Goal: Task Accomplishment & Management: Manage account settings

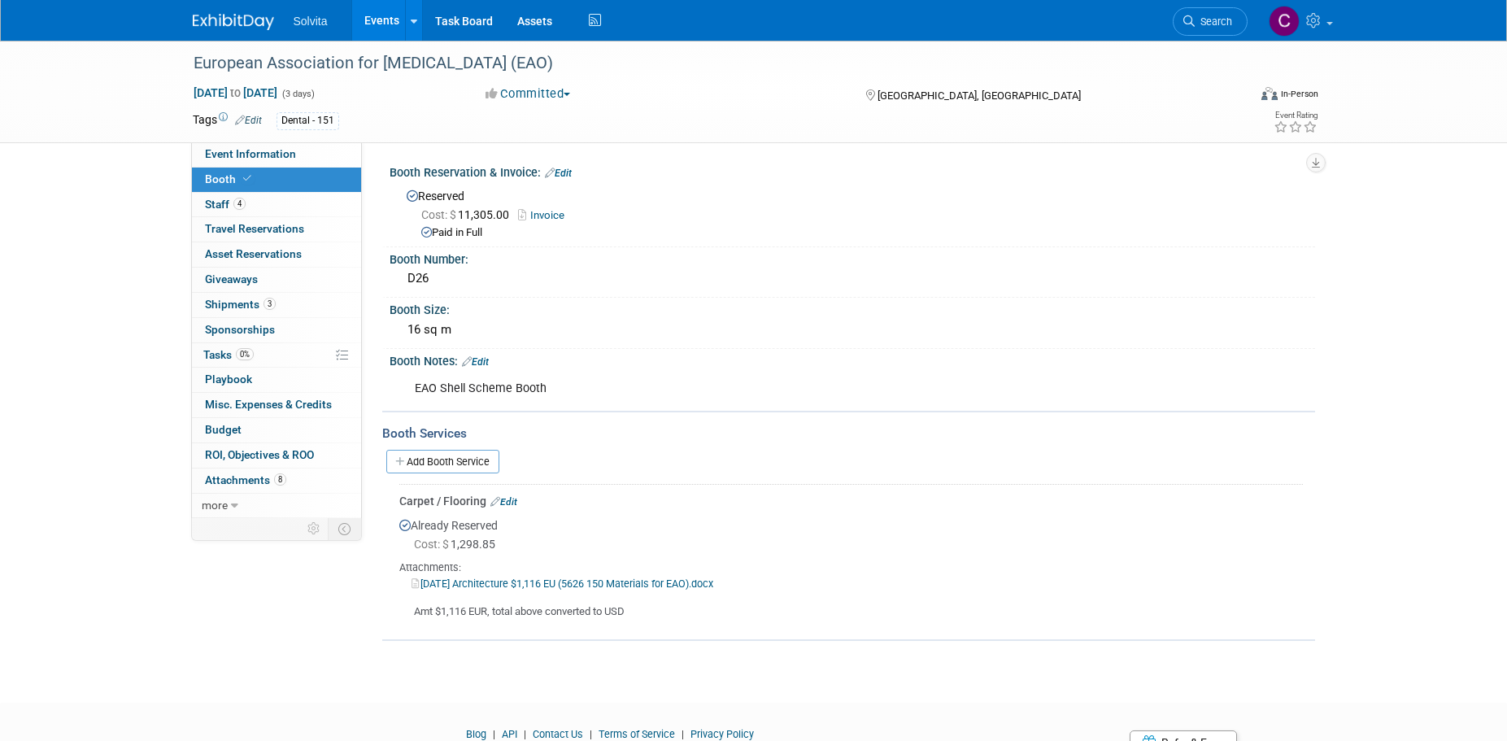
click at [149, 639] on div "European Association for Osseointegration (EAO) Sep 18, 2025 to Sep 20, 2025 (3…" at bounding box center [753, 357] width 1507 height 633
drag, startPoint x: 1038, startPoint y: 540, endPoint x: 988, endPoint y: 617, distance: 91.8
click at [1038, 540] on div "Cost: $ 1,298.85" at bounding box center [858, 544] width 889 height 16
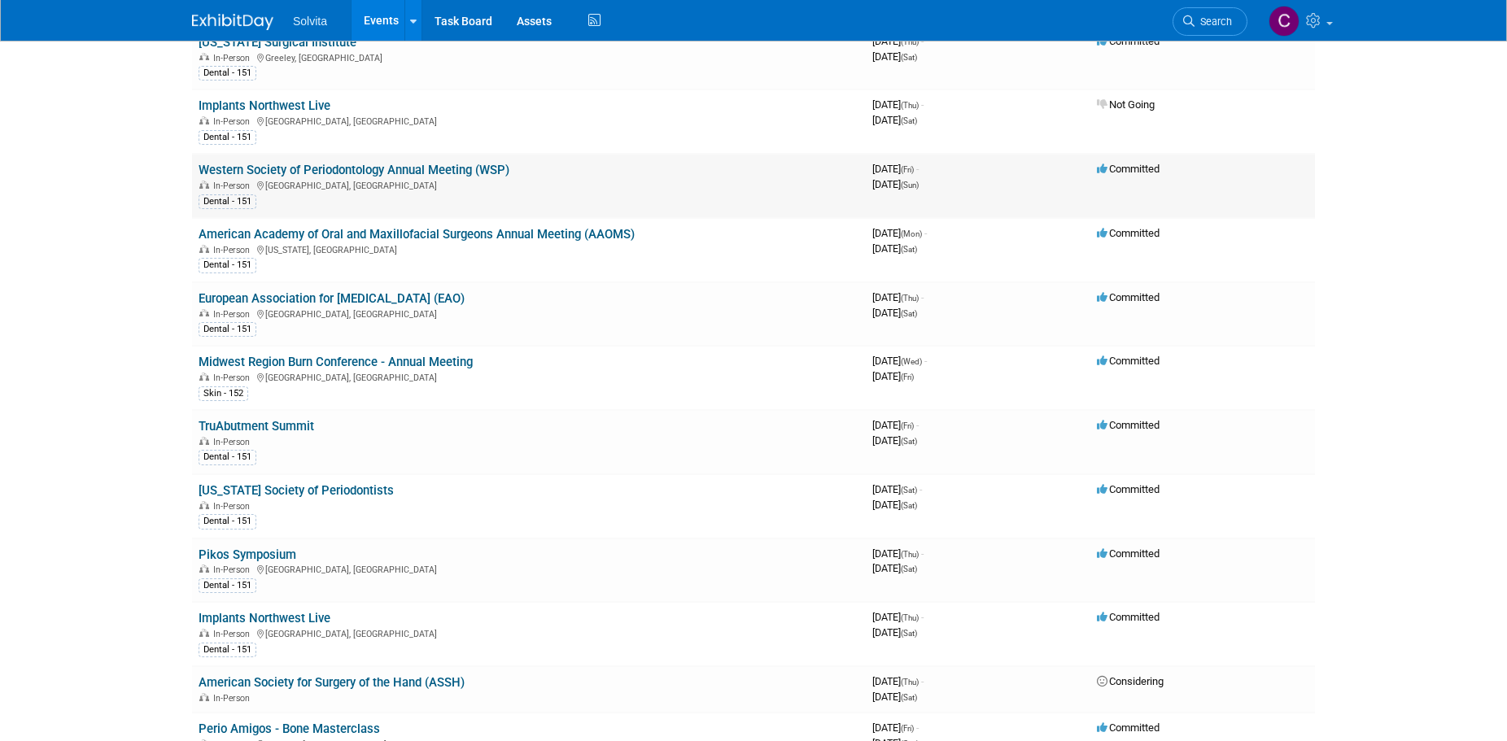
click at [429, 170] on link "Western Society of Periodontology Annual Meeting (WSP)" at bounding box center [353, 170] width 311 height 15
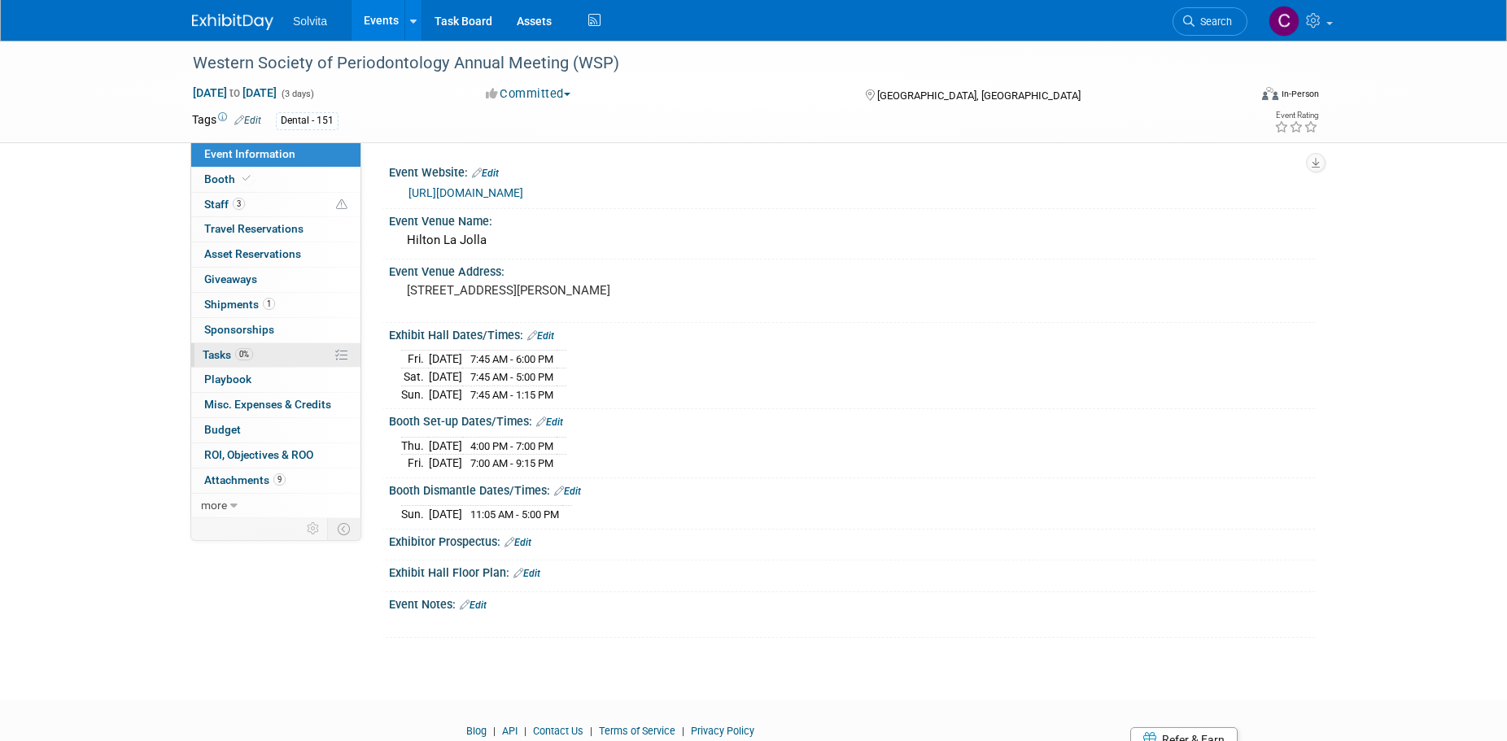
click at [222, 351] on span "Tasks 0%" at bounding box center [228, 354] width 50 height 13
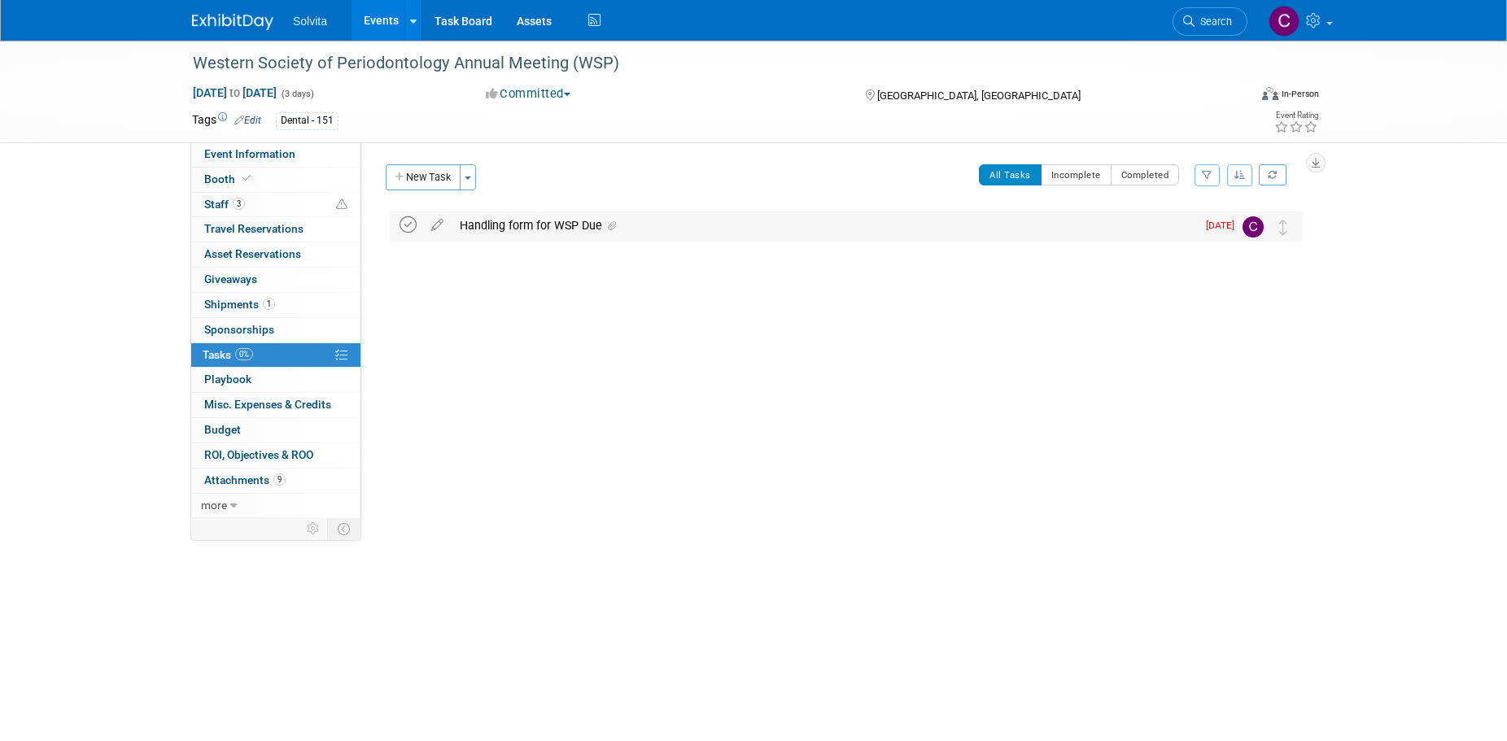
click at [411, 224] on icon at bounding box center [407, 224] width 17 height 17
click at [229, 305] on span "Shipments 1" at bounding box center [239, 304] width 71 height 13
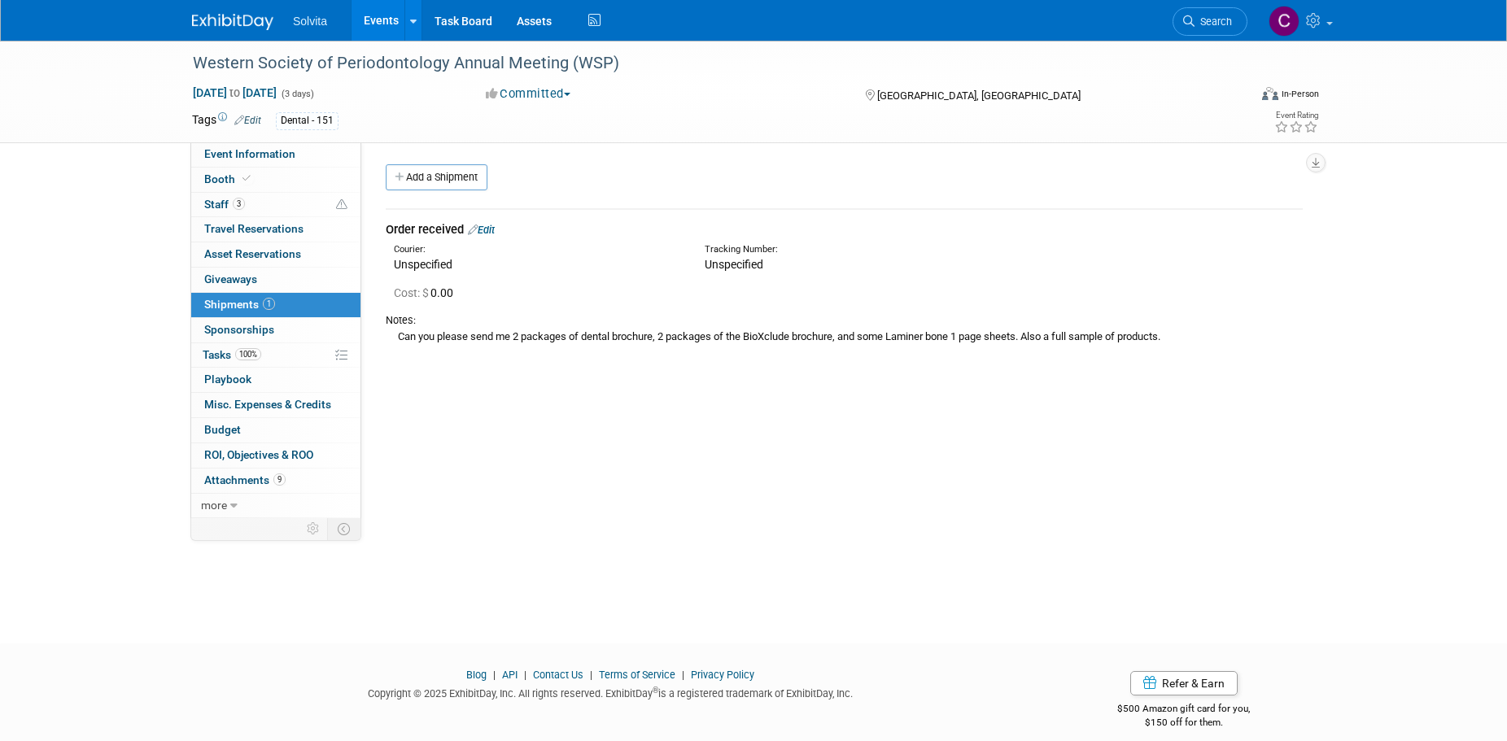
click at [493, 226] on link "Edit" at bounding box center [481, 230] width 27 height 12
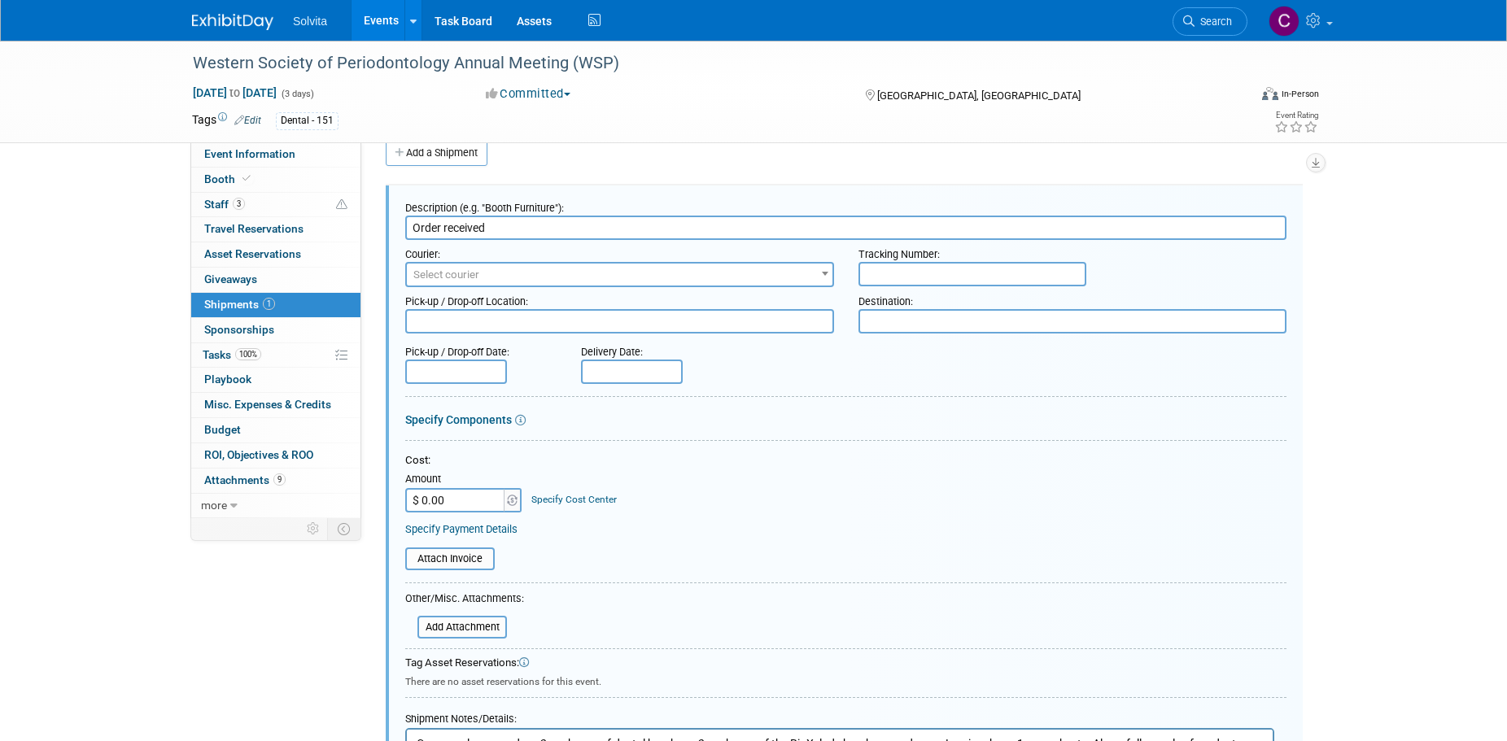
click at [546, 228] on input "Order received" at bounding box center [845, 228] width 881 height 24
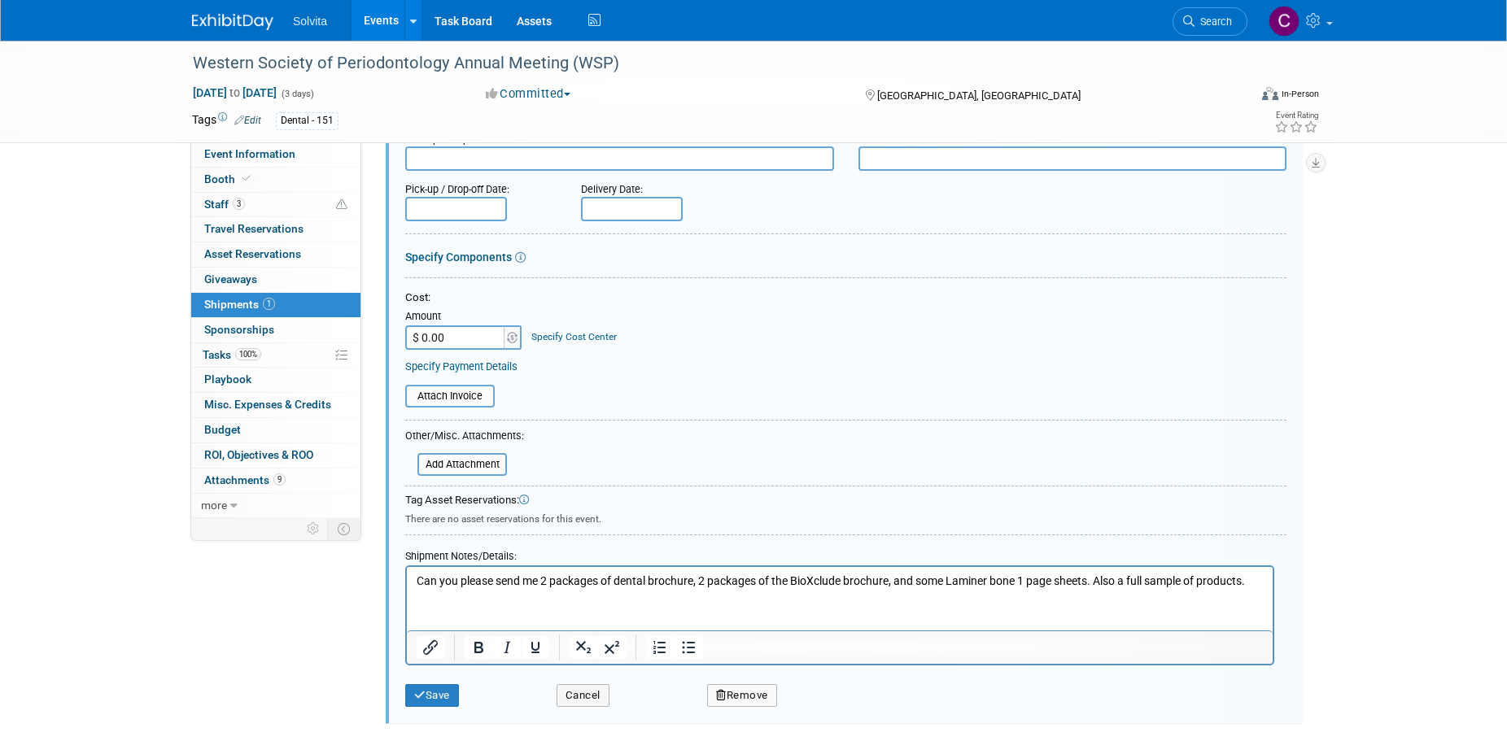
type input "Literature and give-a-ways (samples will be shipped separately)"
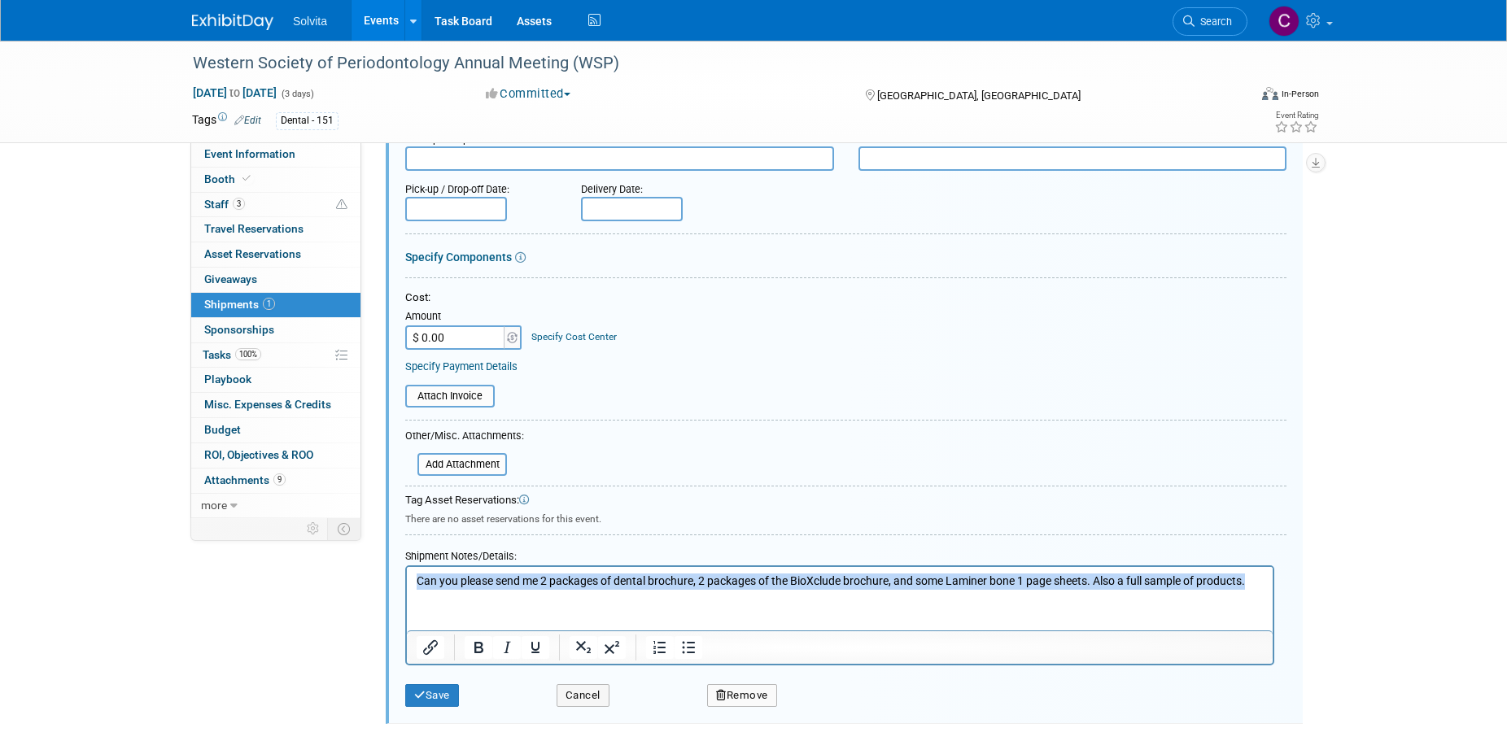
drag, startPoint x: 417, startPoint y: 583, endPoint x: 1650, endPoint y: 588, distance: 1232.5
click at [1272, 588] on html "Can you please send me 2 packages of dental brochure, 2 packages of the BioXclu…" at bounding box center [840, 578] width 866 height 23
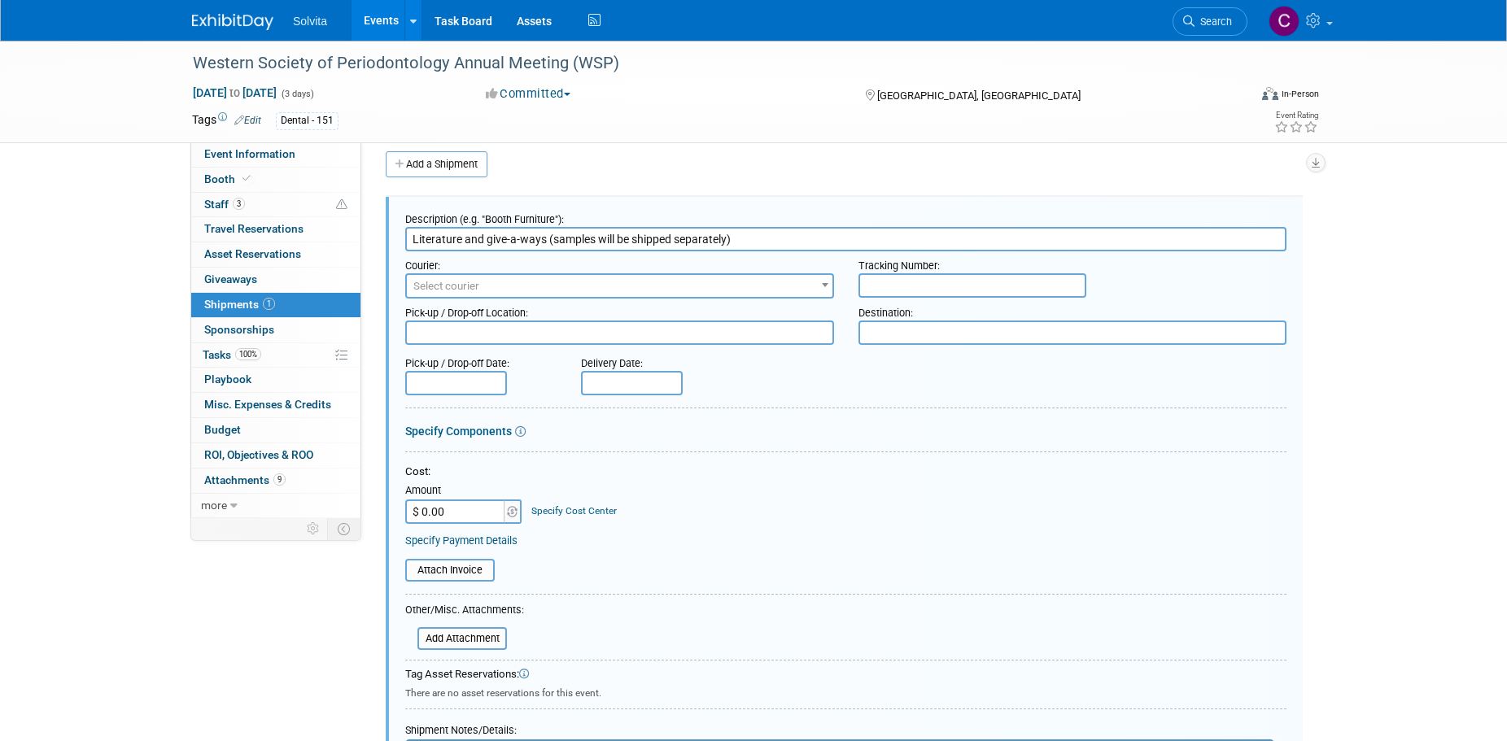
scroll to position [0, 0]
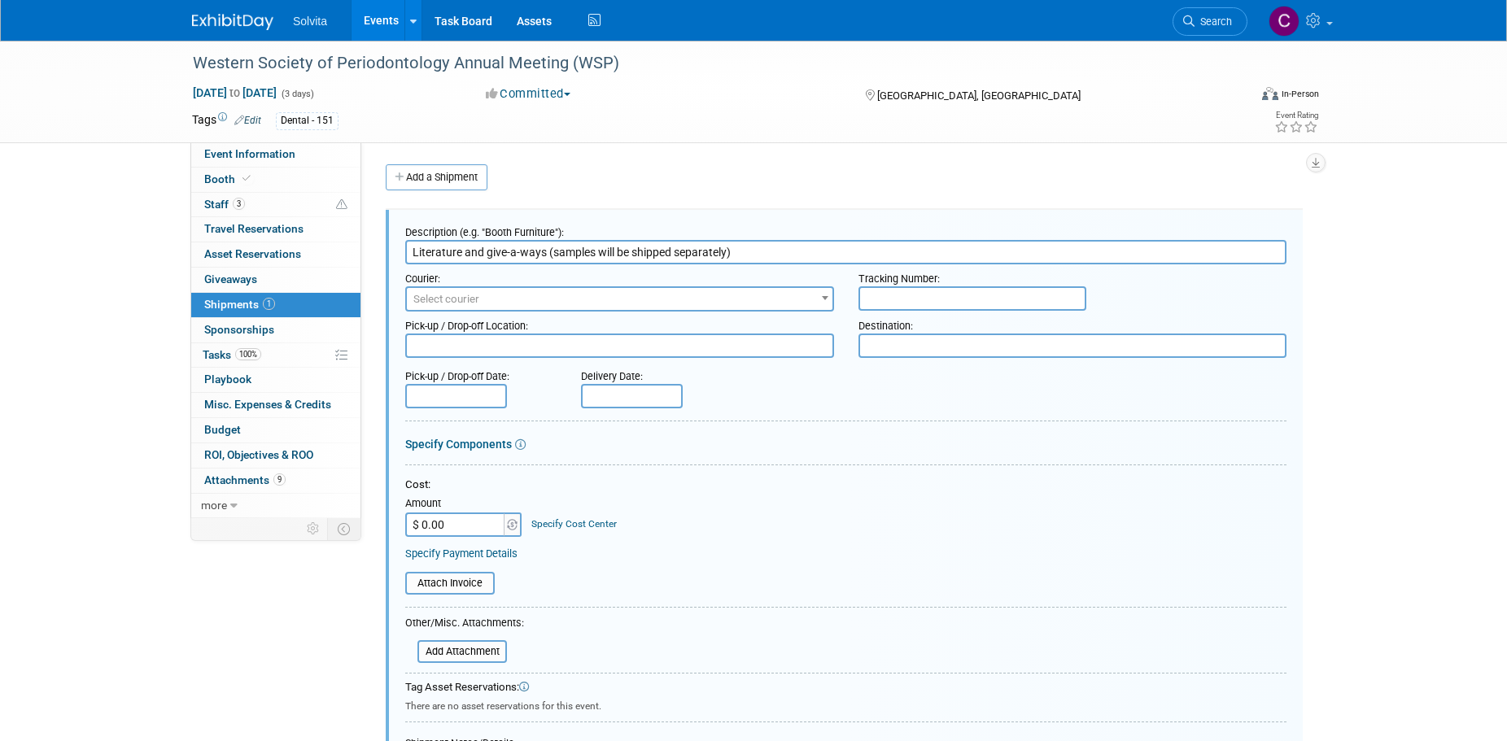
click at [907, 281] on div "Tracking Number:" at bounding box center [1072, 275] width 429 height 22
click at [908, 294] on input "text" at bounding box center [972, 298] width 228 height 24
paste input "471865239535"
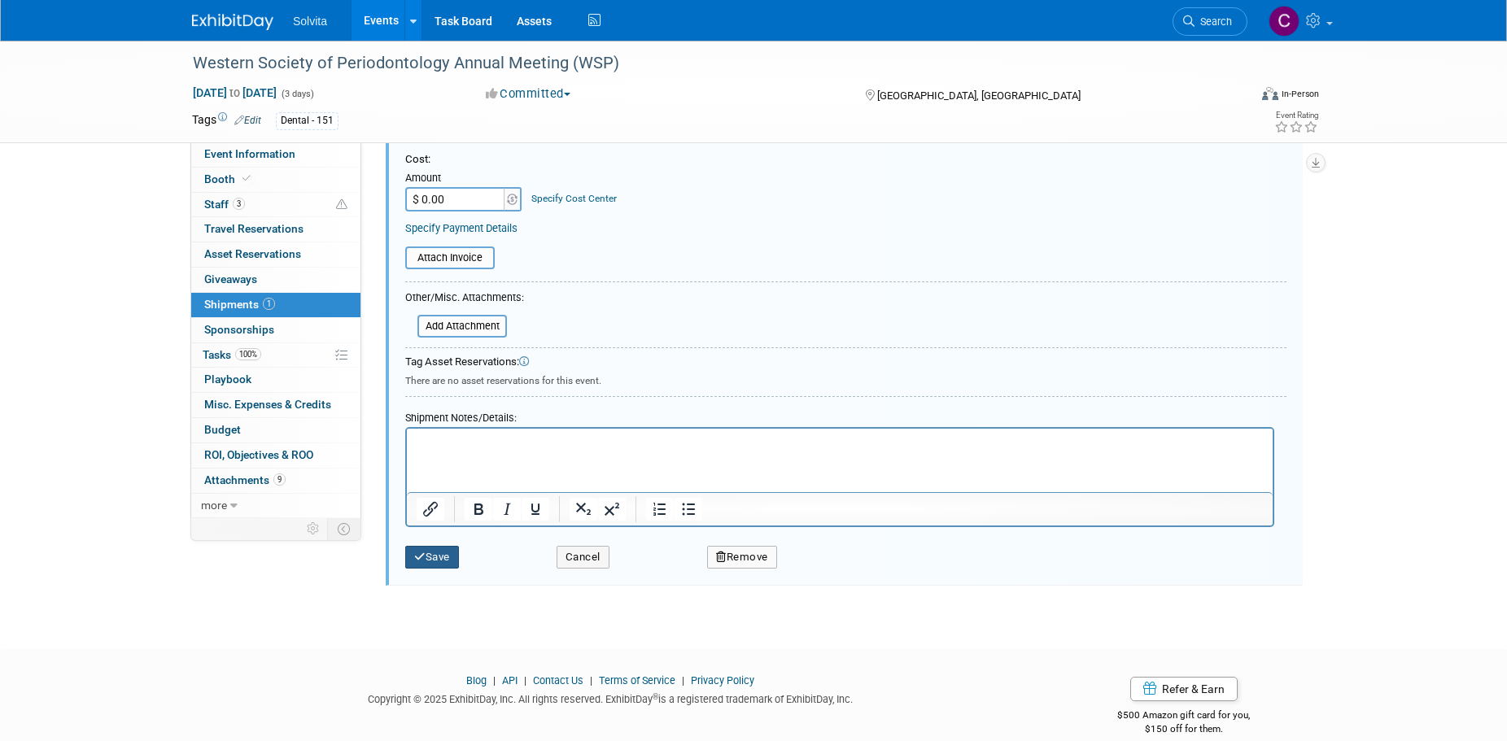
type input "471865239535"
click at [438, 559] on button "Save" at bounding box center [432, 557] width 54 height 23
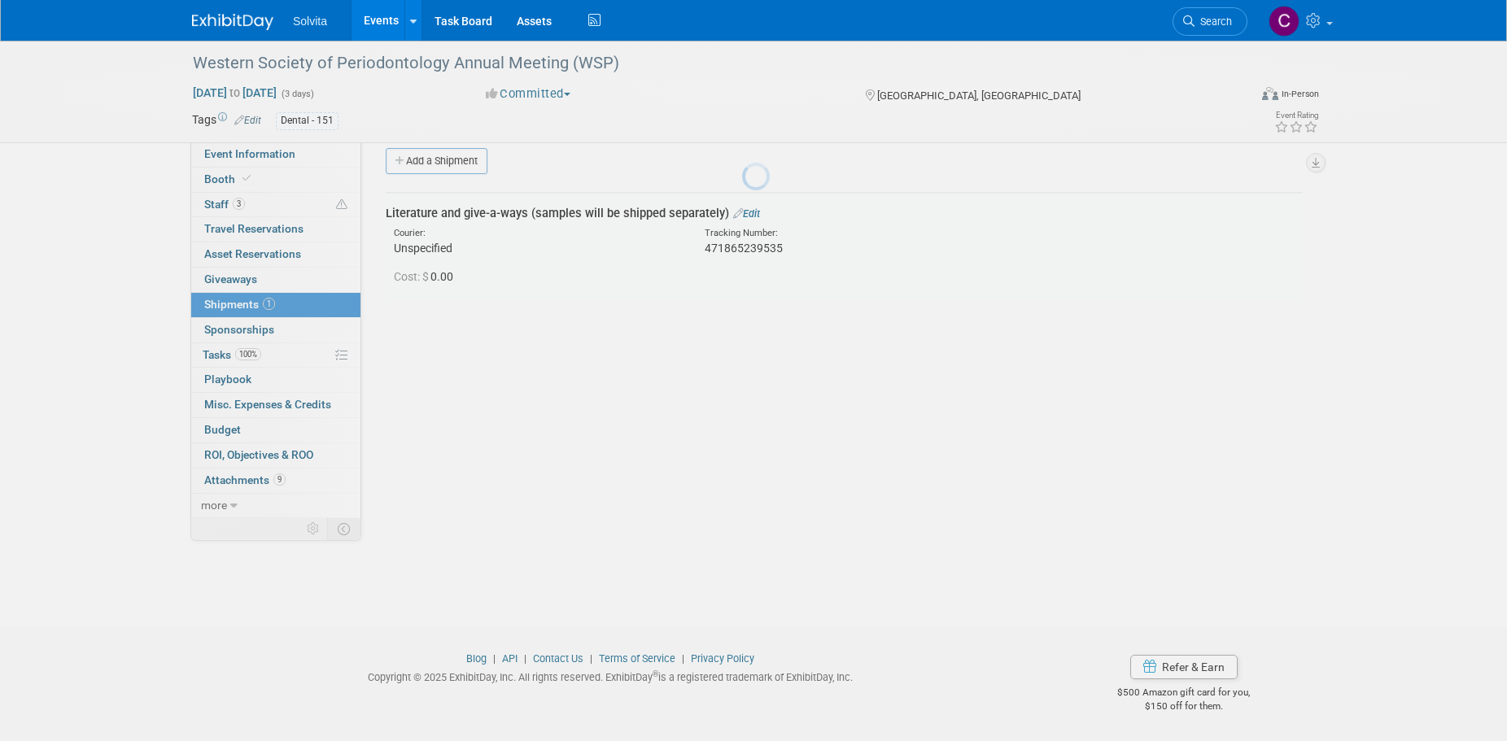
scroll to position [16, 0]
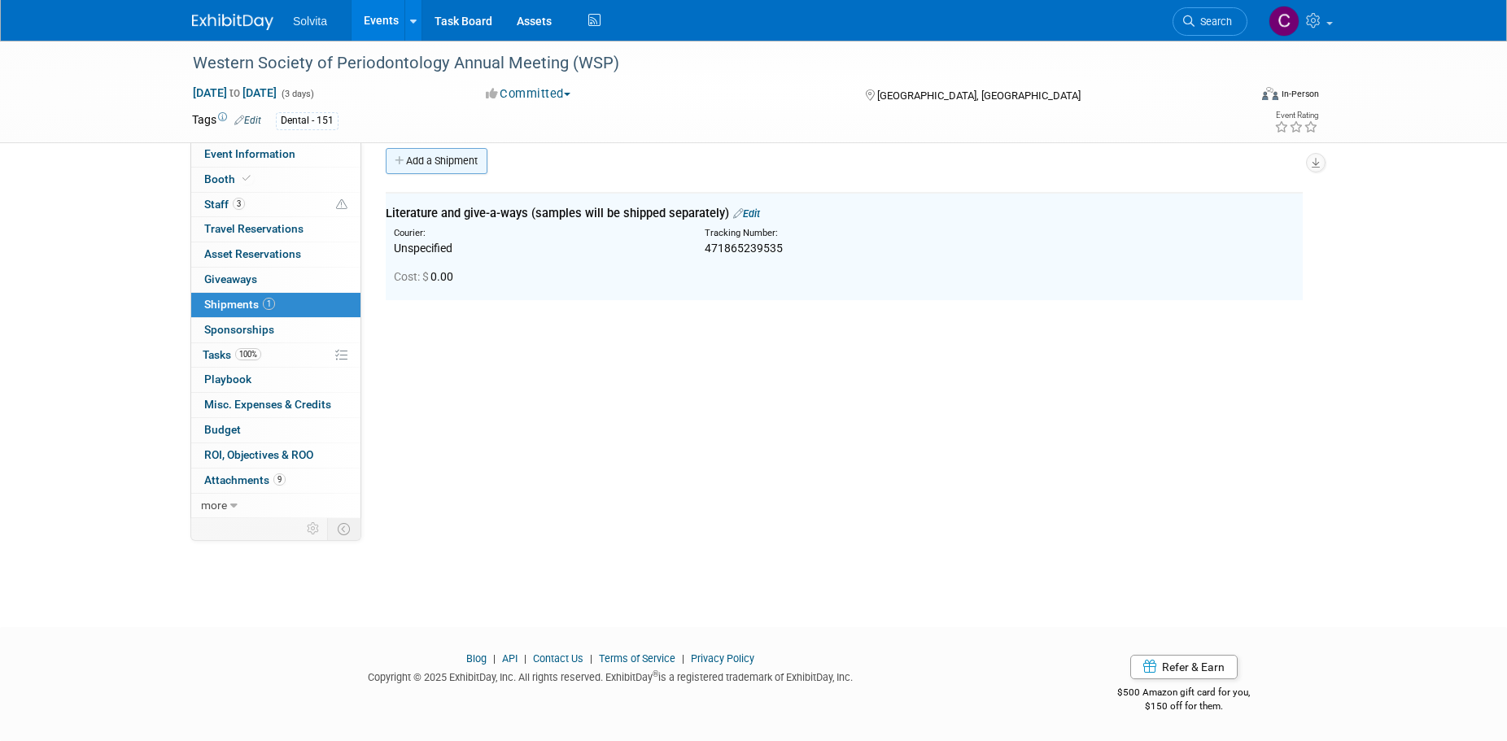
click at [465, 165] on link "Add a Shipment" at bounding box center [437, 161] width 102 height 26
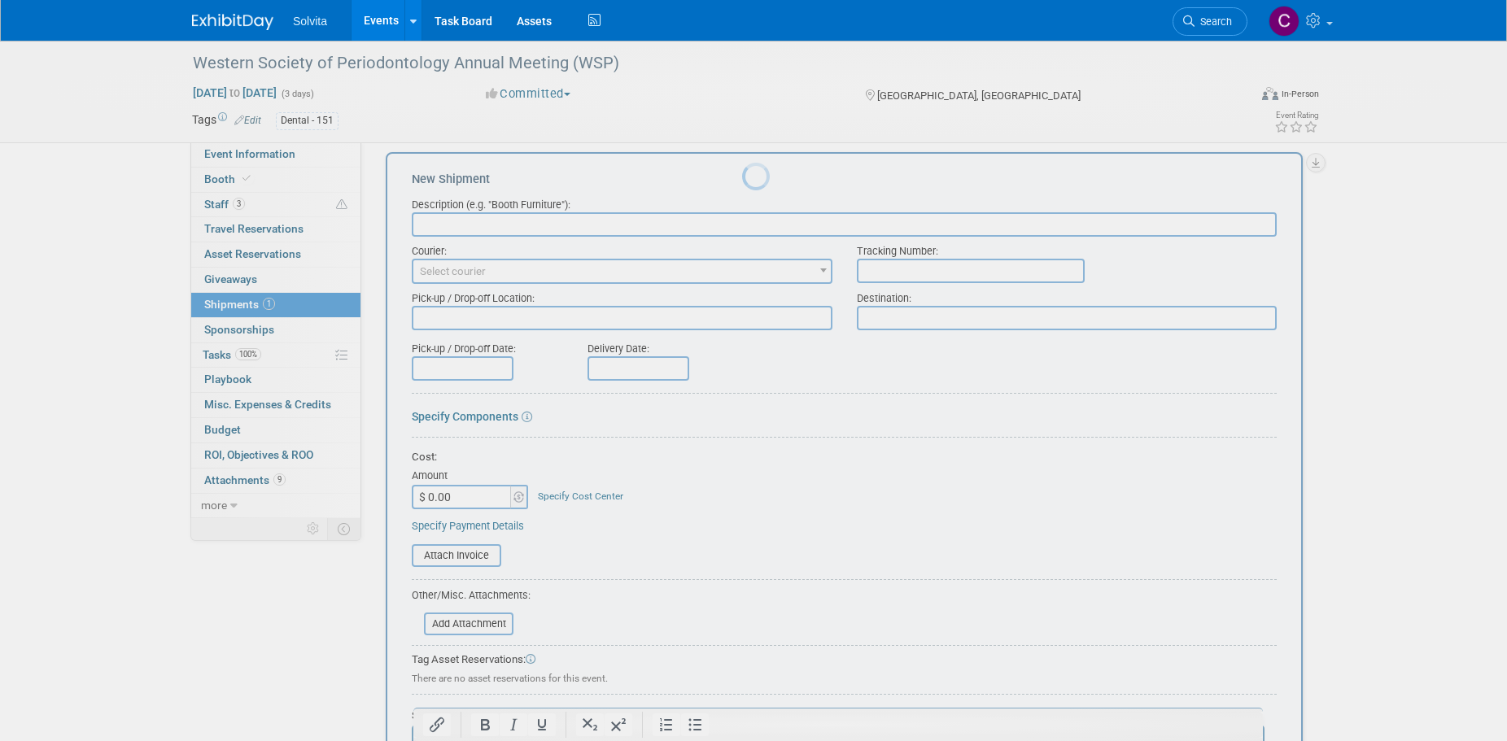
scroll to position [0, 0]
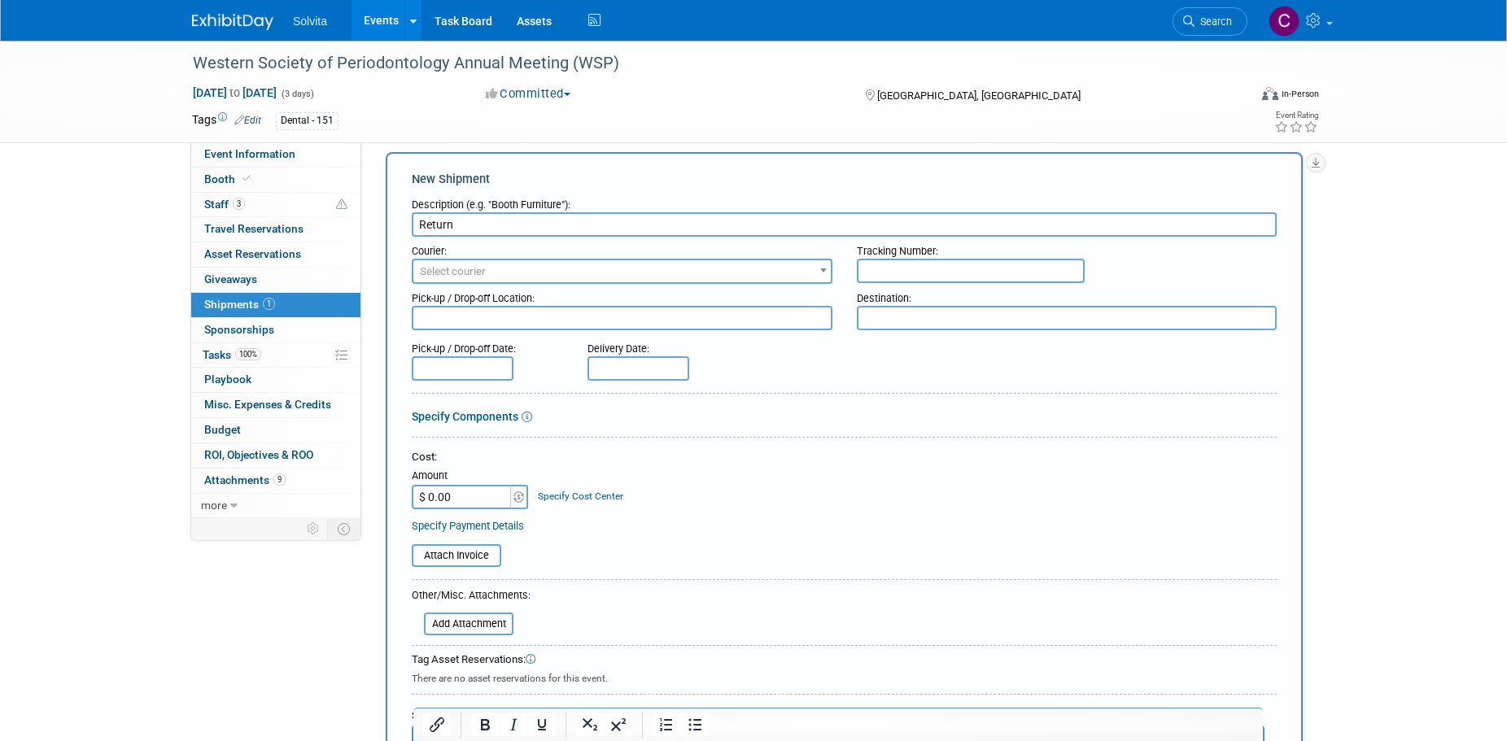
type input "Return"
click at [988, 264] on input "text" at bounding box center [971, 271] width 228 height 24
paste input "471865239546"
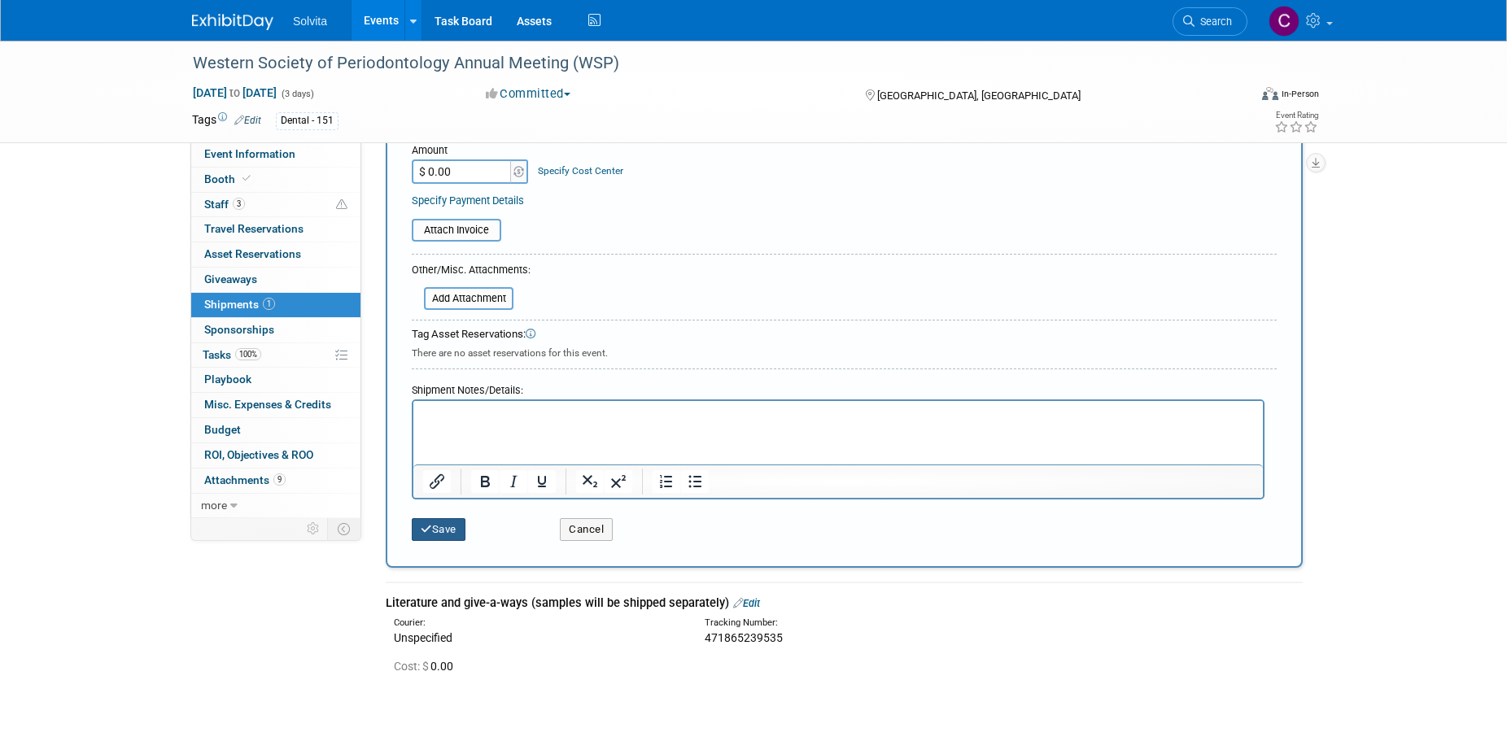
type input "471865239546"
click at [441, 530] on button "Save" at bounding box center [439, 529] width 54 height 23
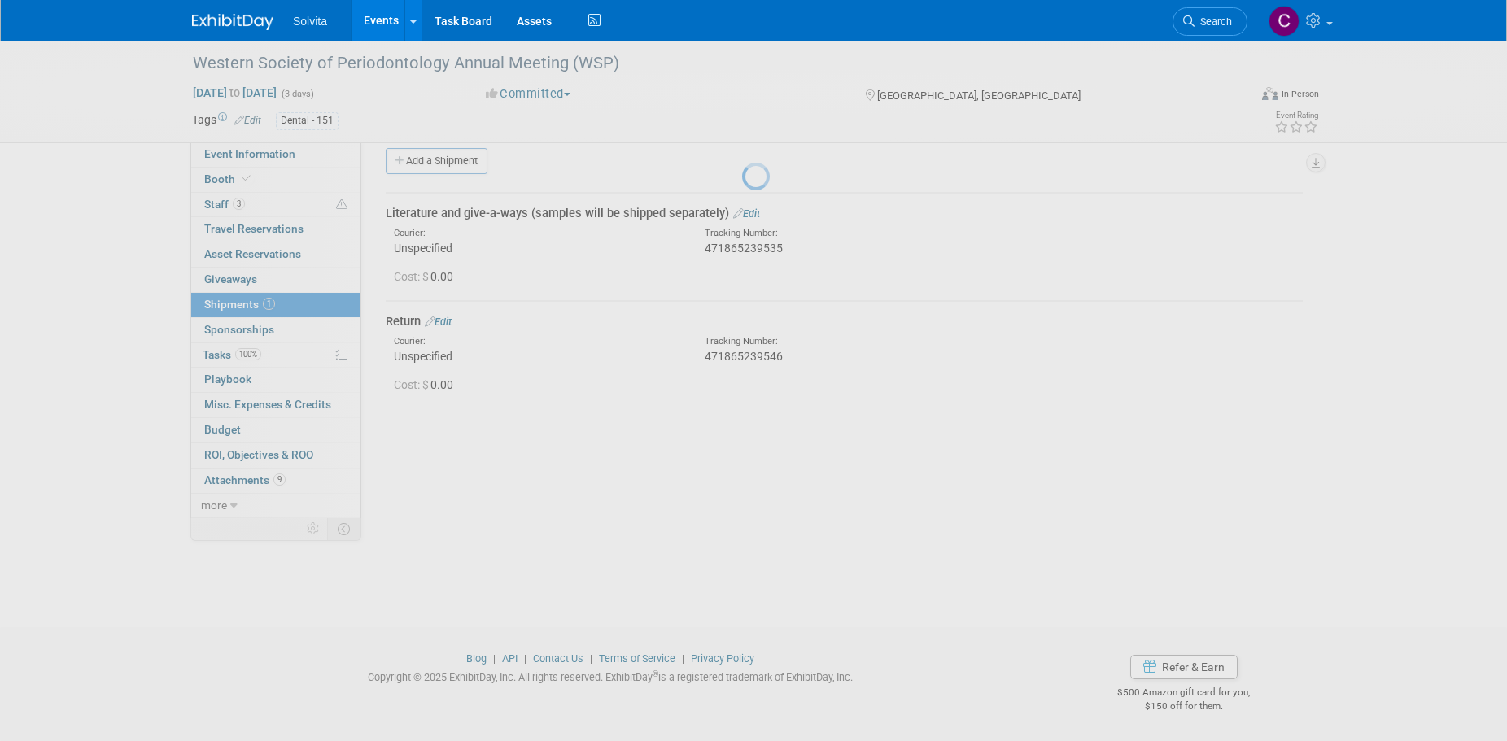
scroll to position [16, 0]
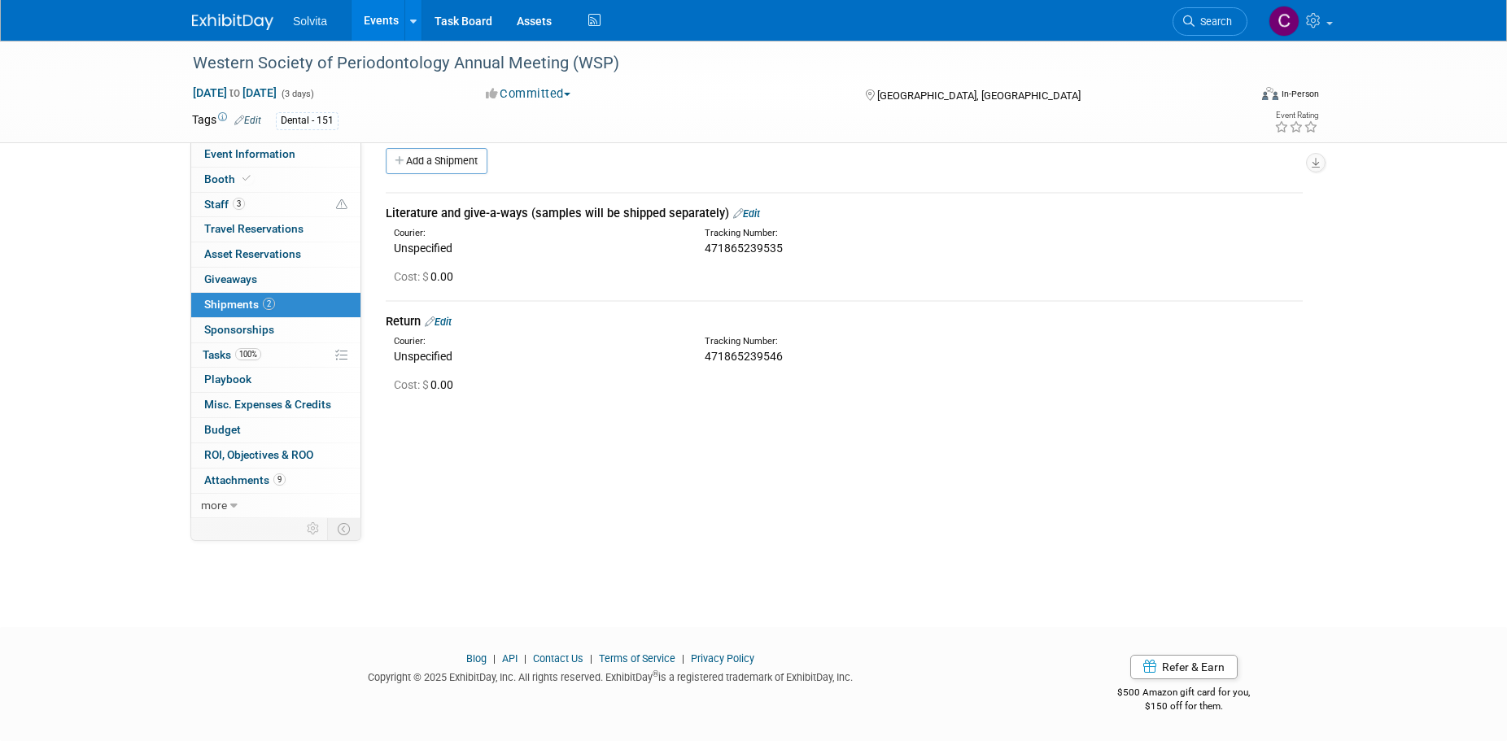
click at [380, 19] on link "Events" at bounding box center [380, 20] width 59 height 41
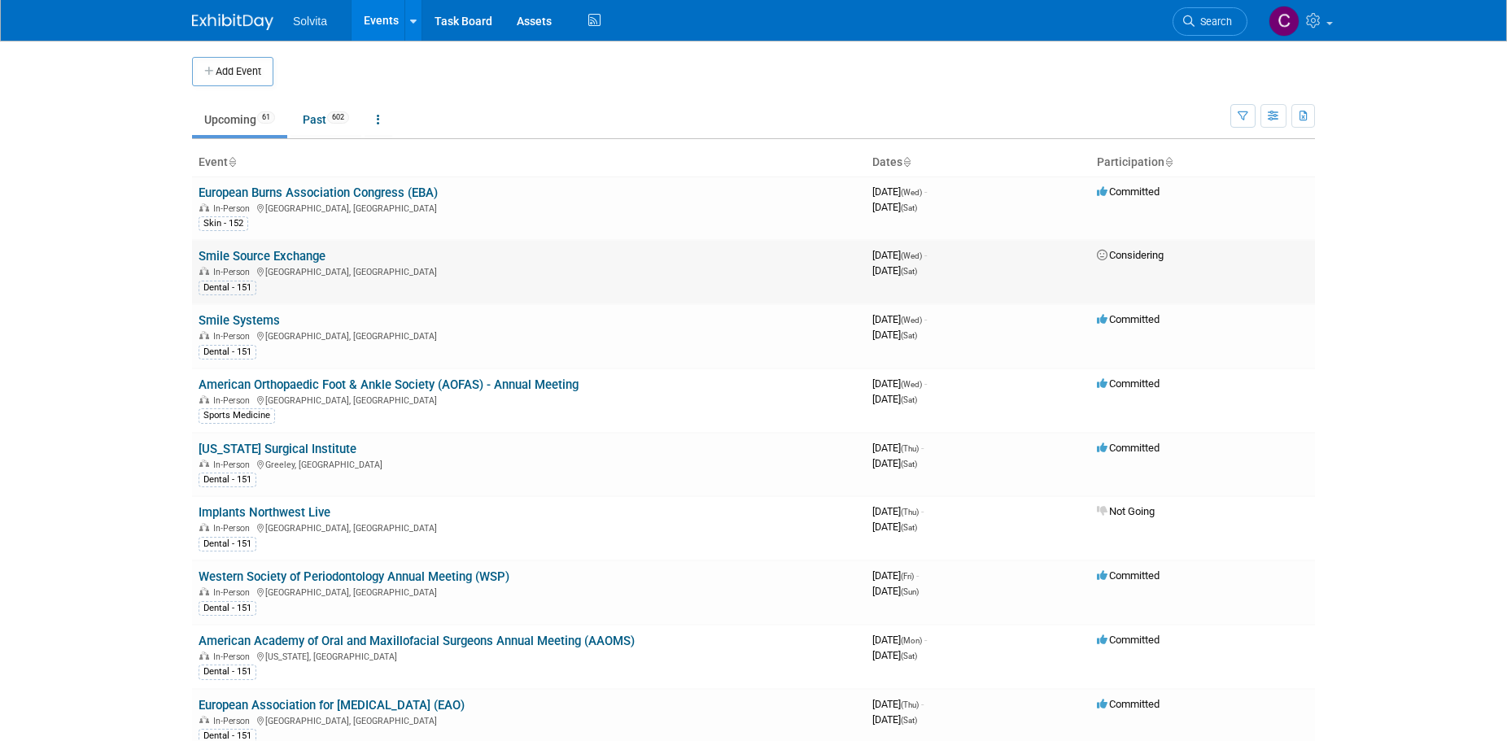
click at [303, 258] on link "Smile Source Exchange" at bounding box center [261, 256] width 127 height 15
click at [310, 259] on link "Smile Source Exchange" at bounding box center [261, 256] width 127 height 15
click at [254, 327] on link "Smile Systems" at bounding box center [238, 320] width 81 height 15
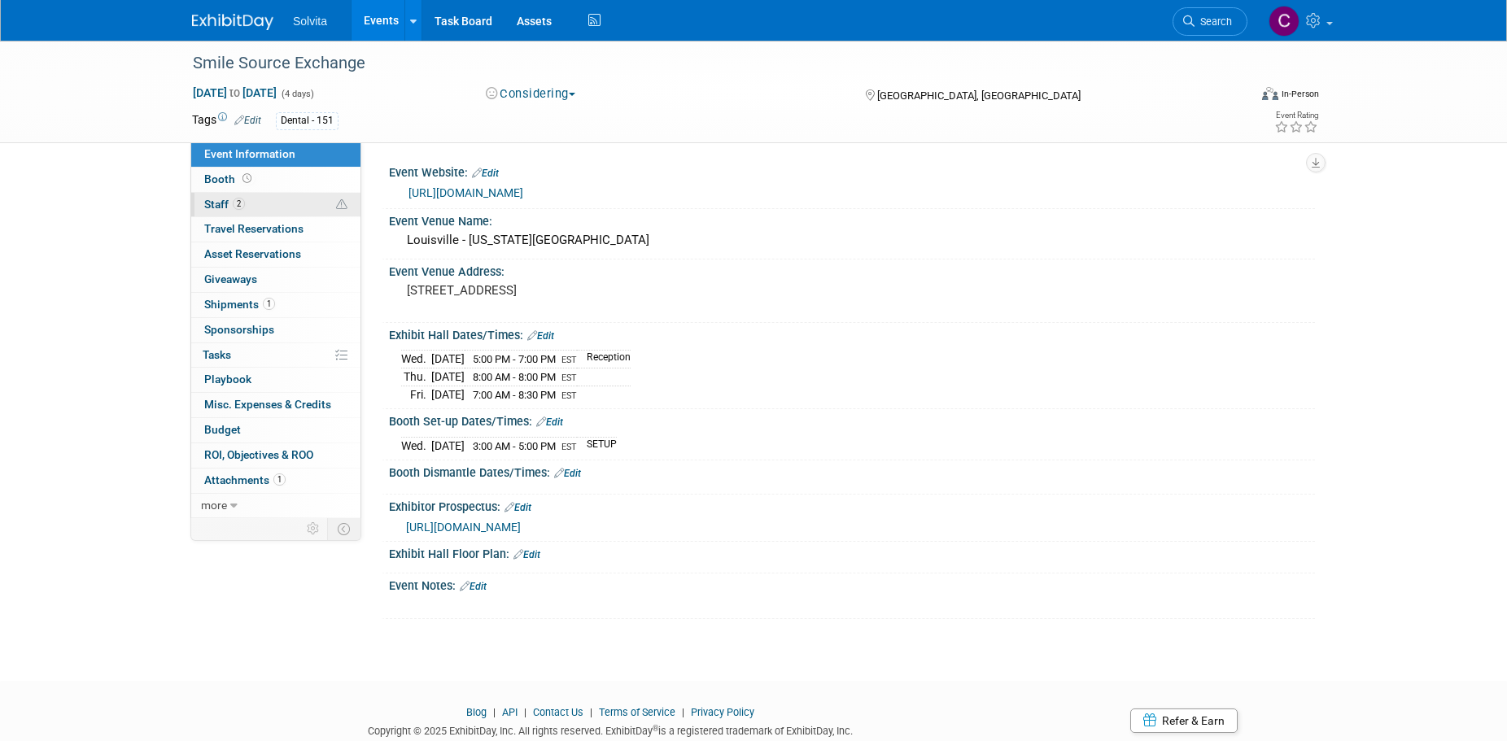
click at [207, 200] on span "Staff 2" at bounding box center [224, 204] width 41 height 13
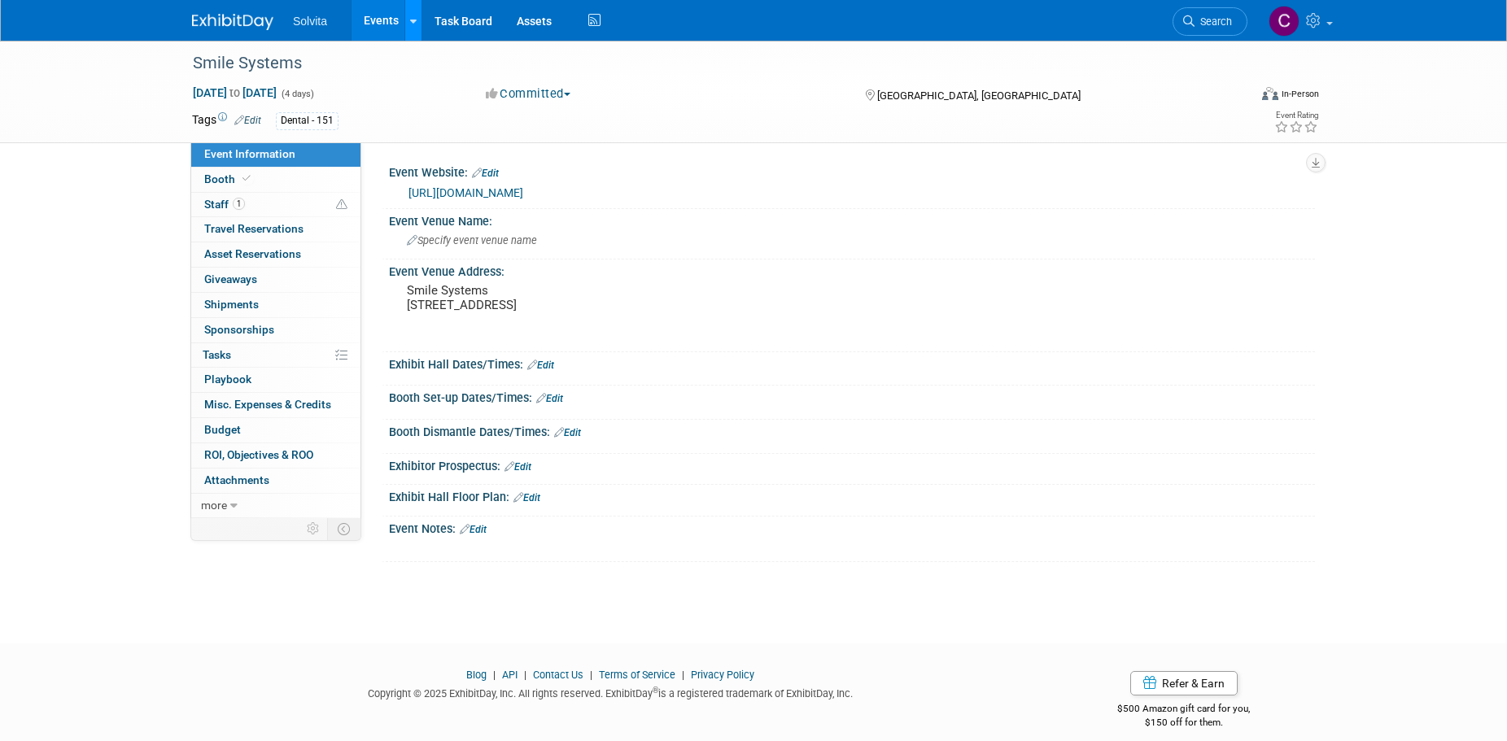
click at [410, 23] on icon at bounding box center [413, 21] width 7 height 11
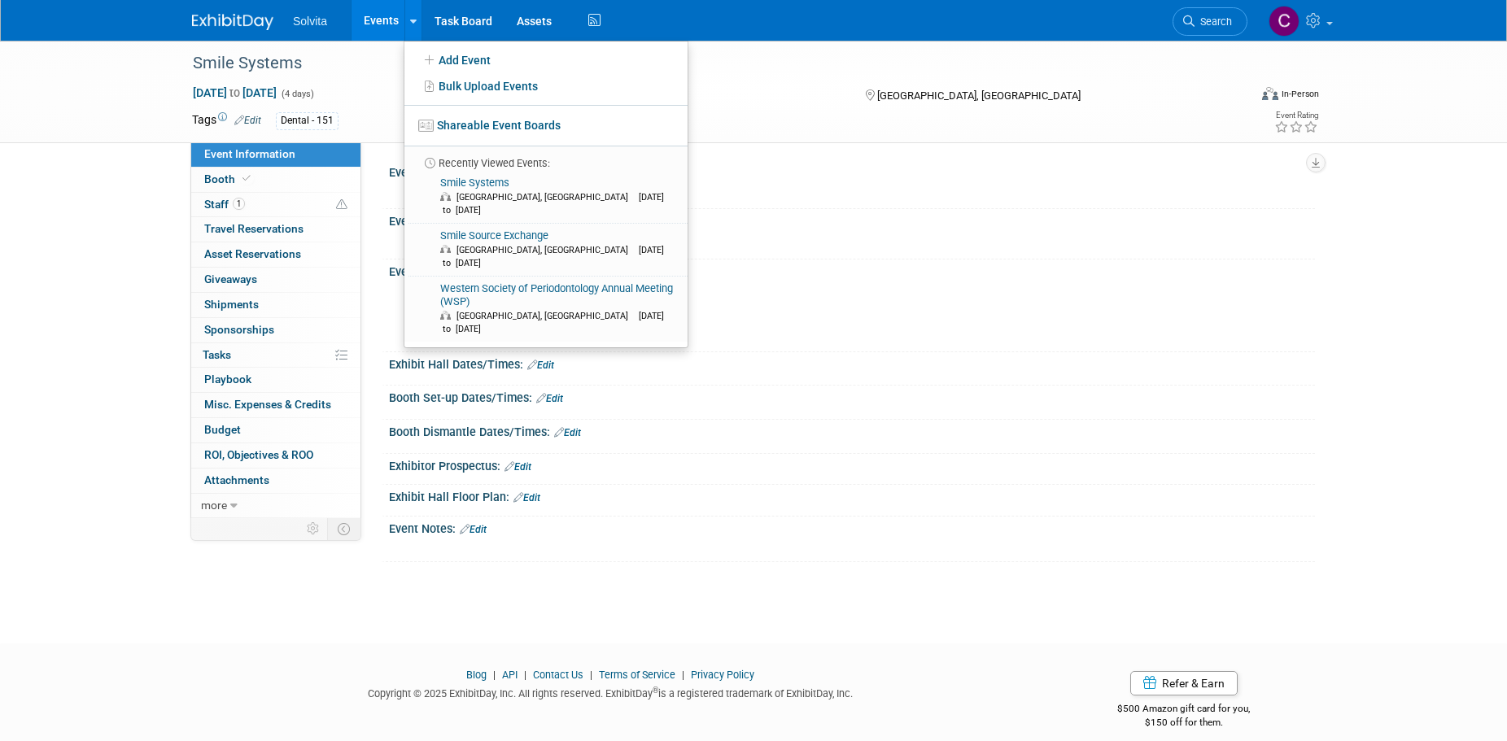
click at [359, 23] on link "Events" at bounding box center [380, 20] width 59 height 41
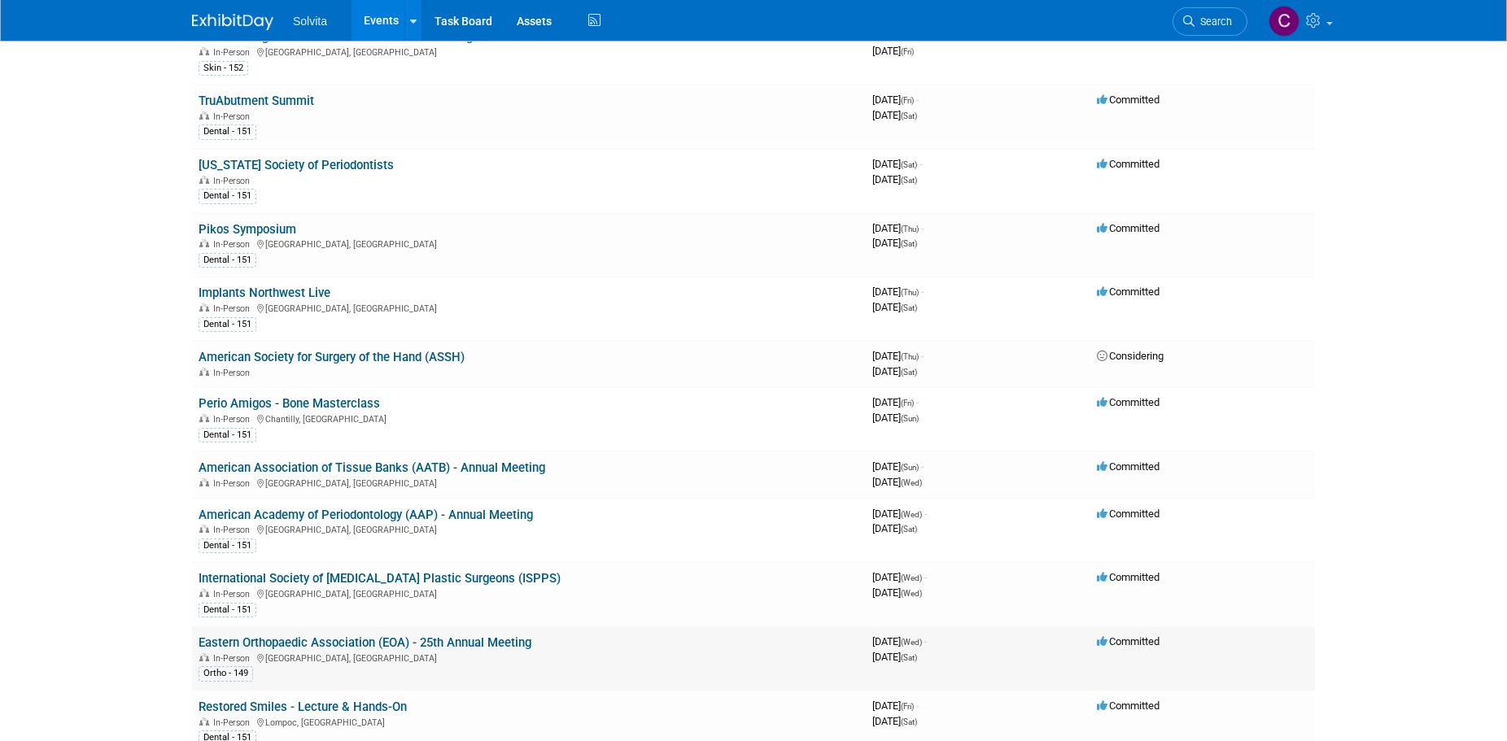
scroll to position [813, 0]
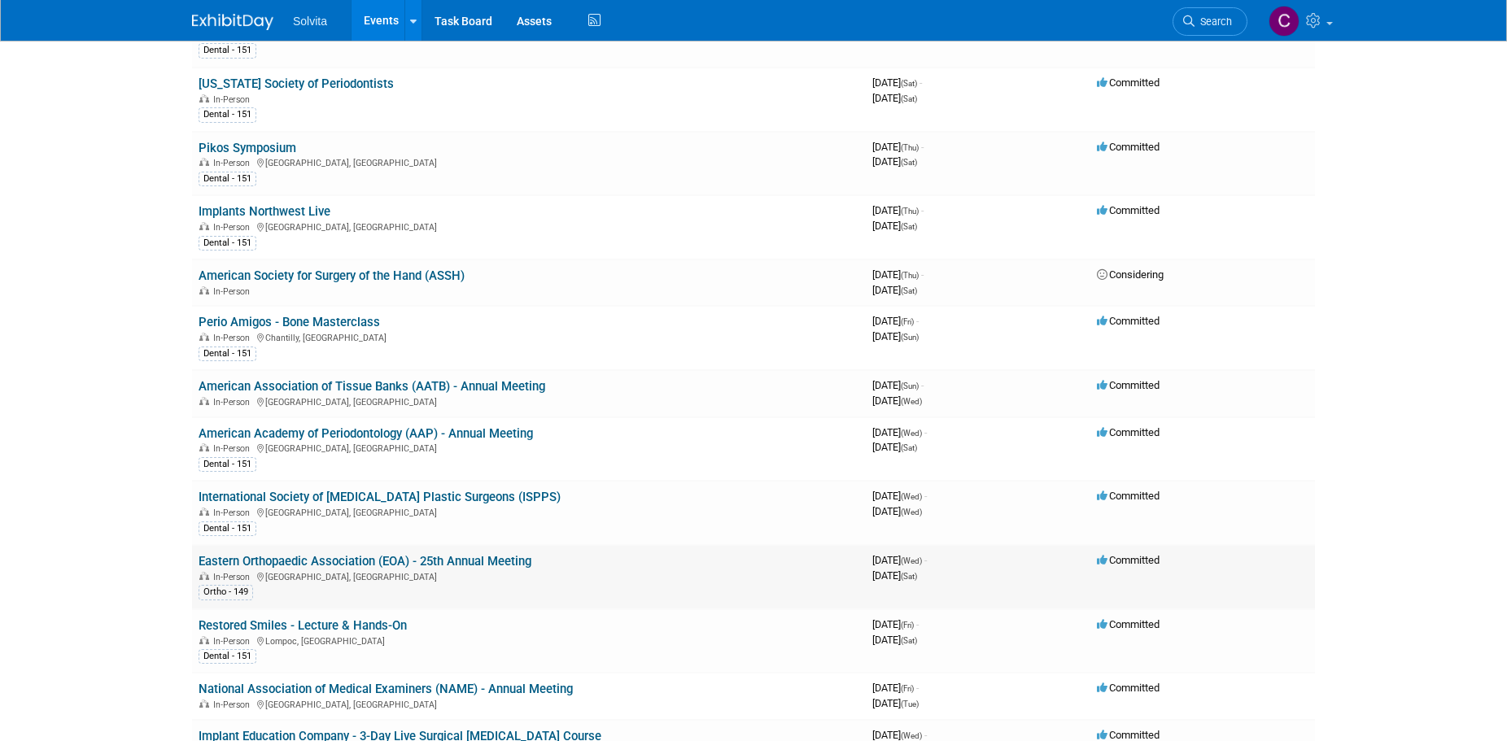
click at [486, 573] on div "In-Person Naples, FL" at bounding box center [528, 575] width 661 height 13
click at [377, 560] on link "Eastern Orthopaedic Association (EOA) - 25th Annual Meeting" at bounding box center [364, 561] width 333 height 15
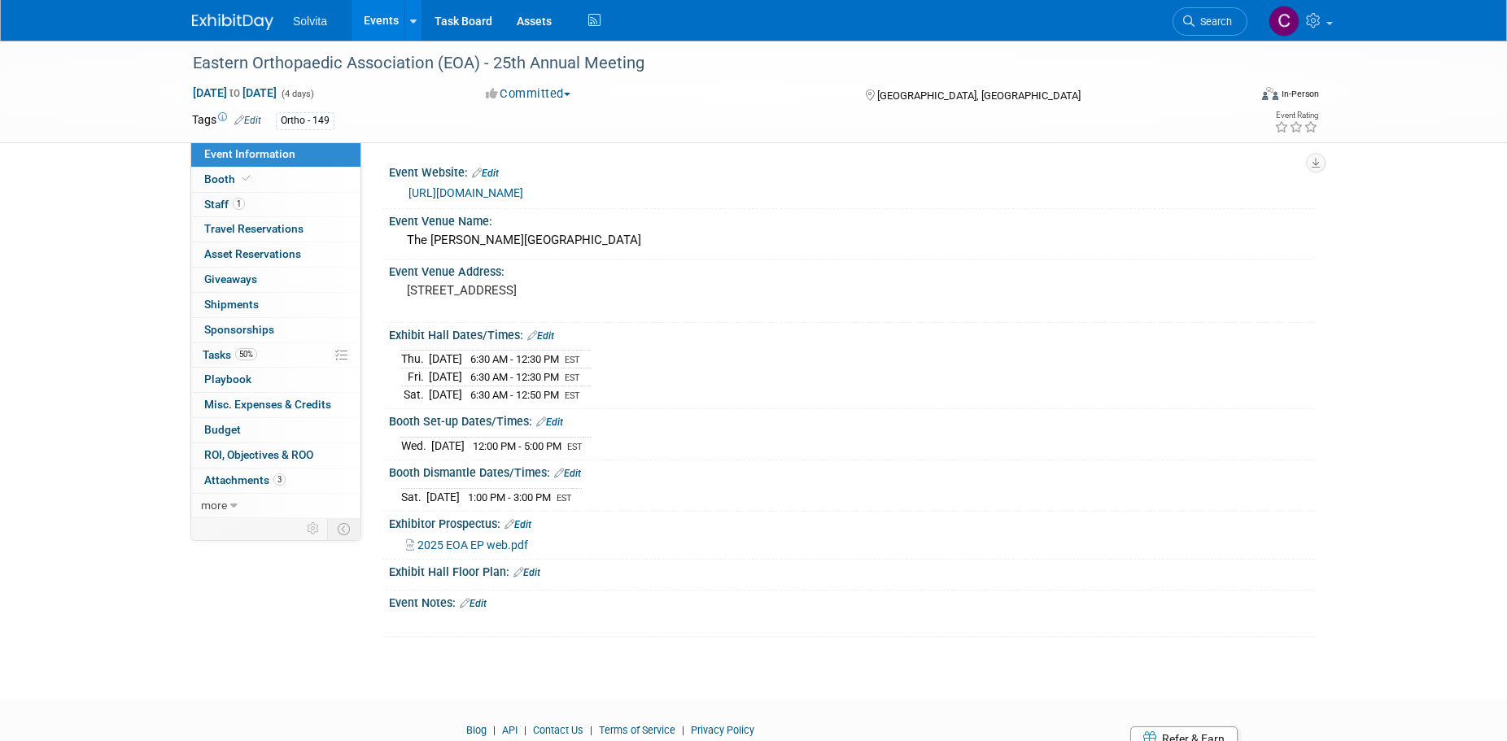
click at [457, 543] on span "2025 EOA EP web.pdf" at bounding box center [472, 545] width 111 height 13
click at [529, 521] on link "Edit" at bounding box center [517, 524] width 27 height 11
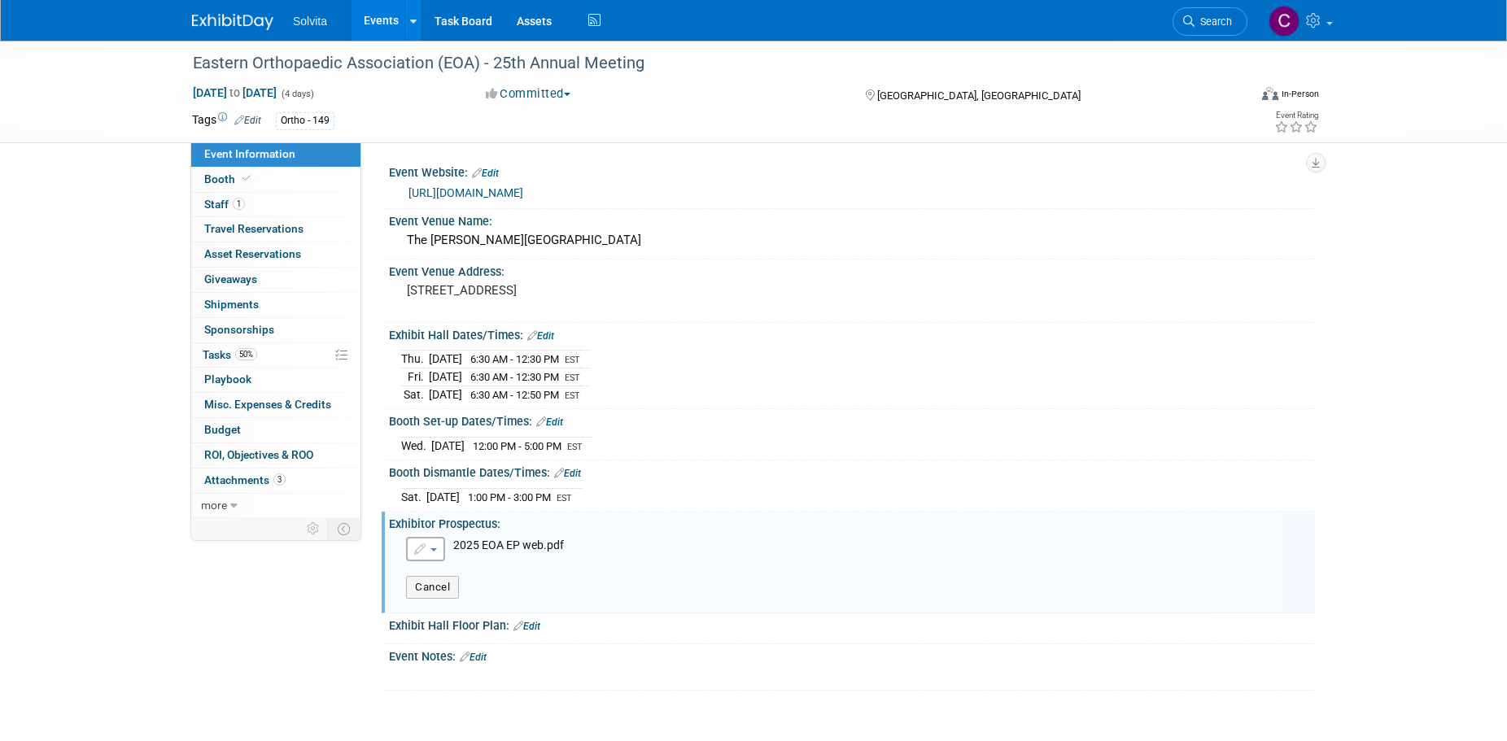
click at [431, 549] on button "button" at bounding box center [425, 549] width 39 height 24
click at [729, 582] on div "Save Changes Cancel" at bounding box center [854, 579] width 921 height 37
click at [443, 543] on button "button" at bounding box center [425, 549] width 39 height 24
click at [451, 571] on link "Replace with a new file" at bounding box center [496, 576] width 178 height 23
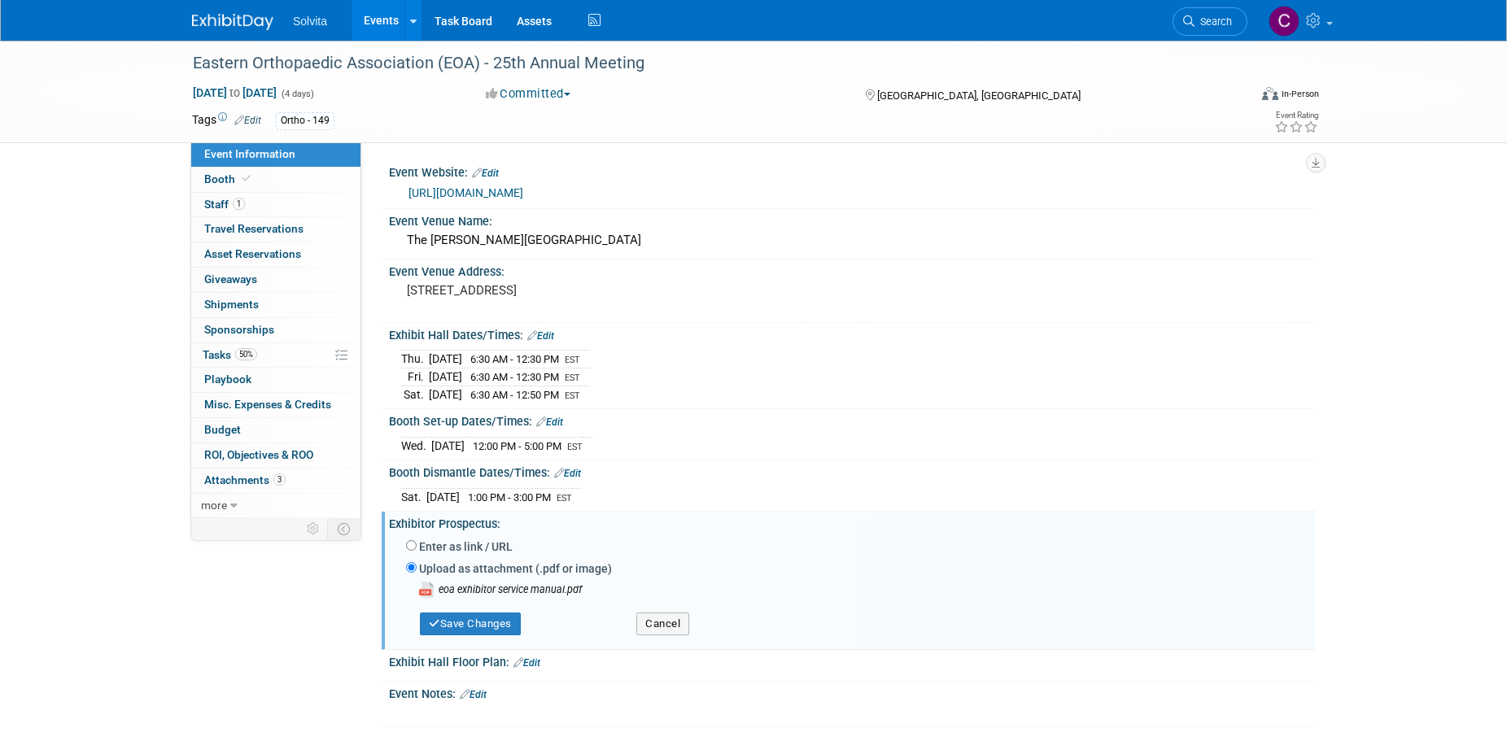
click at [498, 635] on div "Save Changes Cancel" at bounding box center [854, 621] width 896 height 46
click at [504, 627] on button "Save Changes" at bounding box center [470, 624] width 101 height 23
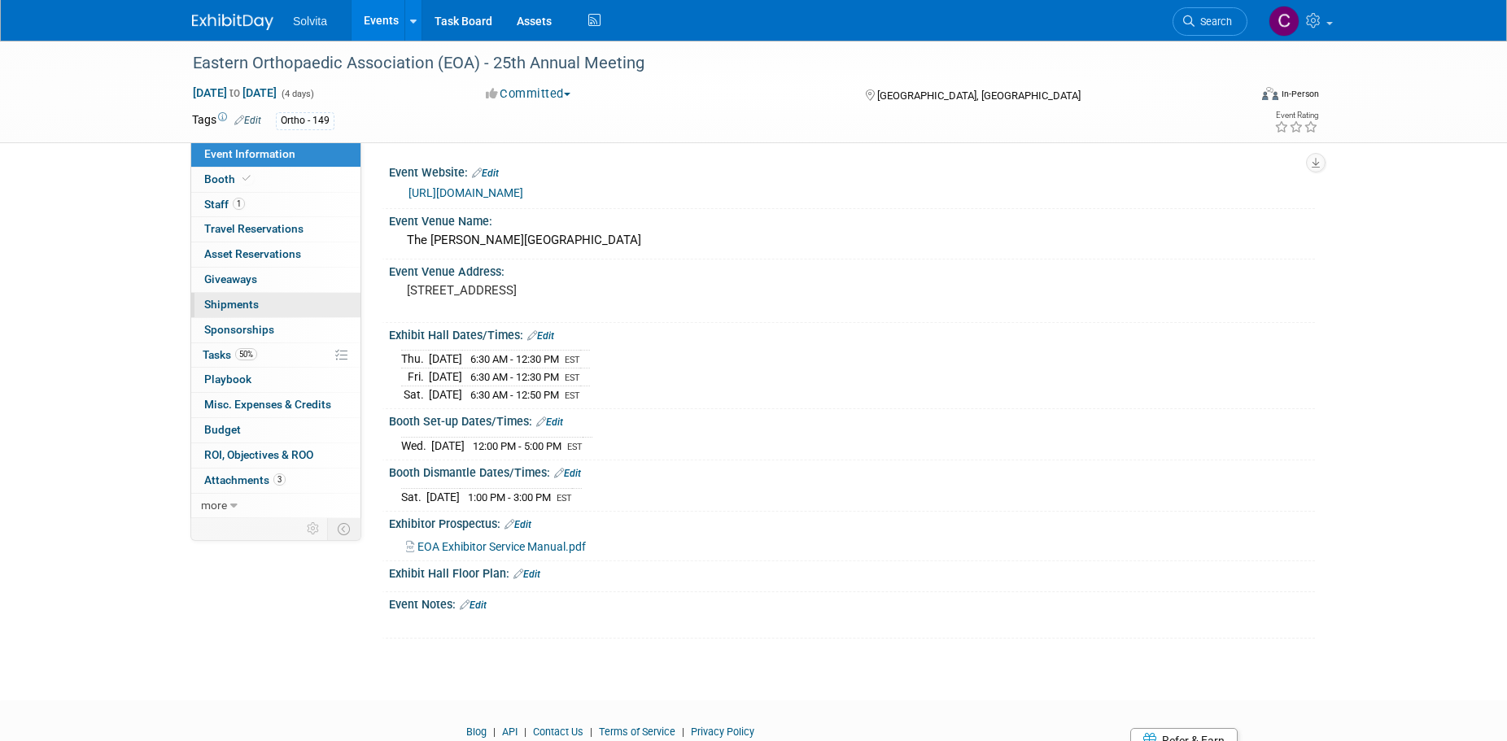
click at [232, 308] on span "Shipments 0" at bounding box center [231, 304] width 55 height 13
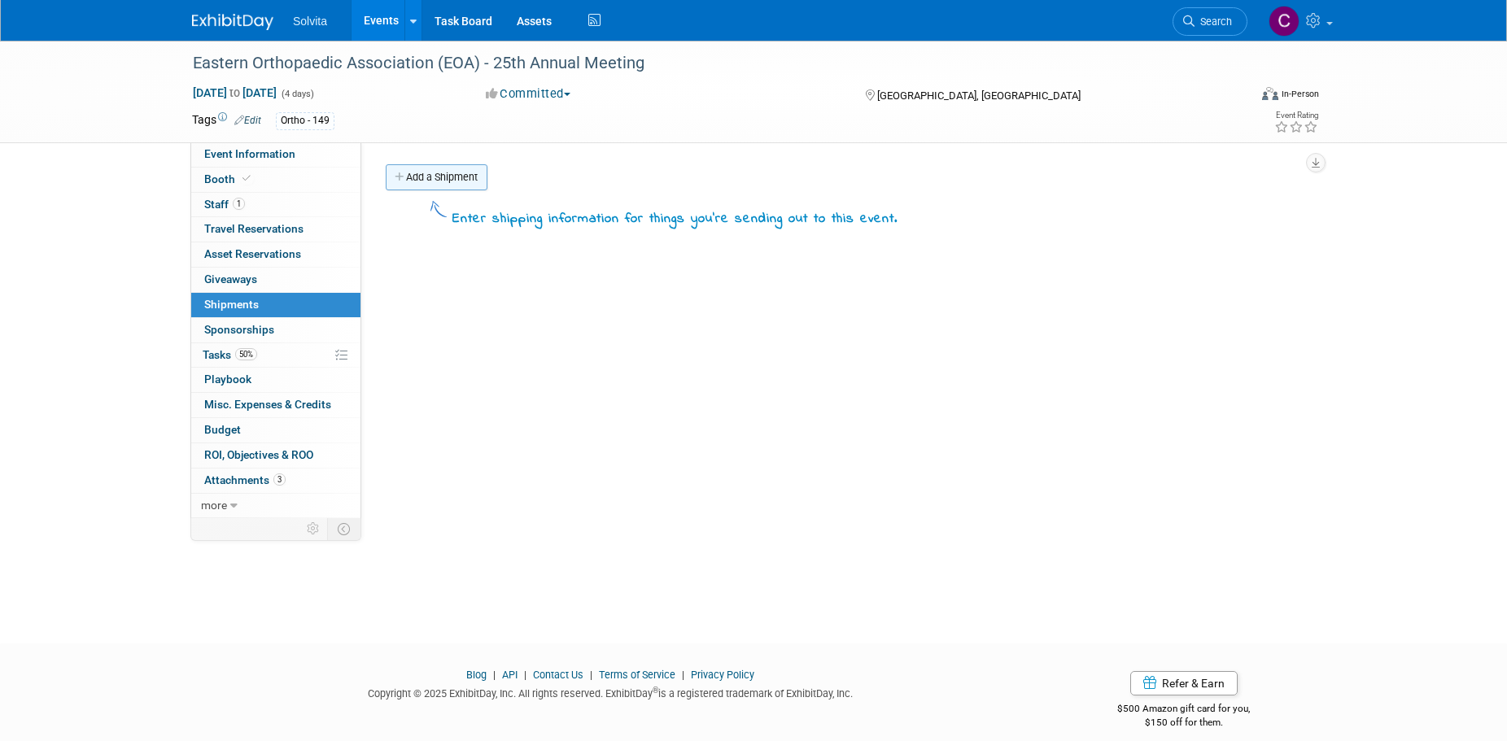
click at [436, 183] on link "Add a Shipment" at bounding box center [437, 177] width 102 height 26
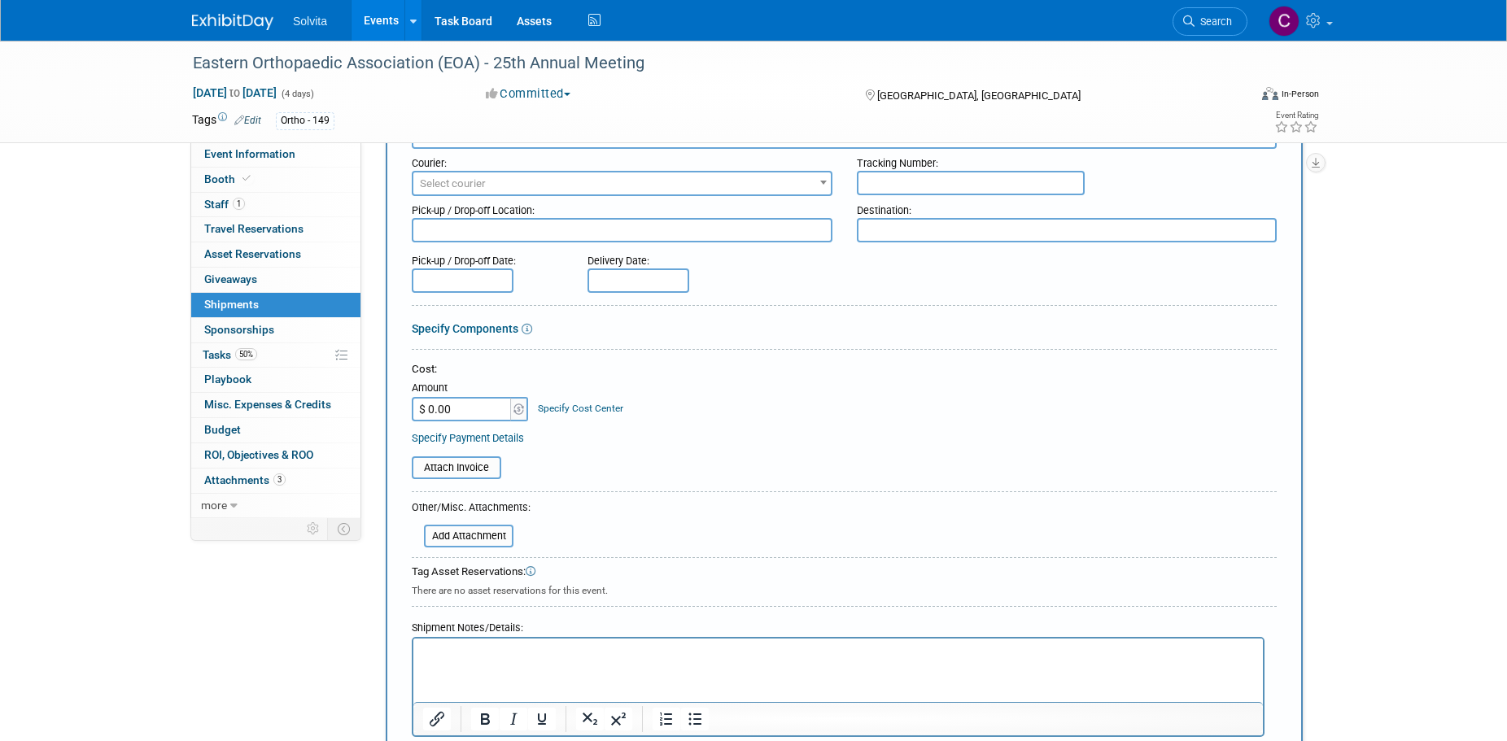
scroll to position [325, 0]
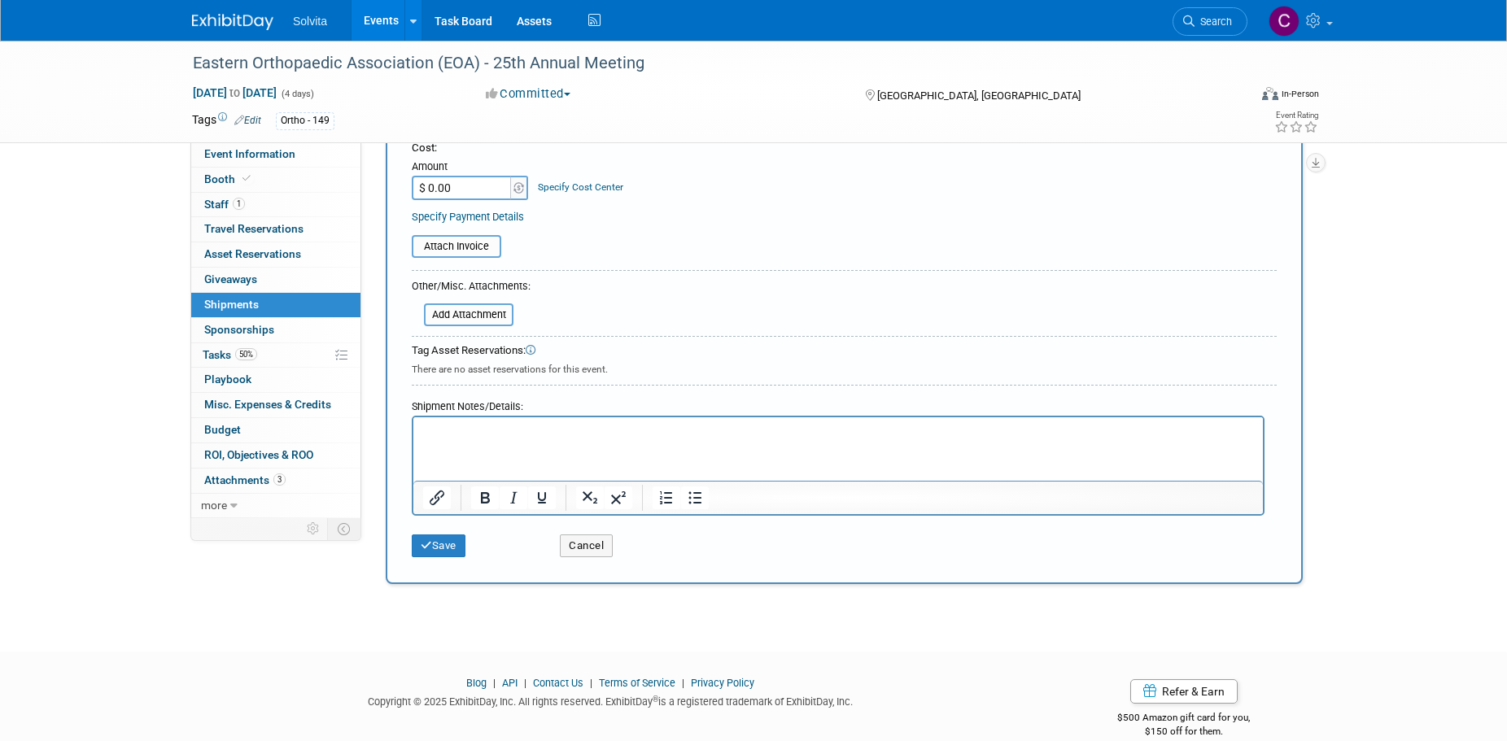
click at [561, 436] on p "Rich Text Area. Press ALT-0 for help." at bounding box center [838, 432] width 831 height 16
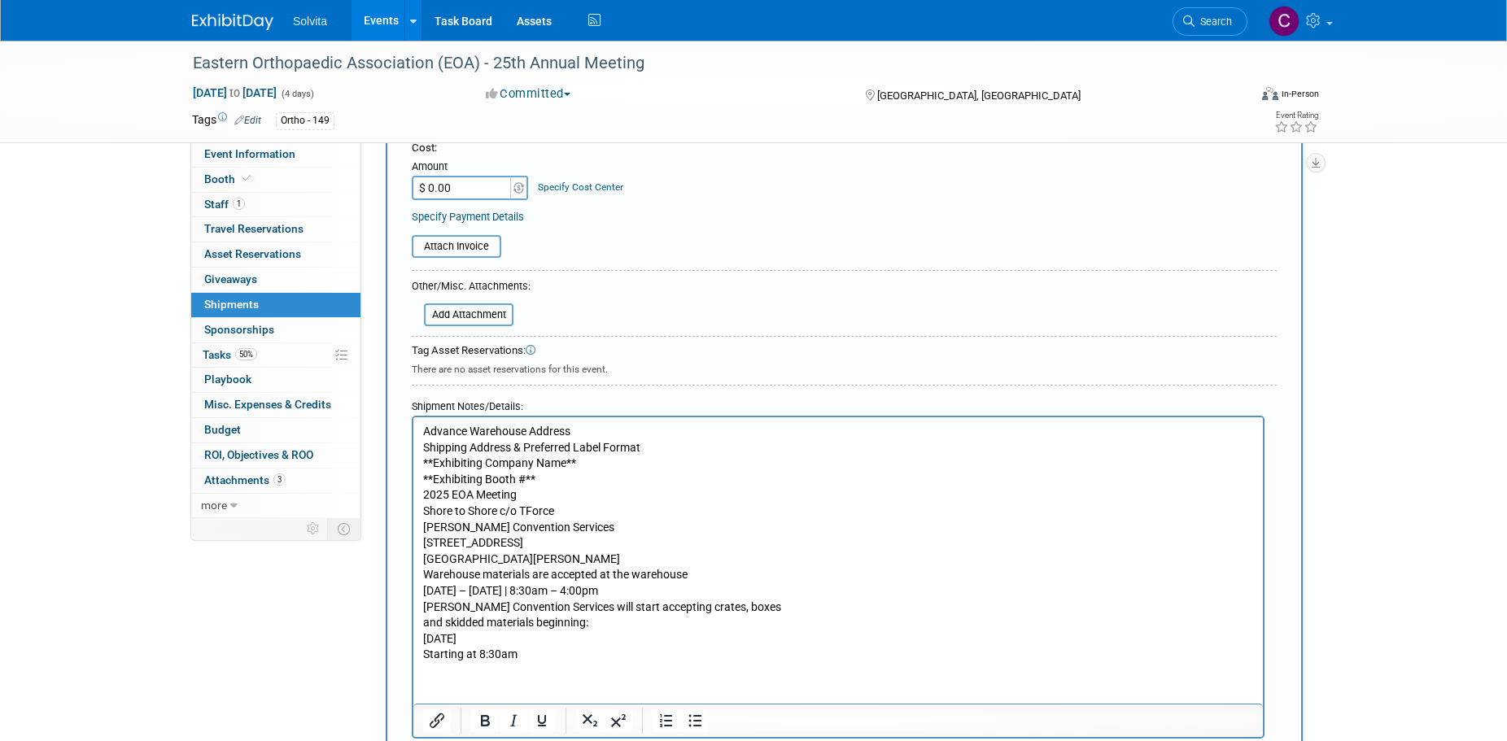
click at [660, 446] on p "Advance Warehouse Address Shipping Address & Preferred Label Format **Exhibitin…" at bounding box center [838, 543] width 831 height 239
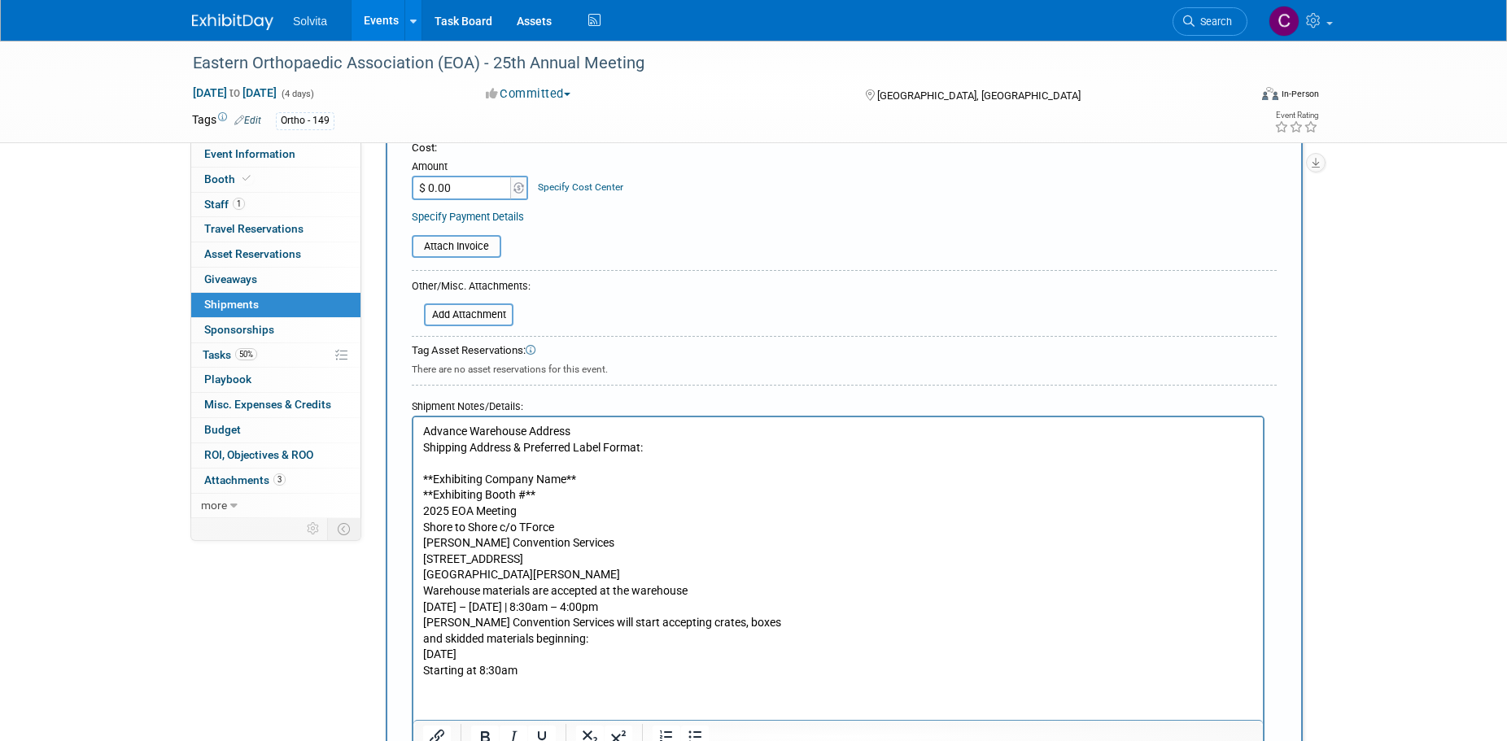
click at [556, 576] on p "**Exhibiting Company Name** **Exhibiting Booth #** 2025 EOA Meeting Shore to Sh…" at bounding box center [838, 567] width 831 height 223
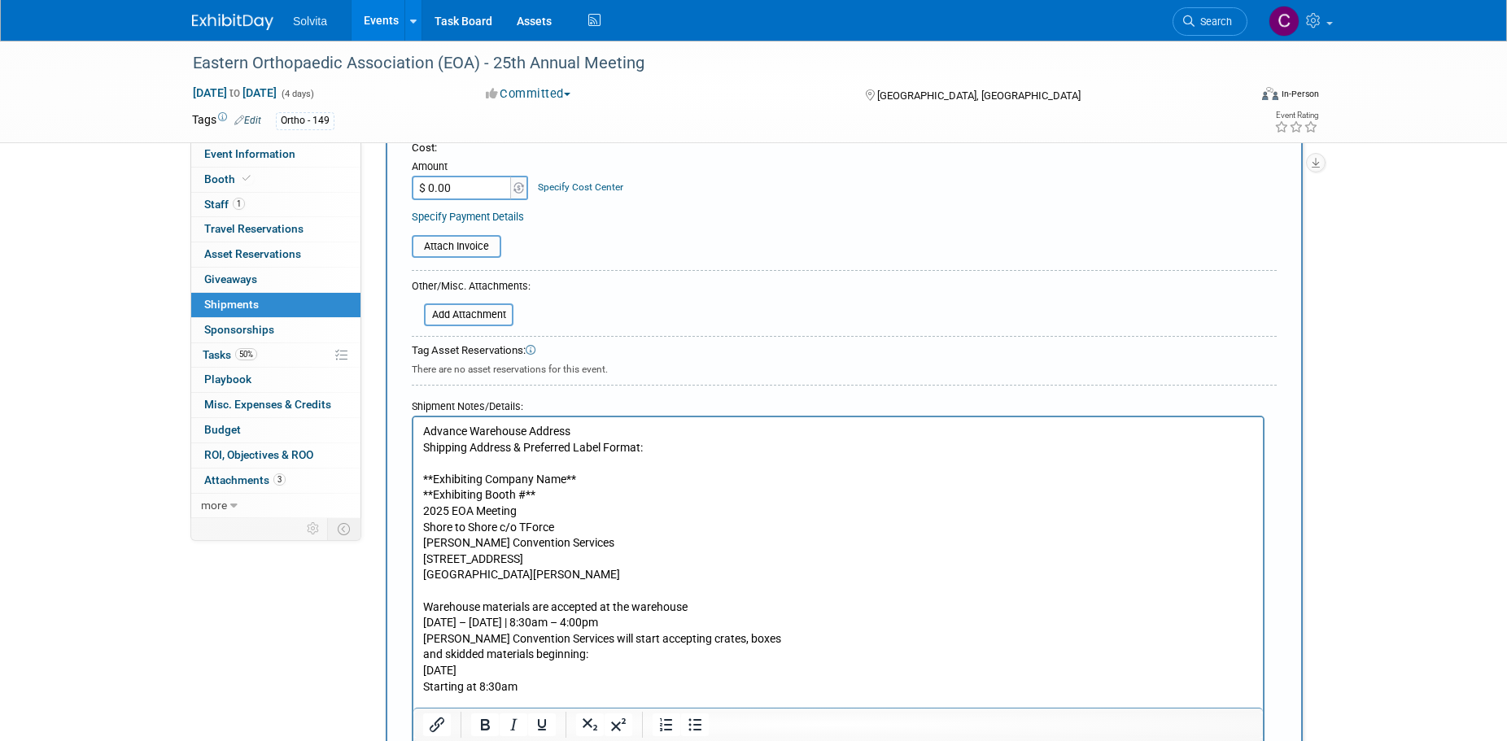
drag, startPoint x: 423, startPoint y: 671, endPoint x: 575, endPoint y: 674, distance: 152.2
click at [575, 674] on p "Warehouse materials are accepted at the warehouse Monday – Friday | 8:30am – 4:…" at bounding box center [838, 638] width 831 height 111
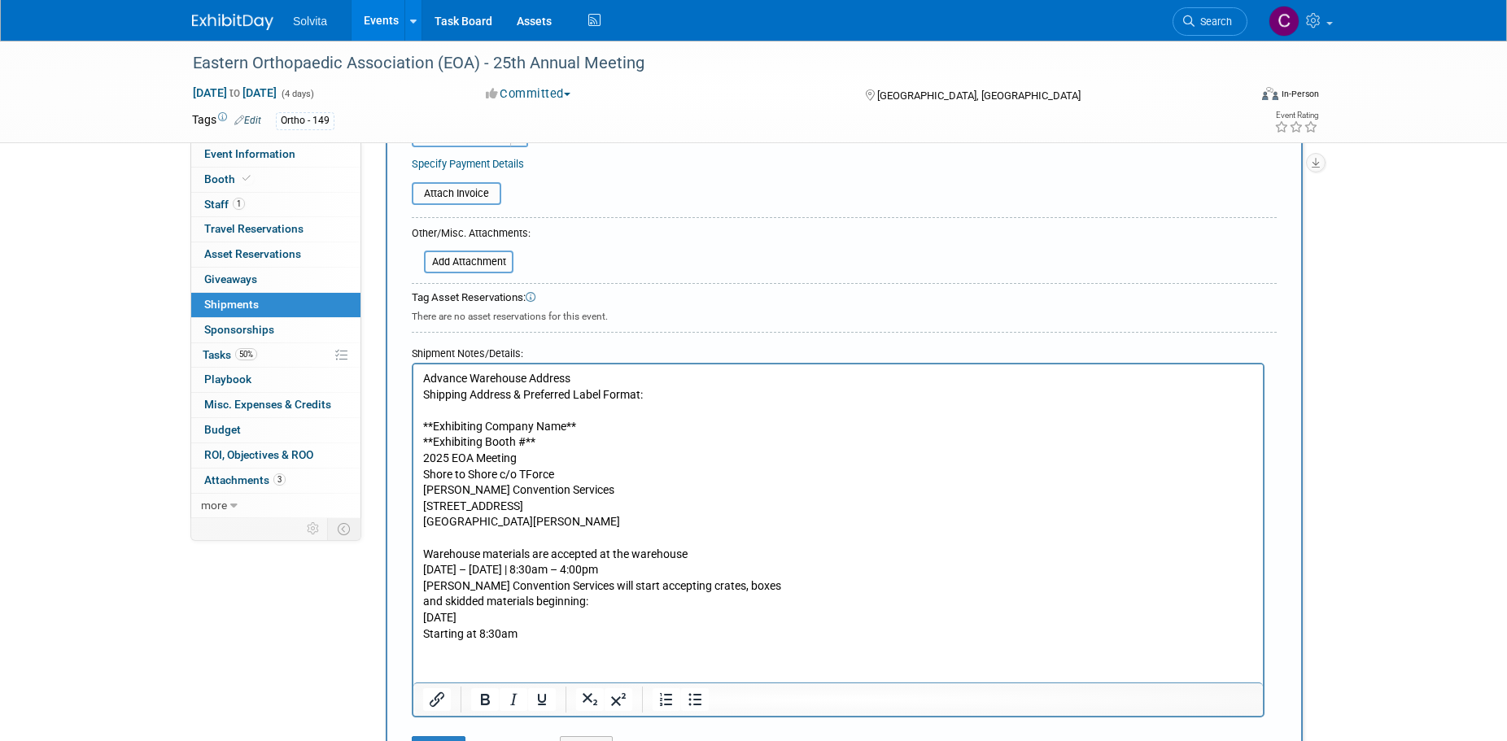
scroll to position [407, 0]
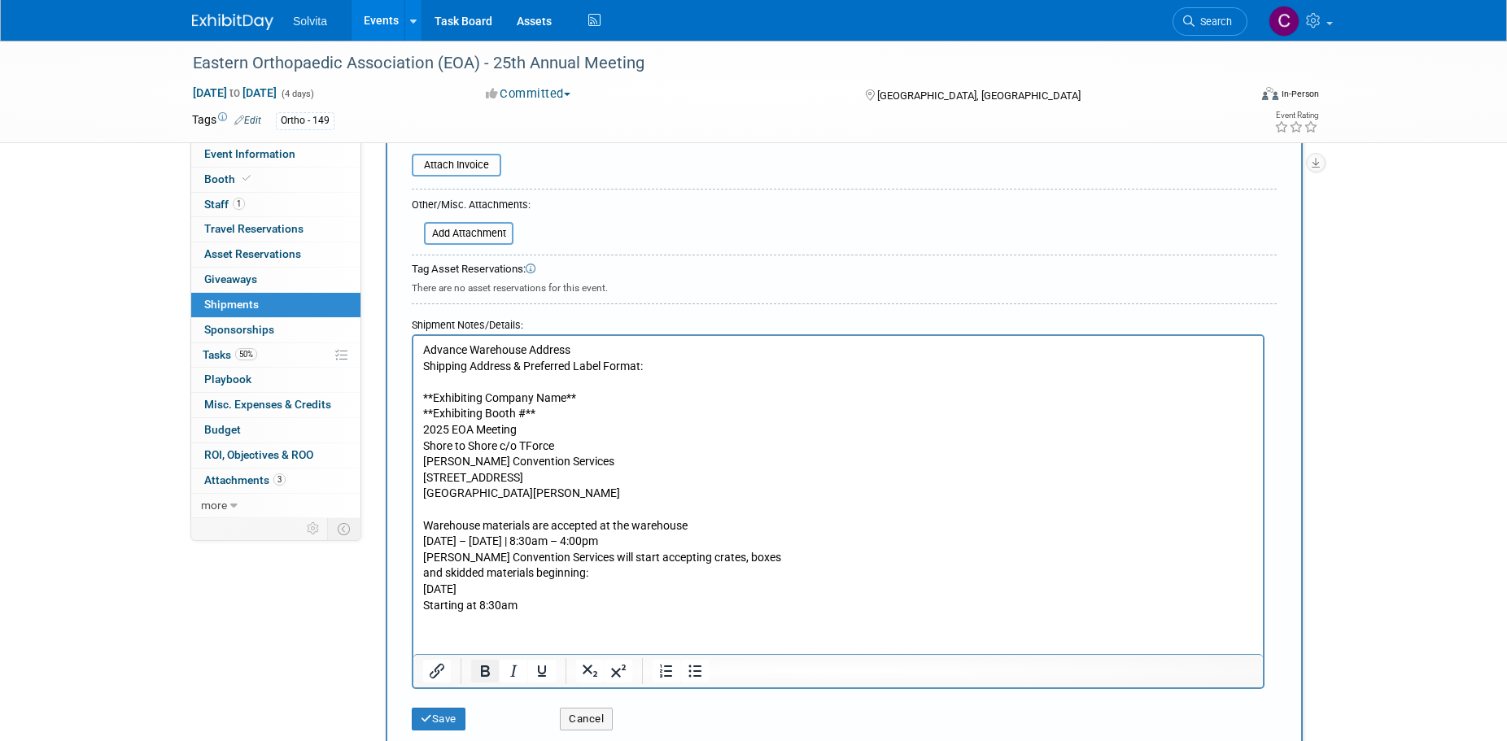
click at [484, 673] on icon "Bold" at bounding box center [485, 671] width 20 height 20
click at [665, 613] on html "Advance Warehouse Address Shipping Address & Preferred Label Format: **Exhibiti…" at bounding box center [837, 474] width 849 height 277
click at [453, 716] on button "Save" at bounding box center [439, 719] width 54 height 23
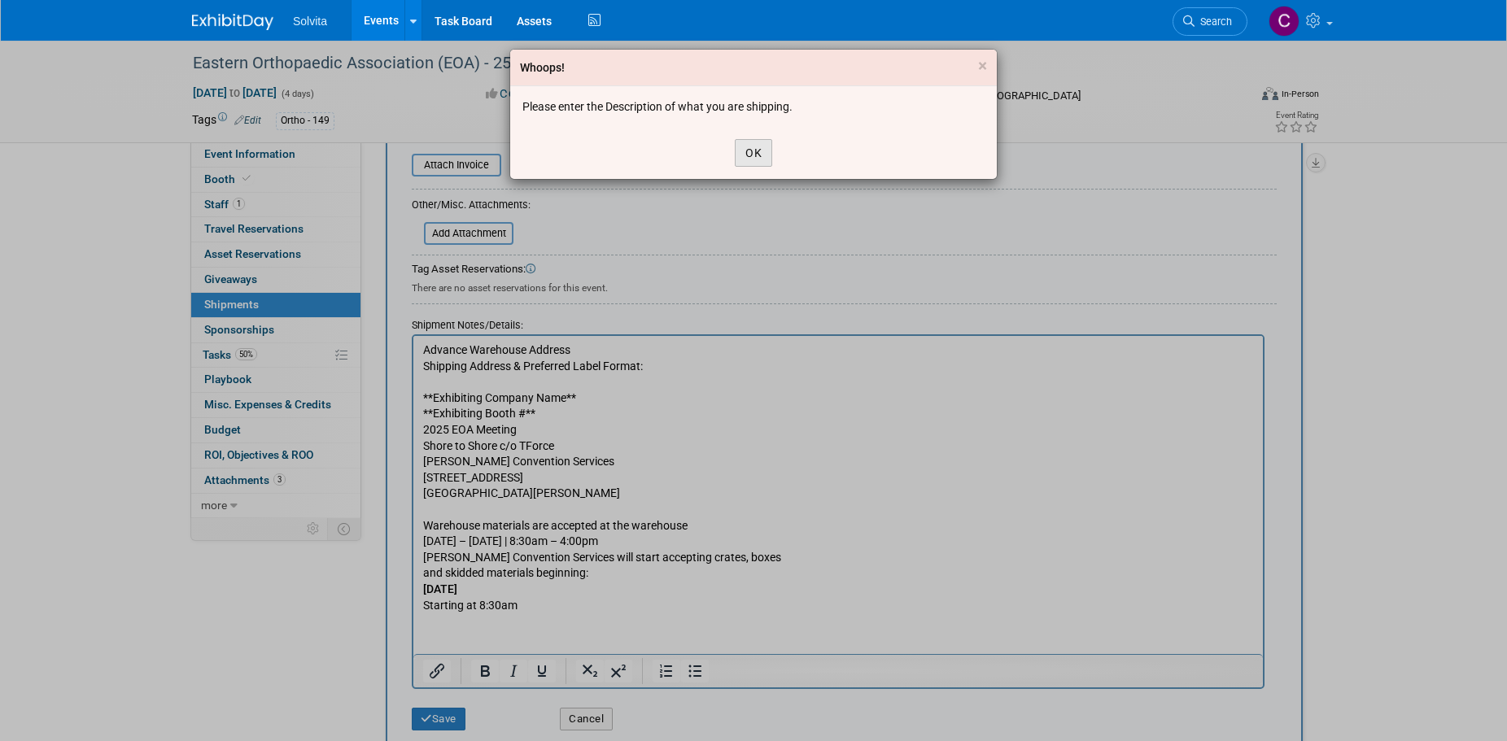
click at [752, 155] on button "OK" at bounding box center [753, 153] width 37 height 28
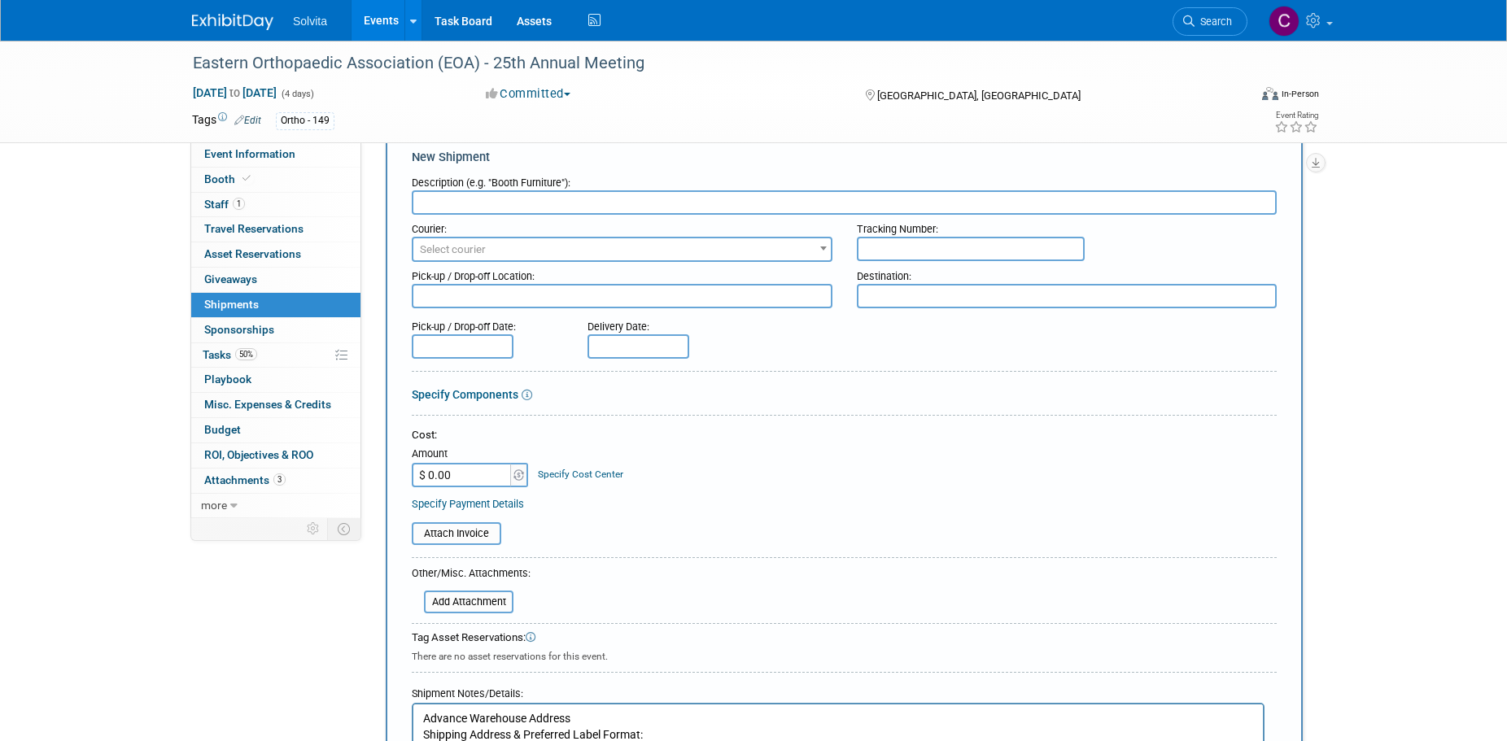
scroll to position [0, 0]
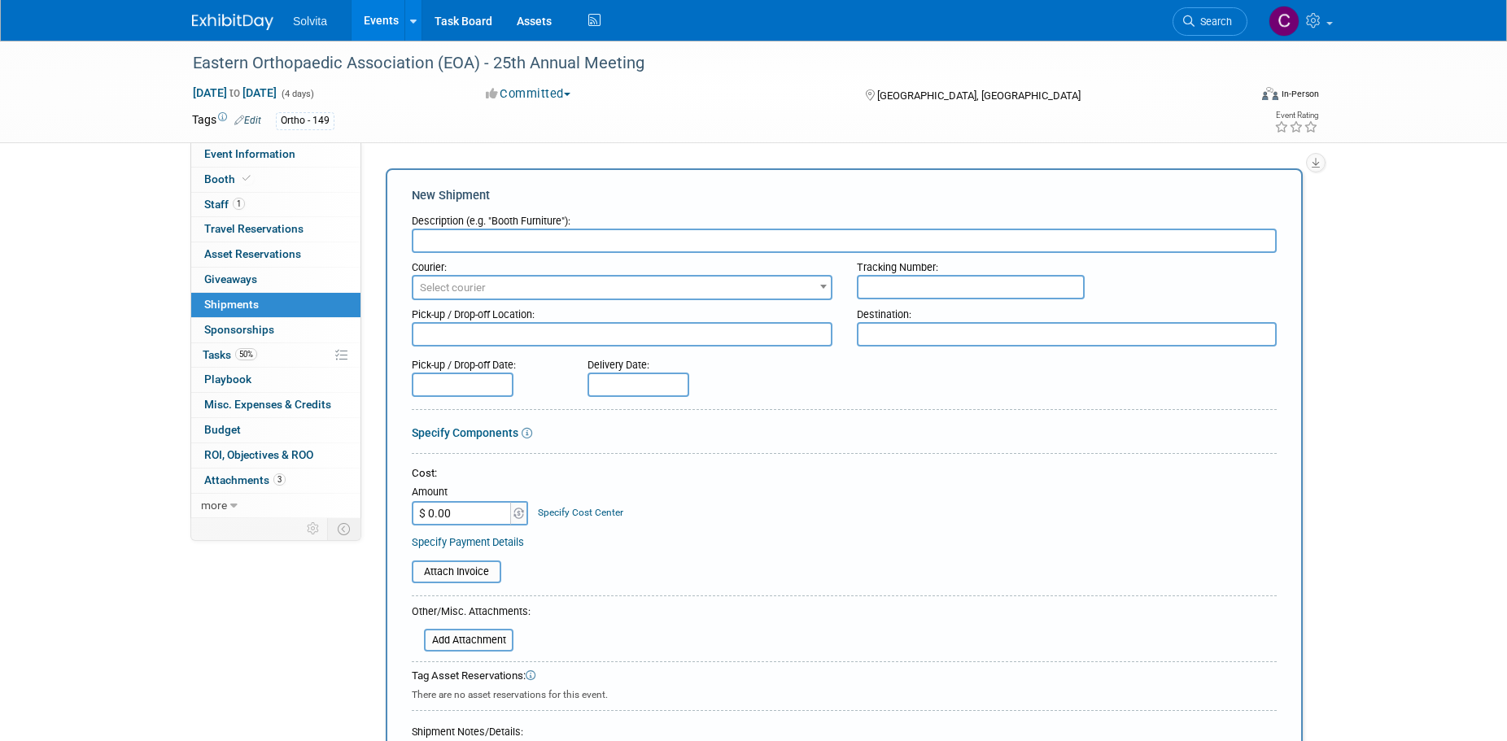
click at [512, 247] on input "text" at bounding box center [844, 241] width 865 height 24
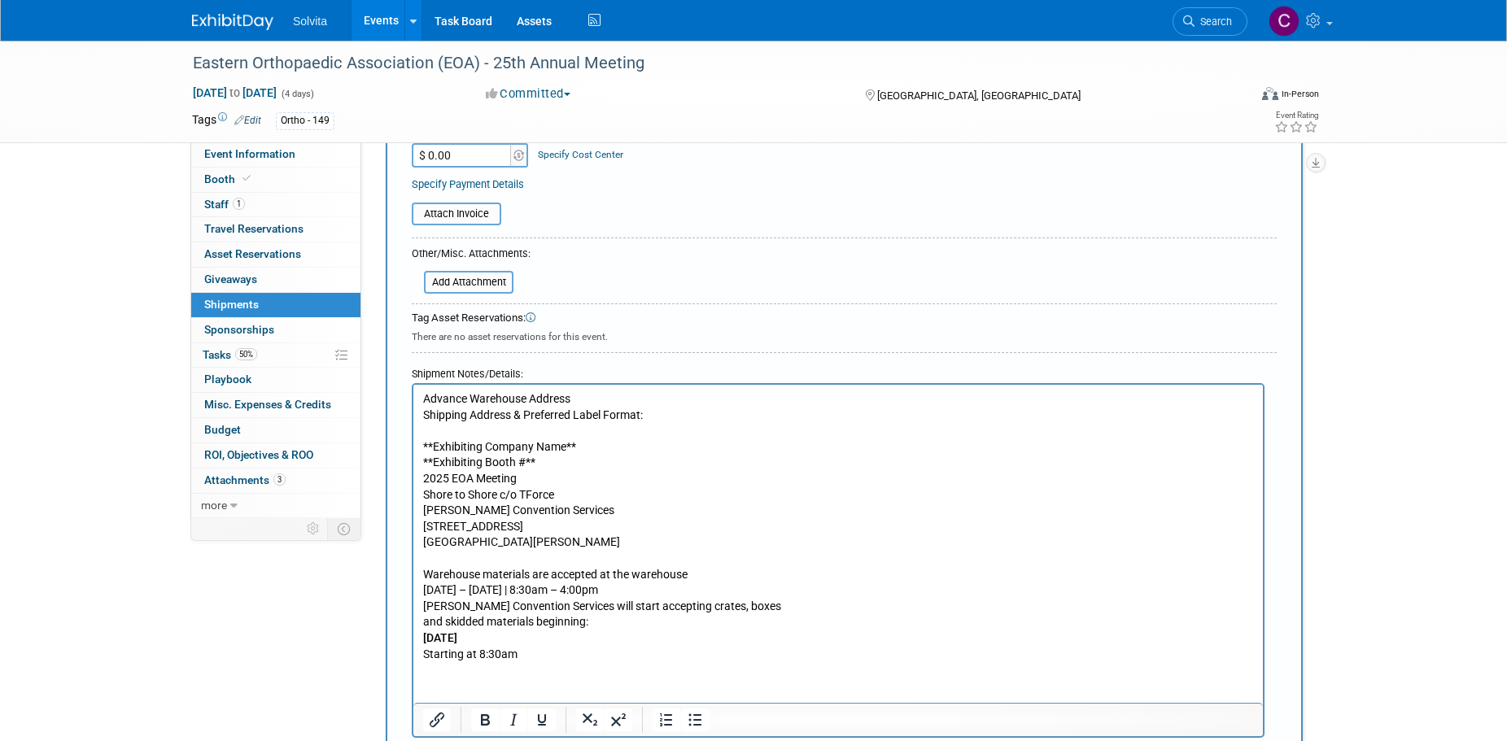
scroll to position [604, 0]
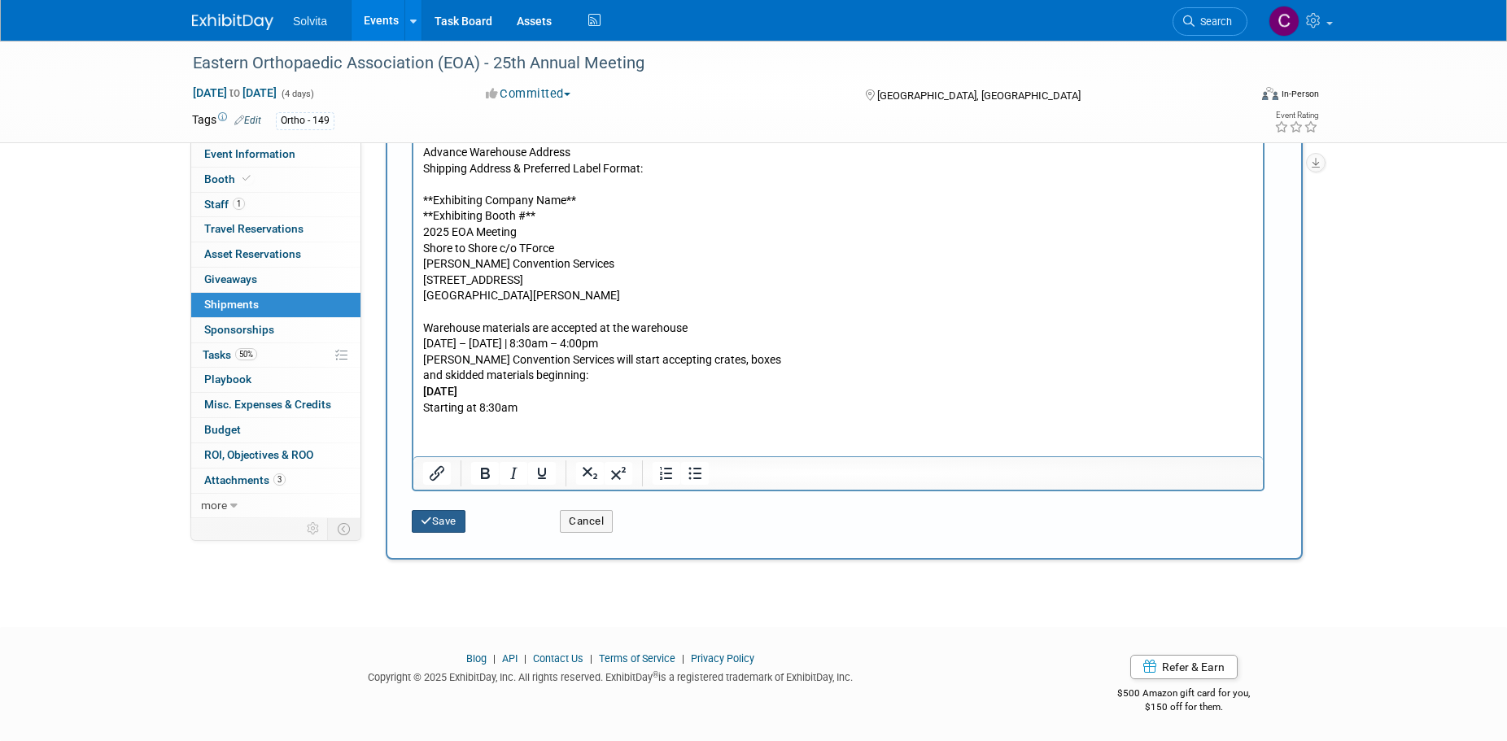
type input "Shipping Label Instructions"
click at [452, 529] on button "Save" at bounding box center [439, 521] width 54 height 23
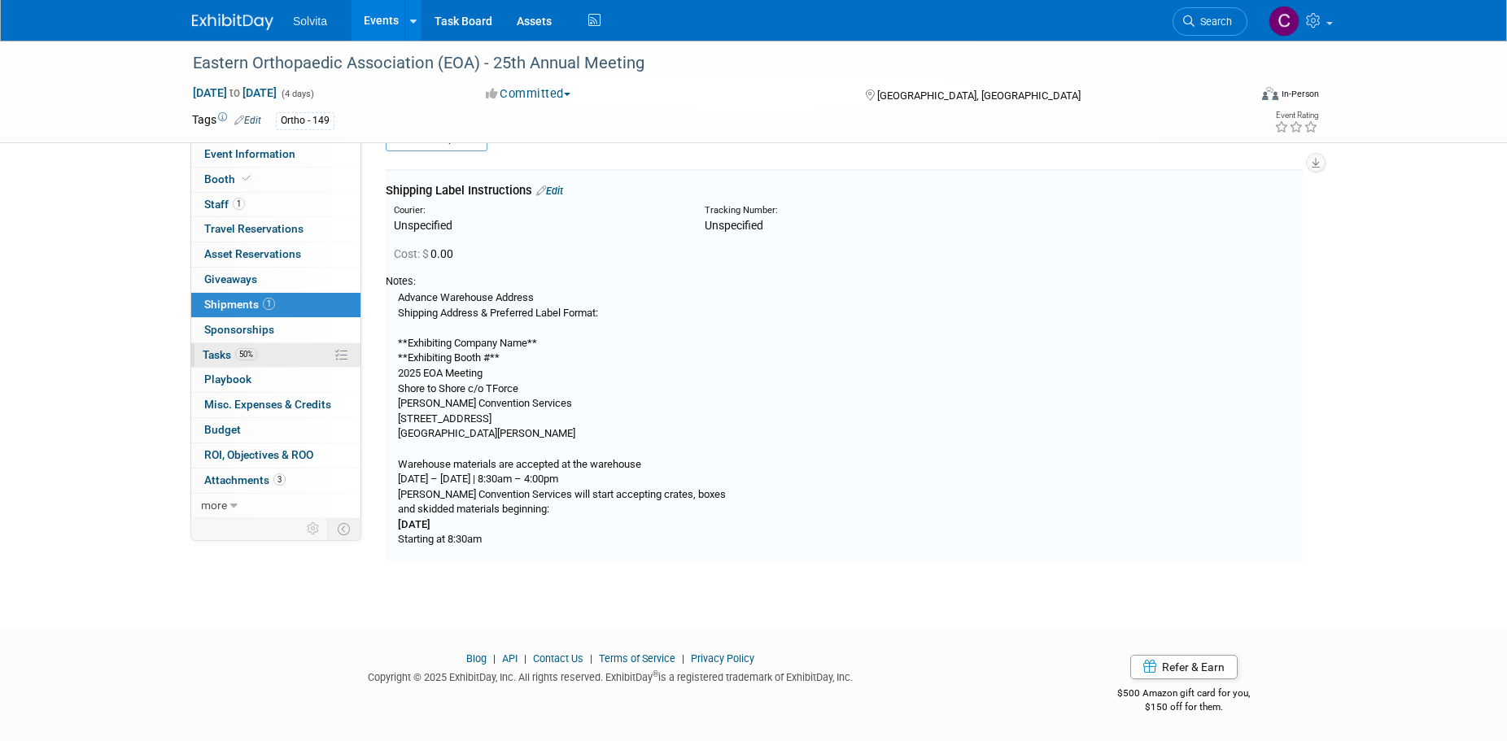
scroll to position [36, 0]
click at [223, 348] on span "Tasks 50%" at bounding box center [230, 354] width 55 height 13
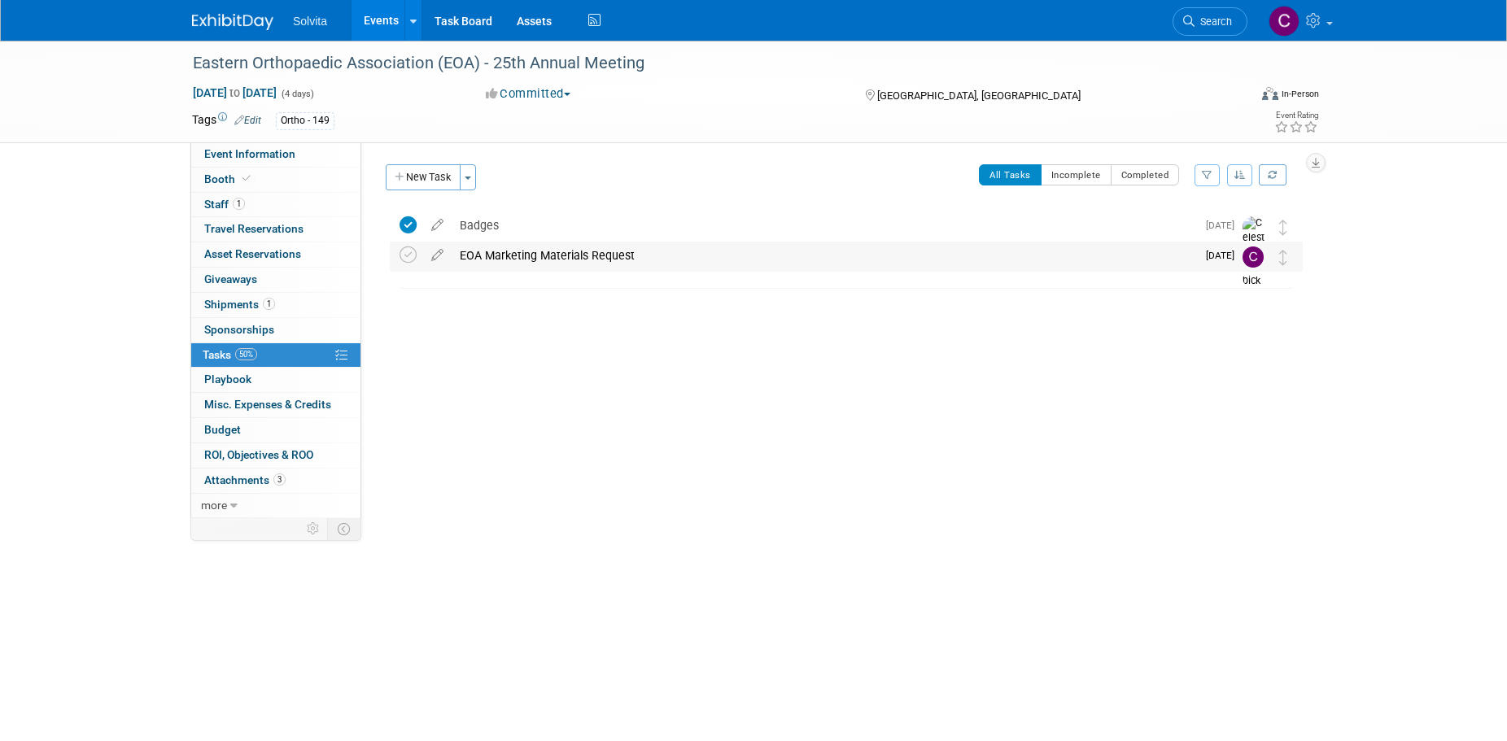
click at [552, 259] on div "EOA Marketing Materials Request" at bounding box center [823, 256] width 744 height 28
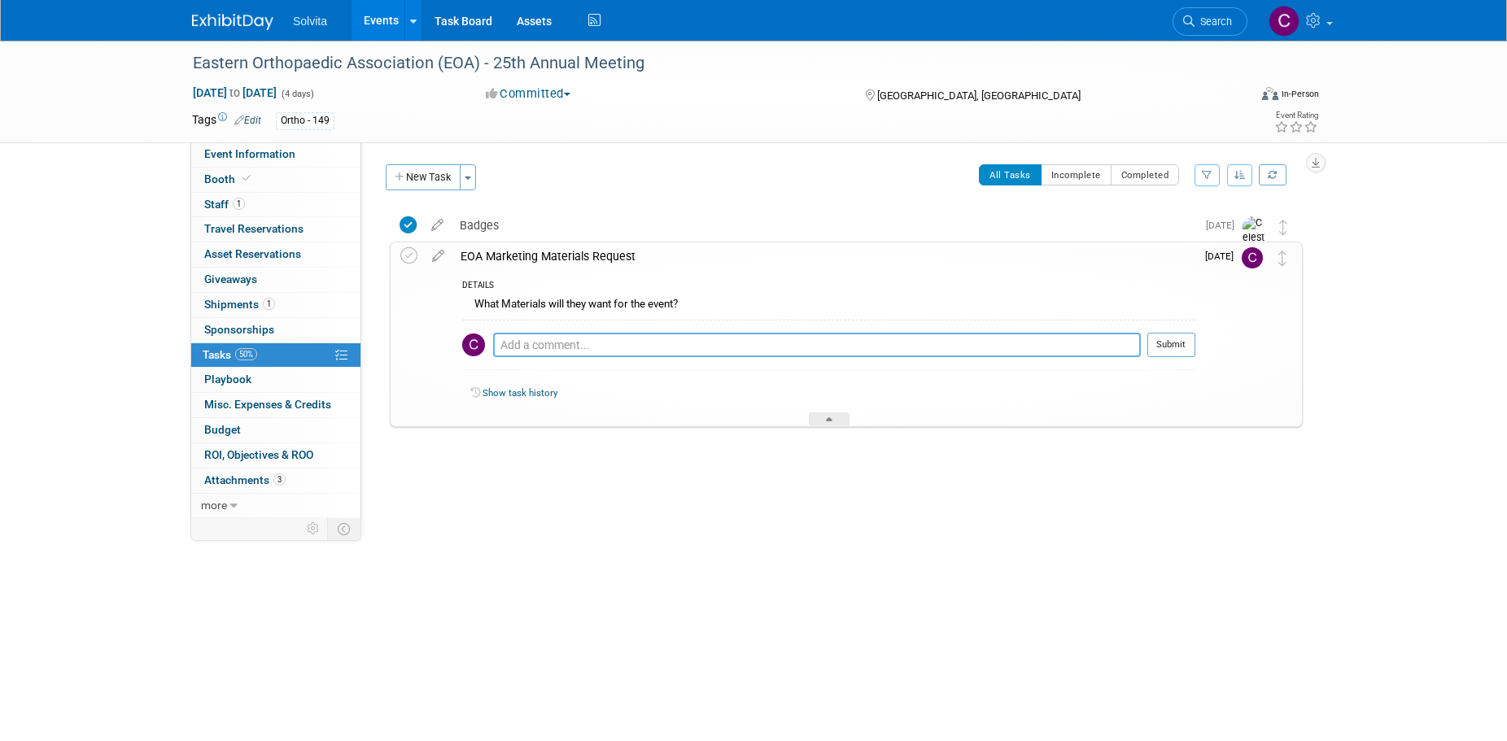
click at [607, 351] on textarea at bounding box center [817, 345] width 648 height 24
click at [434, 171] on button "New Task" at bounding box center [423, 177] width 75 height 26
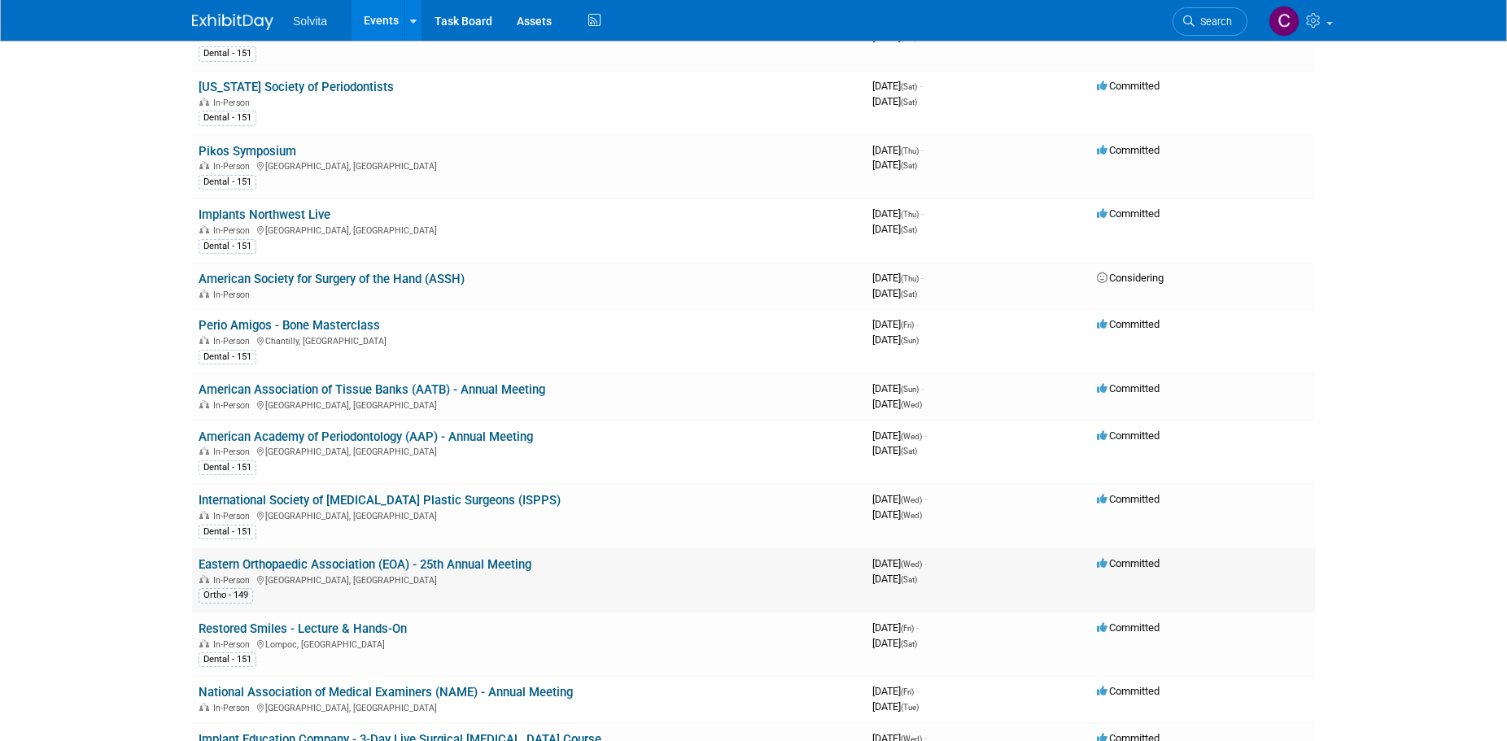
scroll to position [813, 0]
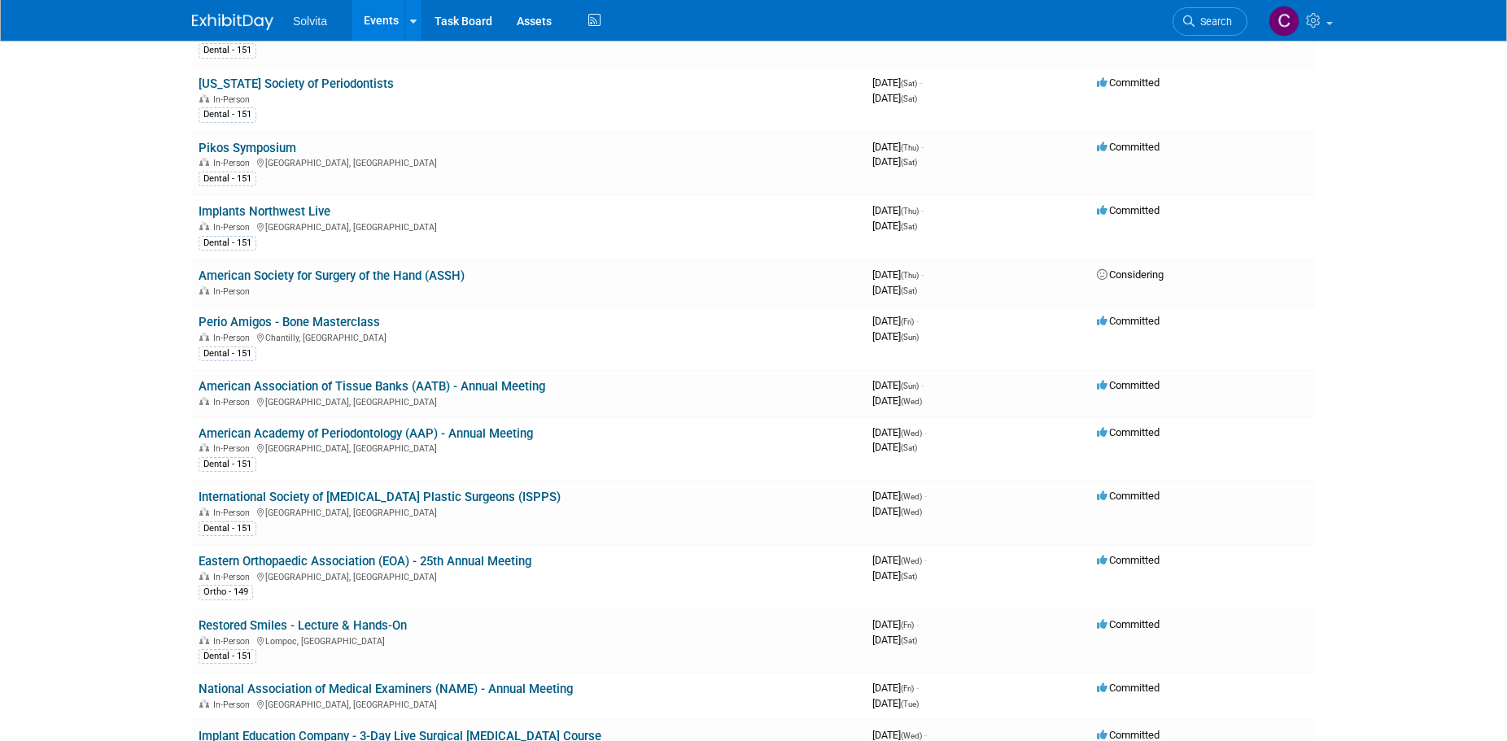
drag, startPoint x: 489, startPoint y: 556, endPoint x: 501, endPoint y: 556, distance: 12.2
click at [489, 556] on link "Eastern Orthopaedic Association (EOA) - 25th Annual Meeting" at bounding box center [364, 561] width 333 height 15
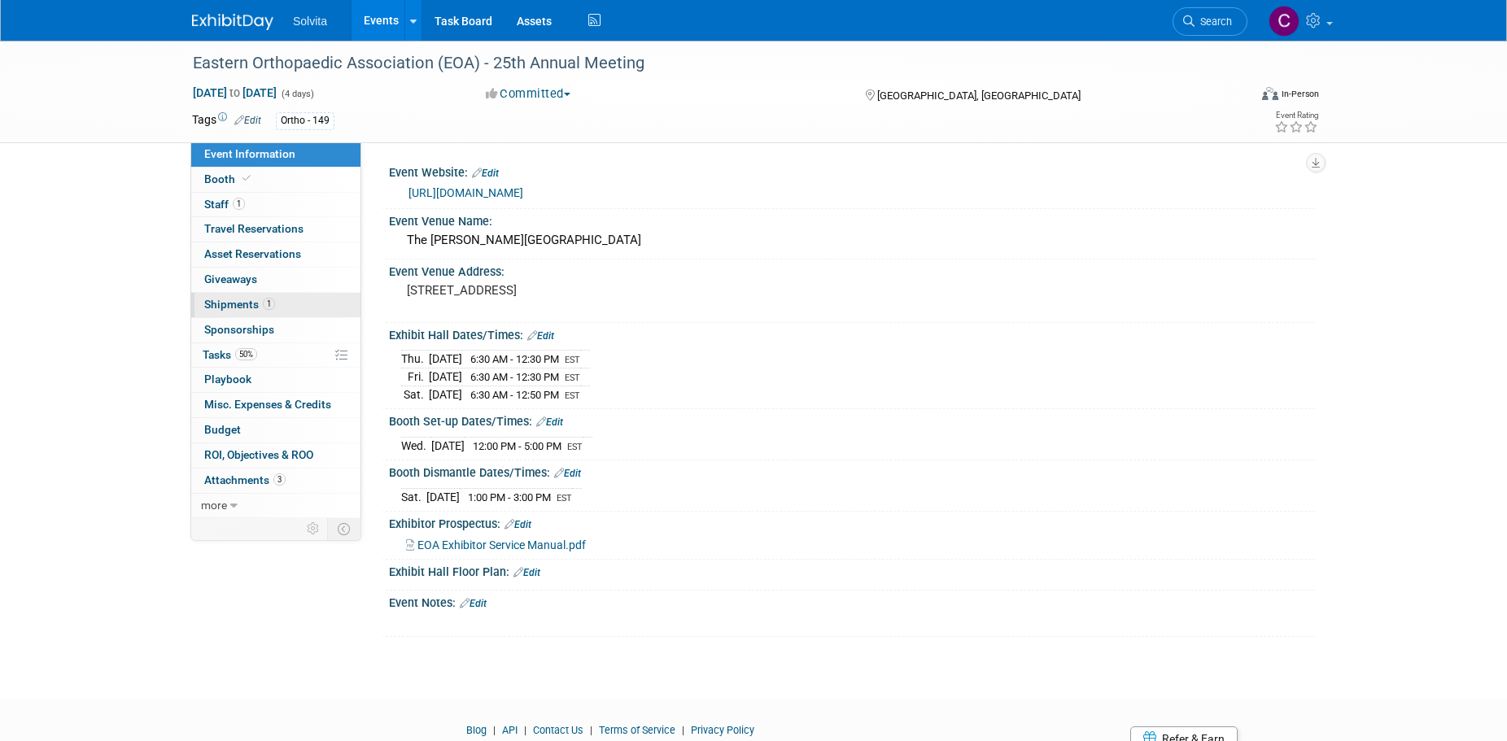
click at [240, 299] on span "Shipments 1" at bounding box center [239, 304] width 71 height 13
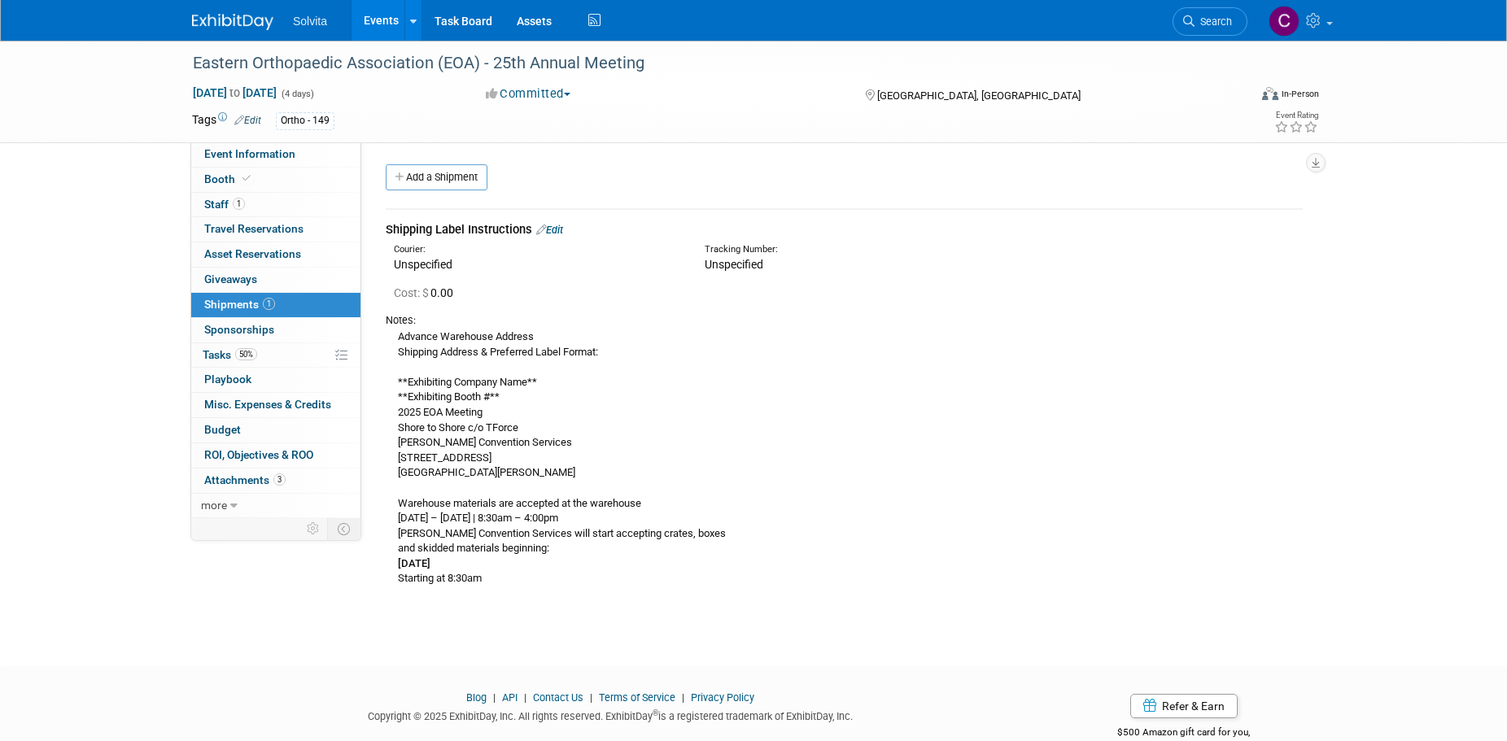
click at [560, 228] on link "Edit" at bounding box center [549, 230] width 27 height 12
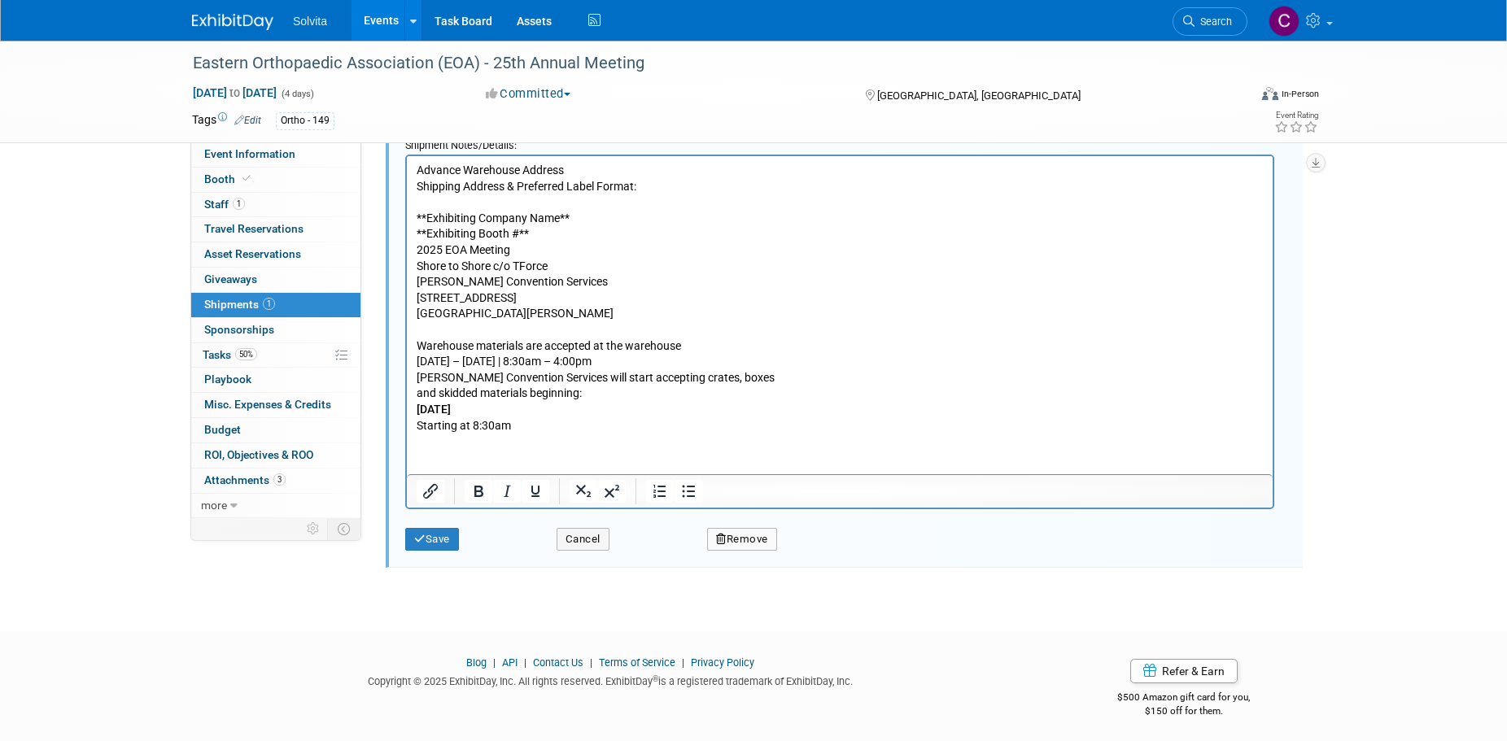
scroll to position [602, 0]
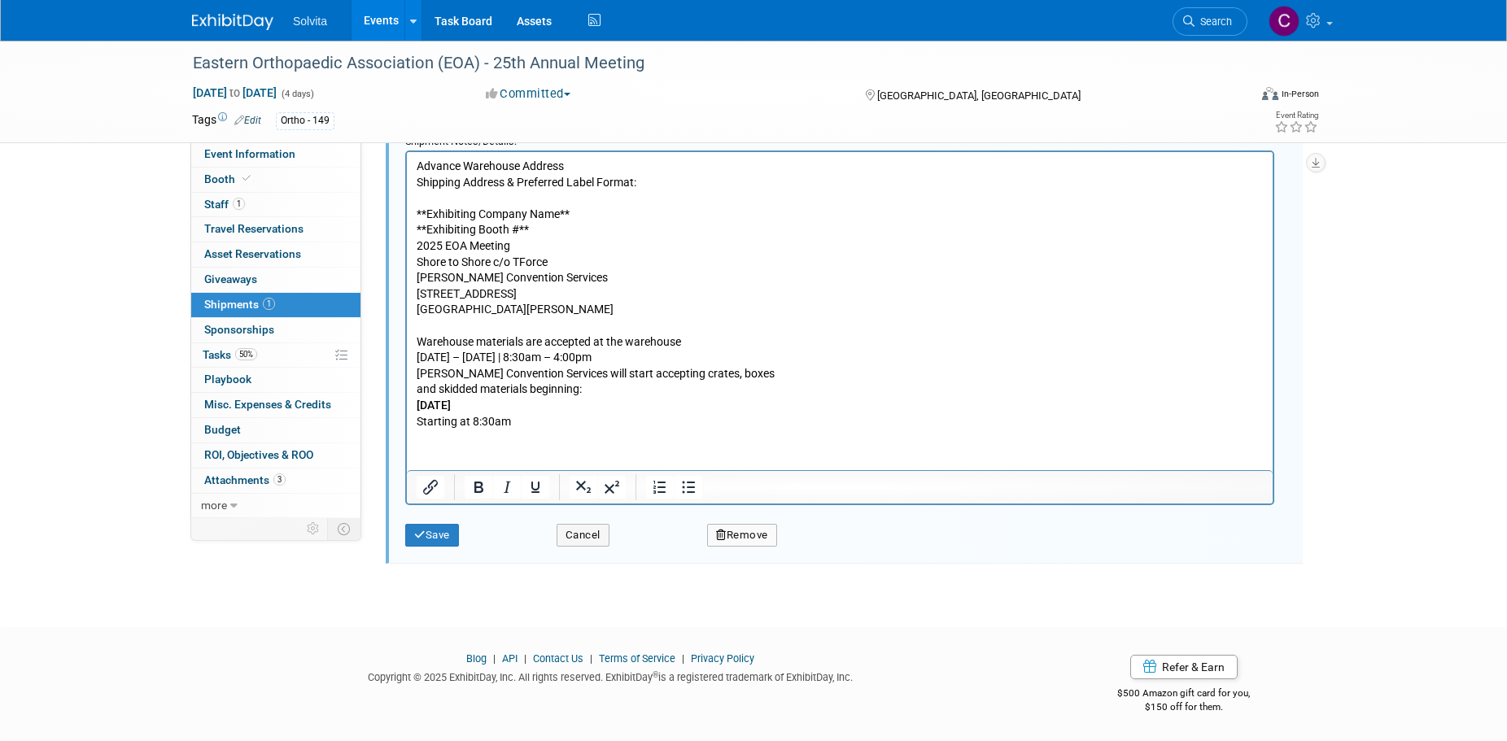
click at [590, 425] on p "Advance Warehouse Address Shipping Address & Preferred Label Format: **Exhibiti…" at bounding box center [840, 294] width 847 height 271
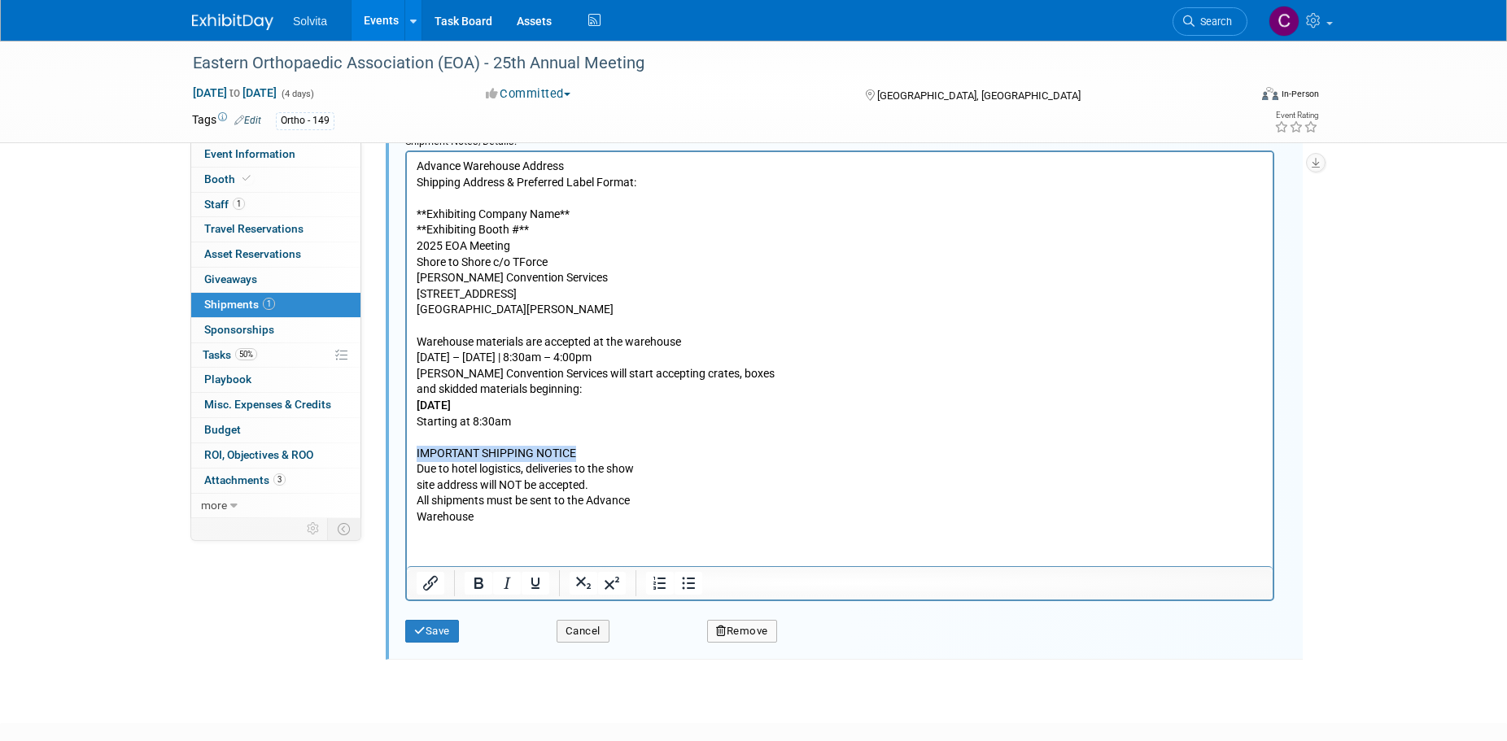
drag, startPoint x: 417, startPoint y: 453, endPoint x: 626, endPoint y: 451, distance: 209.1
click at [626, 451] on p "IMPORTANT SHIPPING NOTICE Due to hotel logistics, deliveries to the show site a…" at bounding box center [840, 486] width 847 height 80
click at [730, 426] on p "Advance Warehouse Address Shipping Address & Preferred Label Format: **Exhibiti…" at bounding box center [840, 294] width 847 height 271
click at [442, 639] on button "Save" at bounding box center [432, 631] width 54 height 23
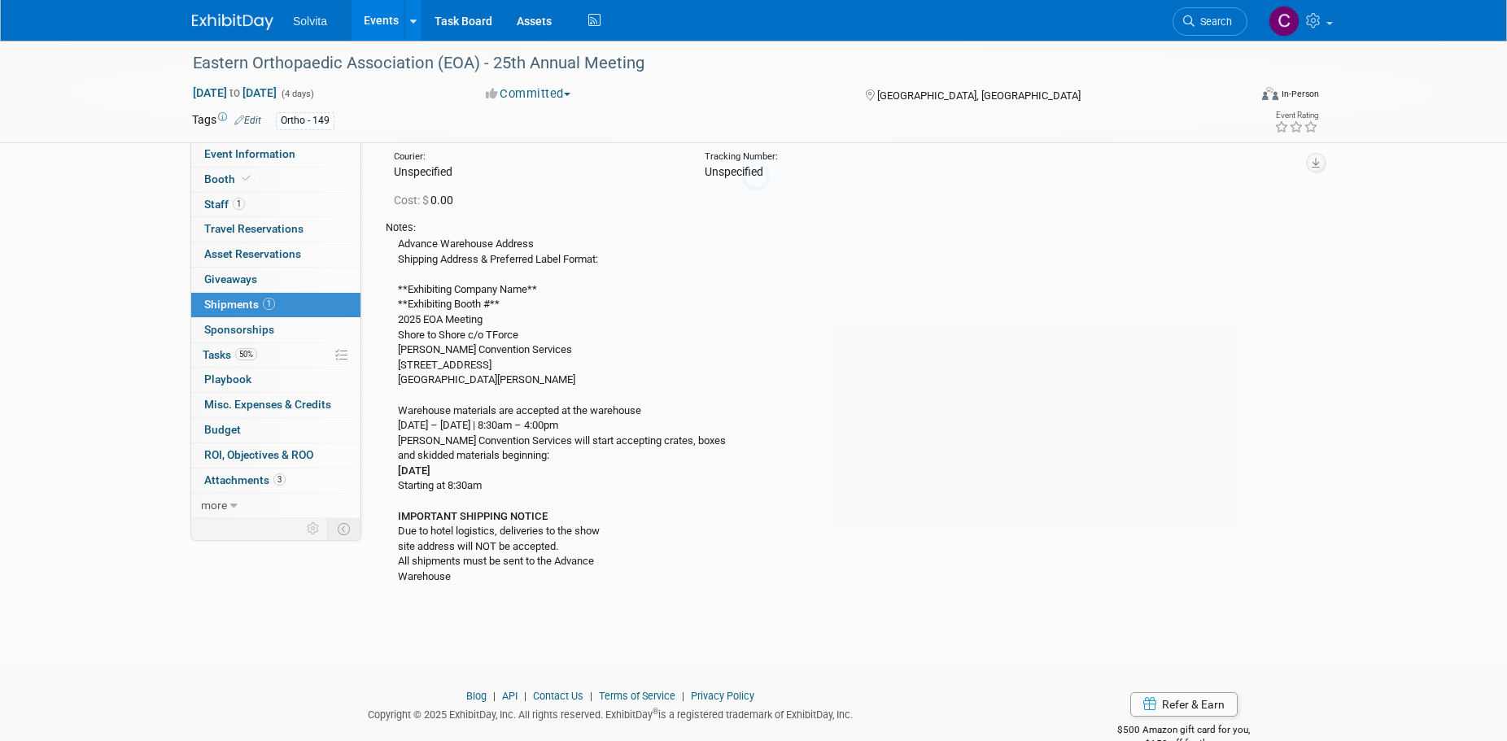
scroll to position [24, 0]
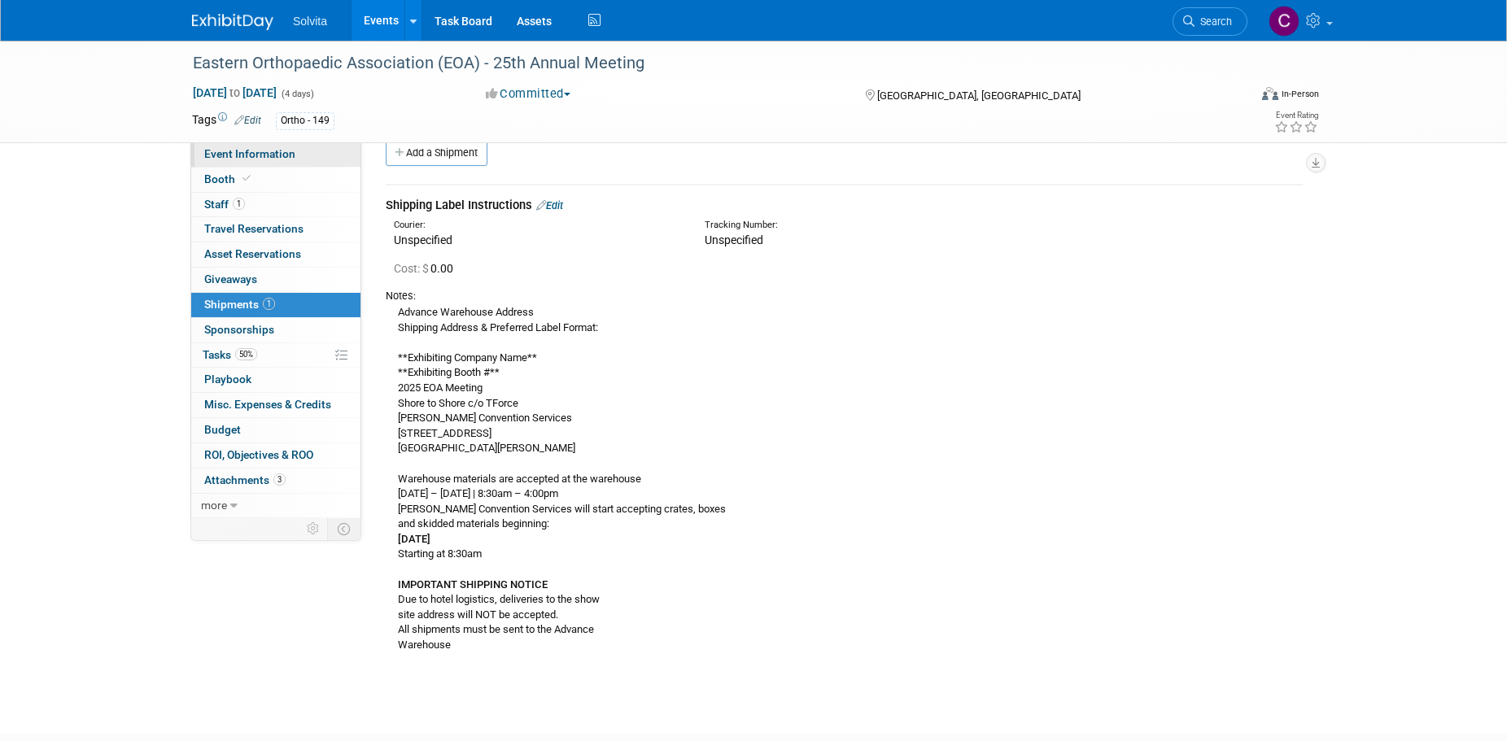
click at [256, 151] on span "Event Information" at bounding box center [249, 153] width 91 height 13
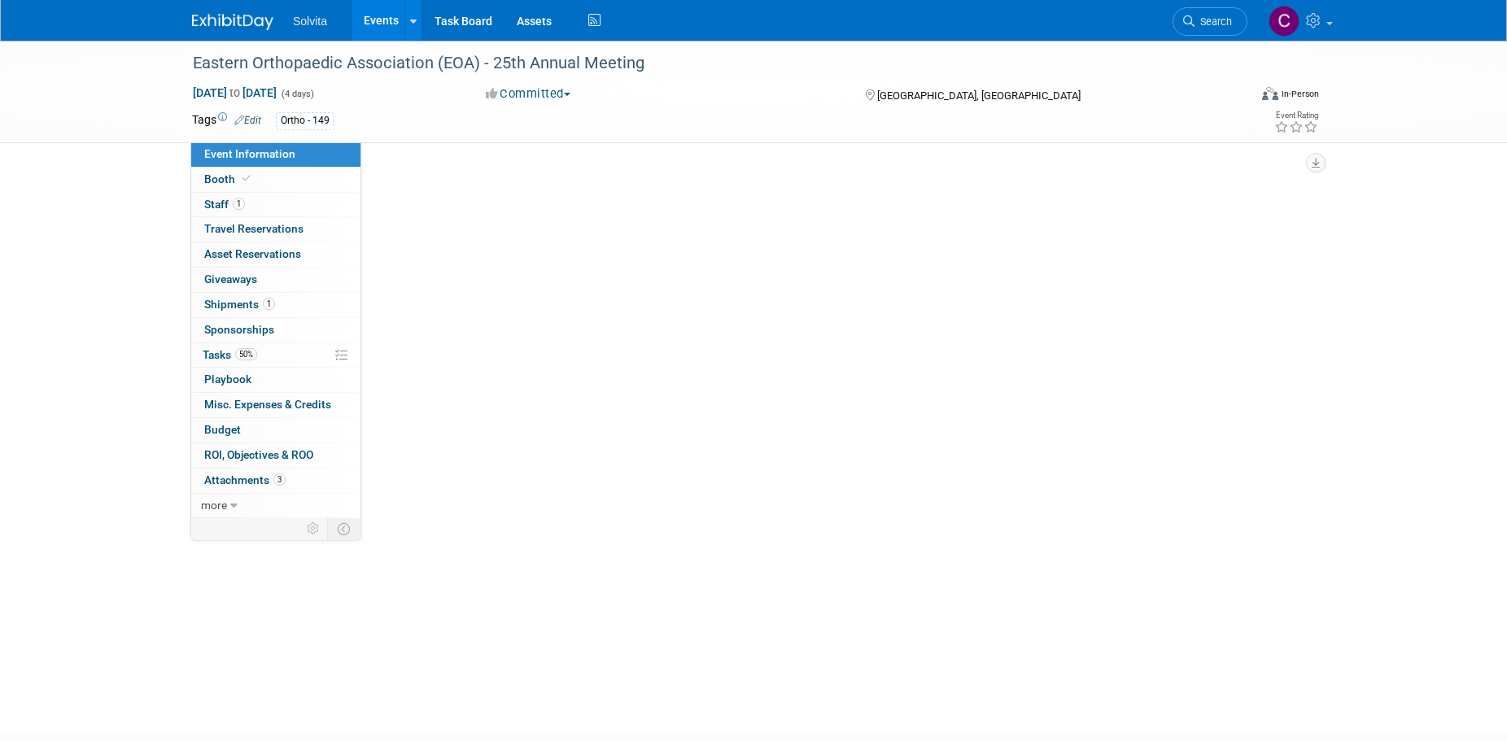
scroll to position [0, 0]
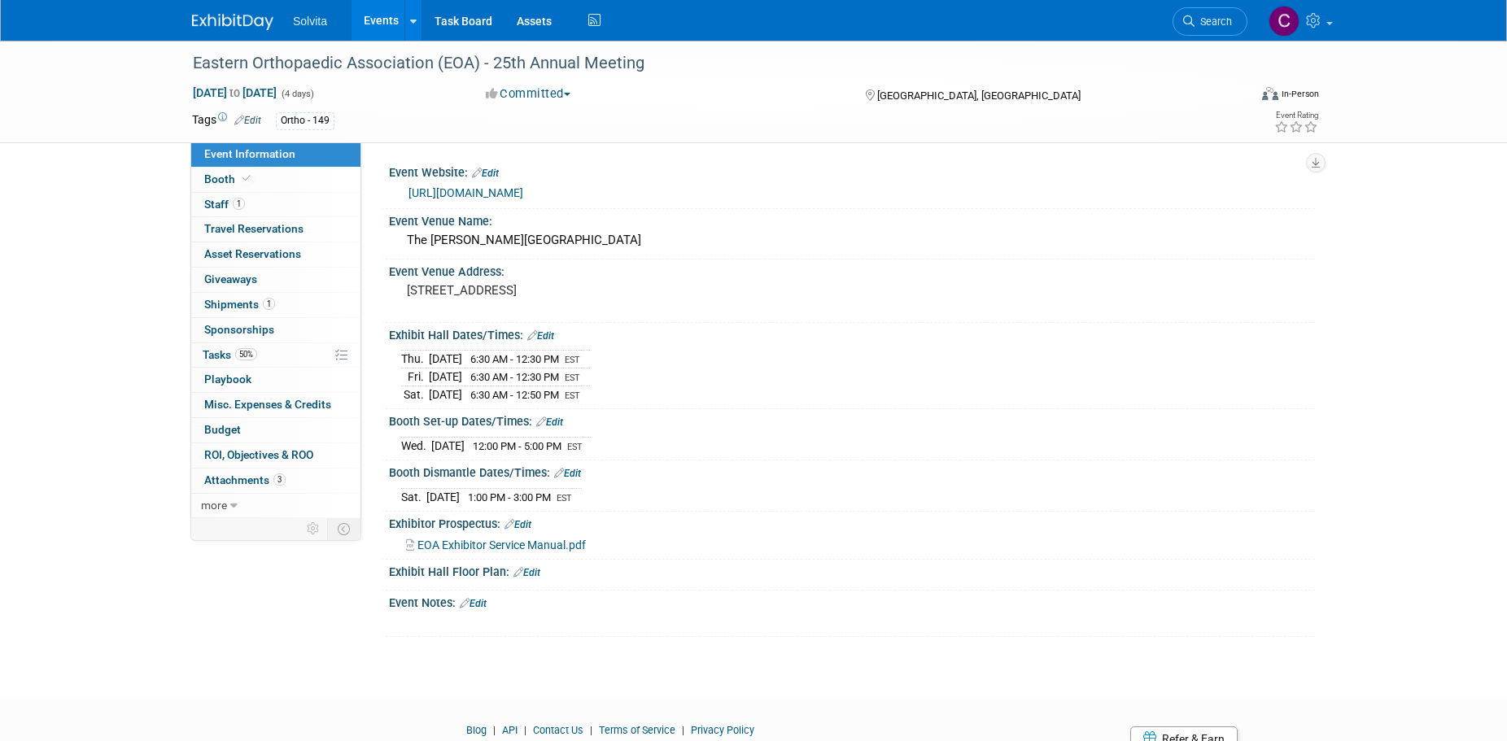
click at [578, 472] on link "Edit" at bounding box center [567, 473] width 27 height 11
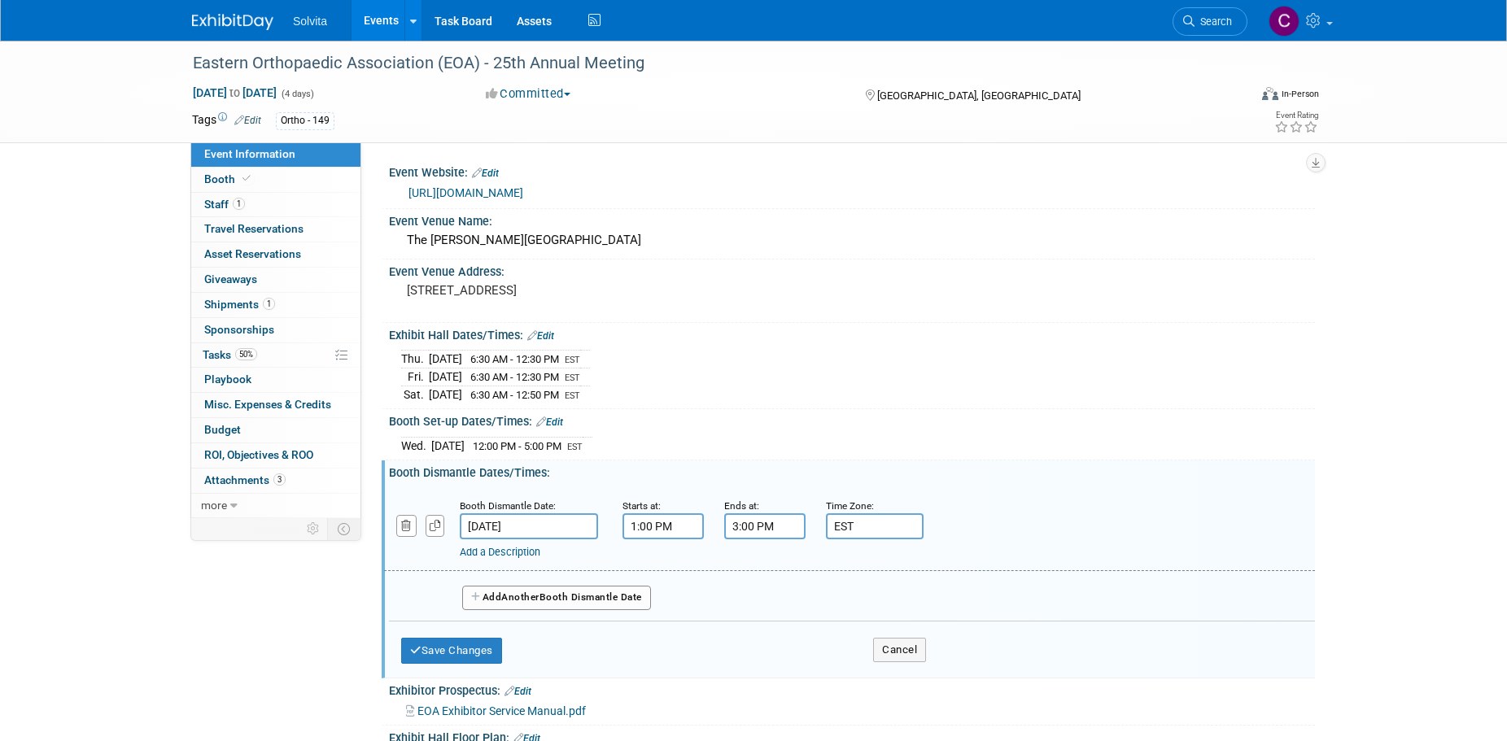
click at [646, 521] on input "1:00 PM" at bounding box center [662, 526] width 81 height 26
click at [665, 636] on span at bounding box center [660, 637] width 28 height 28
type input "10:00 AM"
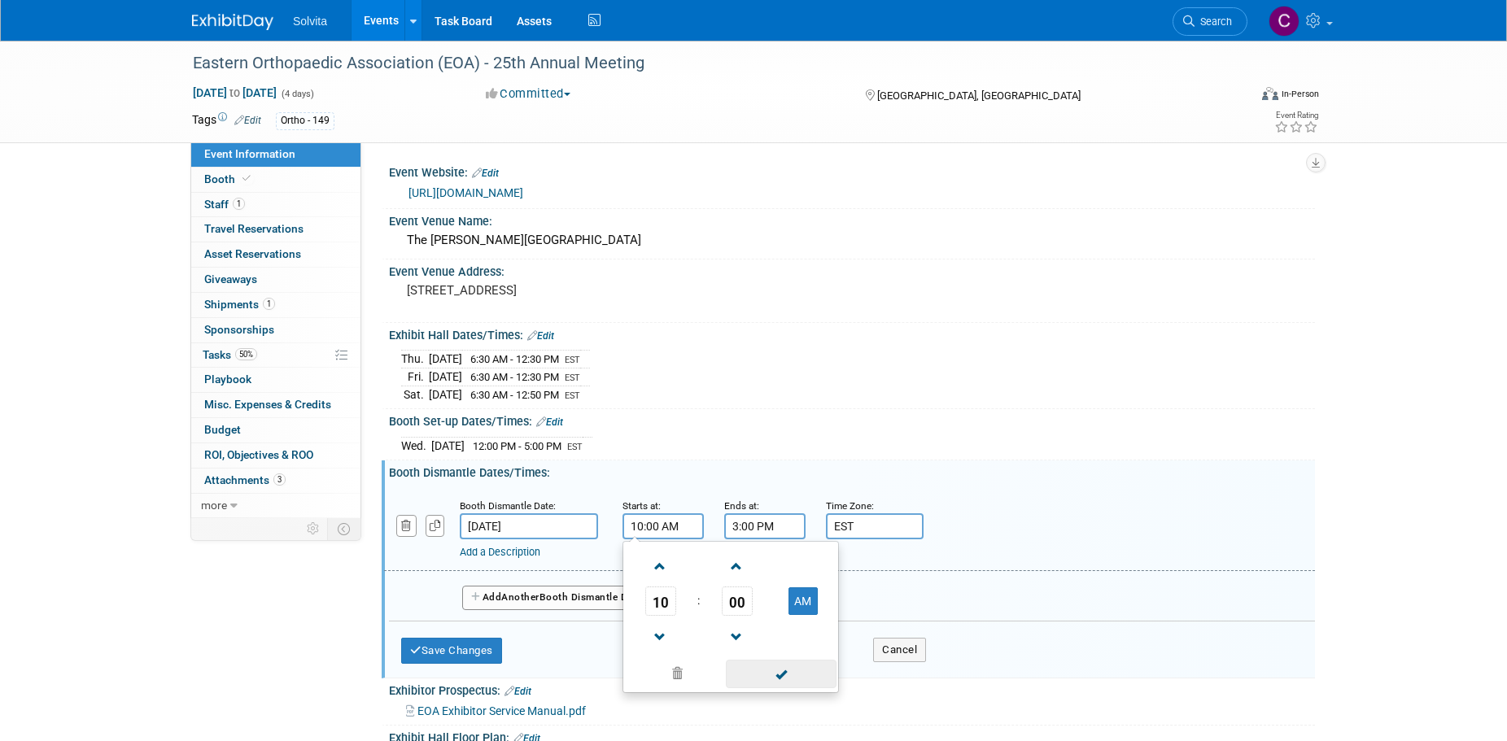
click at [792, 675] on span at bounding box center [781, 674] width 110 height 28
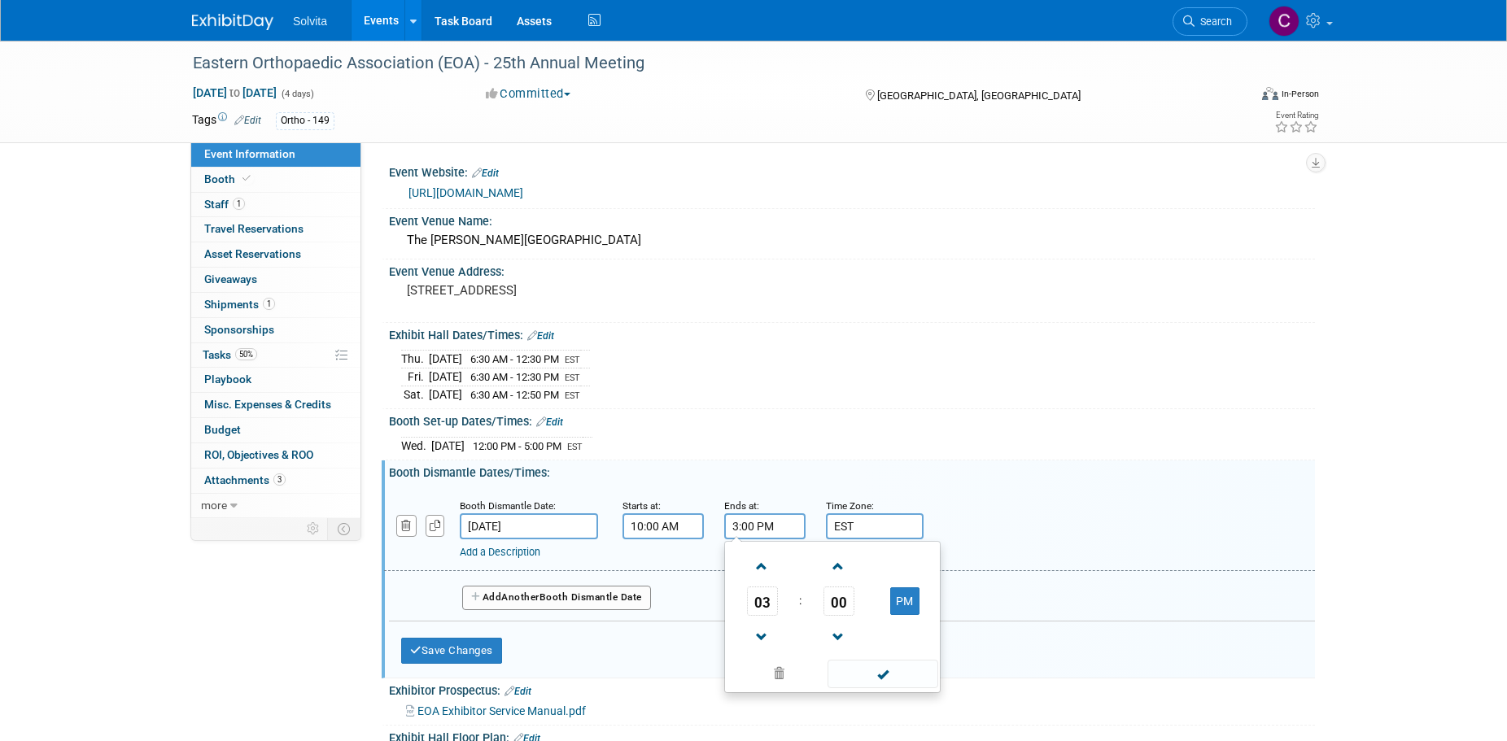
click at [753, 518] on input "3:00 PM" at bounding box center [764, 526] width 81 height 26
click at [768, 632] on span at bounding box center [762, 637] width 28 height 28
type input "1:00 PM"
click at [886, 668] on span at bounding box center [882, 674] width 110 height 28
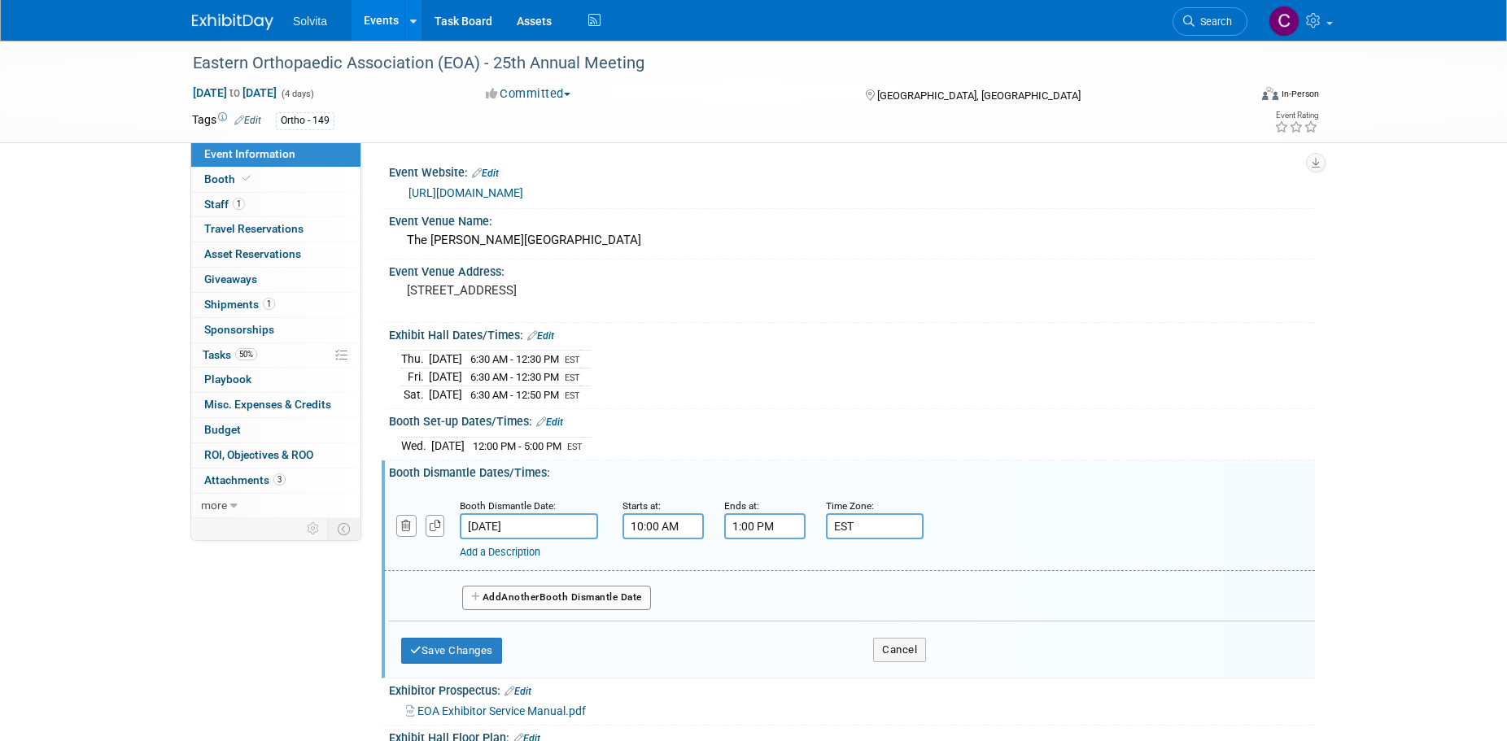
click at [514, 550] on link "Add a Description" at bounding box center [500, 552] width 81 height 12
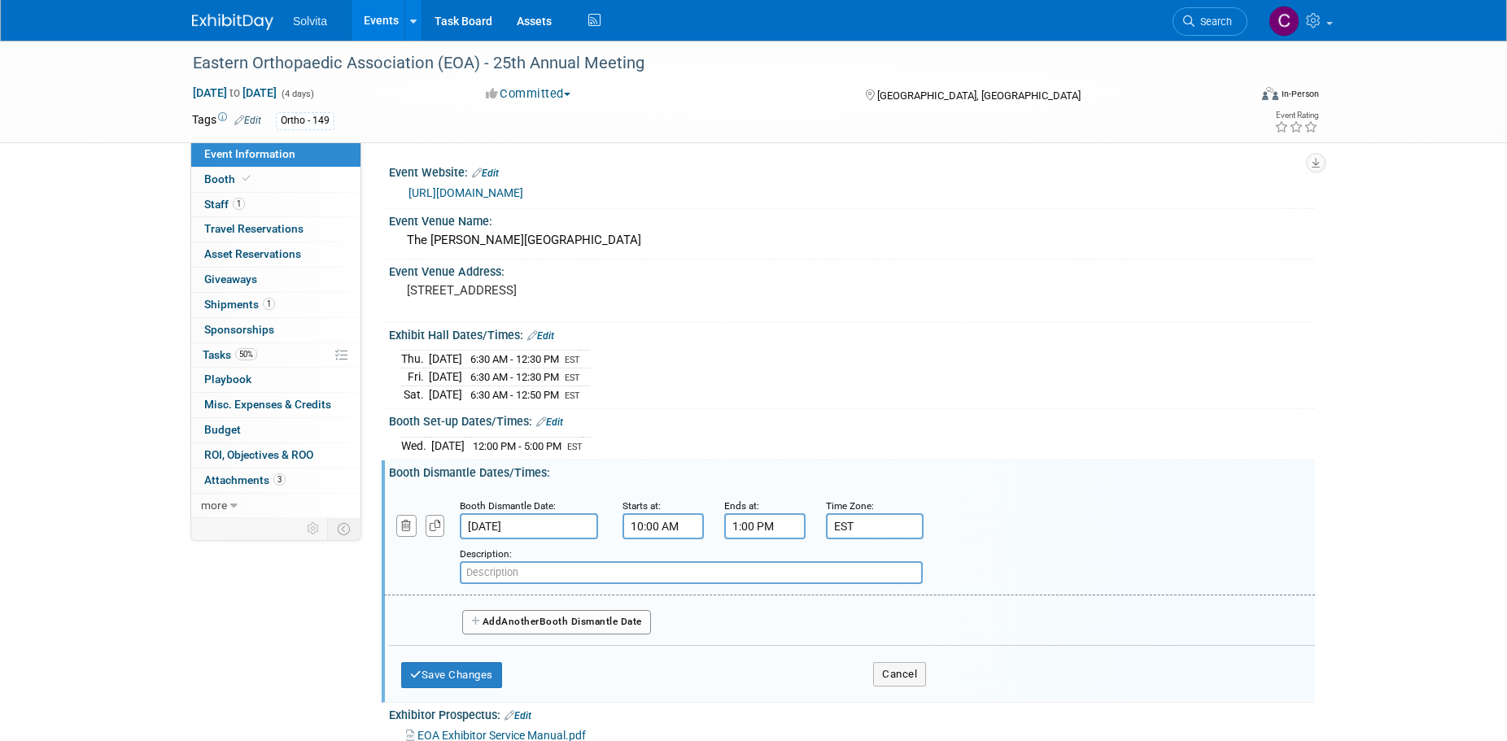
click at [518, 569] on input "text" at bounding box center [691, 572] width 463 height 23
type input "Dismantle | Move Out Deadline 1pm."
click at [468, 669] on button "Save Changes" at bounding box center [451, 675] width 101 height 26
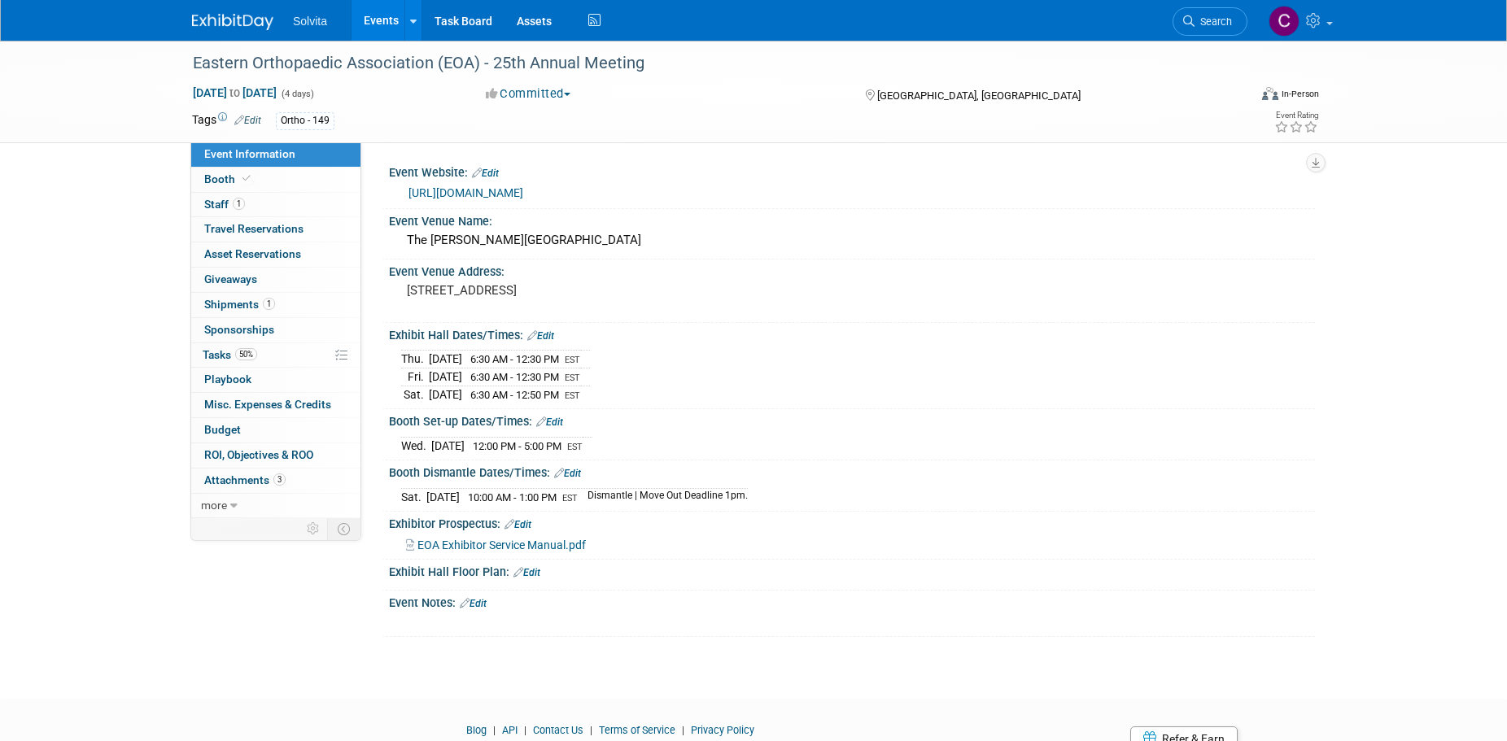
click at [559, 356] on span "6:30 AM - 12:30 PM" at bounding box center [514, 359] width 89 height 12
click at [552, 334] on link "Edit" at bounding box center [540, 335] width 27 height 11
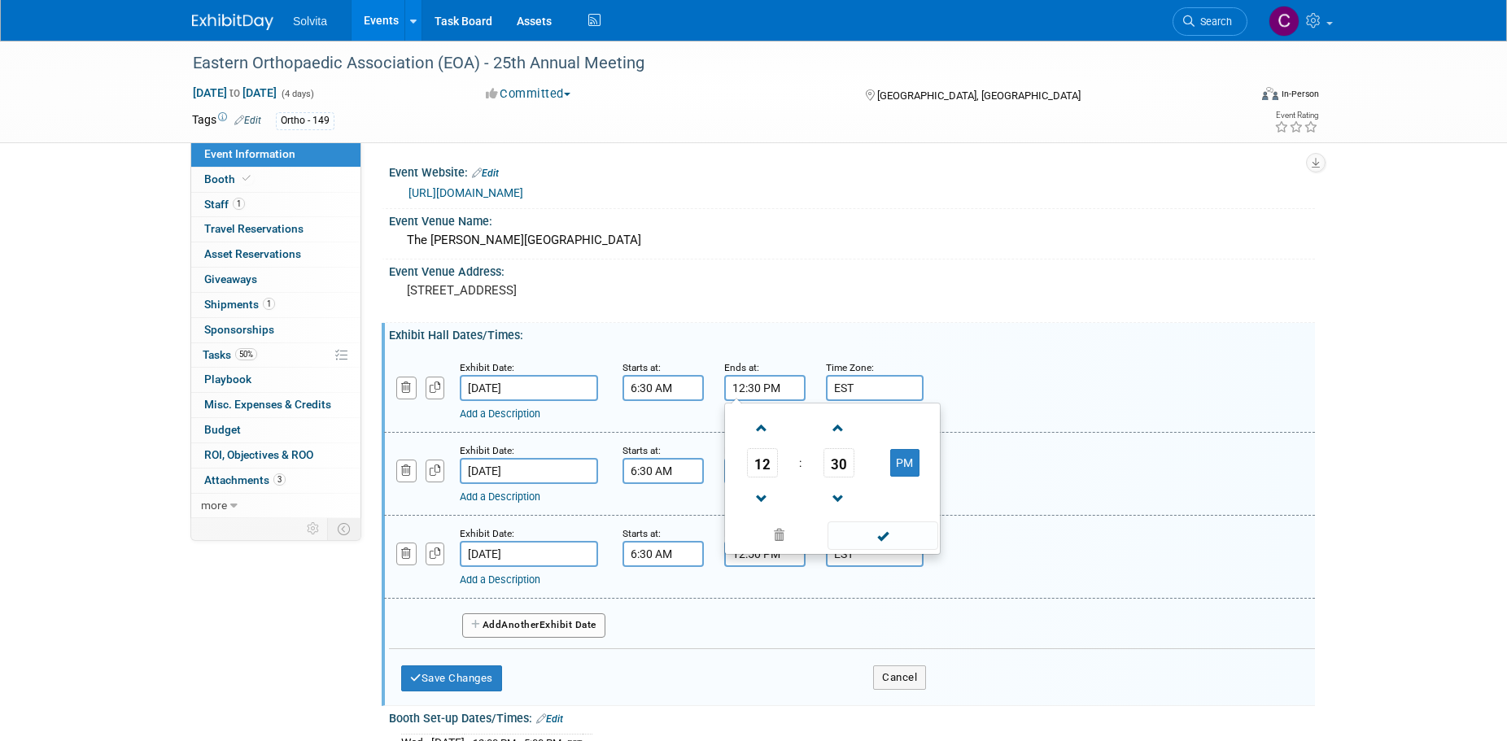
click at [752, 395] on input "12:30 PM" at bounding box center [764, 388] width 81 height 26
click at [752, 390] on input "12:30 PM" at bounding box center [764, 388] width 81 height 26
click at [884, 536] on span at bounding box center [882, 535] width 110 height 28
type input "12:40 PM"
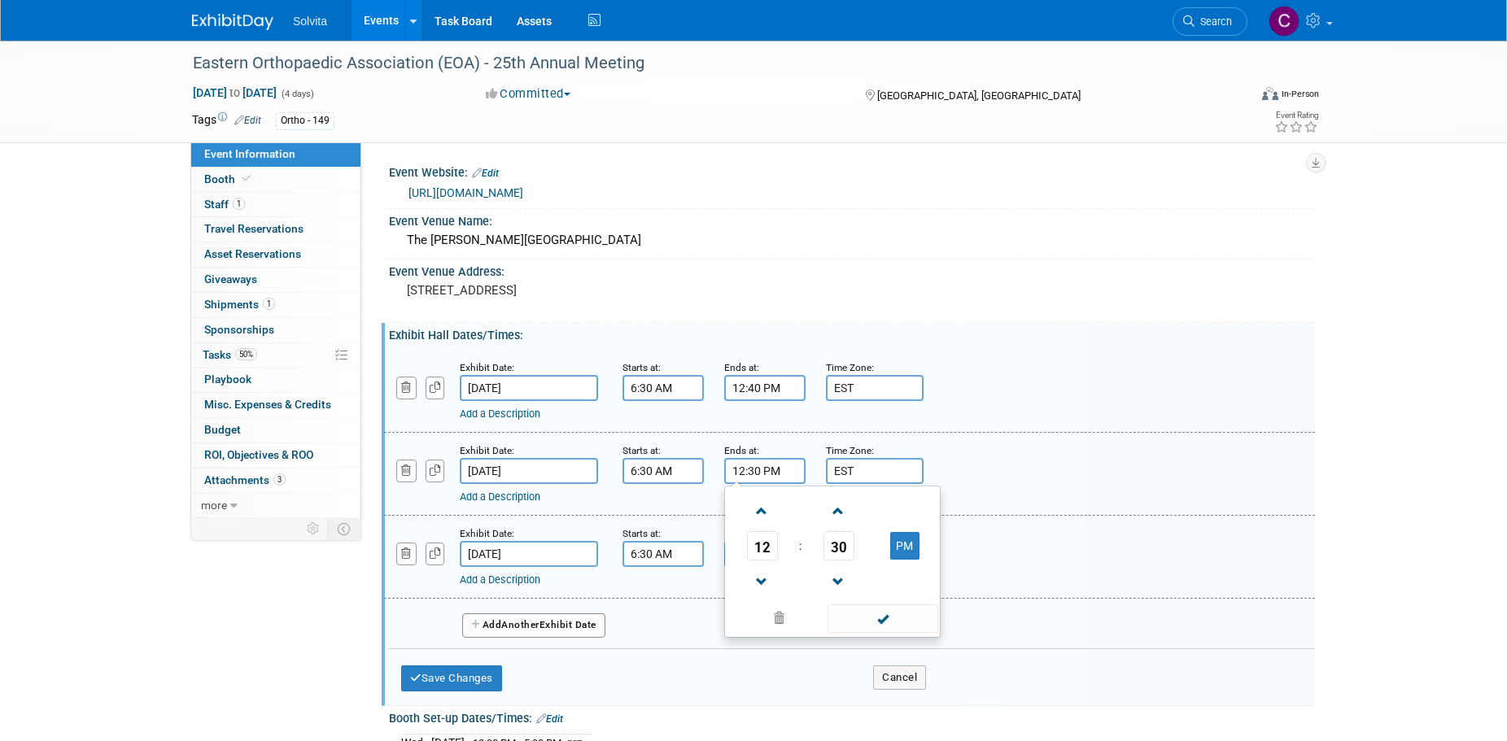
click at [744, 474] on input "12:30 PM" at bounding box center [764, 471] width 81 height 26
click at [767, 575] on span at bounding box center [762, 582] width 28 height 28
click at [840, 549] on span "30" at bounding box center [838, 545] width 31 height 29
click at [805, 598] on td "45" at bounding box center [806, 600] width 52 height 44
type input "11:45 AM"
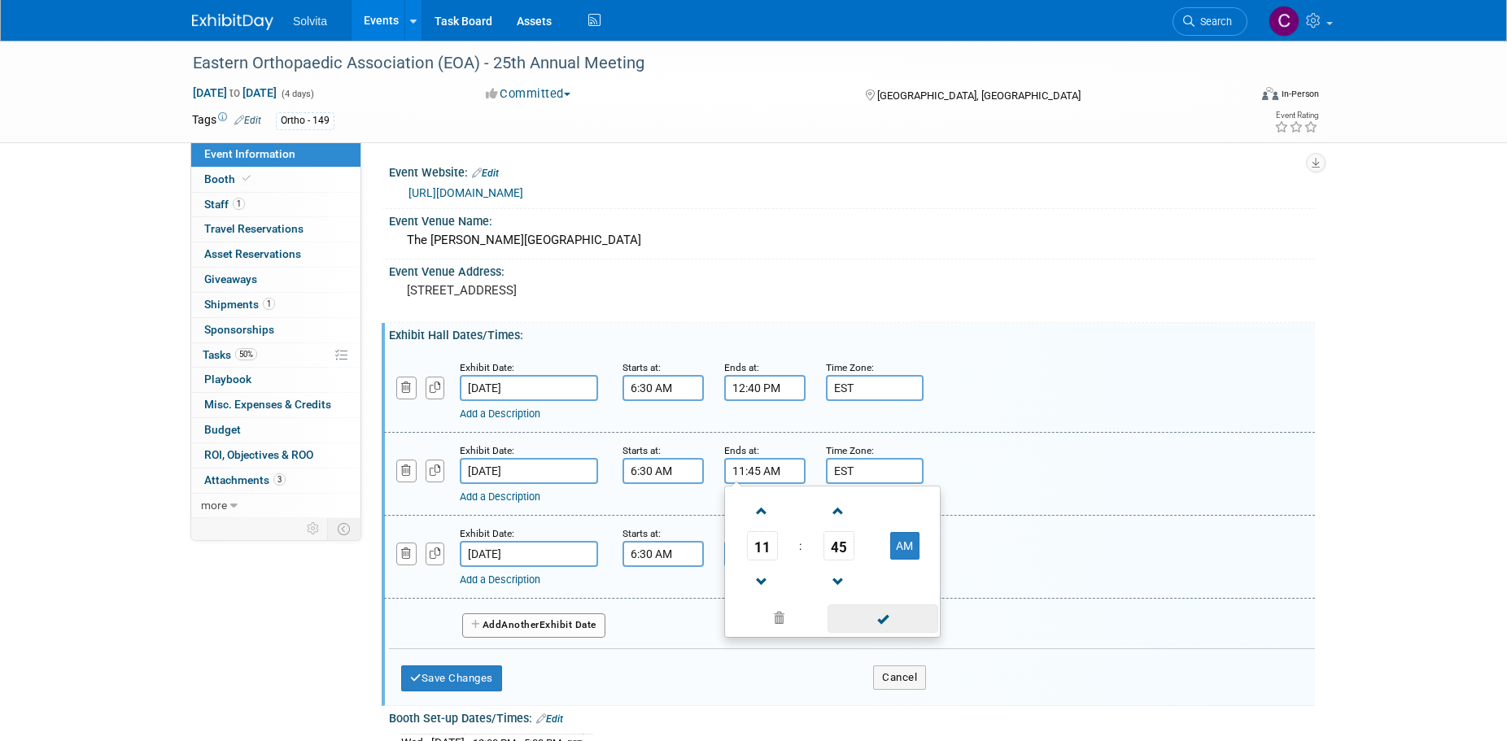
click at [889, 624] on span at bounding box center [882, 618] width 110 height 28
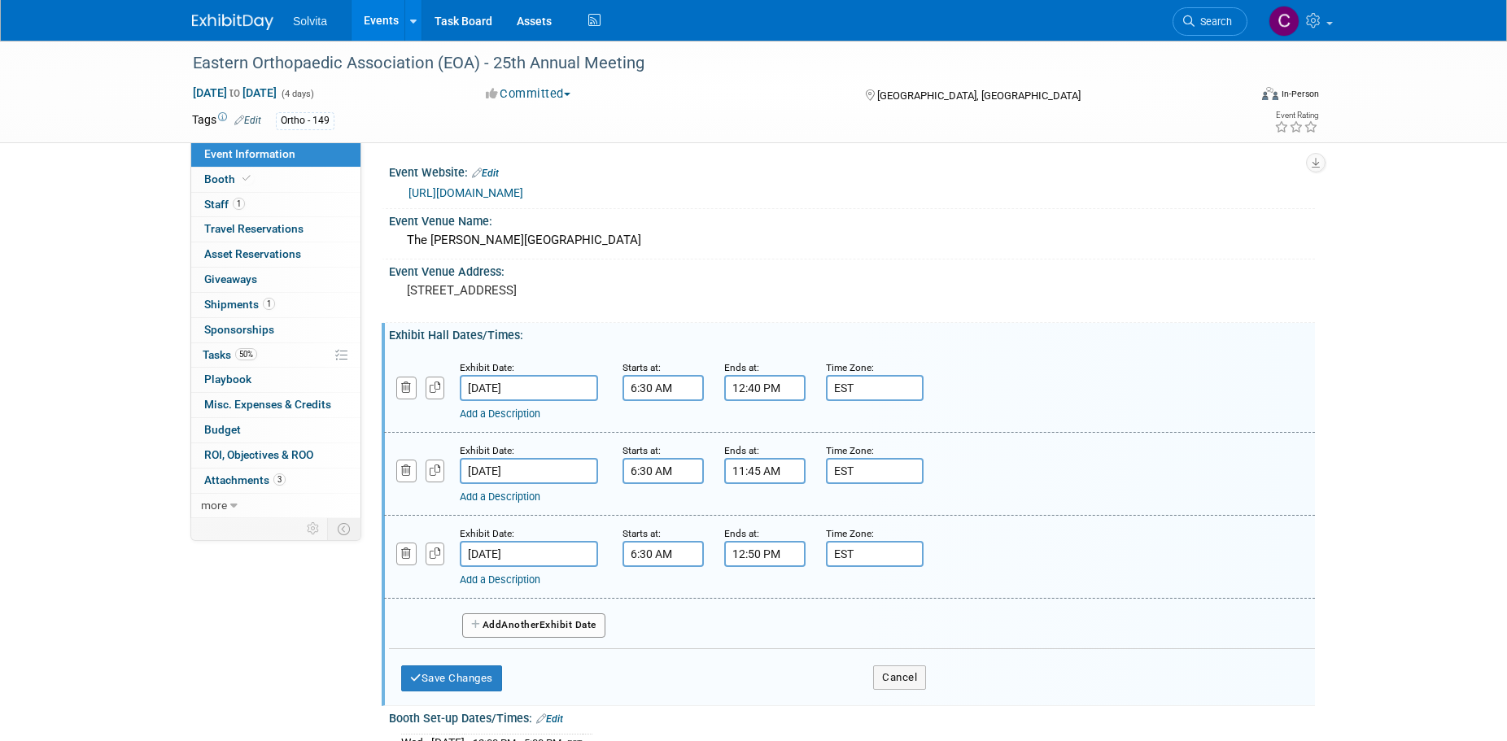
click at [510, 499] on link "Add a Description" at bounding box center [500, 497] width 81 height 12
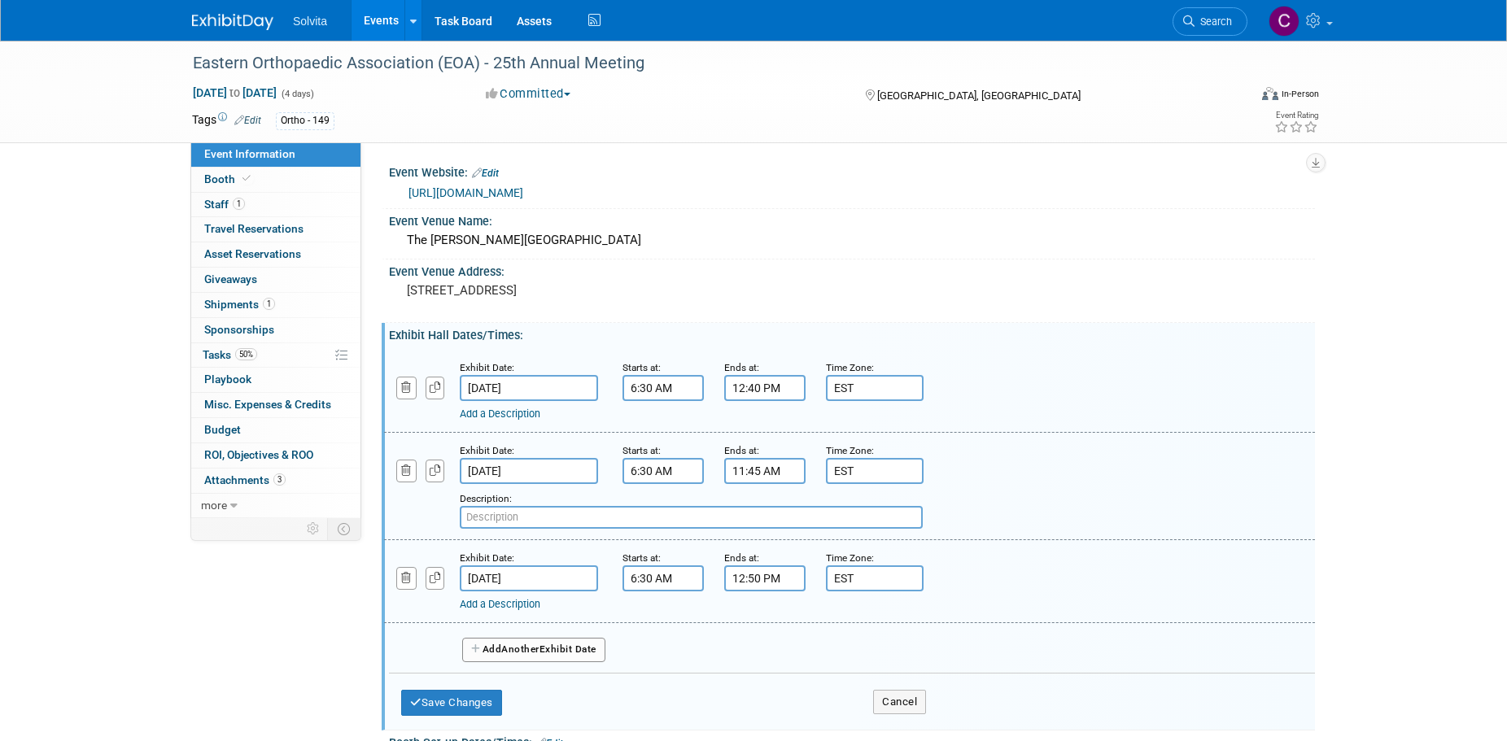
click at [527, 647] on span "Another" at bounding box center [520, 648] width 38 height 11
select select "9"
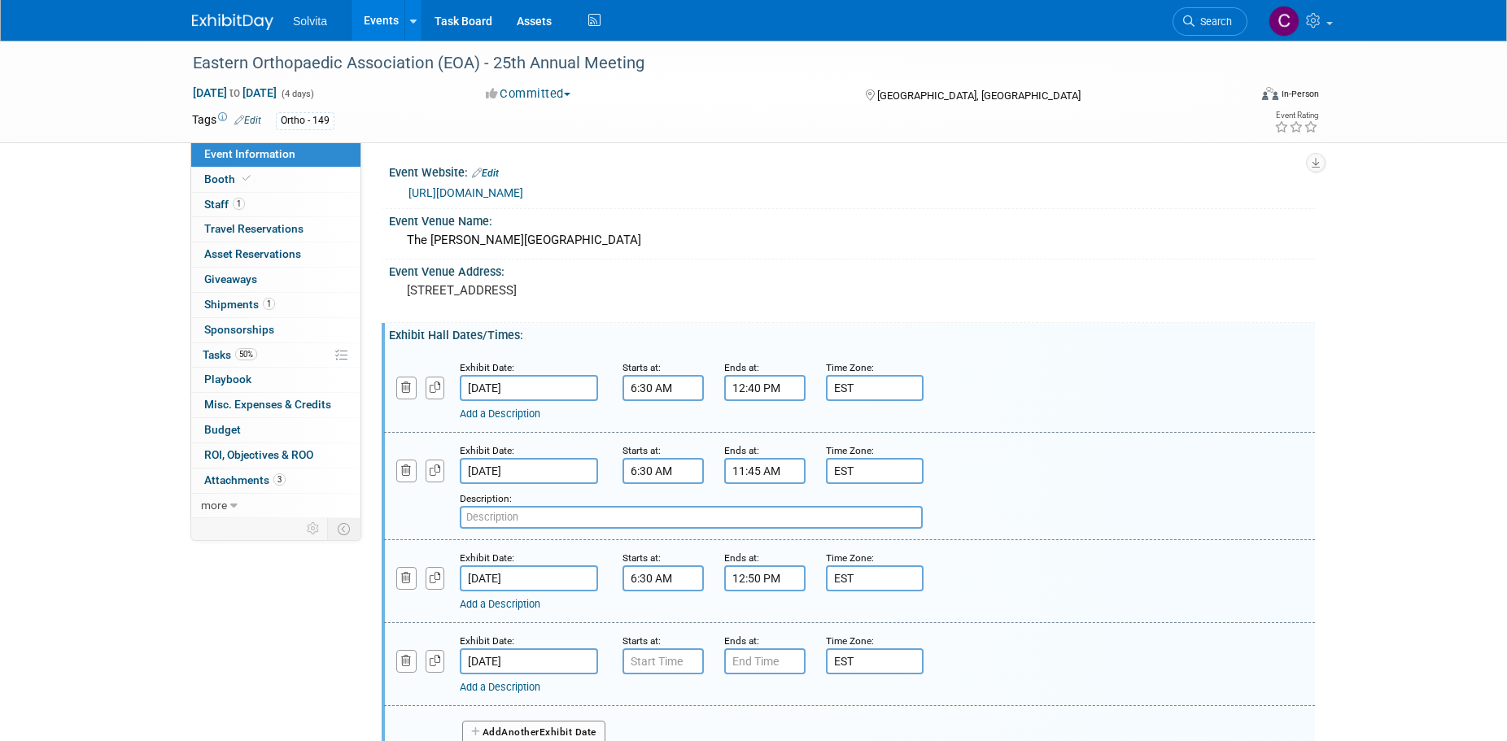
click at [537, 663] on input "Oct 19, 2025" at bounding box center [529, 661] width 138 height 26
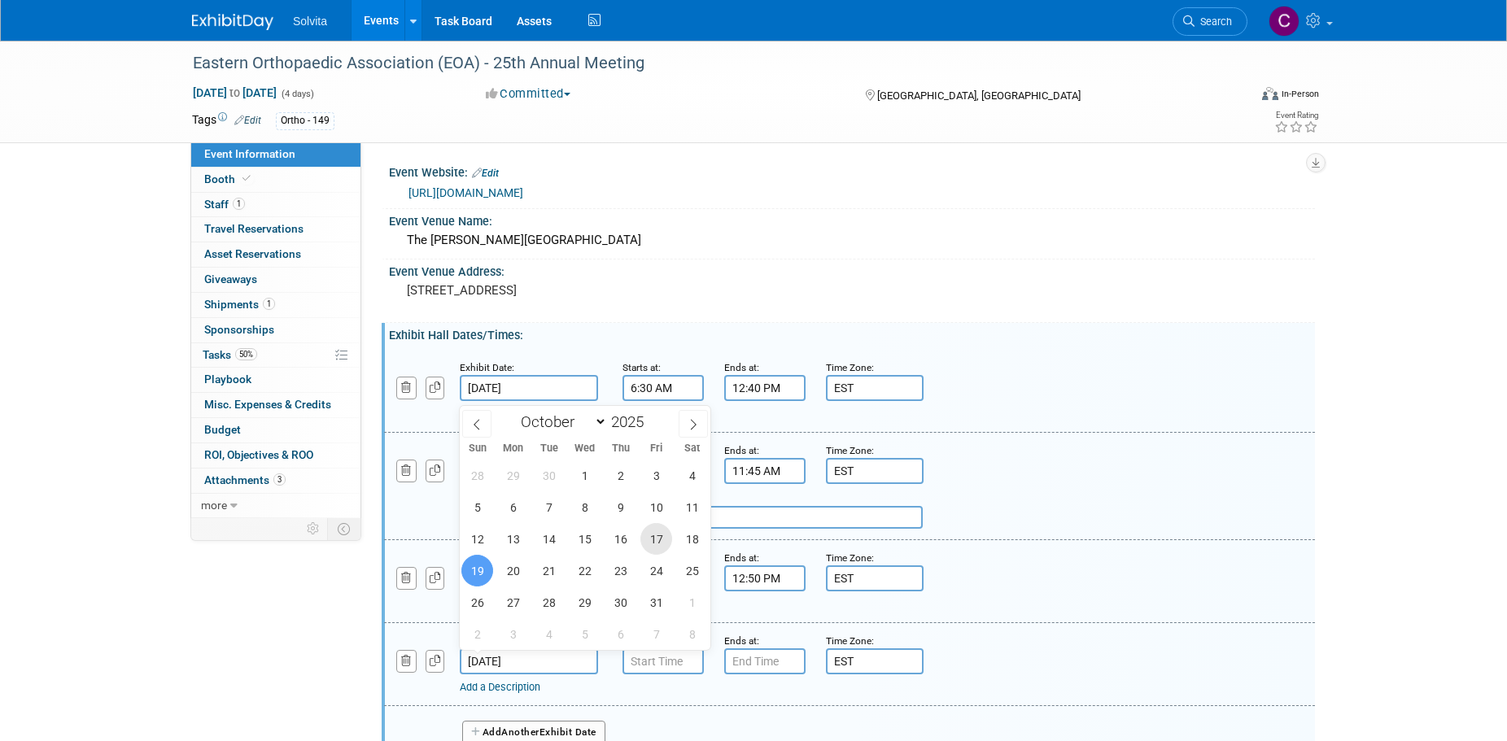
click at [655, 539] on span "17" at bounding box center [656, 539] width 32 height 32
type input "Oct 17, 2025"
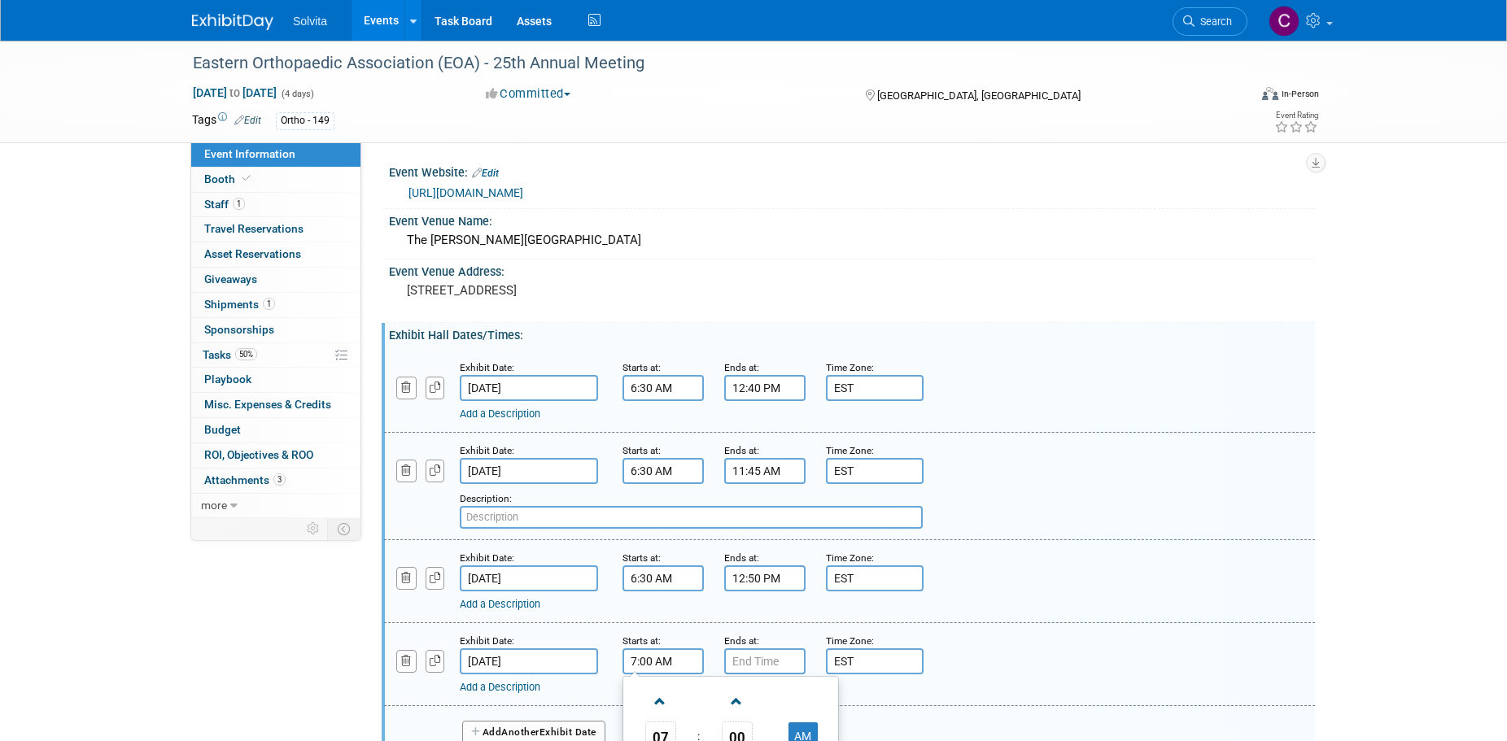
click at [671, 658] on input "7:00 AM" at bounding box center [662, 661] width 81 height 26
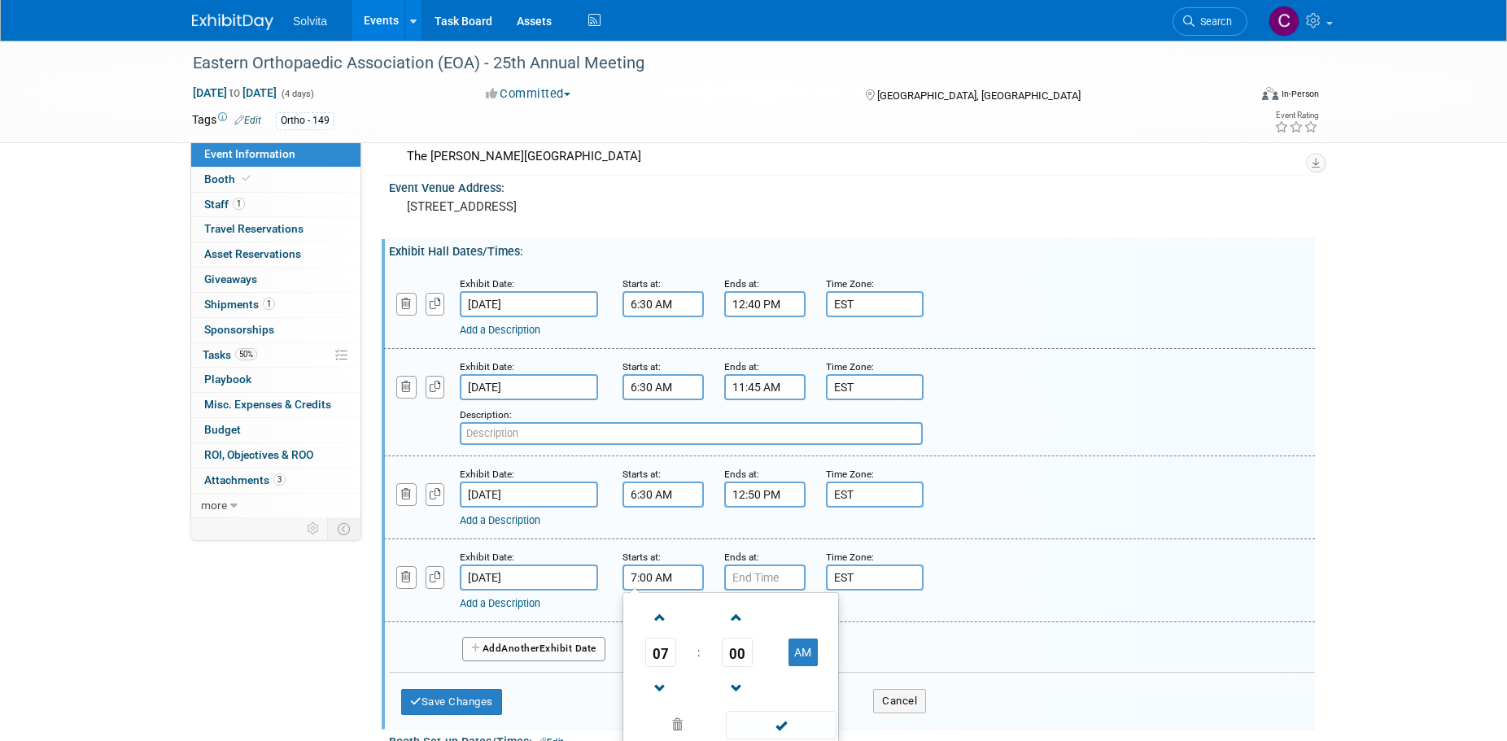
scroll to position [163, 0]
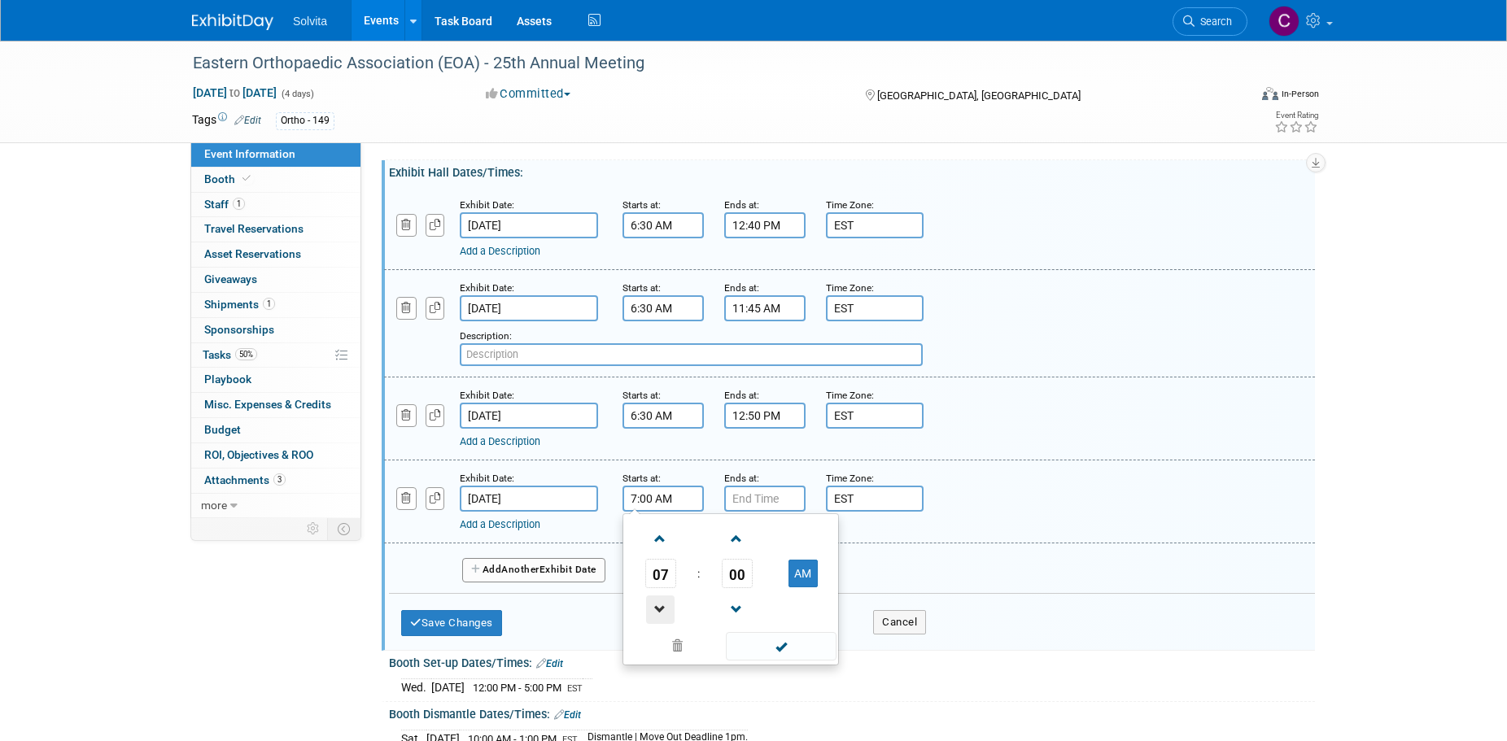
click at [663, 609] on span at bounding box center [660, 609] width 28 height 28
click at [736, 577] on span "00" at bounding box center [737, 573] width 31 height 29
click at [757, 578] on td "30" at bounding box center [757, 583] width 52 height 44
click at [802, 576] on button "AM" at bounding box center [802, 574] width 29 height 28
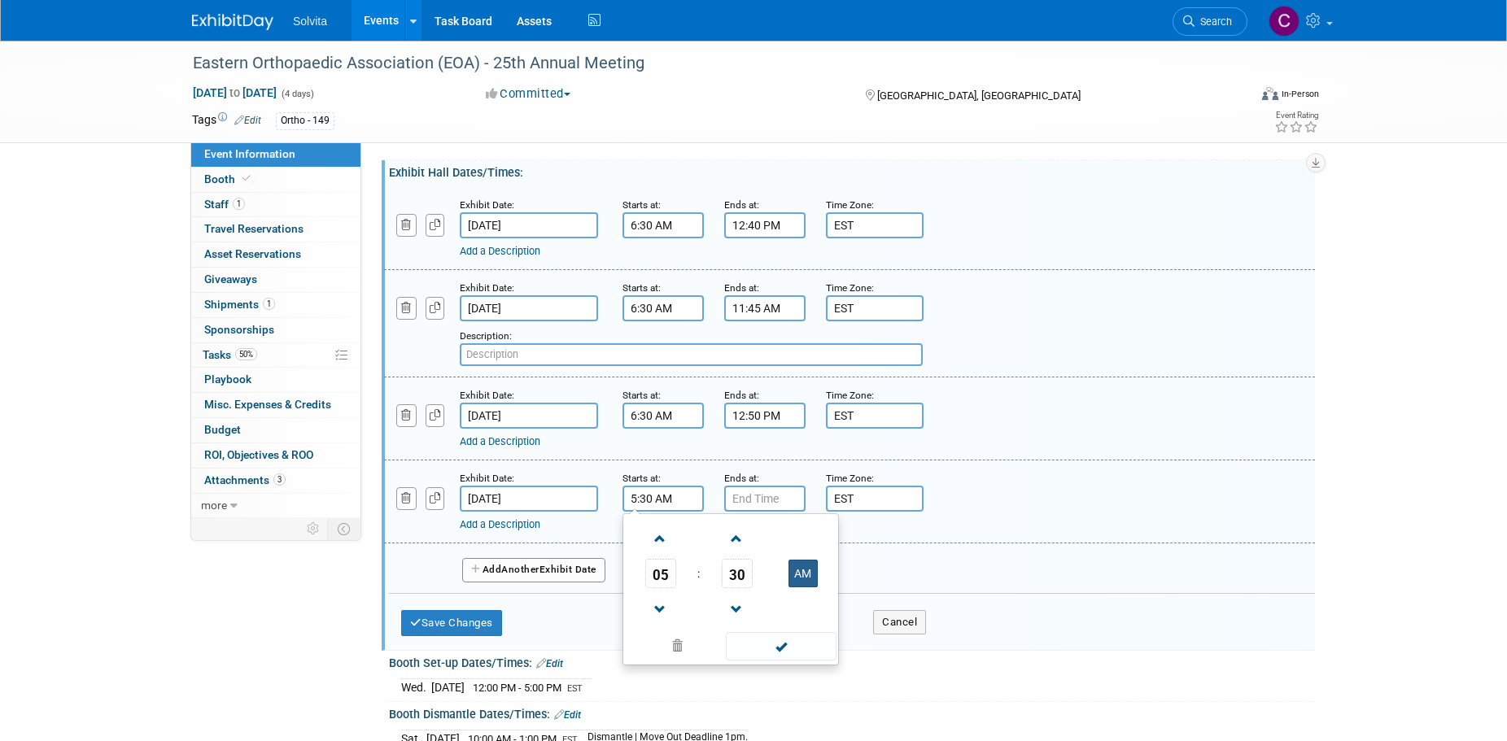
type input "5:30 PM"
click at [777, 636] on span at bounding box center [781, 646] width 110 height 28
click at [771, 496] on input "7:00 PM" at bounding box center [764, 499] width 81 height 26
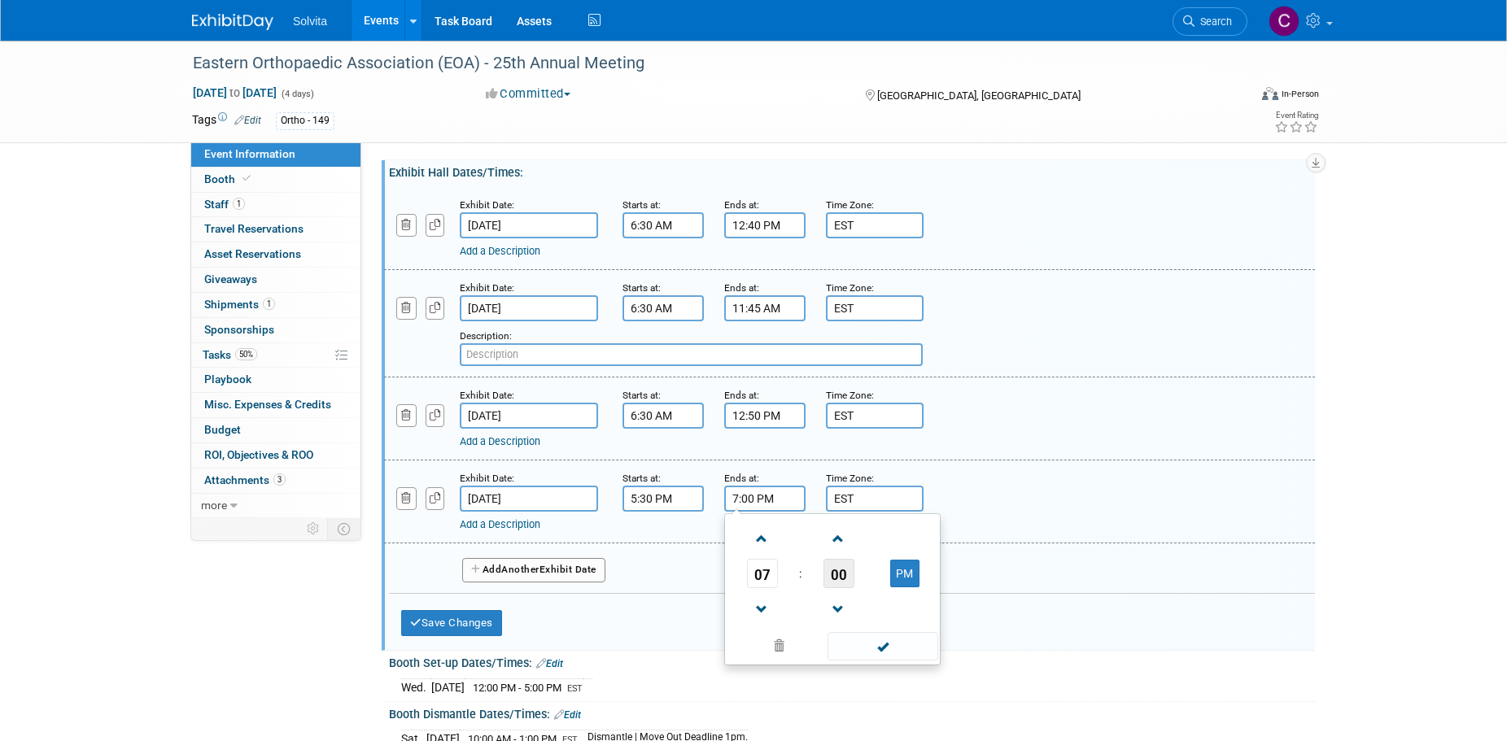
click at [832, 574] on span "00" at bounding box center [838, 573] width 31 height 29
click at [860, 586] on td "30" at bounding box center [858, 583] width 52 height 44
type input "7:30 PM"
click at [892, 656] on span at bounding box center [882, 646] width 110 height 28
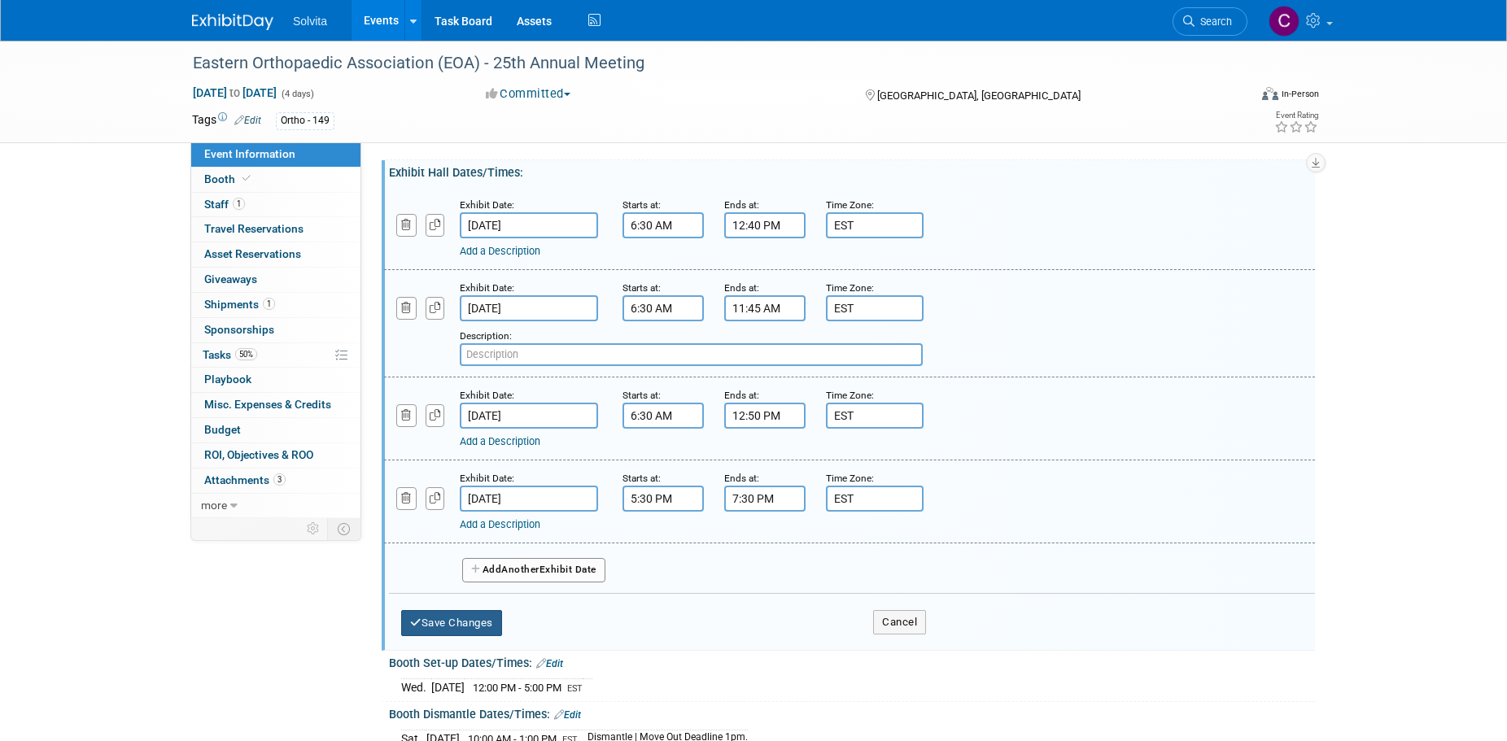
click at [473, 622] on button "Save Changes" at bounding box center [451, 623] width 101 height 26
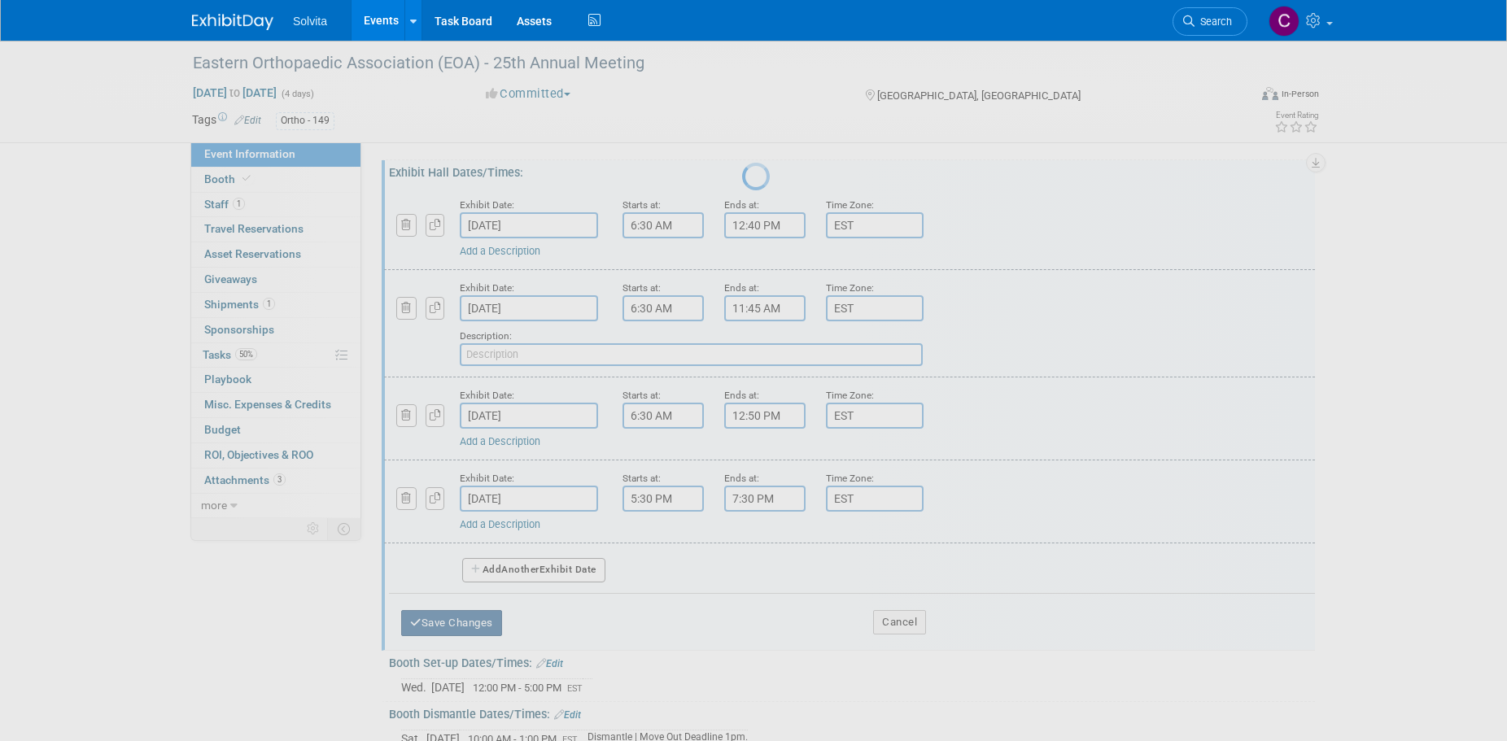
scroll to position [16, 0]
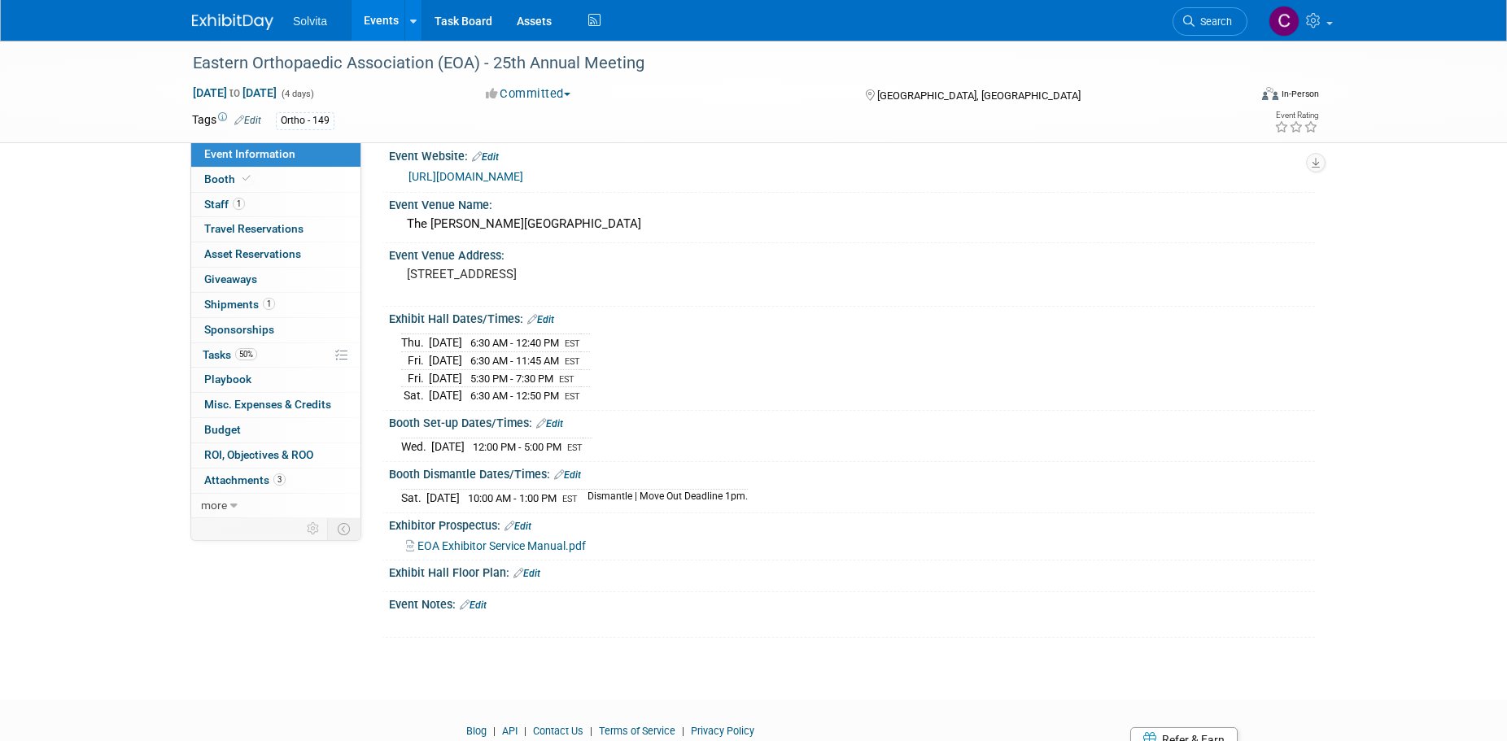
click at [559, 394] on span "6:30 AM - 12:50 PM" at bounding box center [514, 396] width 89 height 12
click at [547, 323] on link "Edit" at bounding box center [540, 319] width 27 height 11
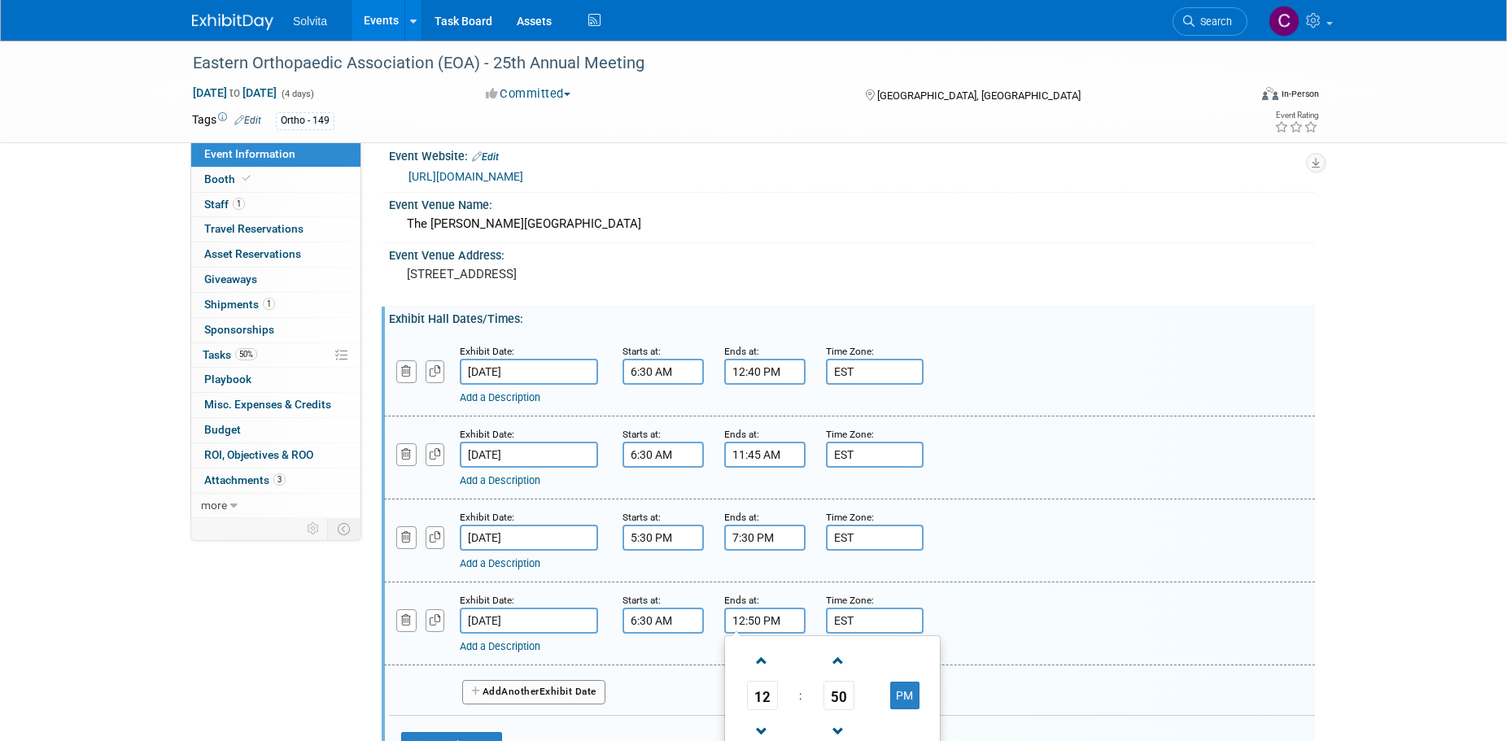
click at [761, 625] on input "12:50 PM" at bounding box center [764, 621] width 81 height 26
click at [767, 726] on span at bounding box center [762, 731] width 28 height 28
click at [834, 696] on span "50" at bounding box center [838, 695] width 31 height 29
click at [749, 668] on td "00" at bounding box center [754, 661] width 52 height 44
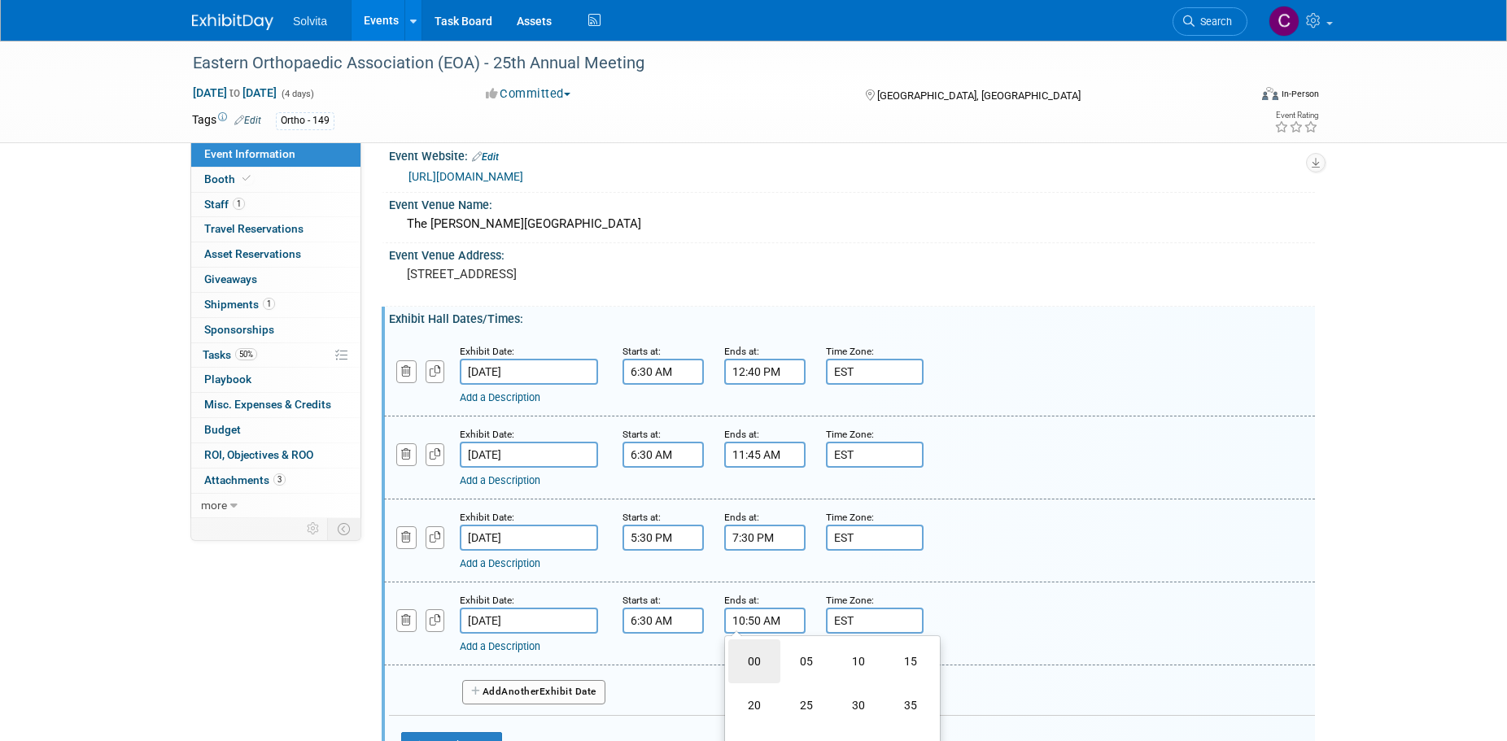
type input "10:00 AM"
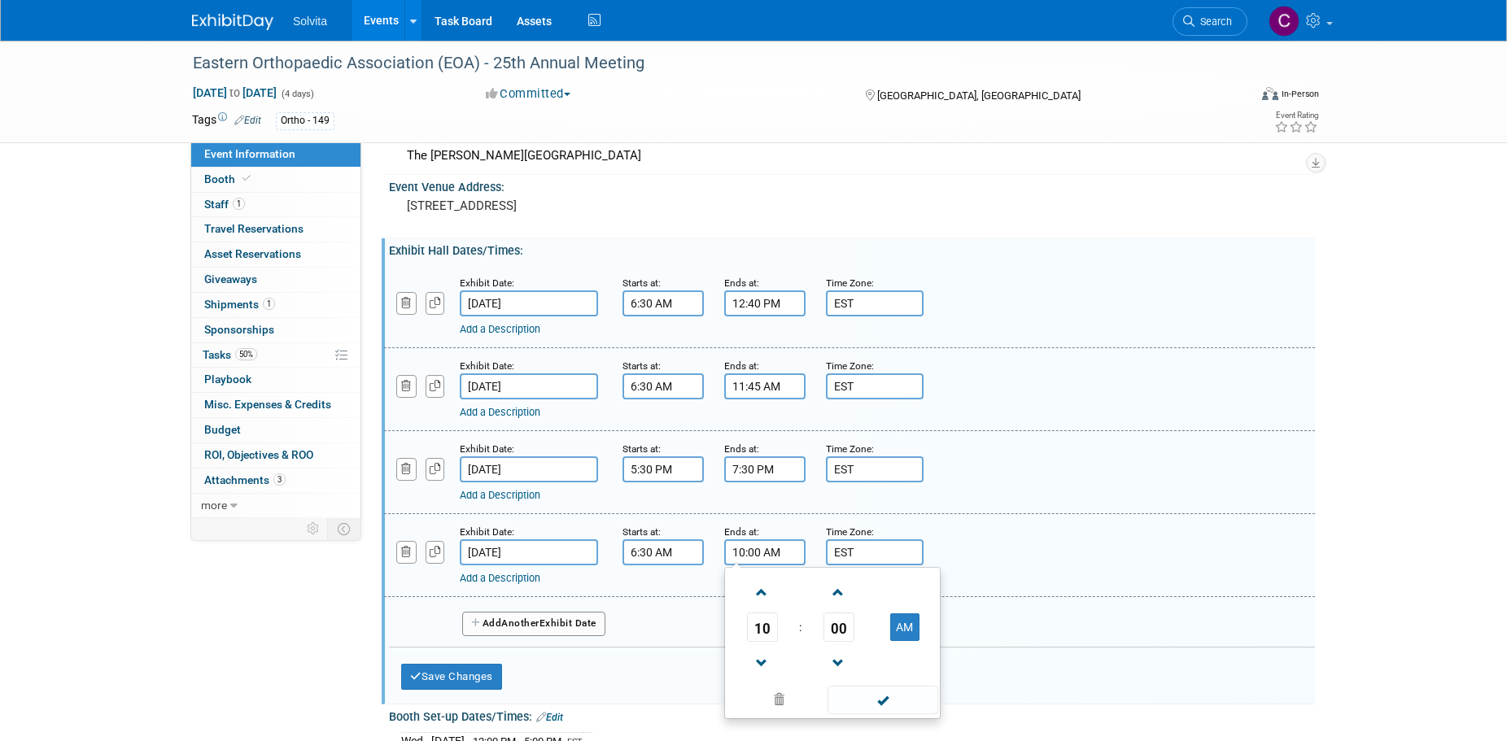
scroll to position [179, 0]
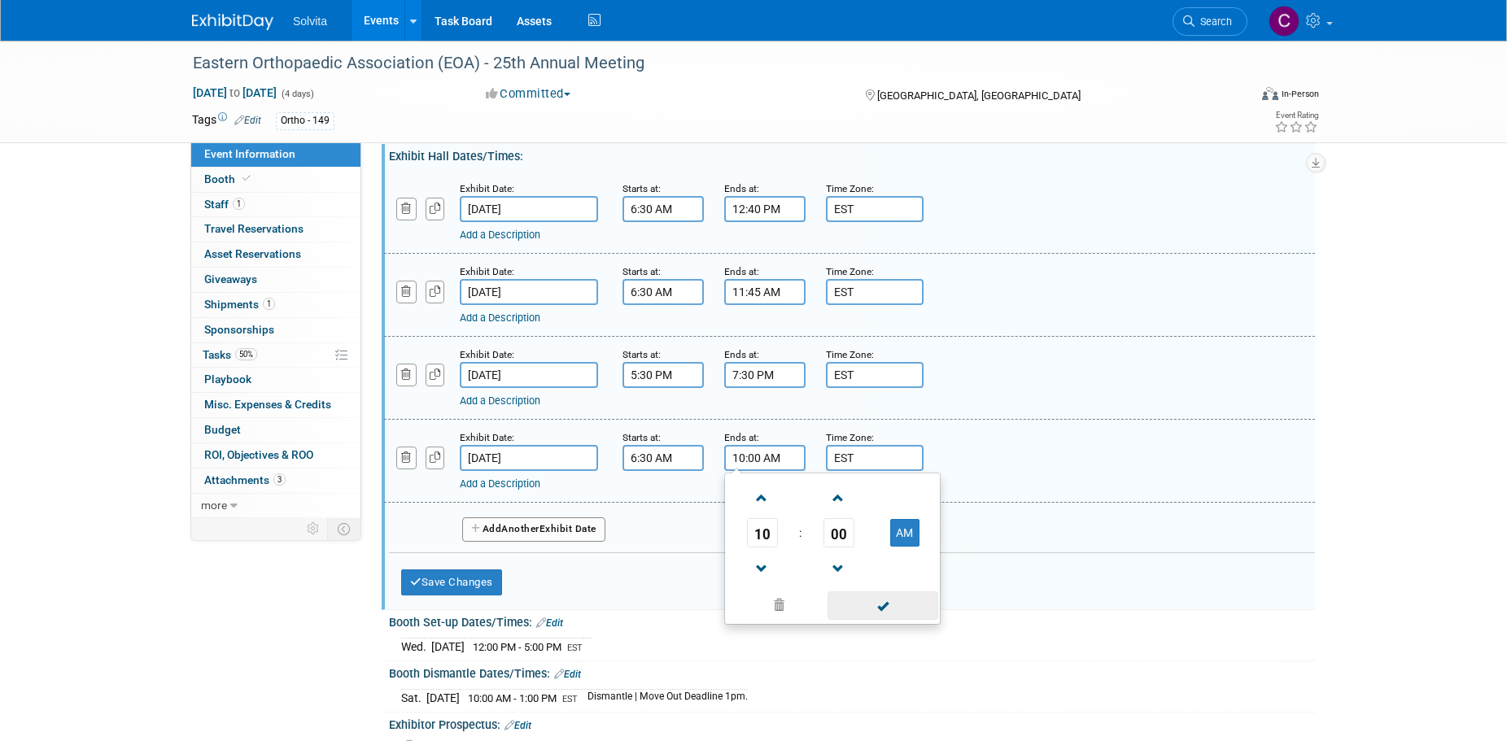
click at [883, 607] on span at bounding box center [882, 605] width 110 height 28
click at [468, 582] on button "Save Changes" at bounding box center [451, 582] width 101 height 26
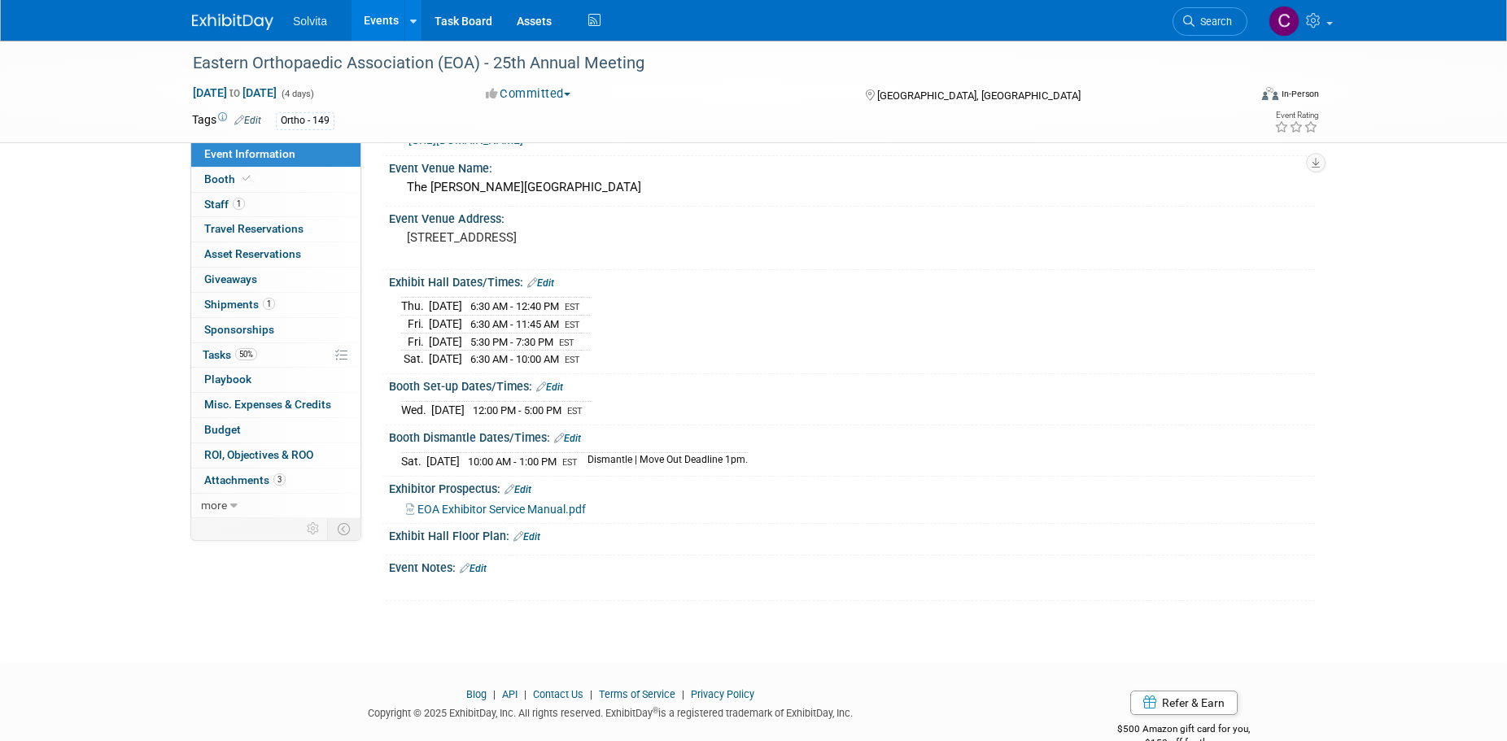
scroll to position [86, 0]
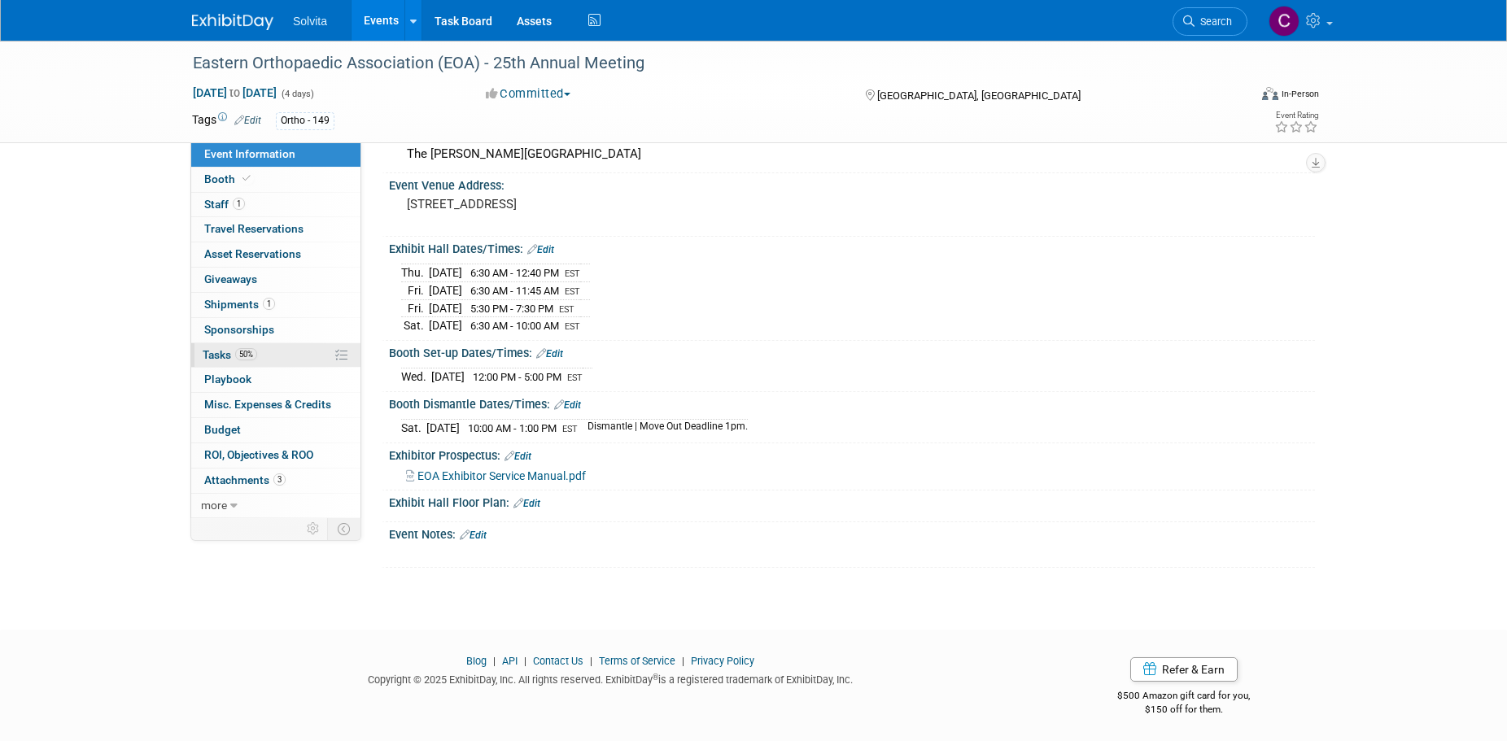
click at [221, 355] on span "Tasks 50%" at bounding box center [230, 354] width 55 height 13
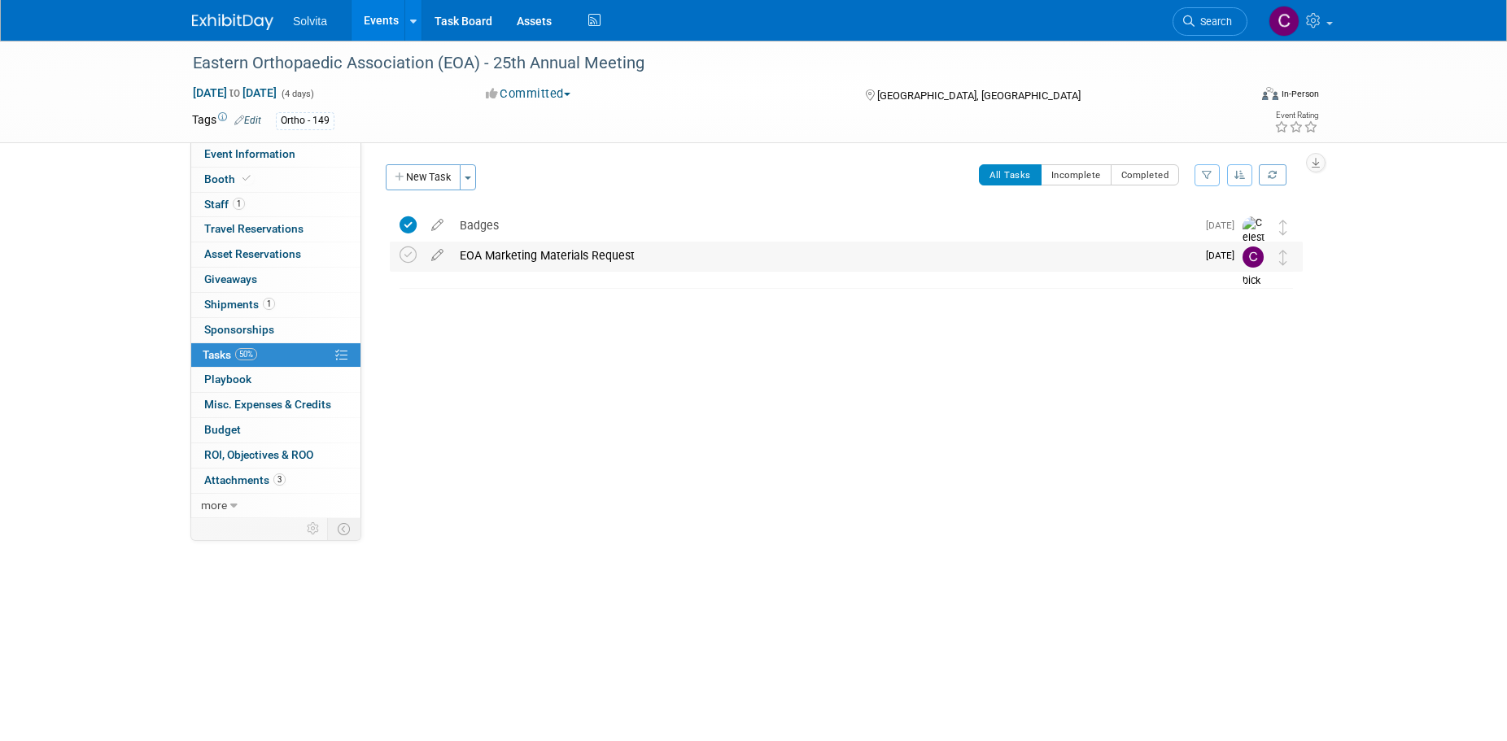
click at [532, 251] on div "EOA Marketing Materials Request" at bounding box center [823, 256] width 744 height 28
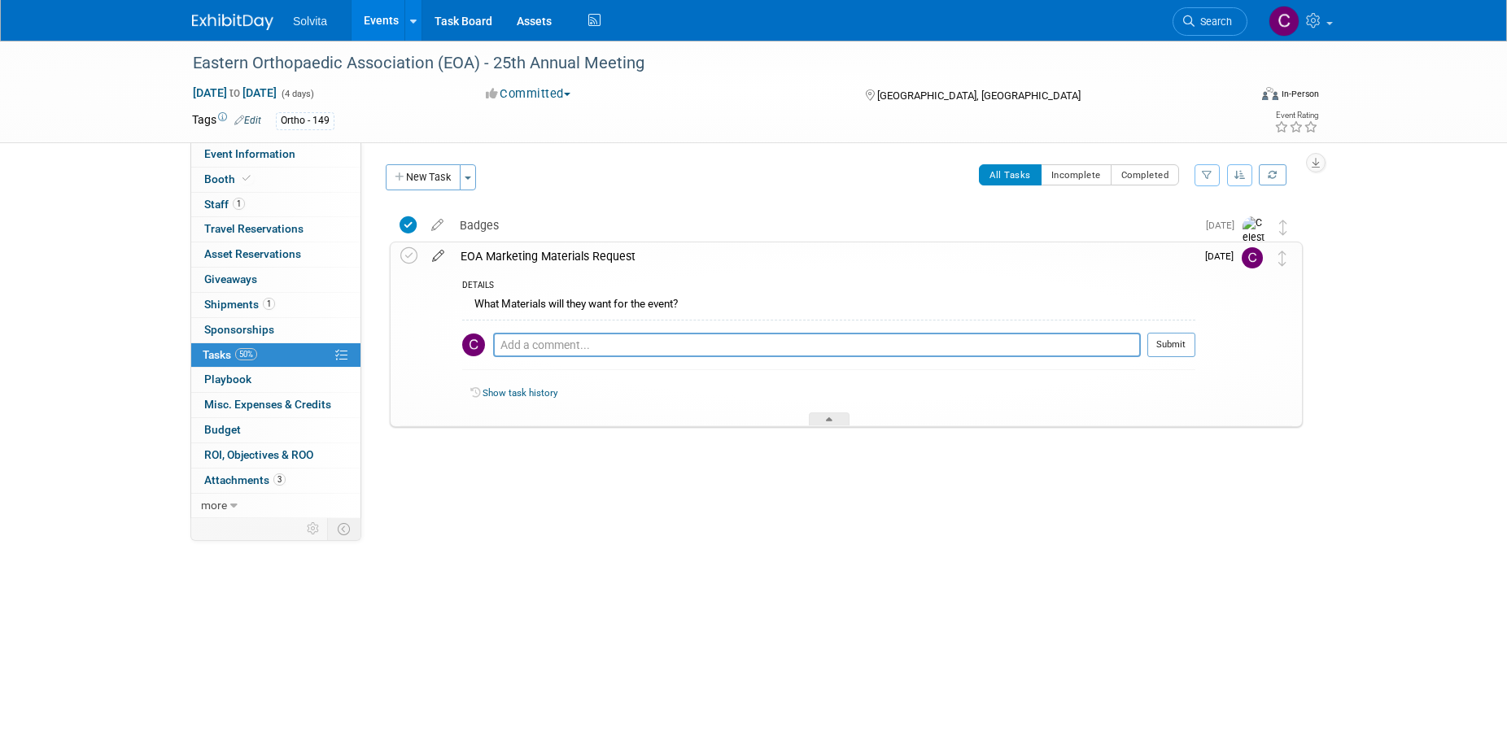
click at [430, 249] on icon at bounding box center [438, 252] width 28 height 20
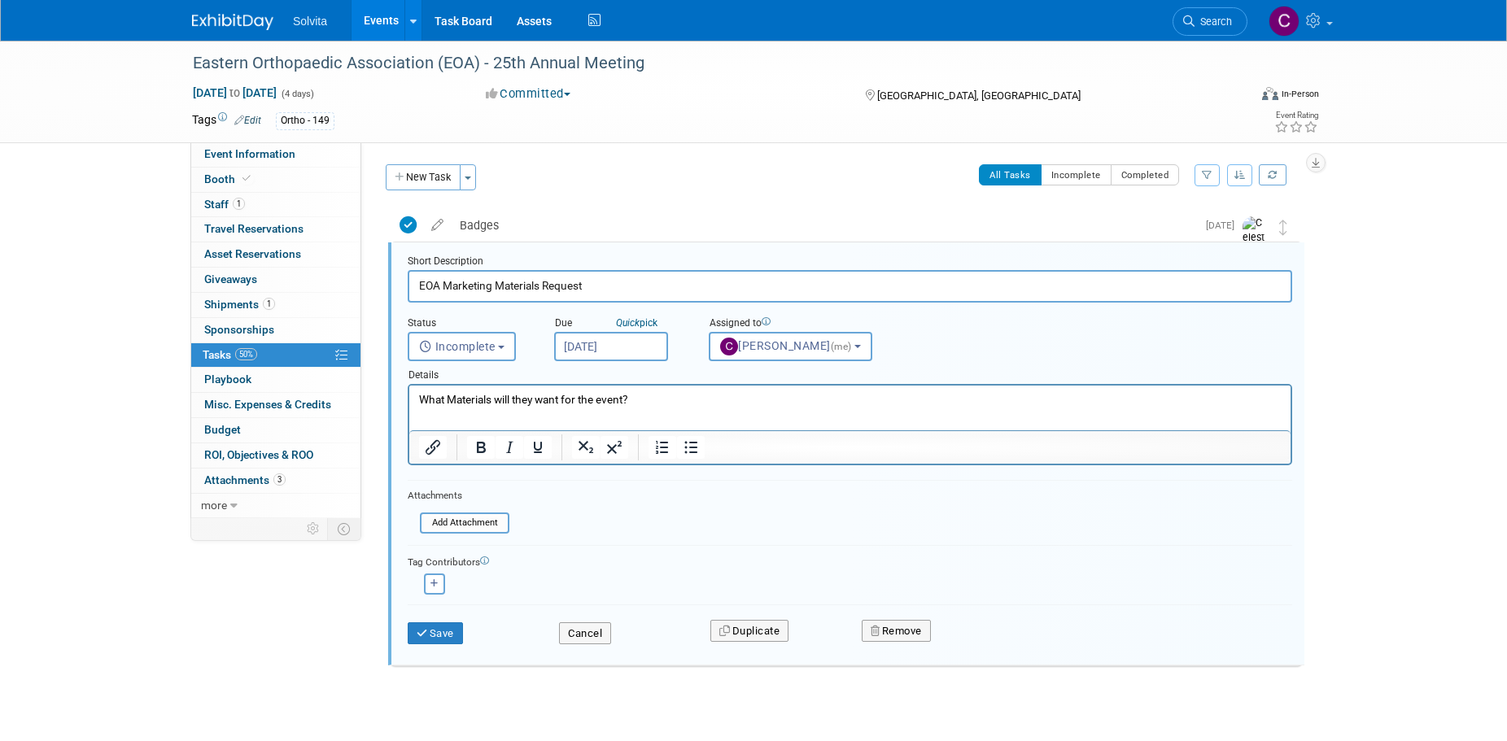
scroll to position [4, 0]
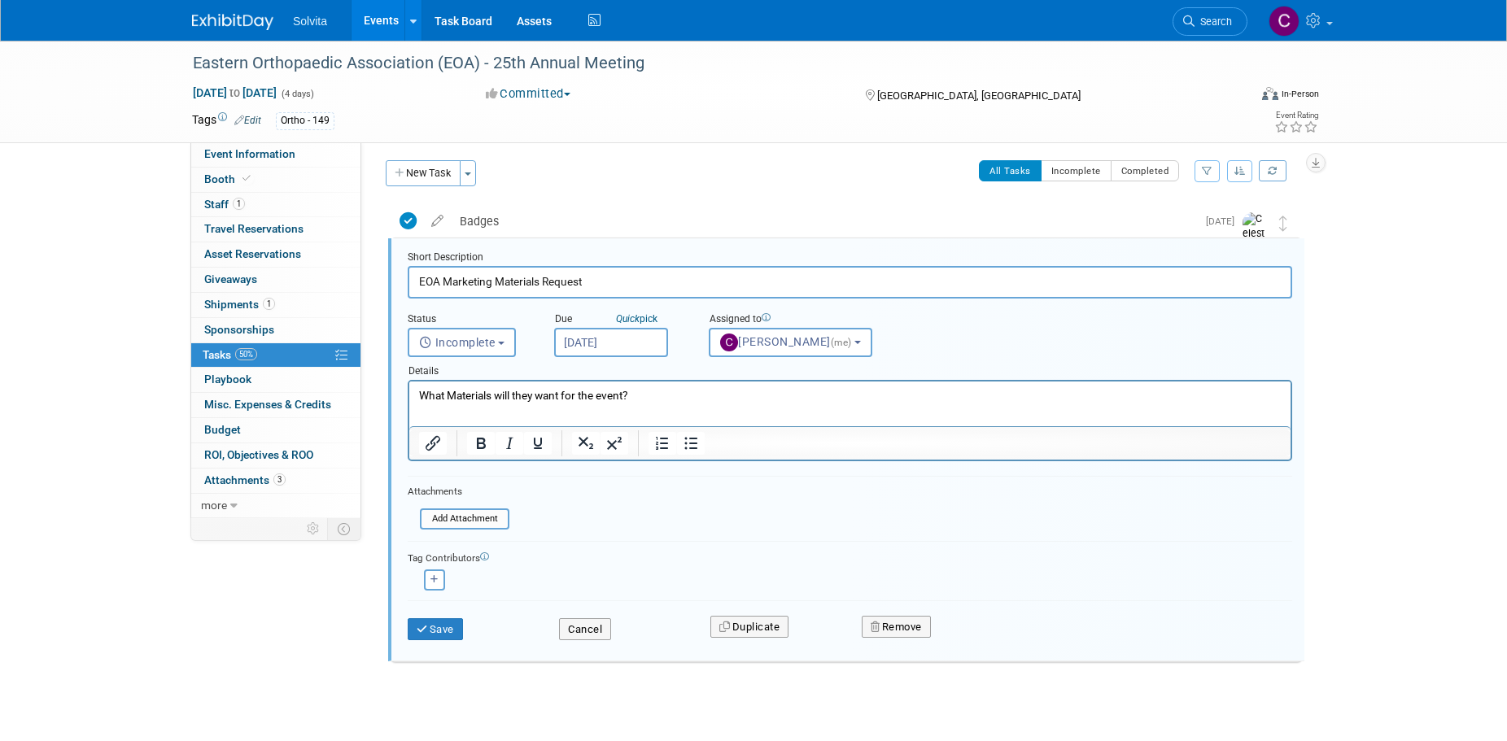
click at [606, 339] on input "Oct 1, 2025" at bounding box center [611, 342] width 114 height 29
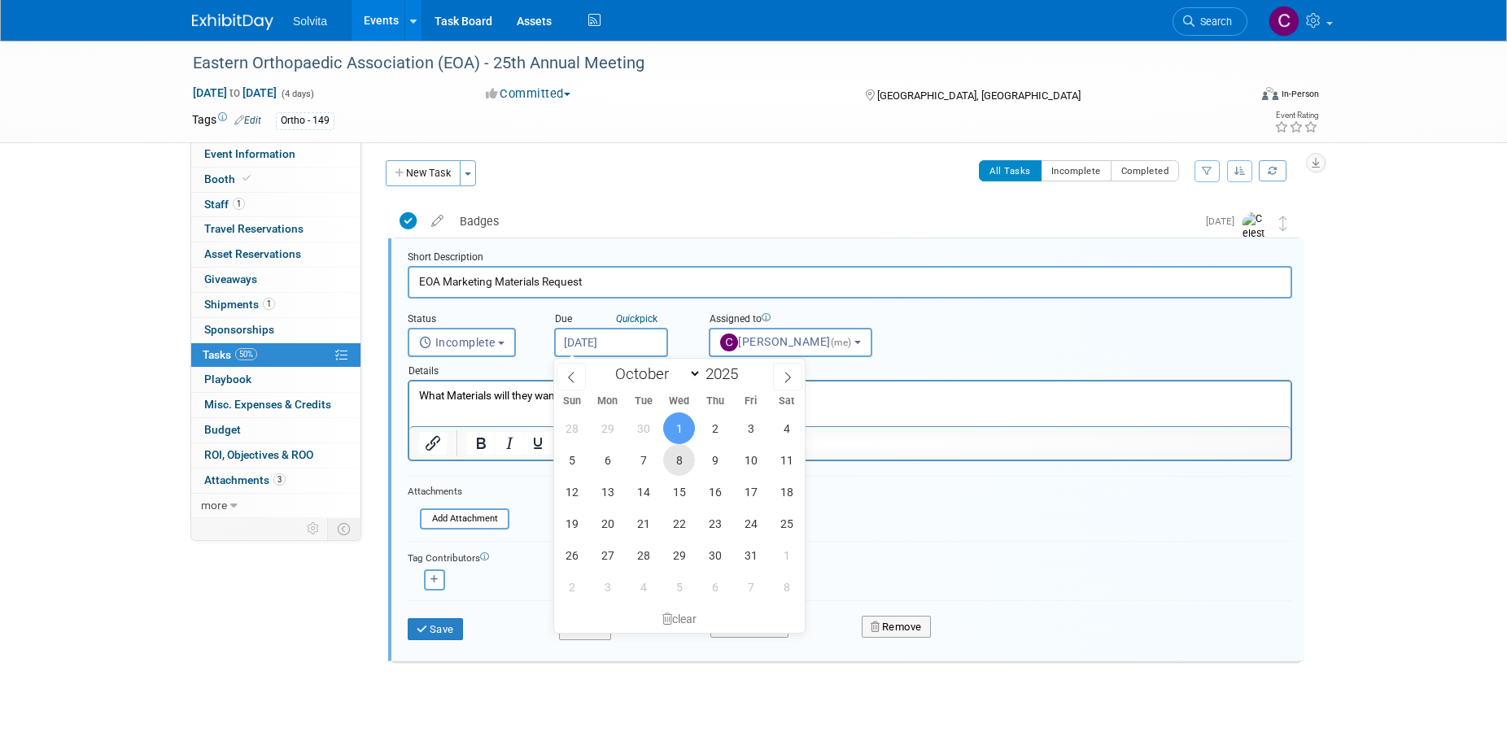
click at [683, 467] on span "8" at bounding box center [679, 460] width 32 height 32
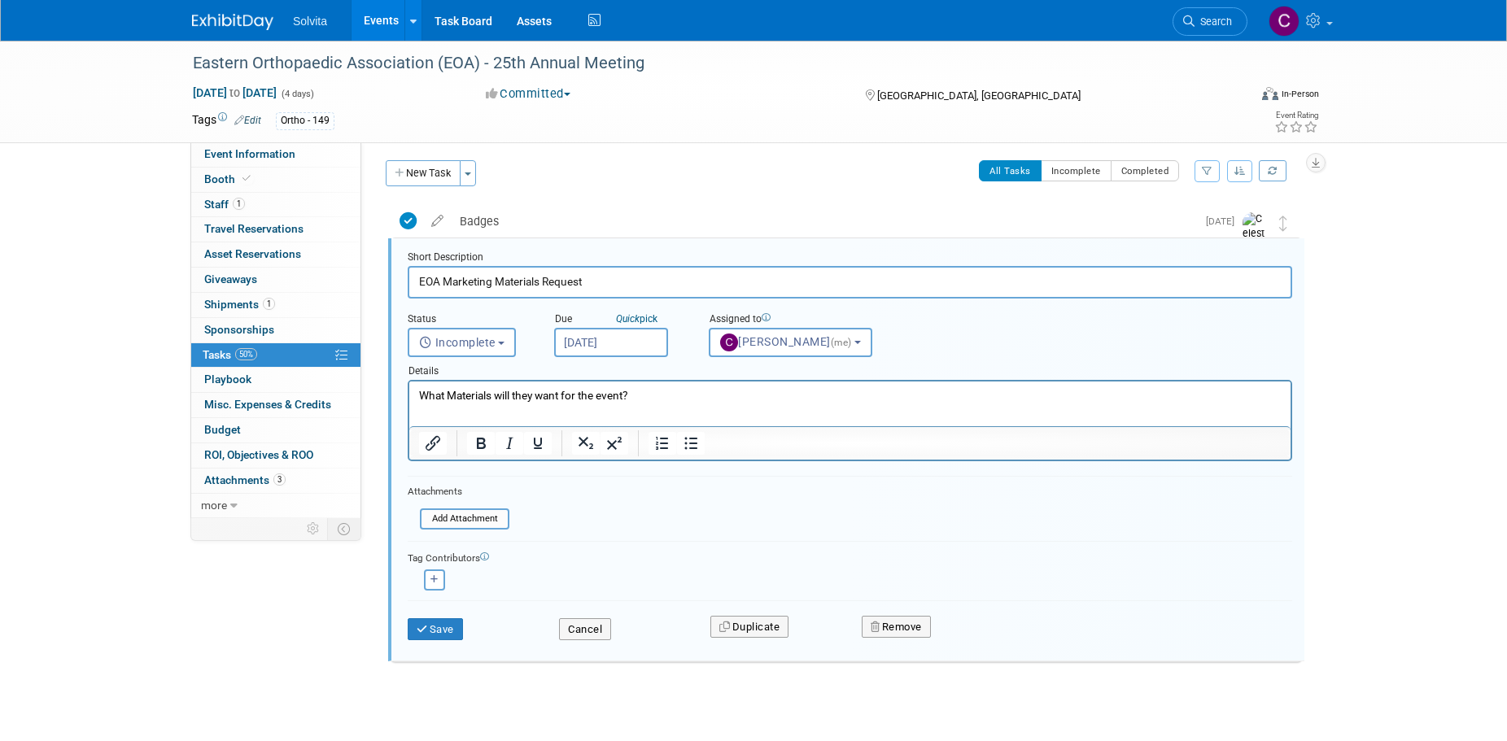
click at [622, 347] on input "Oct 8, 2025" at bounding box center [611, 342] width 114 height 29
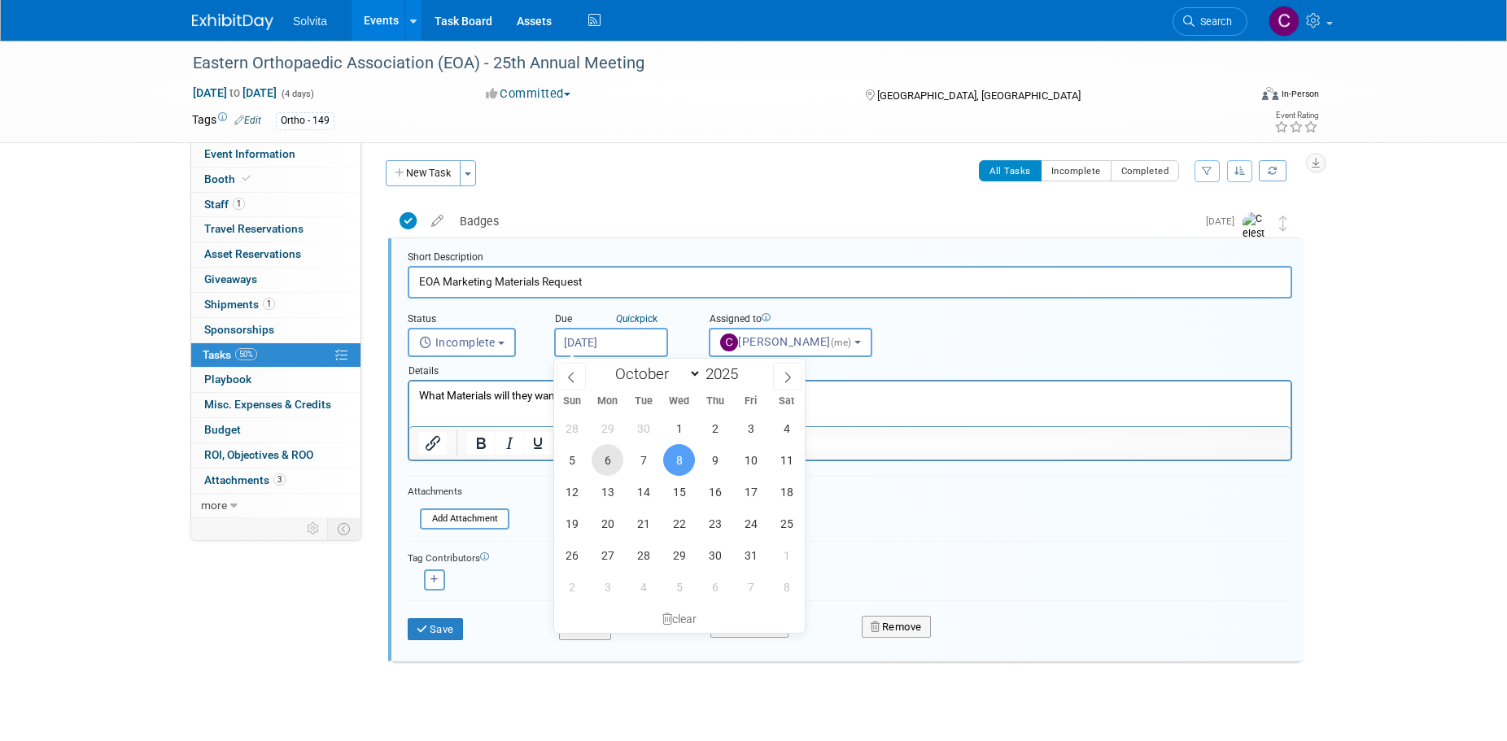
click at [603, 460] on span "6" at bounding box center [607, 460] width 32 height 32
type input "Oct 6, 2025"
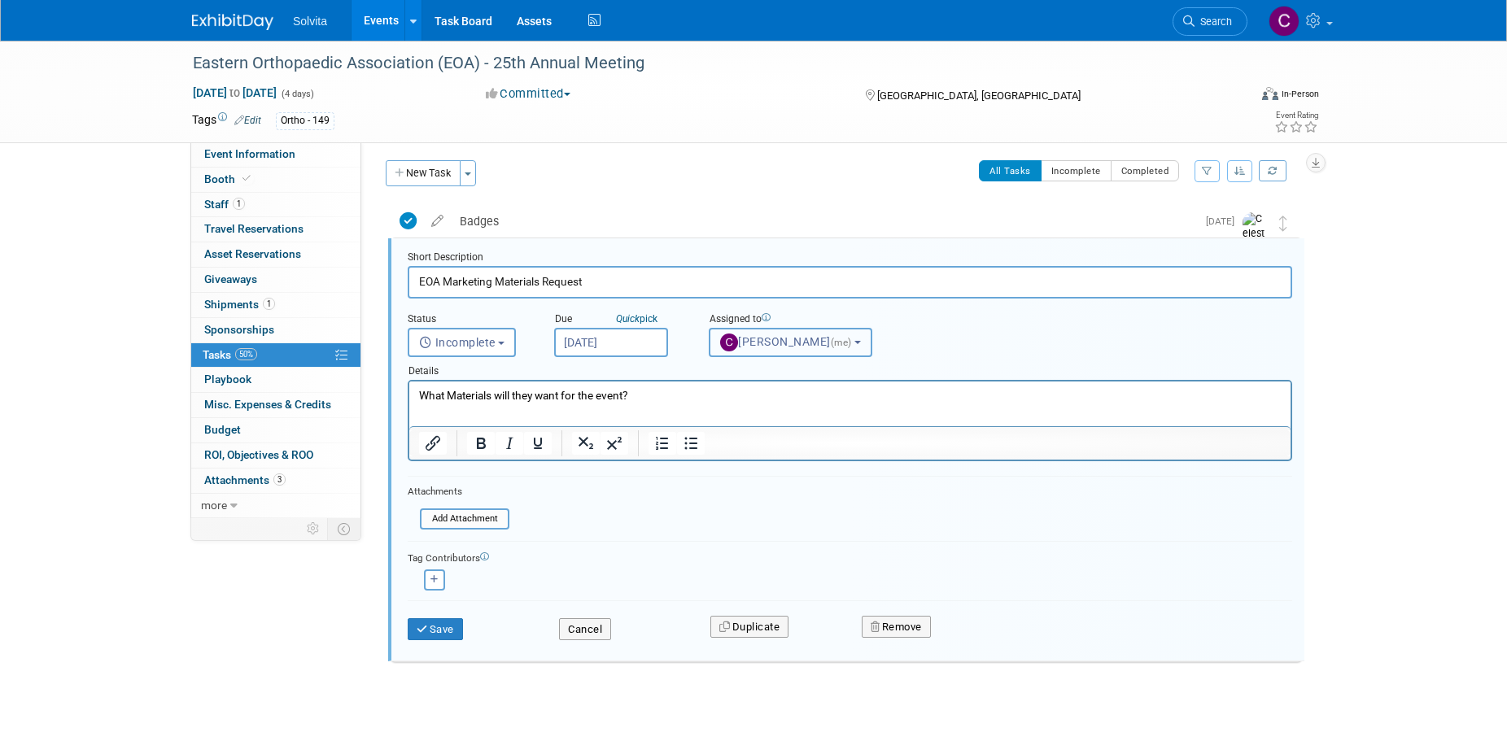
click at [854, 341] on b "button" at bounding box center [857, 342] width 7 height 3
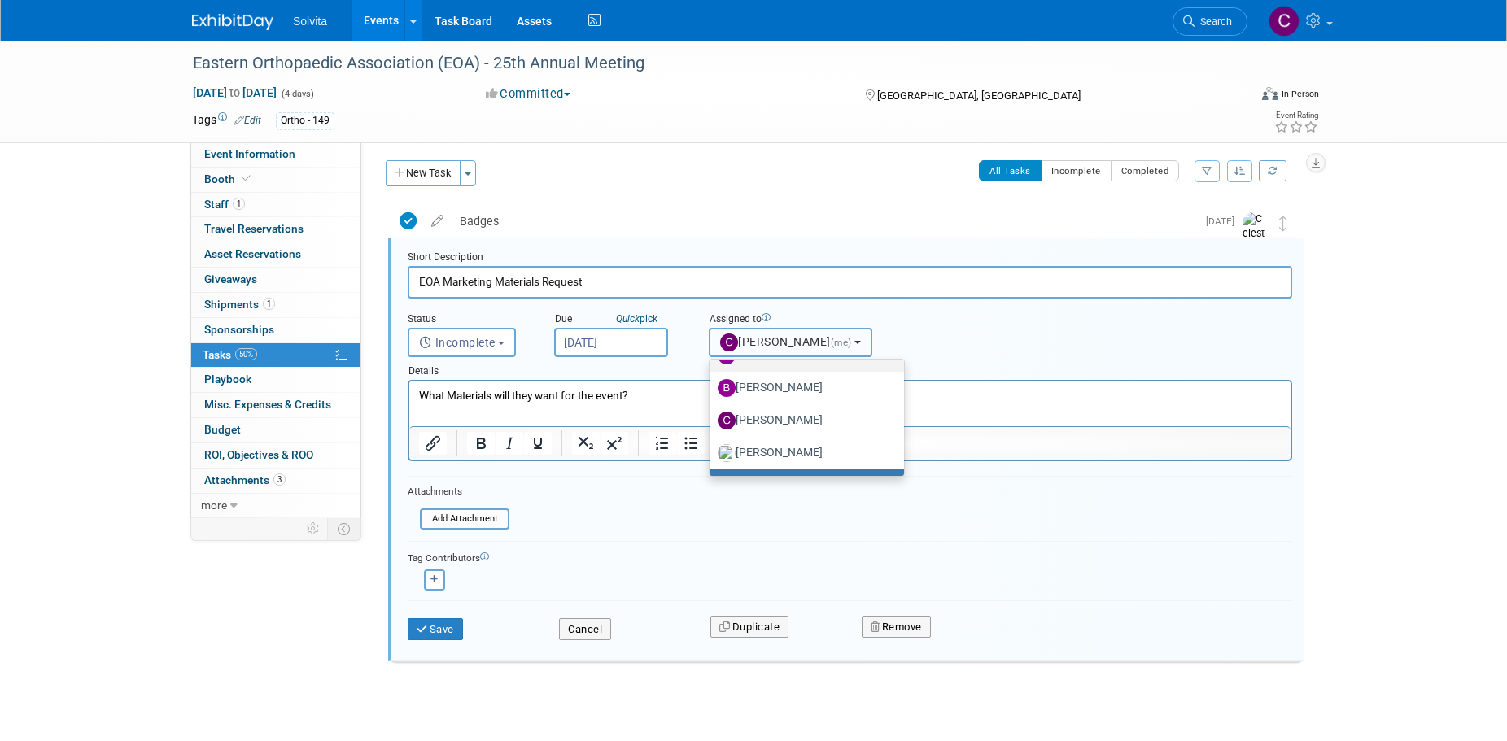
scroll to position [163, 0]
click at [930, 334] on div "Status <i class="far fa-clock" style="padding: 6px 4px 6px 1px;"></i> Incomplet…" at bounding box center [849, 328] width 909 height 59
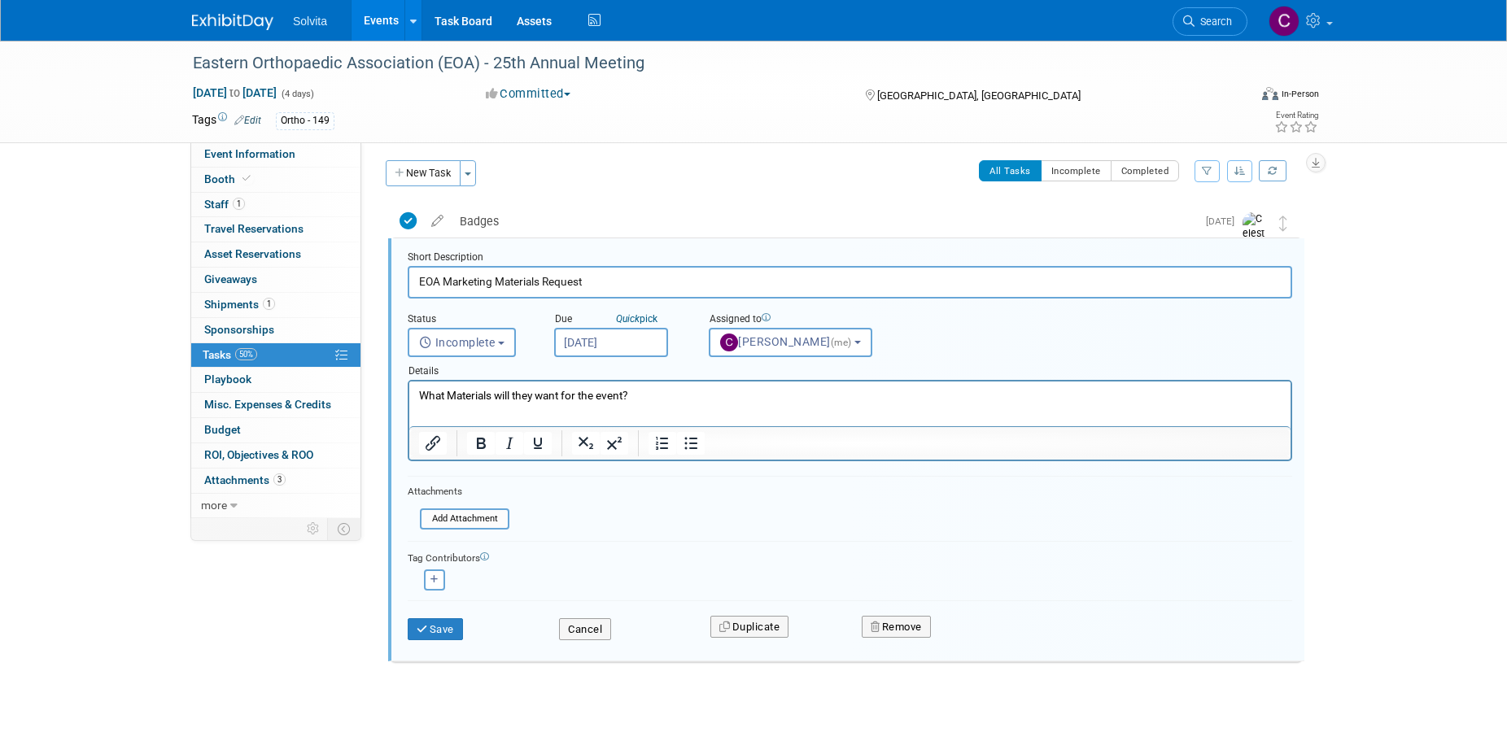
click at [624, 398] on p "What Materials will they want for the event?" at bounding box center [850, 395] width 862 height 15
drag, startPoint x: 654, startPoint y: 395, endPoint x: 326, endPoint y: 389, distance: 327.9
click at [409, 389] on html "What Materials will they want for the event?" at bounding box center [849, 393] width 881 height 22
click at [699, 392] on p "What Materials will they want for the event?" at bounding box center [850, 395] width 862 height 15
click at [582, 342] on input "Oct 6, 2025" at bounding box center [611, 342] width 114 height 29
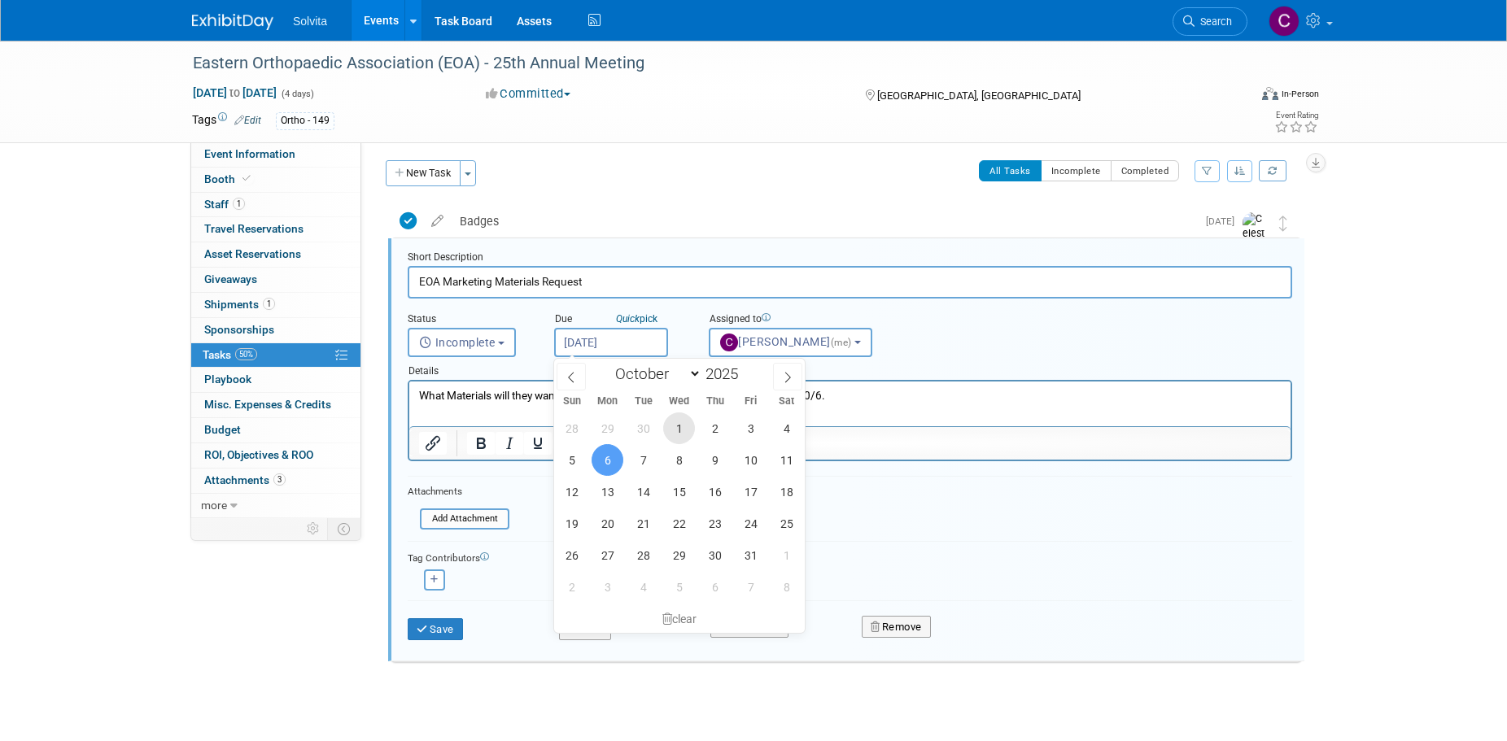
click at [677, 432] on span "1" at bounding box center [679, 428] width 32 height 32
type input "Oct 1, 2025"
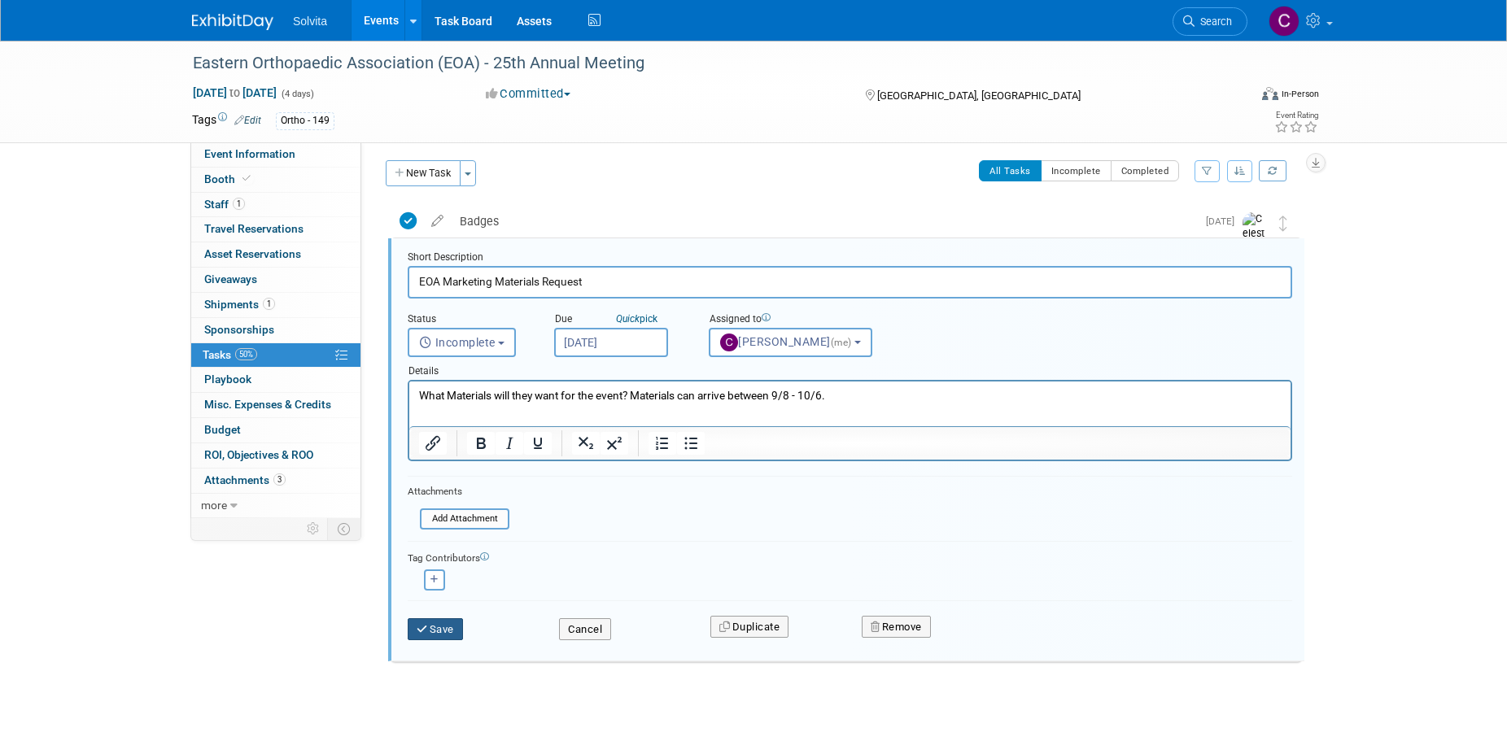
click at [451, 630] on button "Save" at bounding box center [435, 629] width 55 height 23
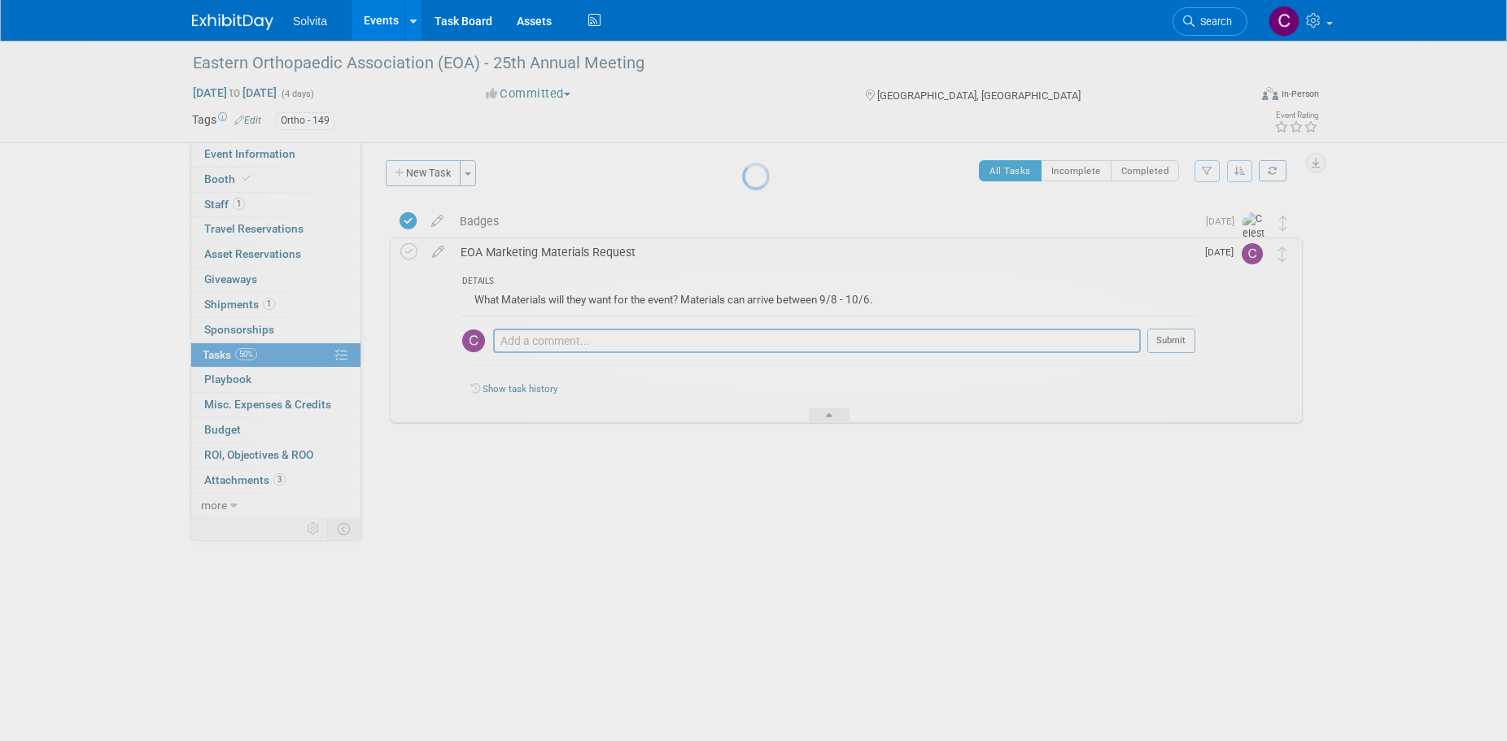
scroll to position [0, 0]
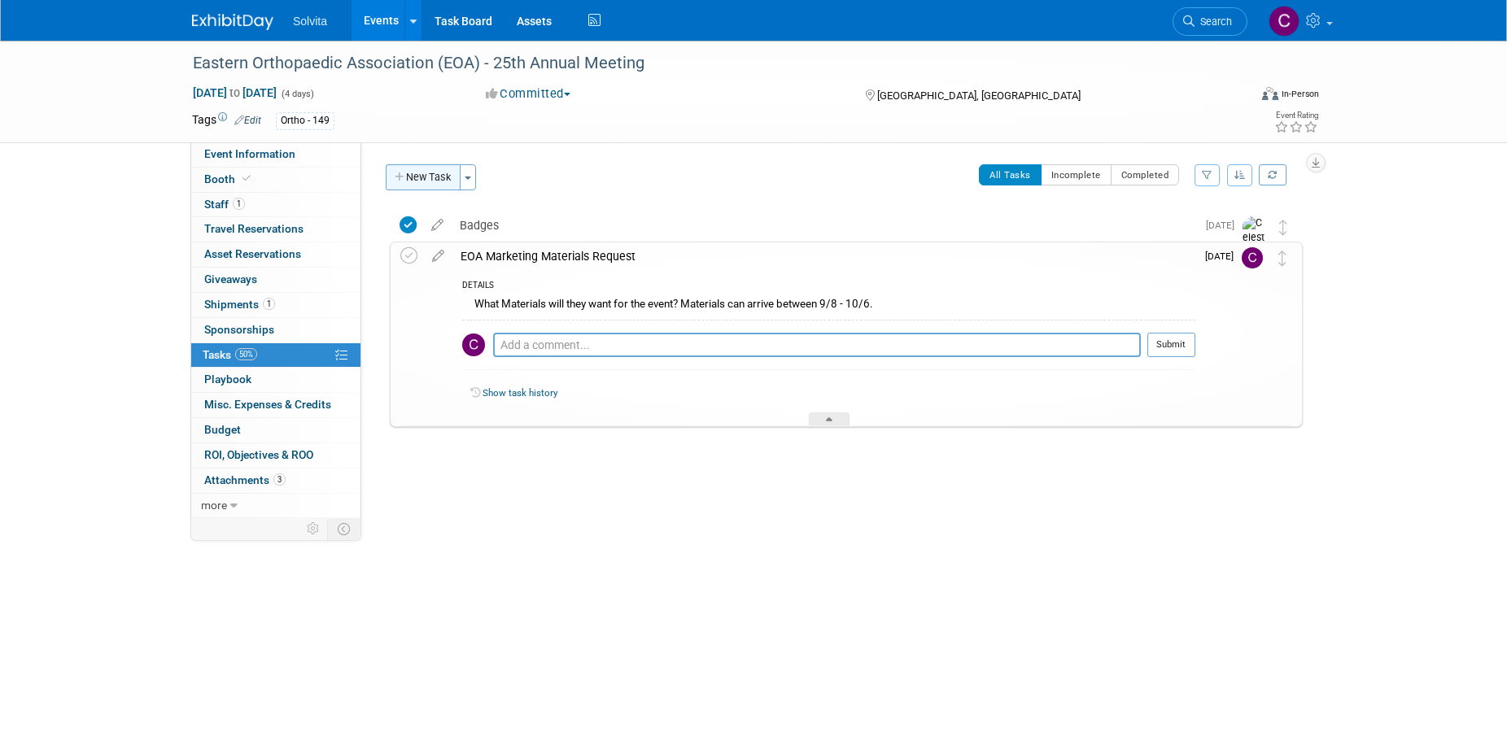
click at [432, 169] on button "New Task" at bounding box center [423, 177] width 75 height 26
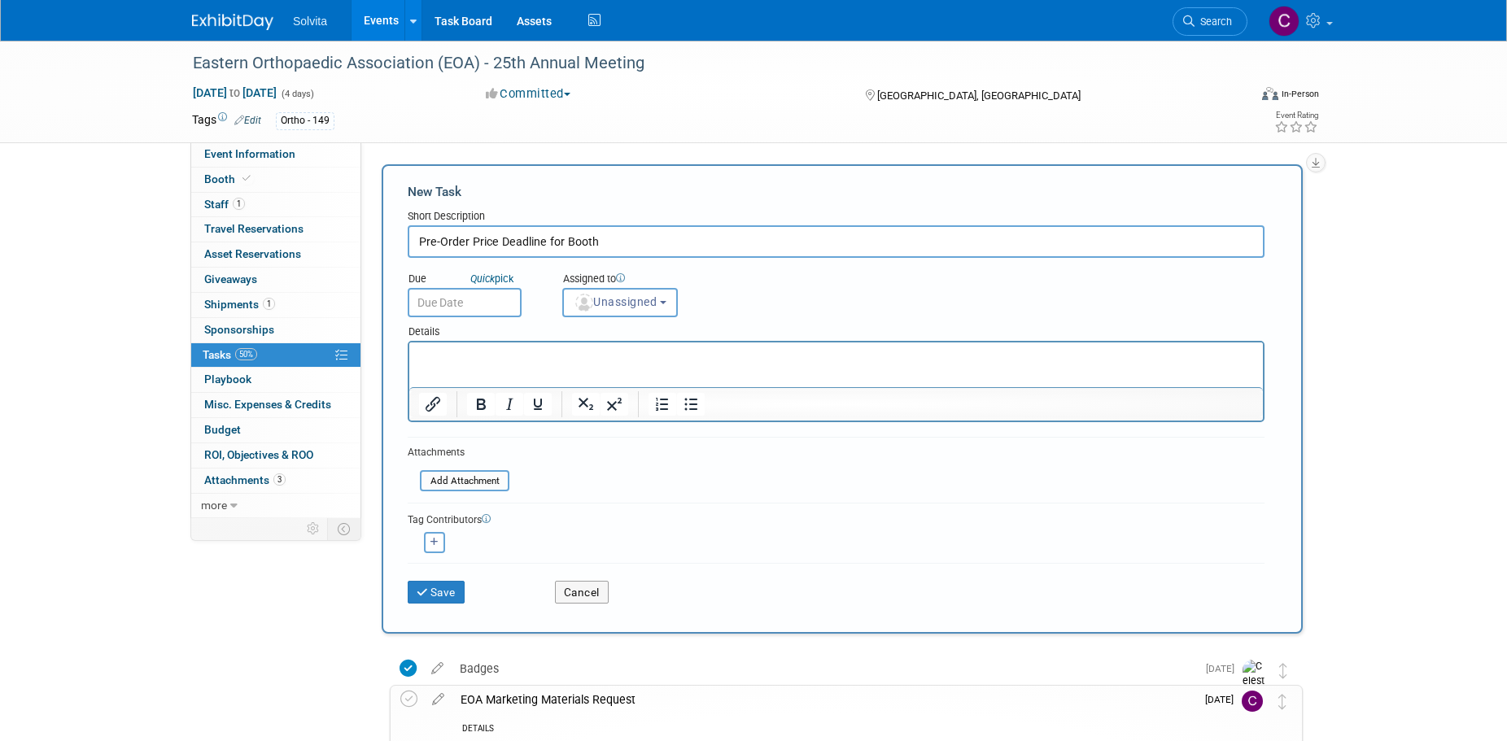
click at [617, 240] on input "Pre-Order Price Deadline for Booth" at bounding box center [836, 241] width 857 height 33
type input "Pre-Order Price Deadline for Booth Accessories"
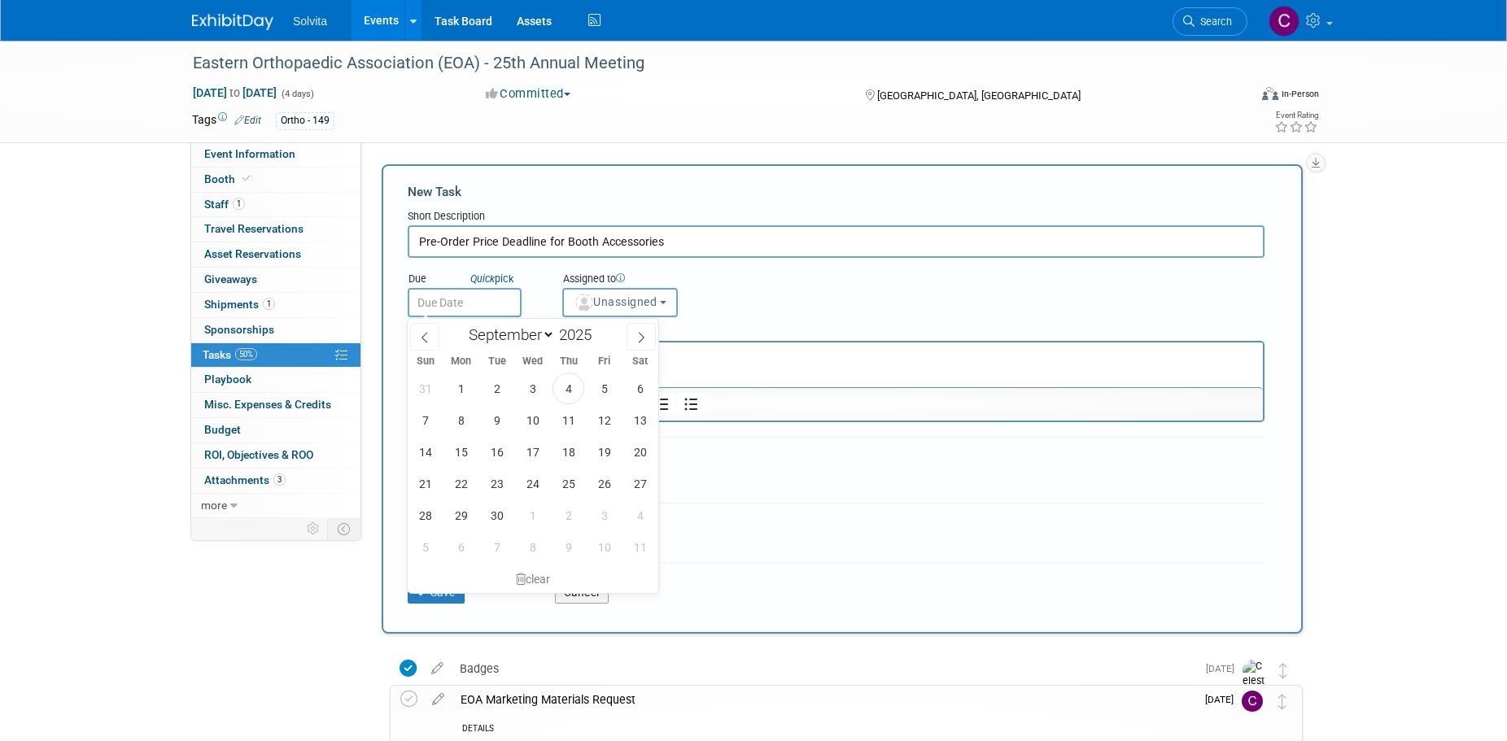
click at [489, 299] on input "text" at bounding box center [465, 302] width 114 height 29
click at [611, 481] on span "26" at bounding box center [604, 484] width 32 height 32
type input "Sep 26, 2025"
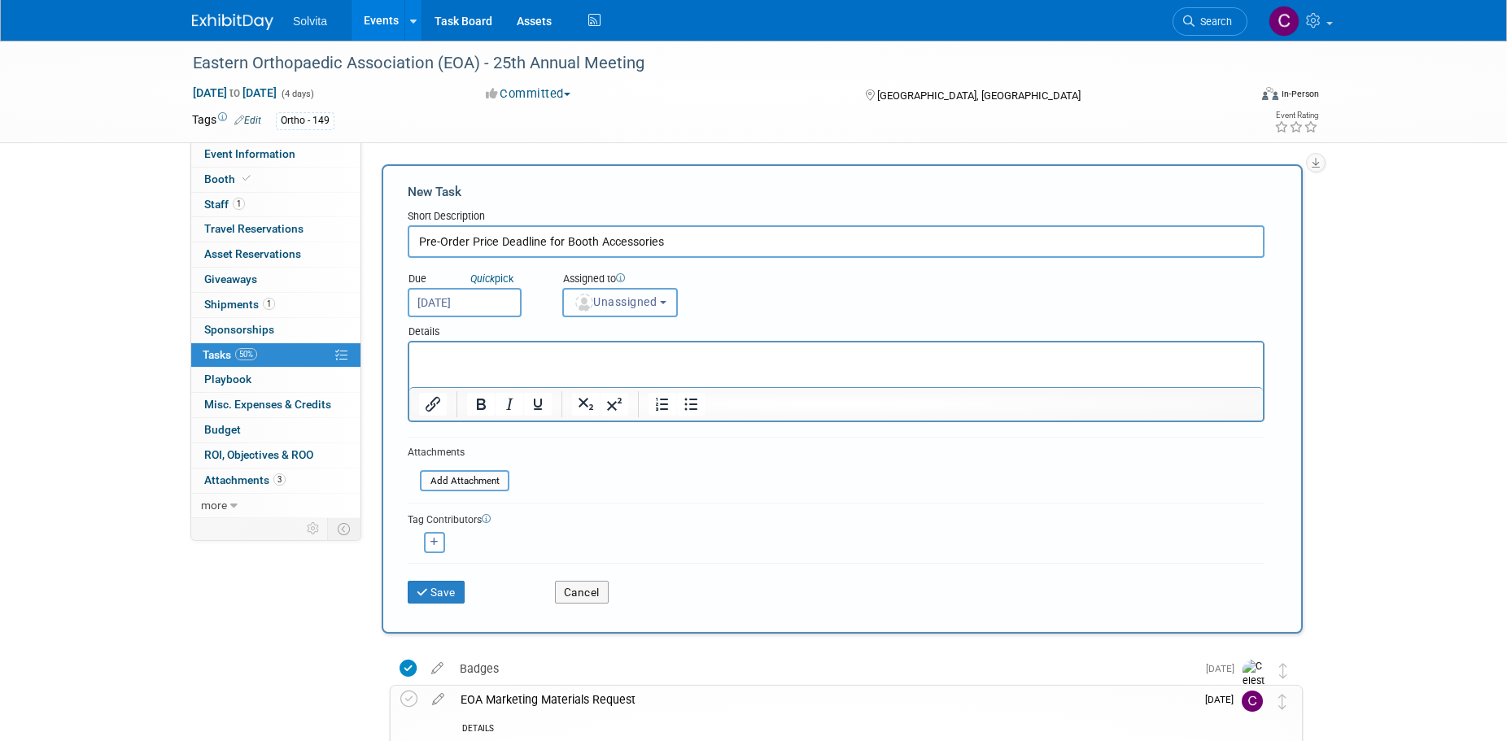
click at [656, 307] on span "Unassigned" at bounding box center [615, 301] width 83 height 13
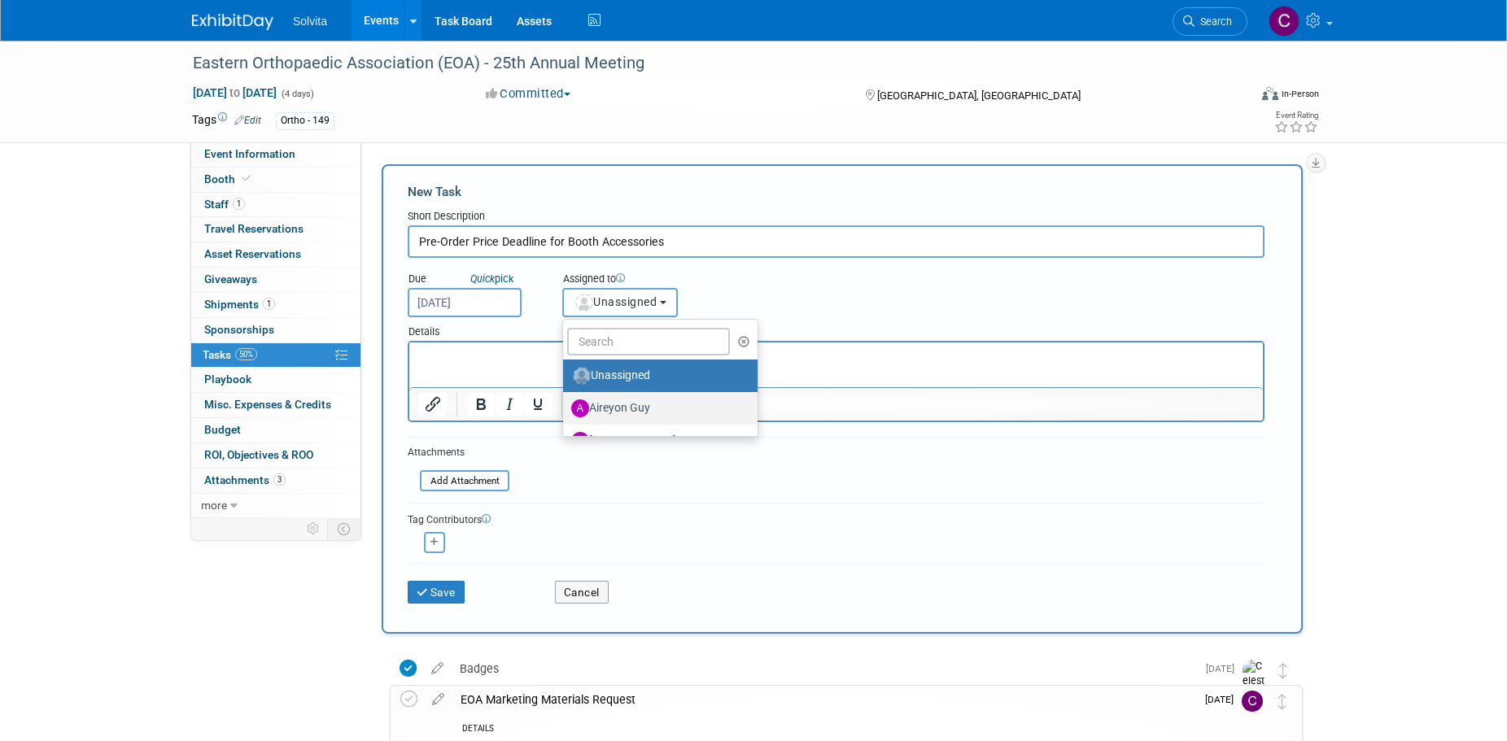
scroll to position [81, 0]
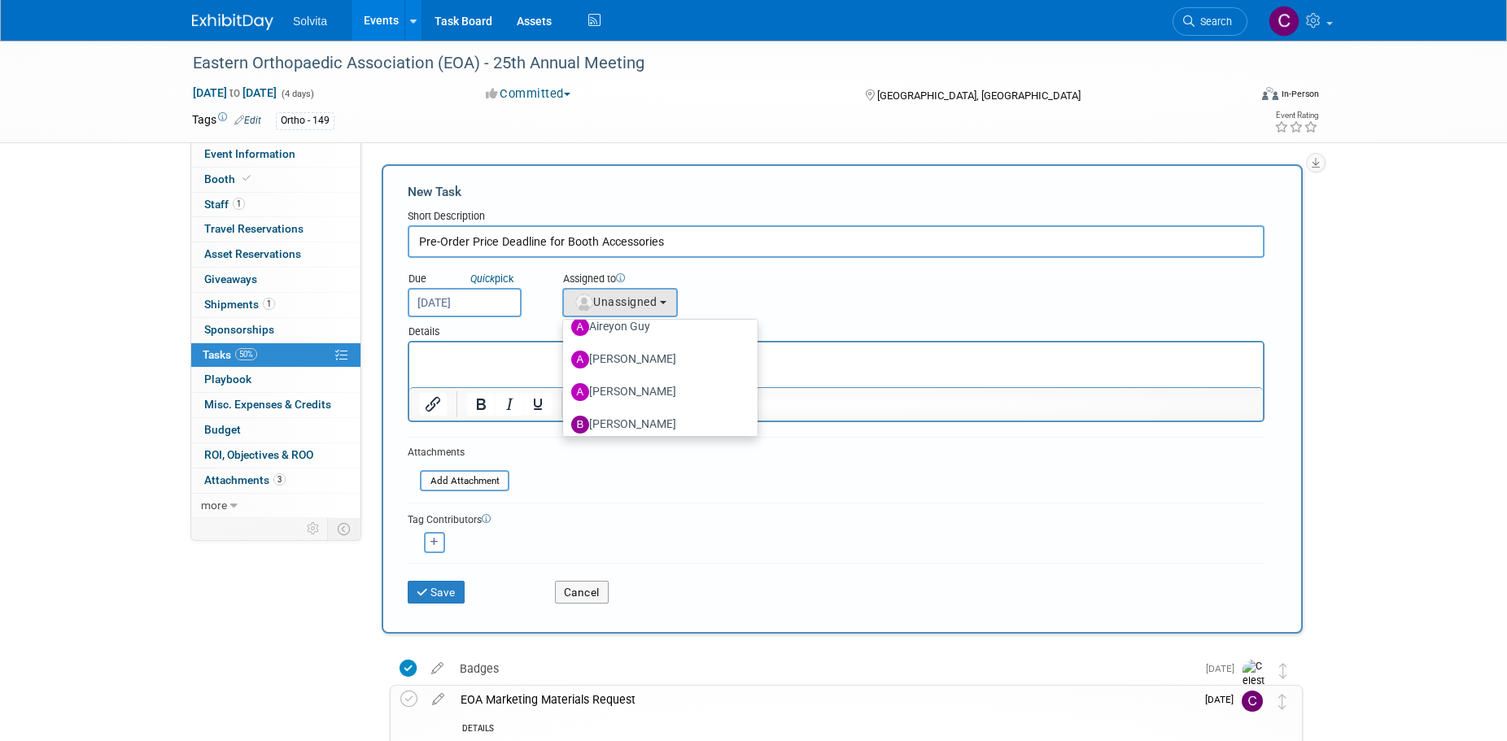
click at [664, 507] on div "Tag Contributors Aireyon remove remove" at bounding box center [836, 528] width 857 height 50
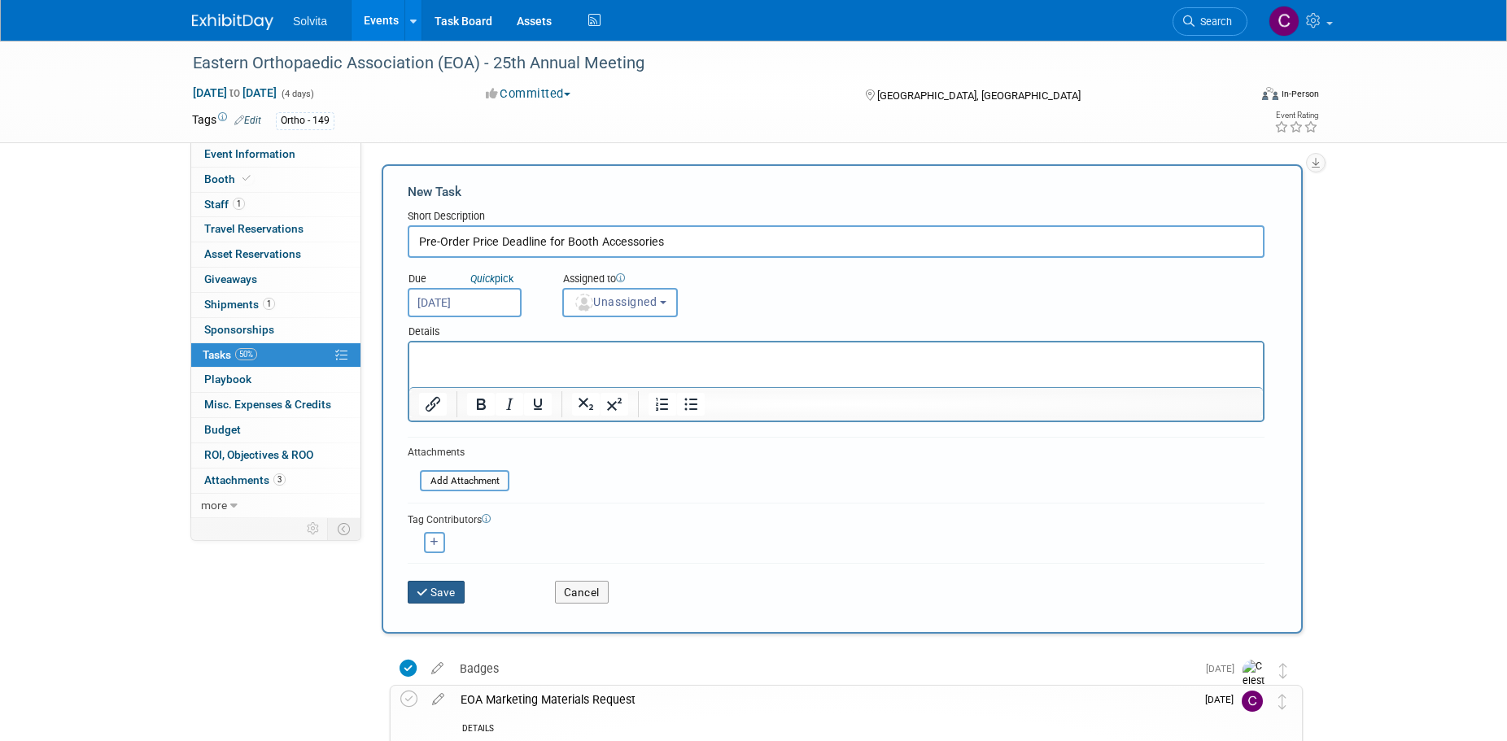
click at [450, 598] on button "Save" at bounding box center [436, 592] width 57 height 23
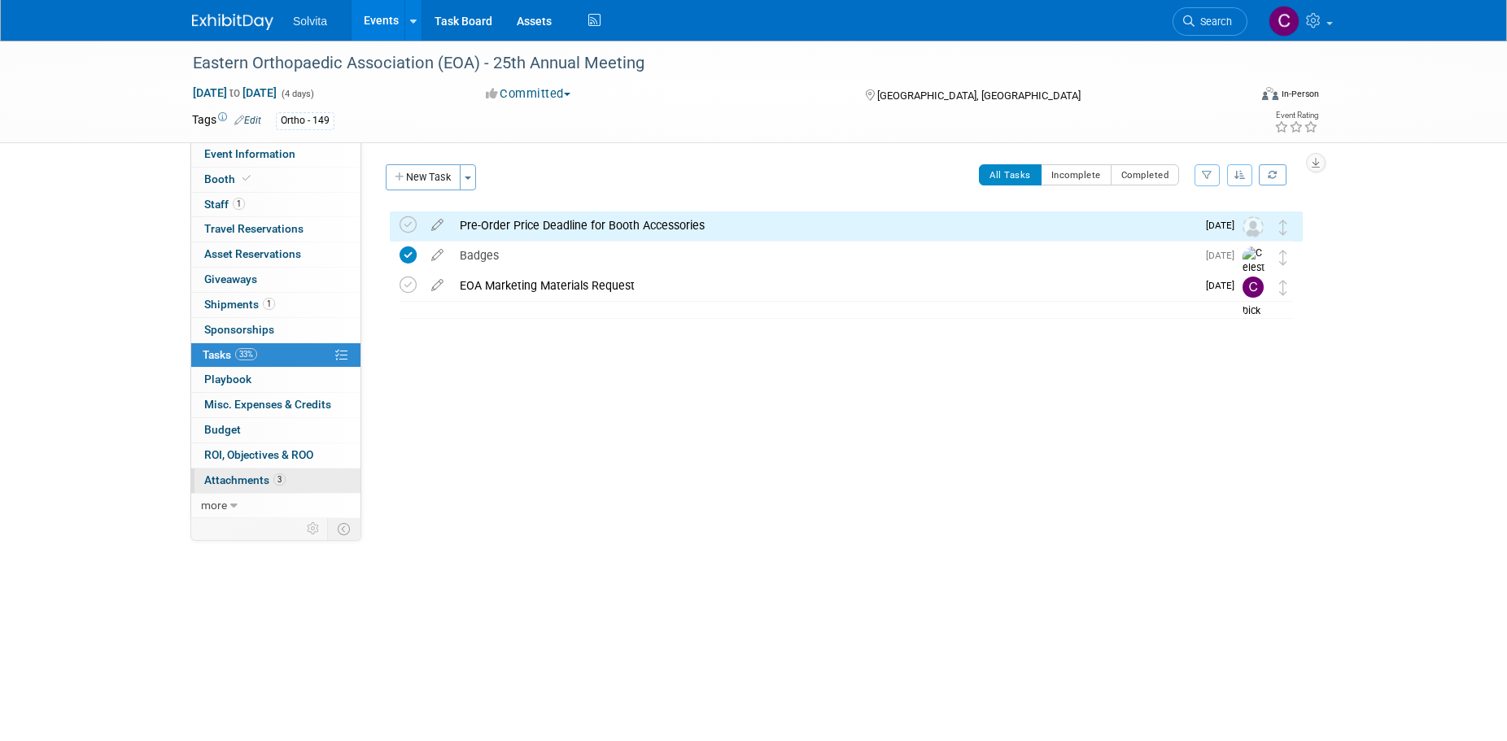
click at [243, 476] on span "Attachments 3" at bounding box center [244, 479] width 81 height 13
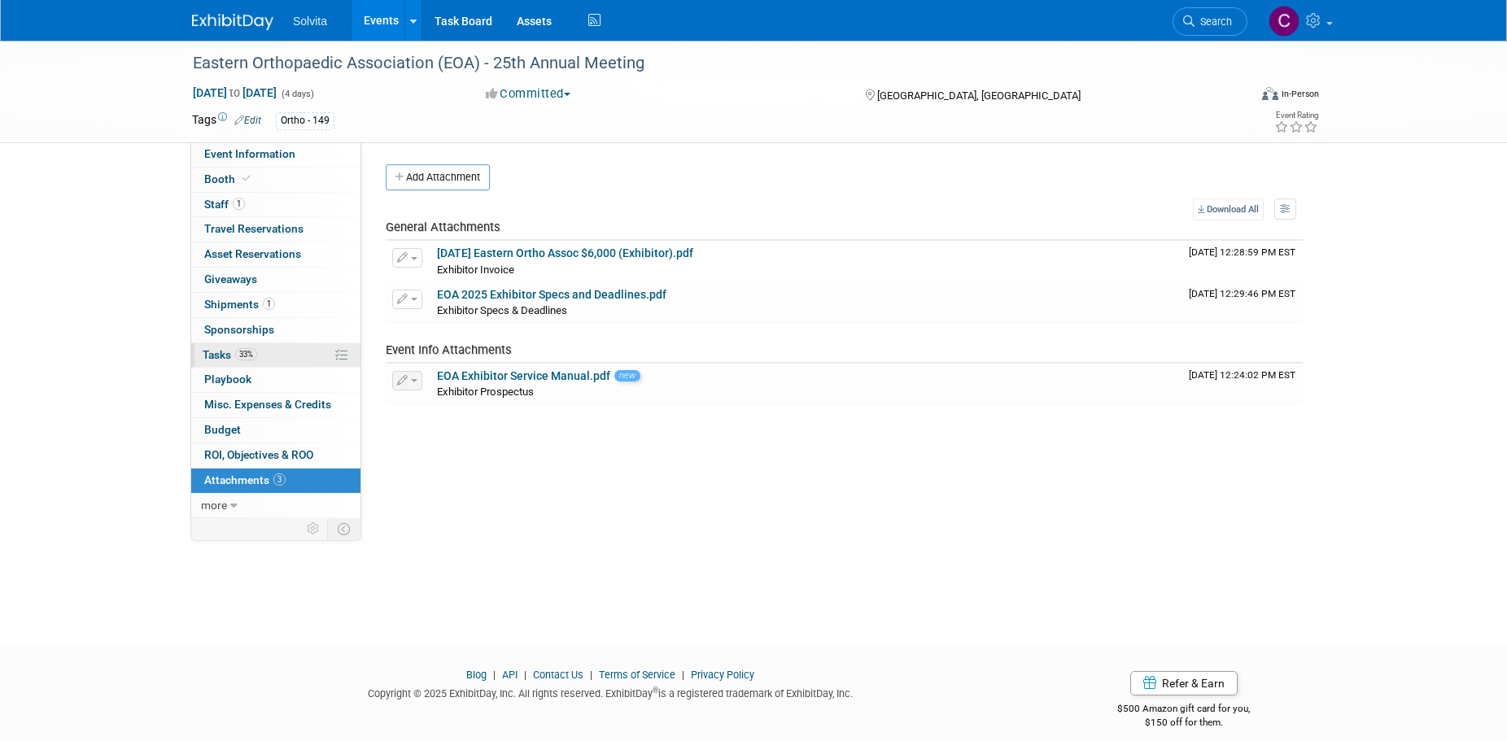
click at [219, 356] on span "Tasks 33%" at bounding box center [230, 354] width 55 height 13
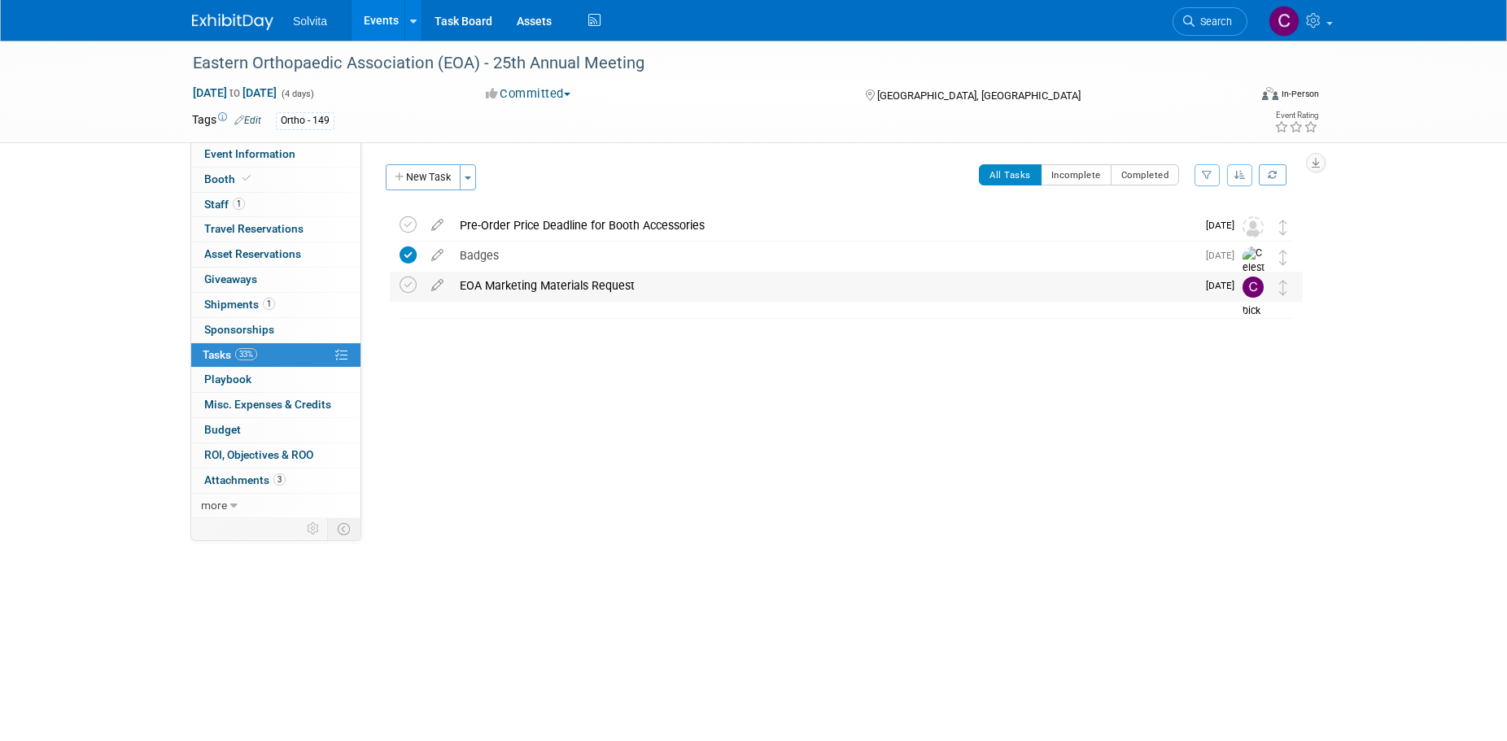
click at [551, 287] on div "EOA Marketing Materials Request" at bounding box center [823, 286] width 744 height 28
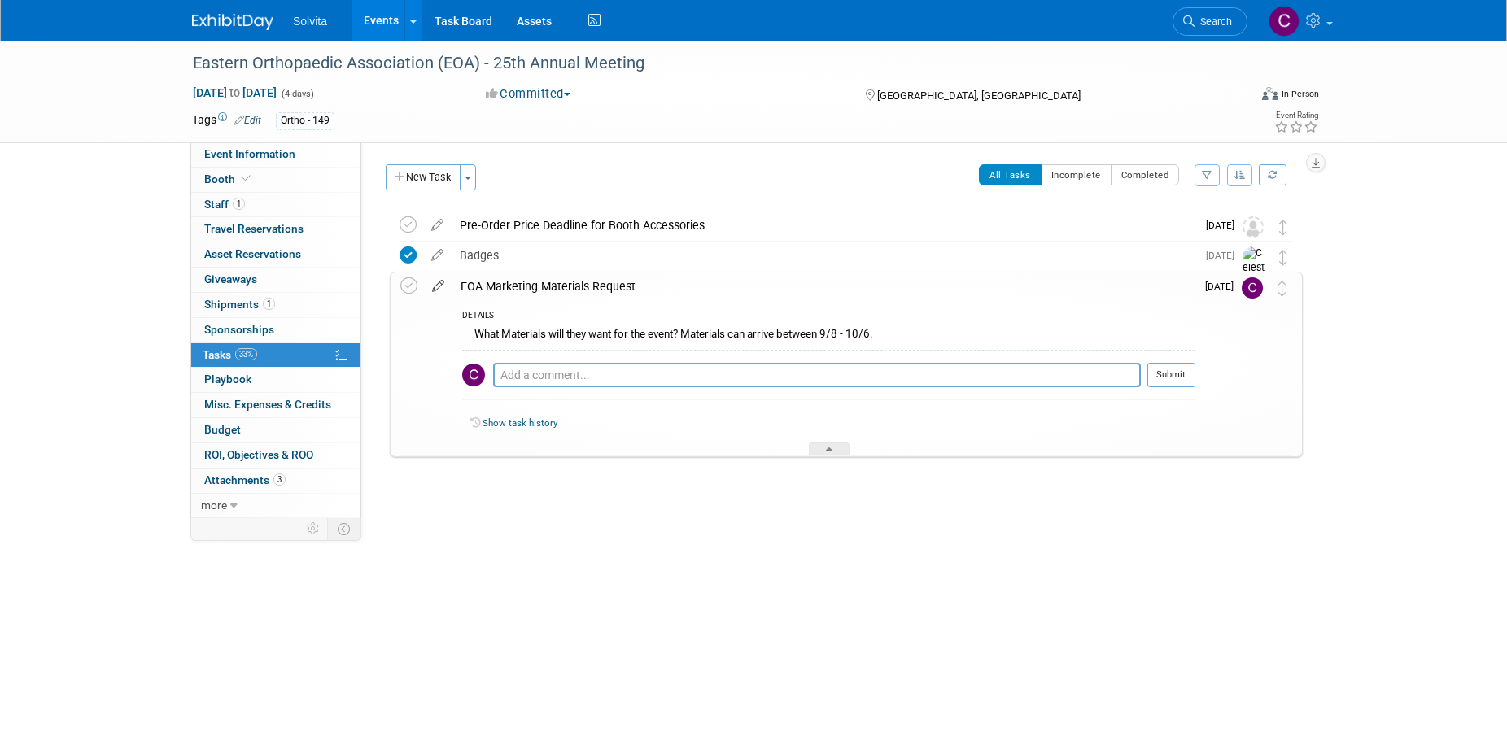
click at [438, 290] on icon at bounding box center [438, 283] width 28 height 20
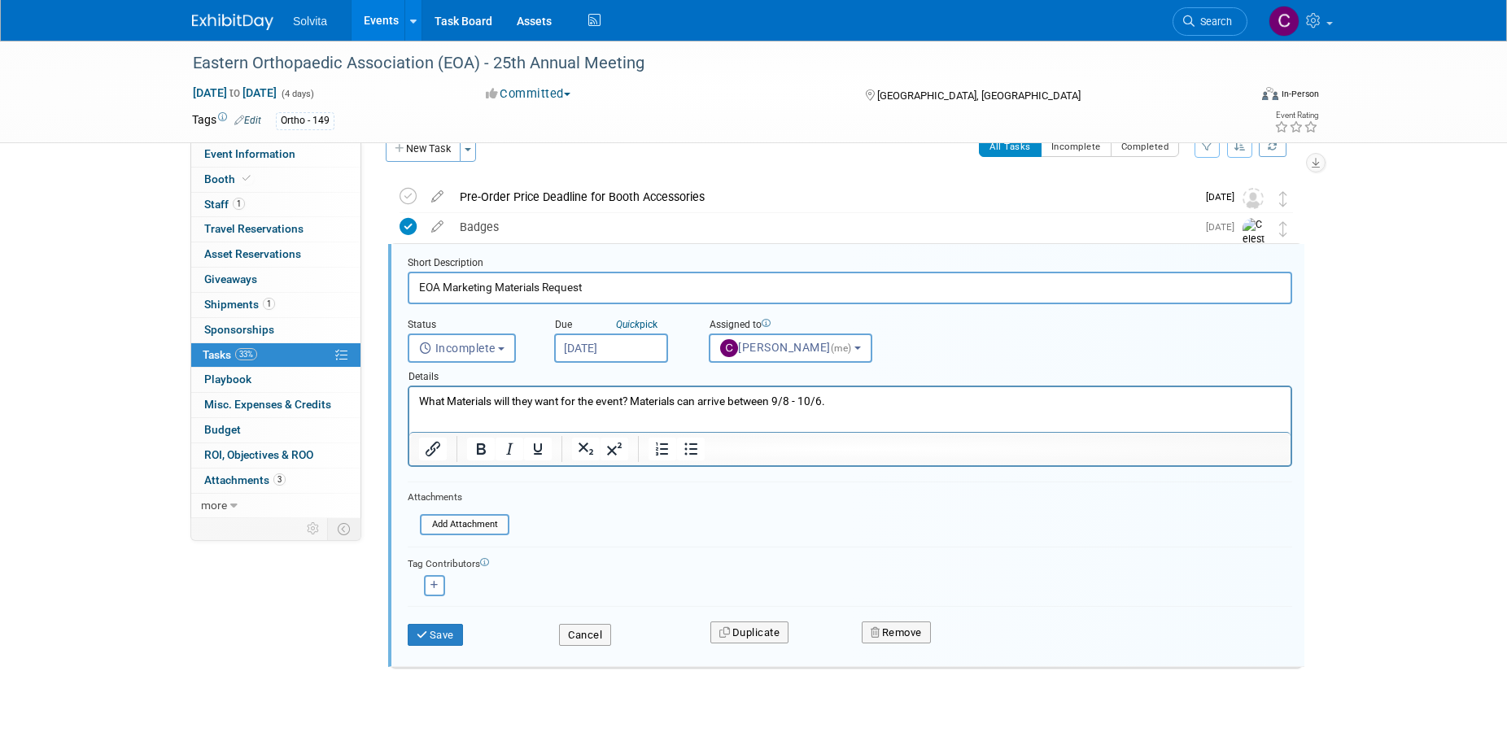
scroll to position [34, 0]
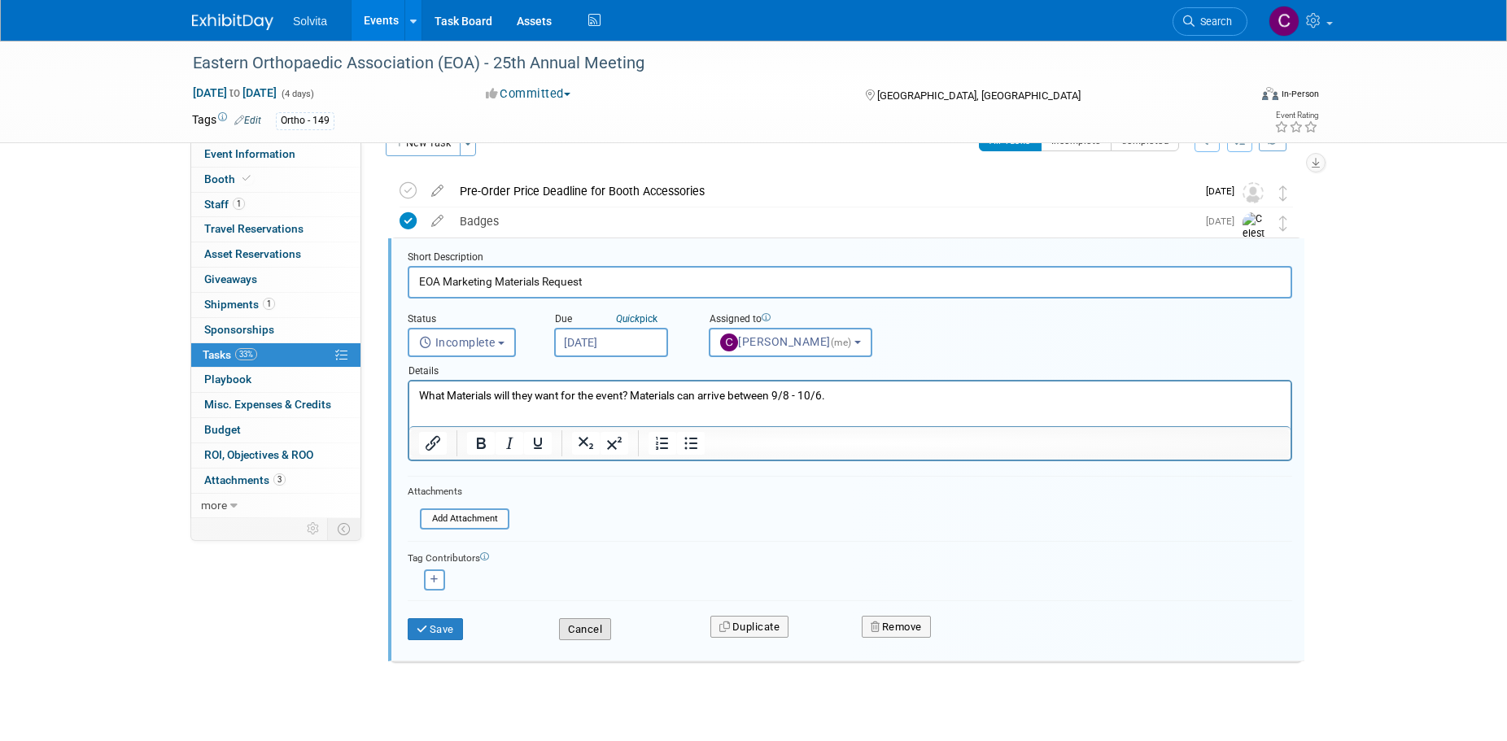
click at [600, 634] on button "Cancel" at bounding box center [585, 629] width 52 height 23
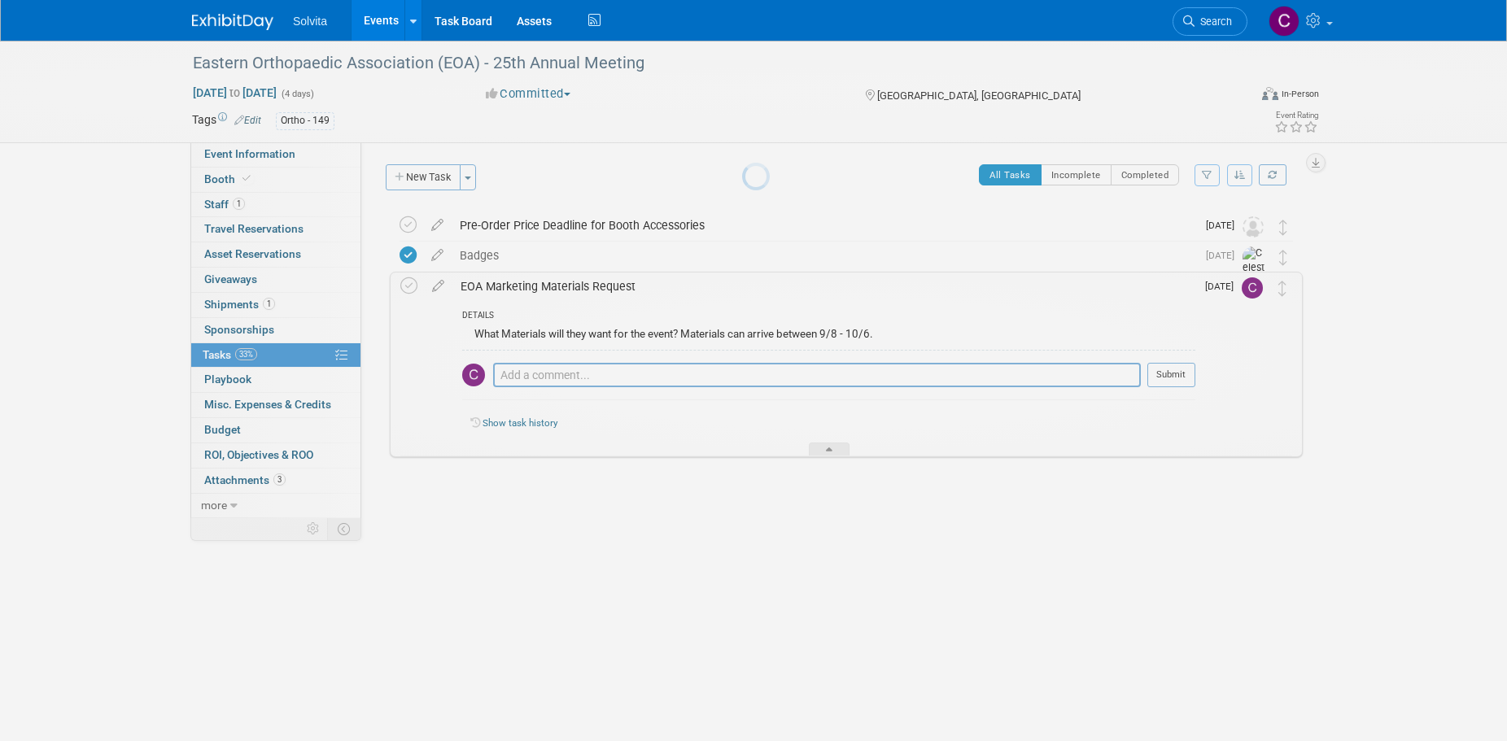
scroll to position [0, 0]
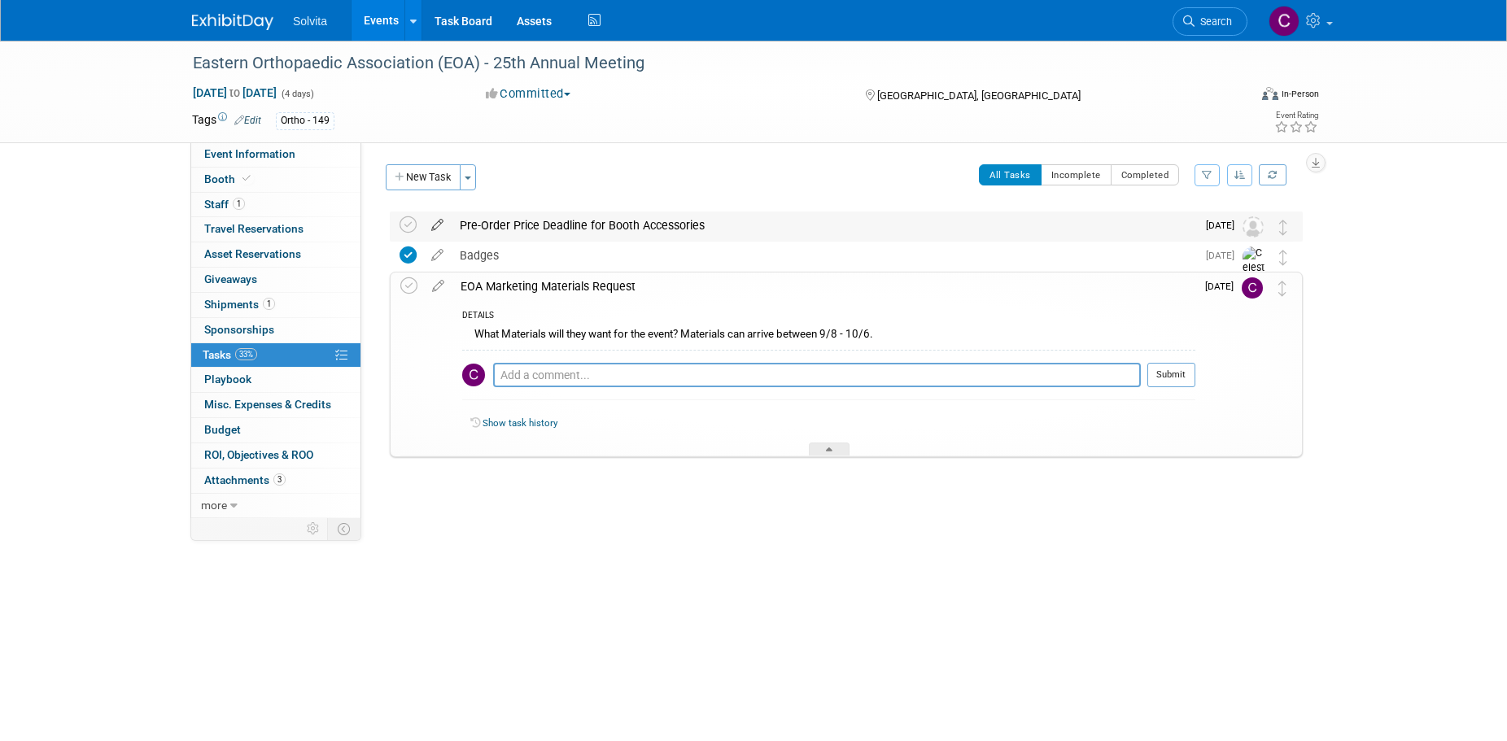
click at [434, 225] on icon at bounding box center [437, 222] width 28 height 20
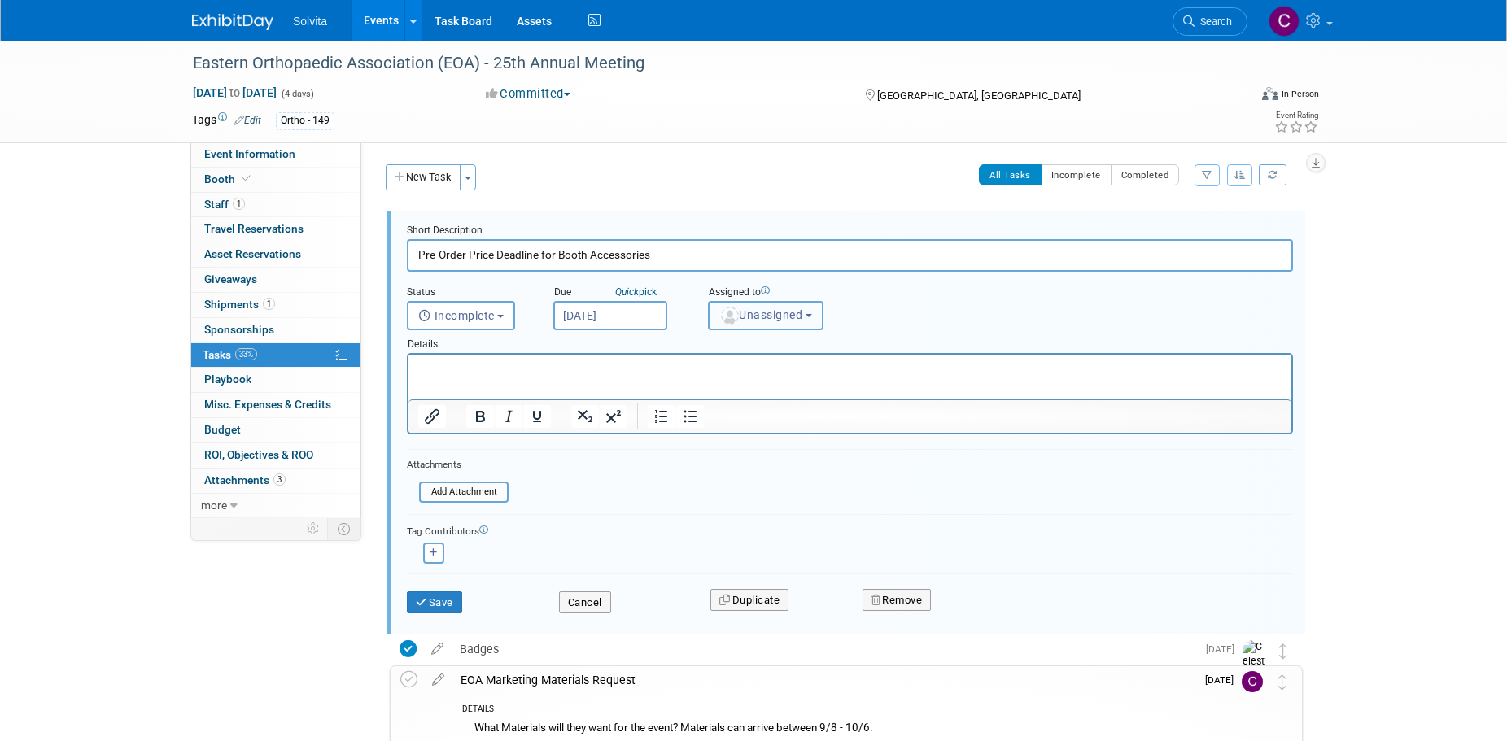
click at [752, 315] on span "Unassigned" at bounding box center [760, 314] width 83 height 13
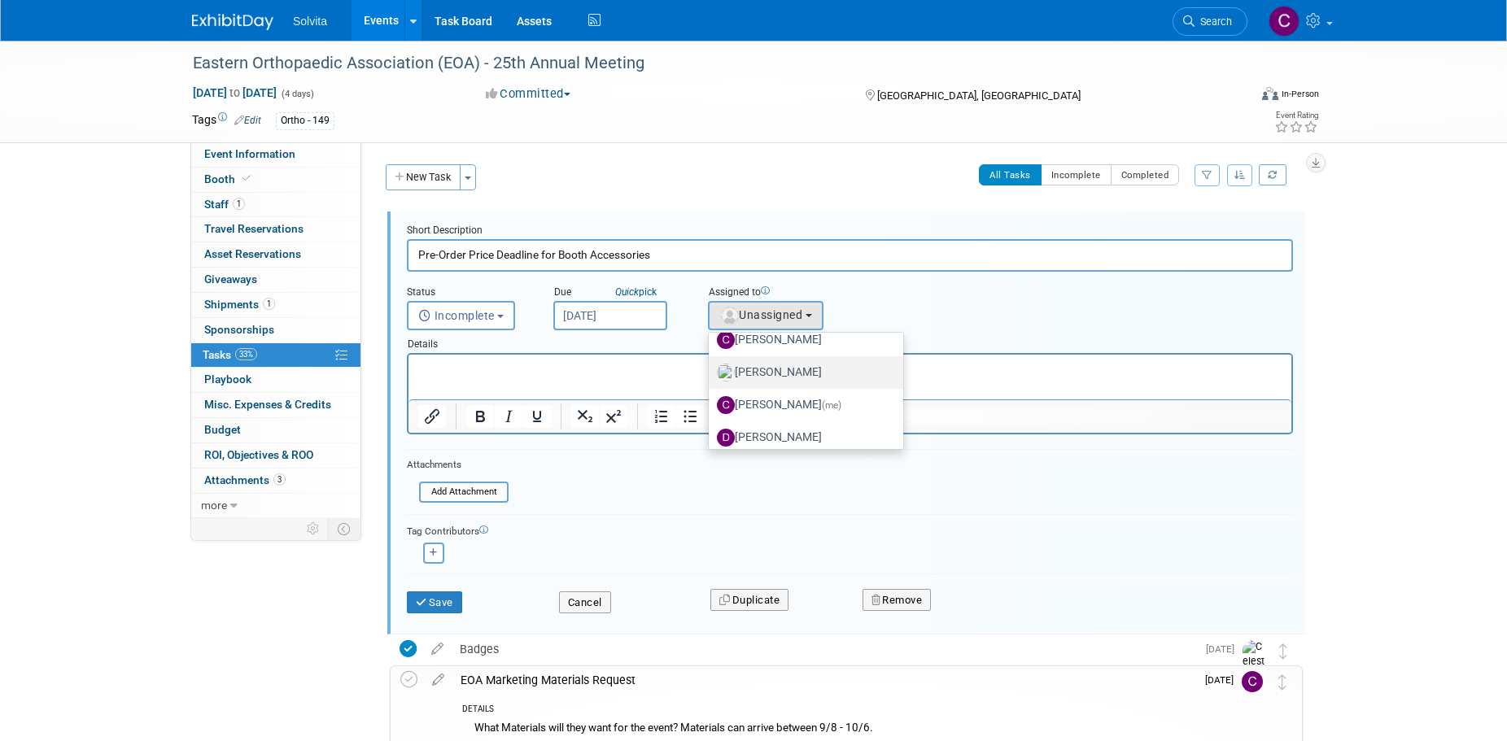
click at [780, 367] on label "[PERSON_NAME]" at bounding box center [802, 373] width 170 height 26
click at [711, 367] on input "[PERSON_NAME]" at bounding box center [705, 370] width 11 height 11
select select "8f133320-8e3e-446a-aaca-70e7e6edb290"
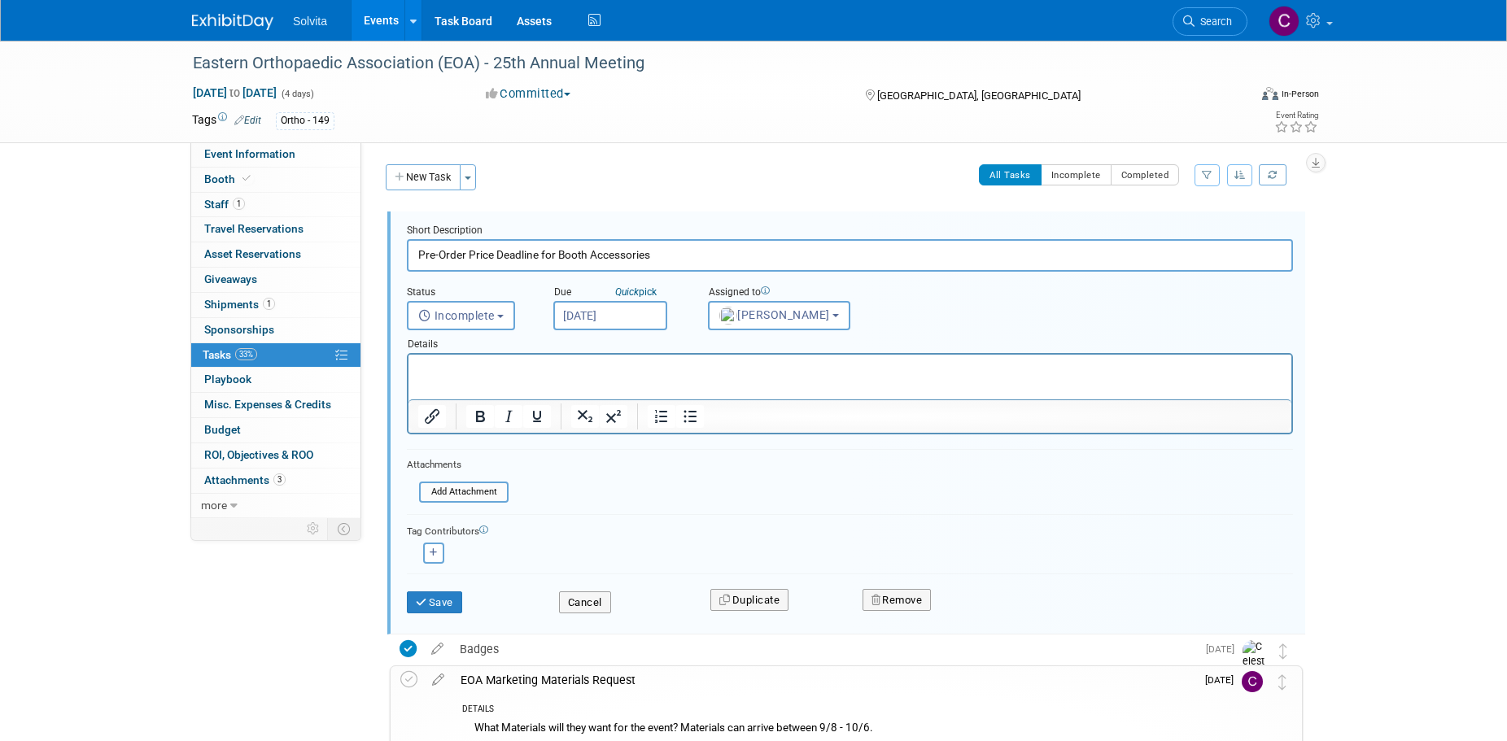
click at [635, 377] on html at bounding box center [849, 366] width 883 height 22
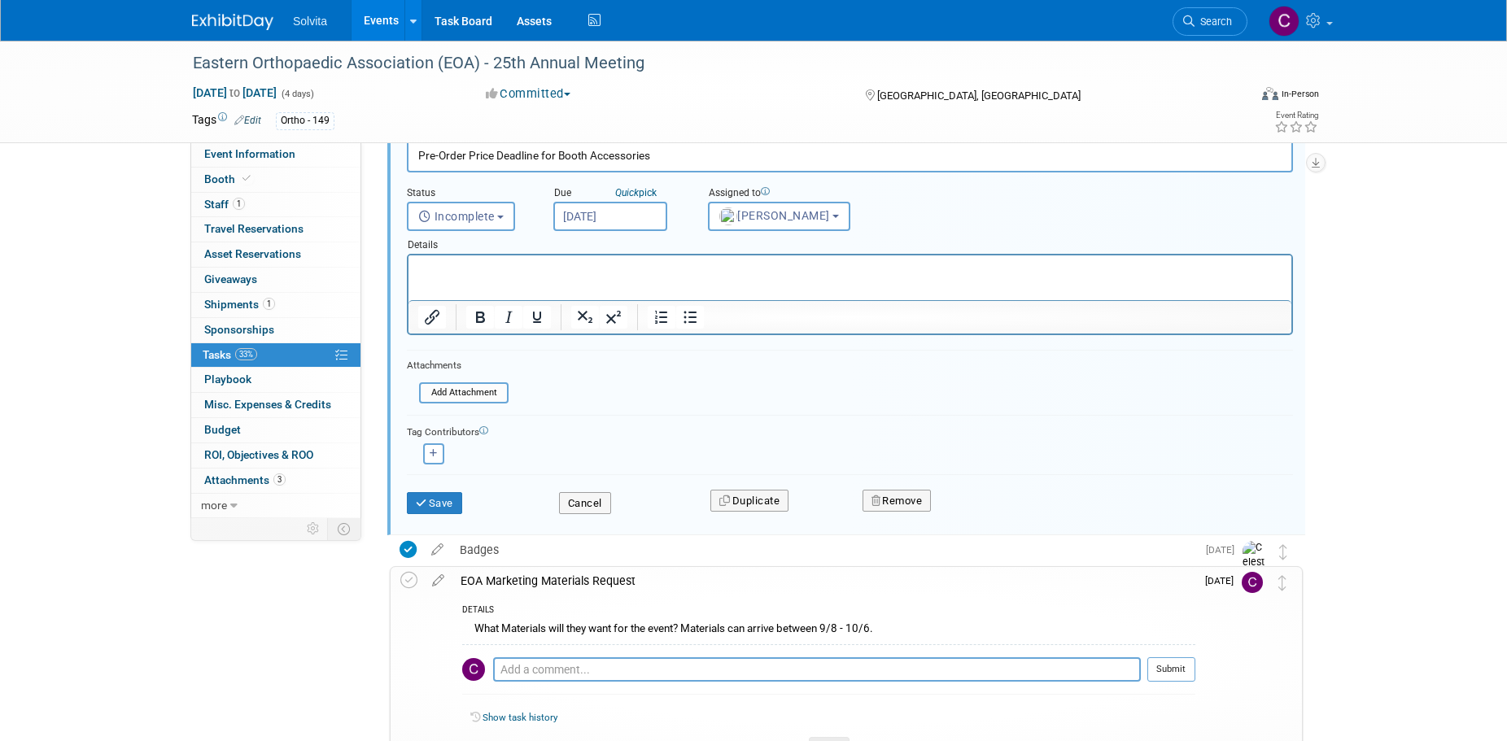
scroll to position [0, 0]
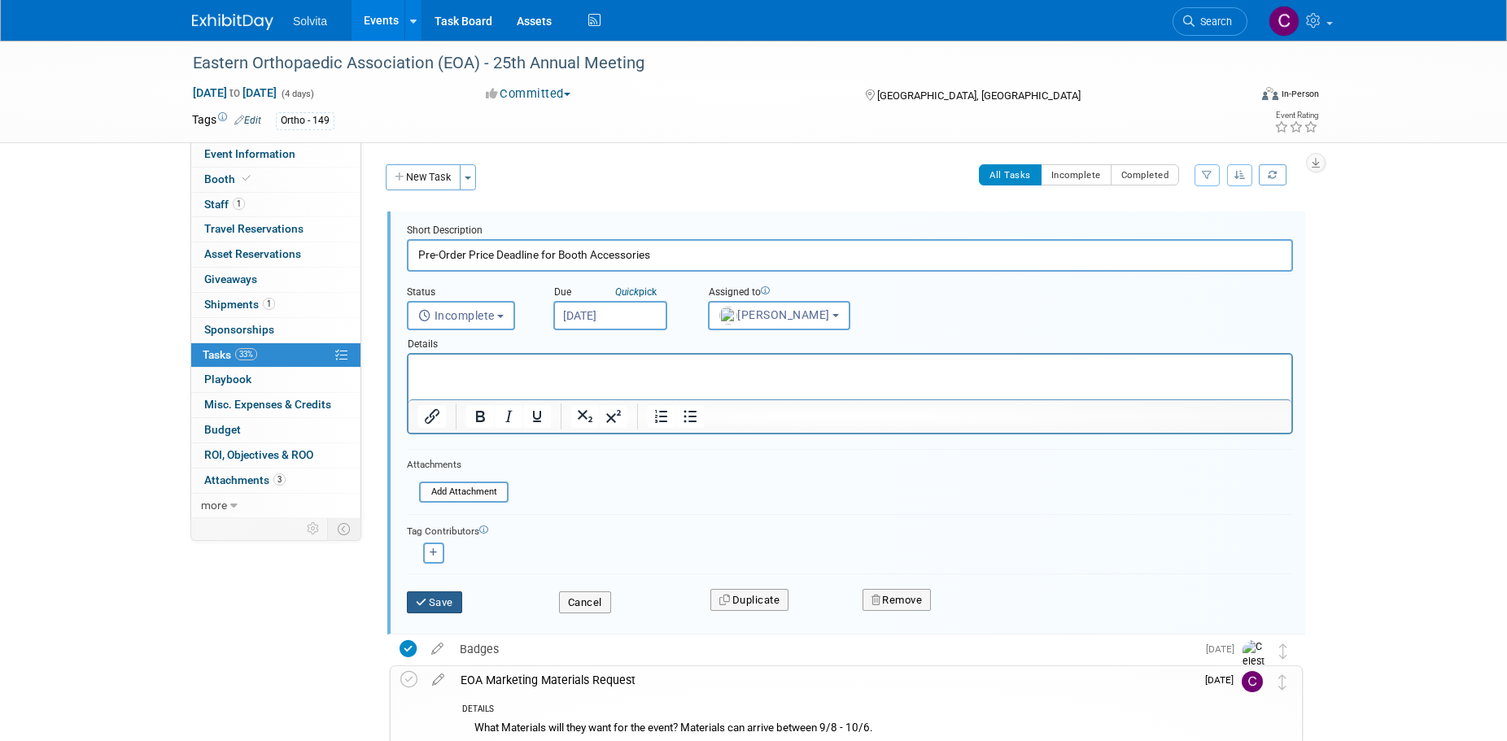
click at [451, 604] on button "Save" at bounding box center [434, 602] width 55 height 23
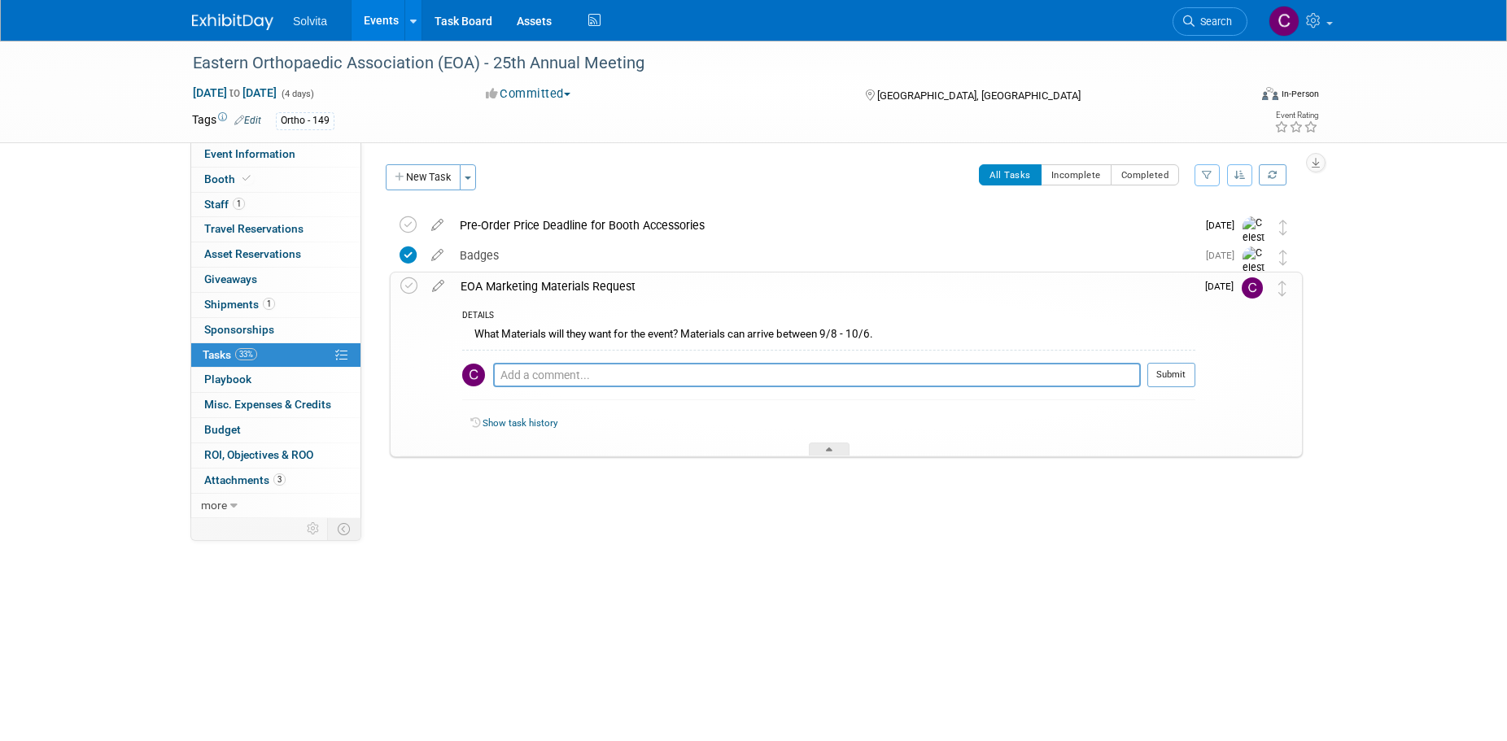
drag, startPoint x: 246, startPoint y: 153, endPoint x: 380, endPoint y: 166, distance: 134.0
click at [246, 153] on span "Event Information" at bounding box center [249, 153] width 91 height 13
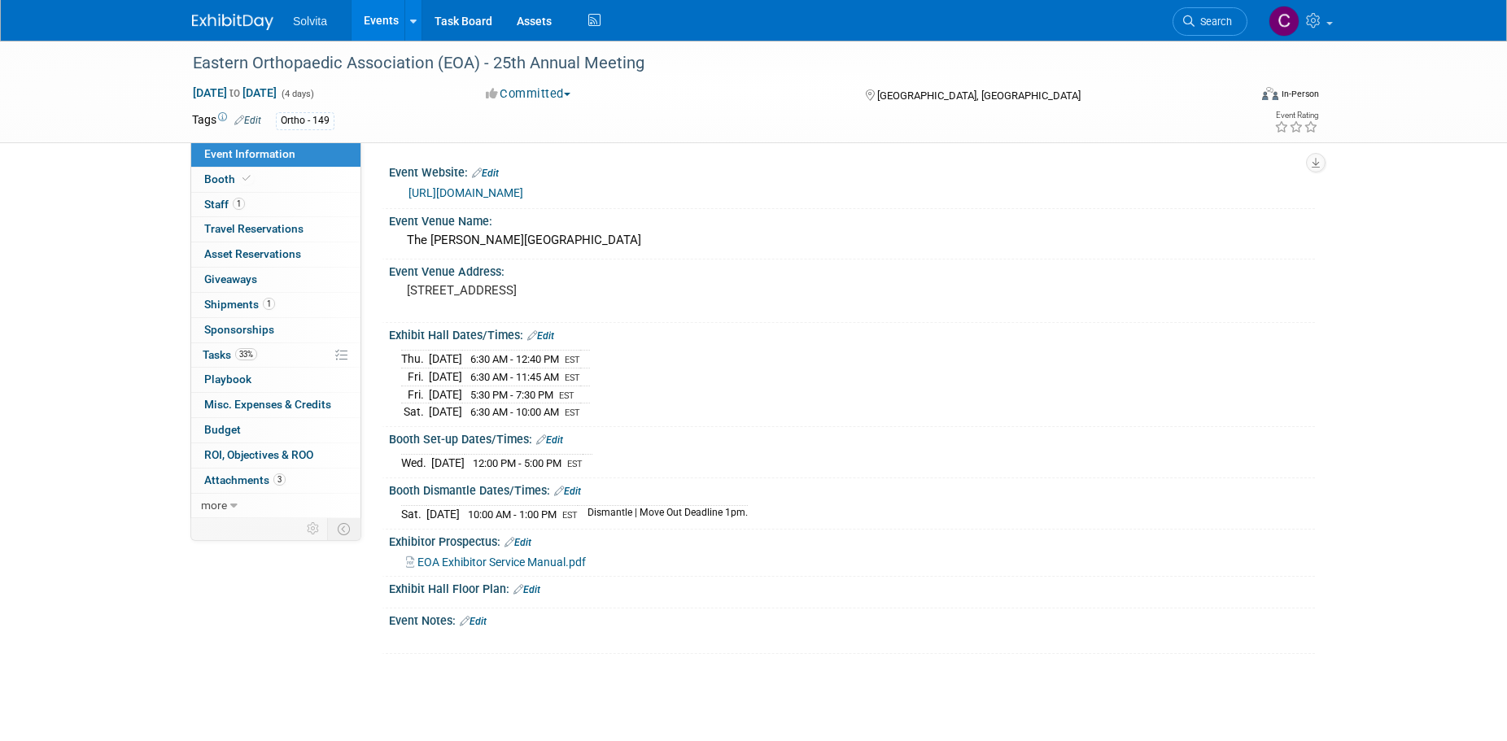
click at [495, 170] on link "Edit" at bounding box center [485, 173] width 27 height 11
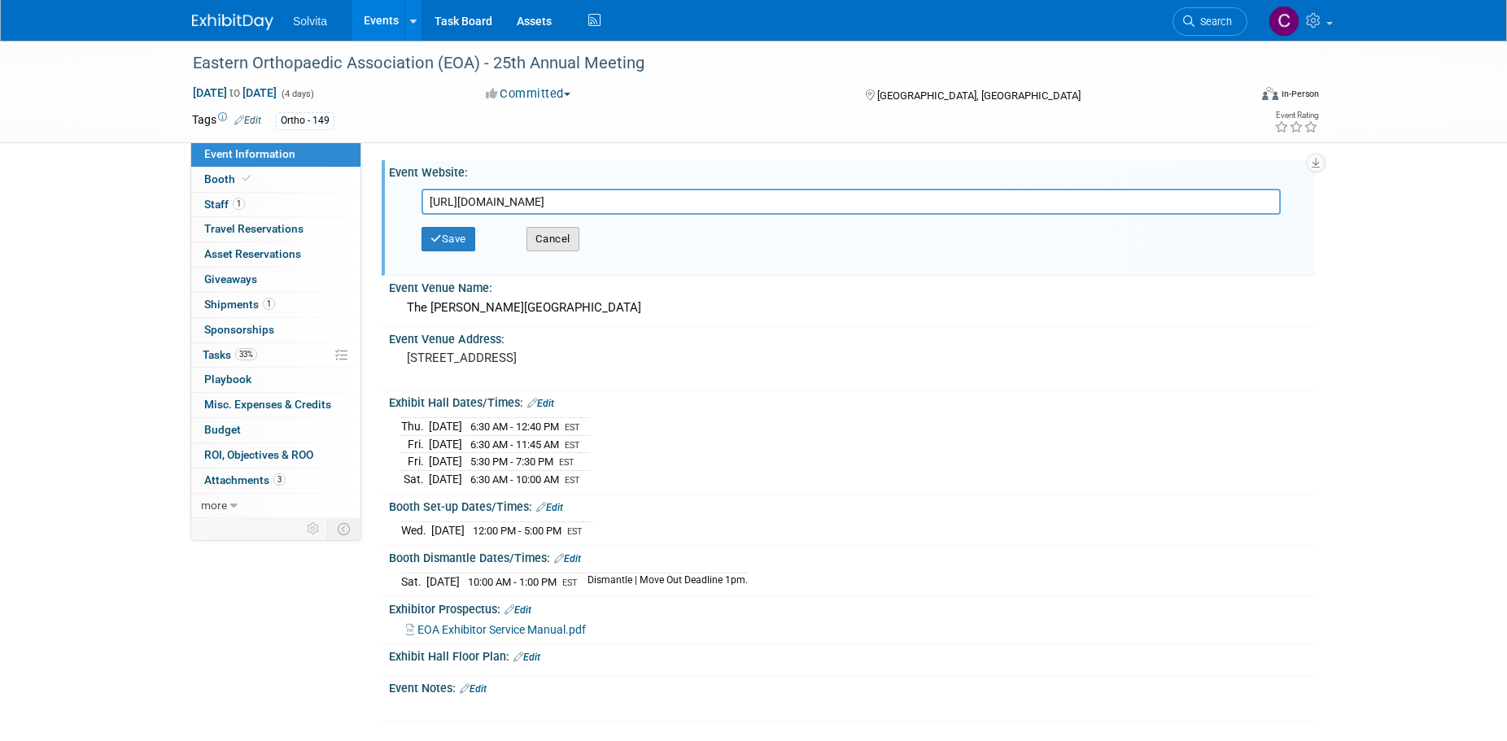
click at [579, 237] on button "Cancel" at bounding box center [552, 239] width 53 height 24
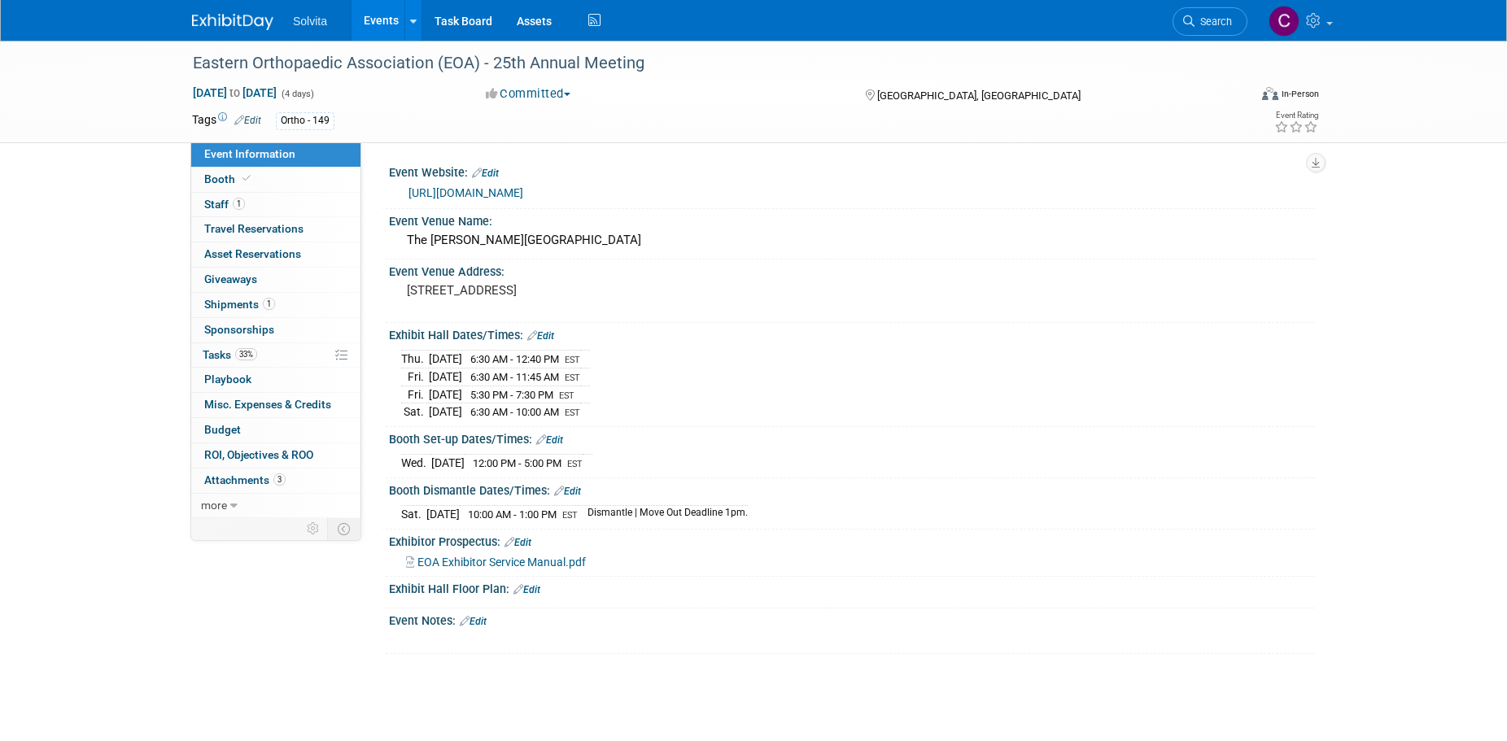
click at [523, 194] on link "https://eoa.memberclicks.net/2025-annual-meeting" at bounding box center [465, 192] width 115 height 13
click at [367, 12] on link "Events" at bounding box center [380, 20] width 59 height 41
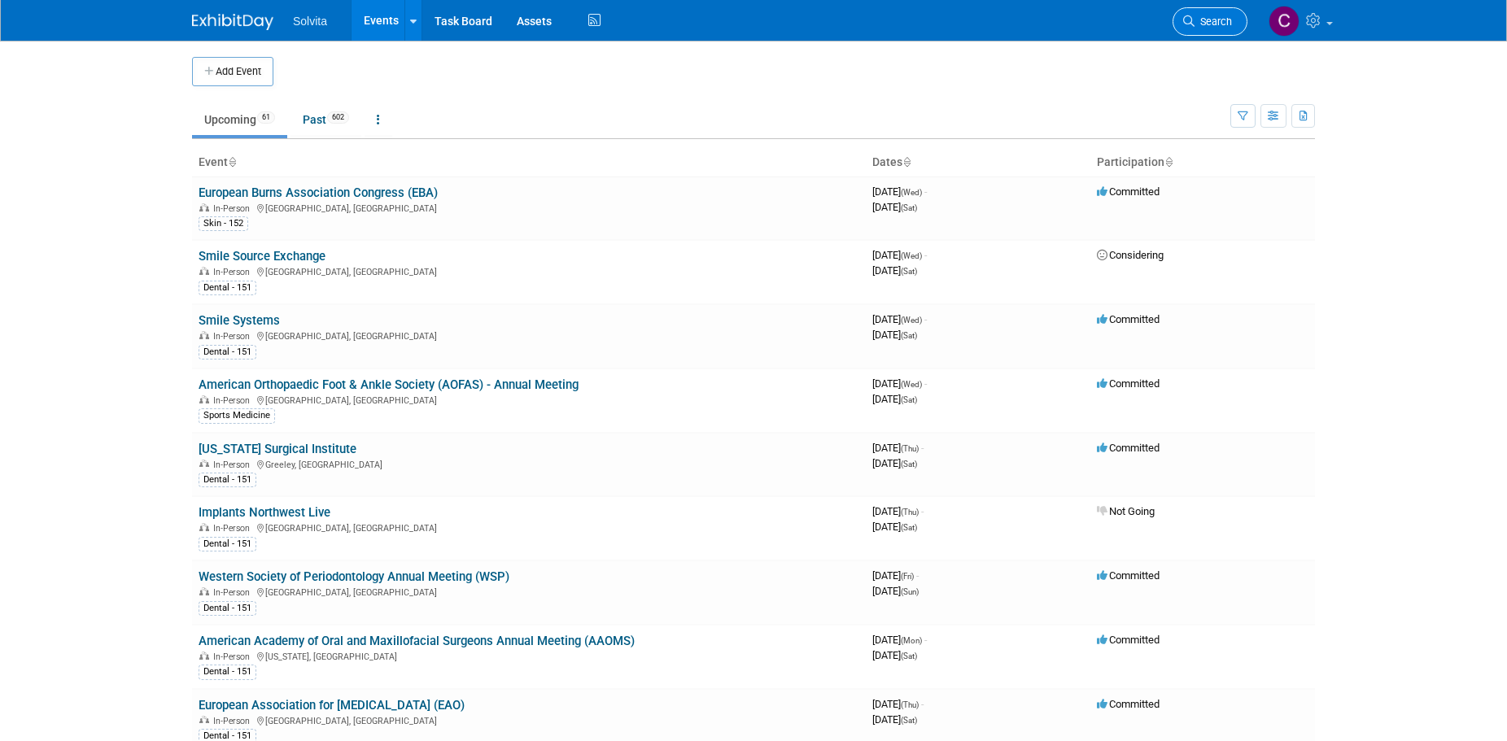
click at [1213, 22] on span "Search" at bounding box center [1212, 21] width 37 height 12
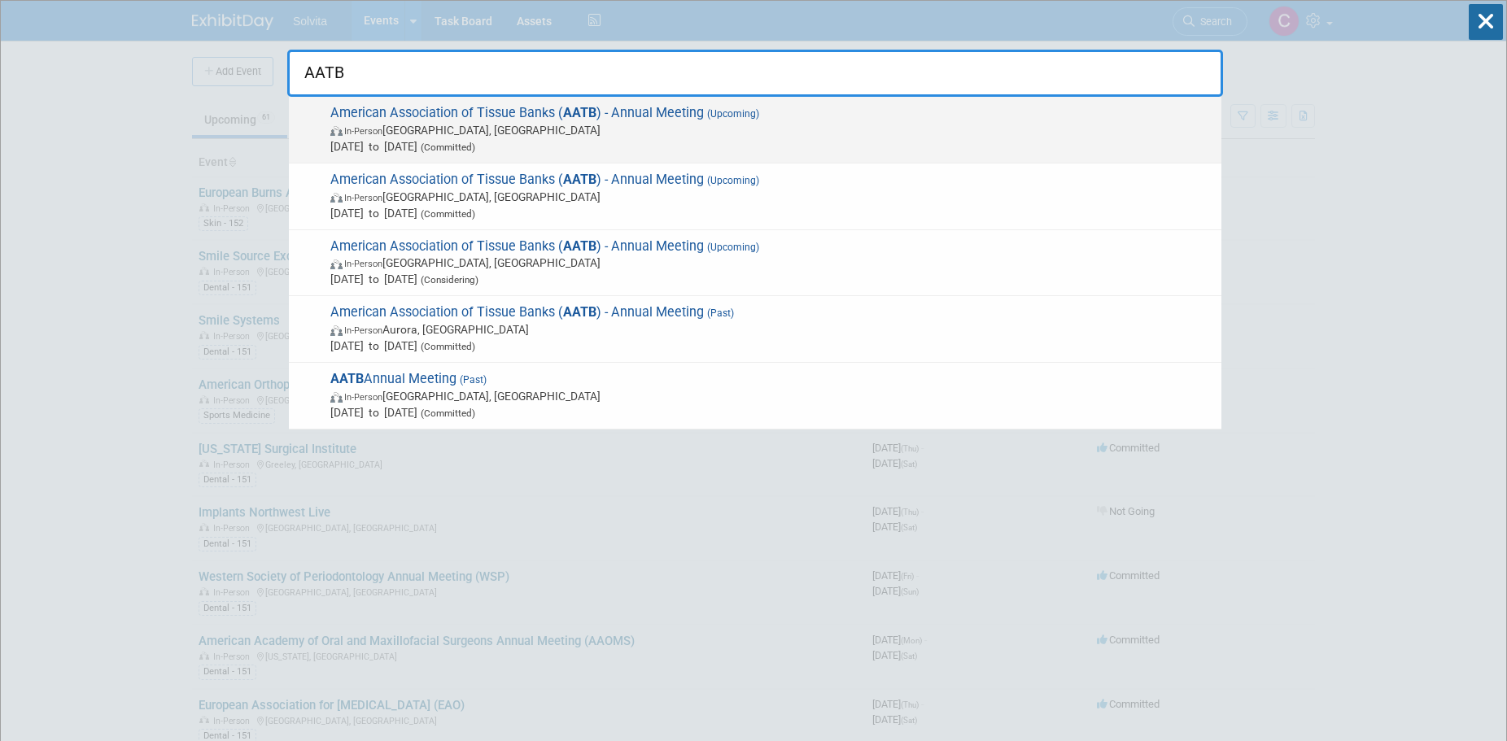
type input "AATB"
click at [704, 117] on span "(Upcoming)" at bounding box center [731, 113] width 55 height 11
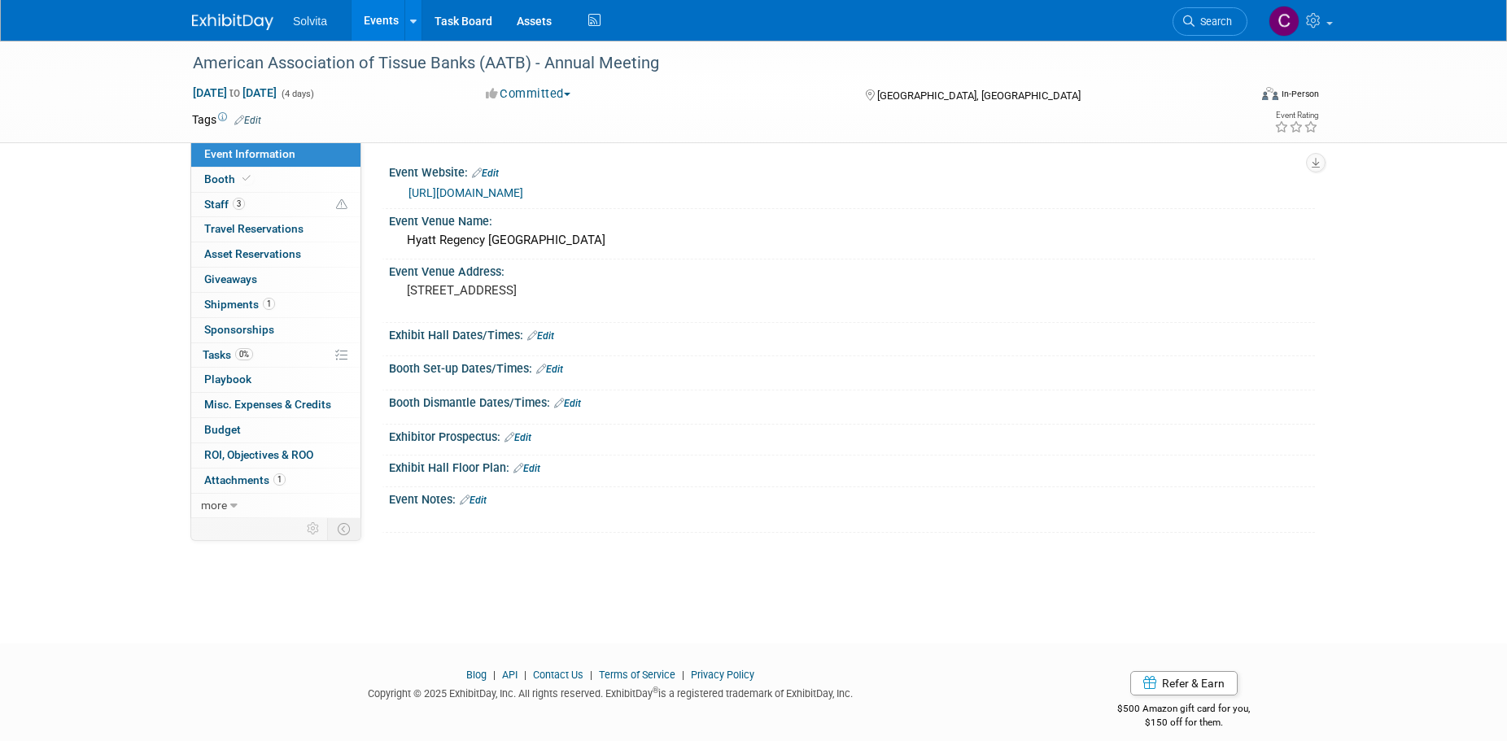
click at [531, 432] on link "Edit" at bounding box center [517, 437] width 27 height 11
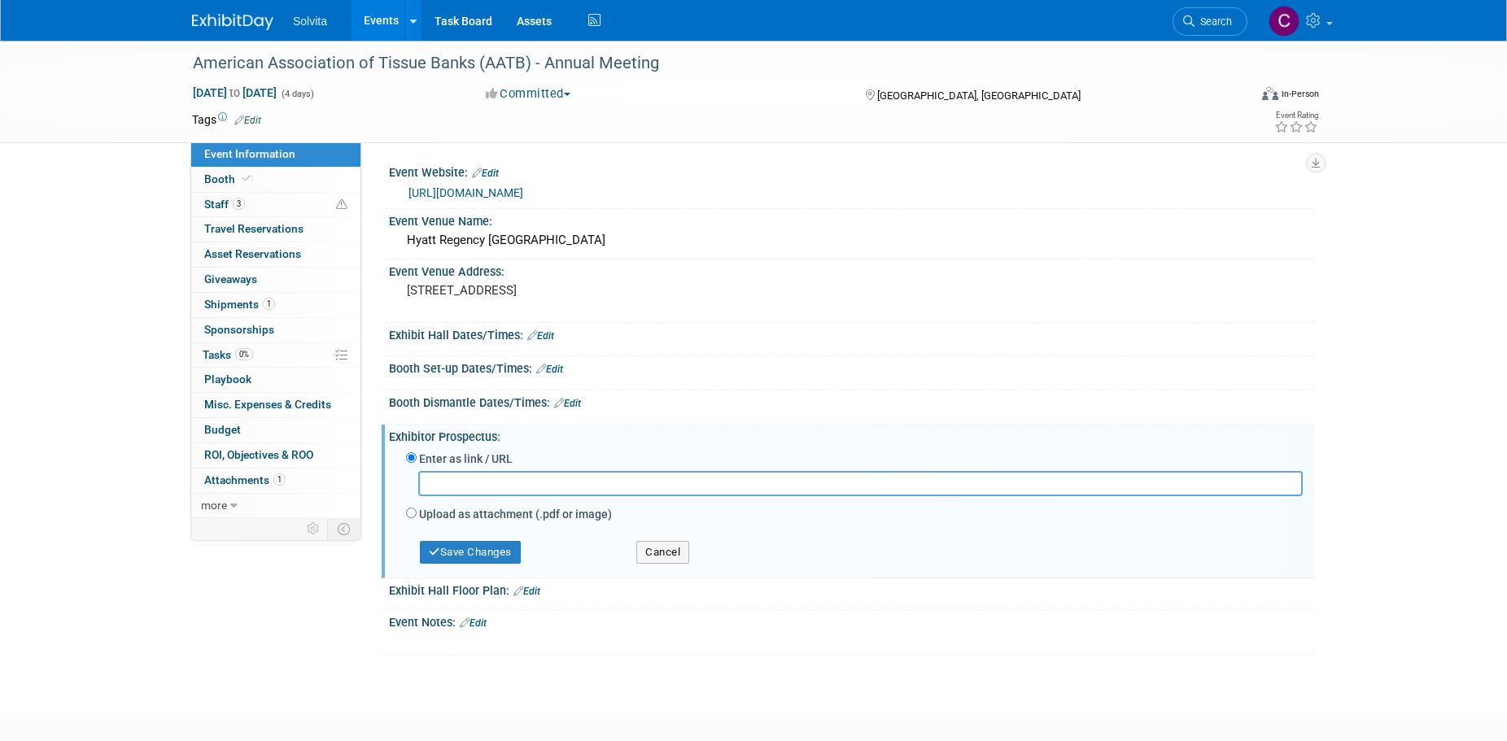
click at [469, 517] on label "Upload as attachment (.pdf or image)" at bounding box center [515, 514] width 193 height 16
click at [417, 517] on input "Upload as attachment (.pdf or image)" at bounding box center [411, 513] width 11 height 11
radio input "true"
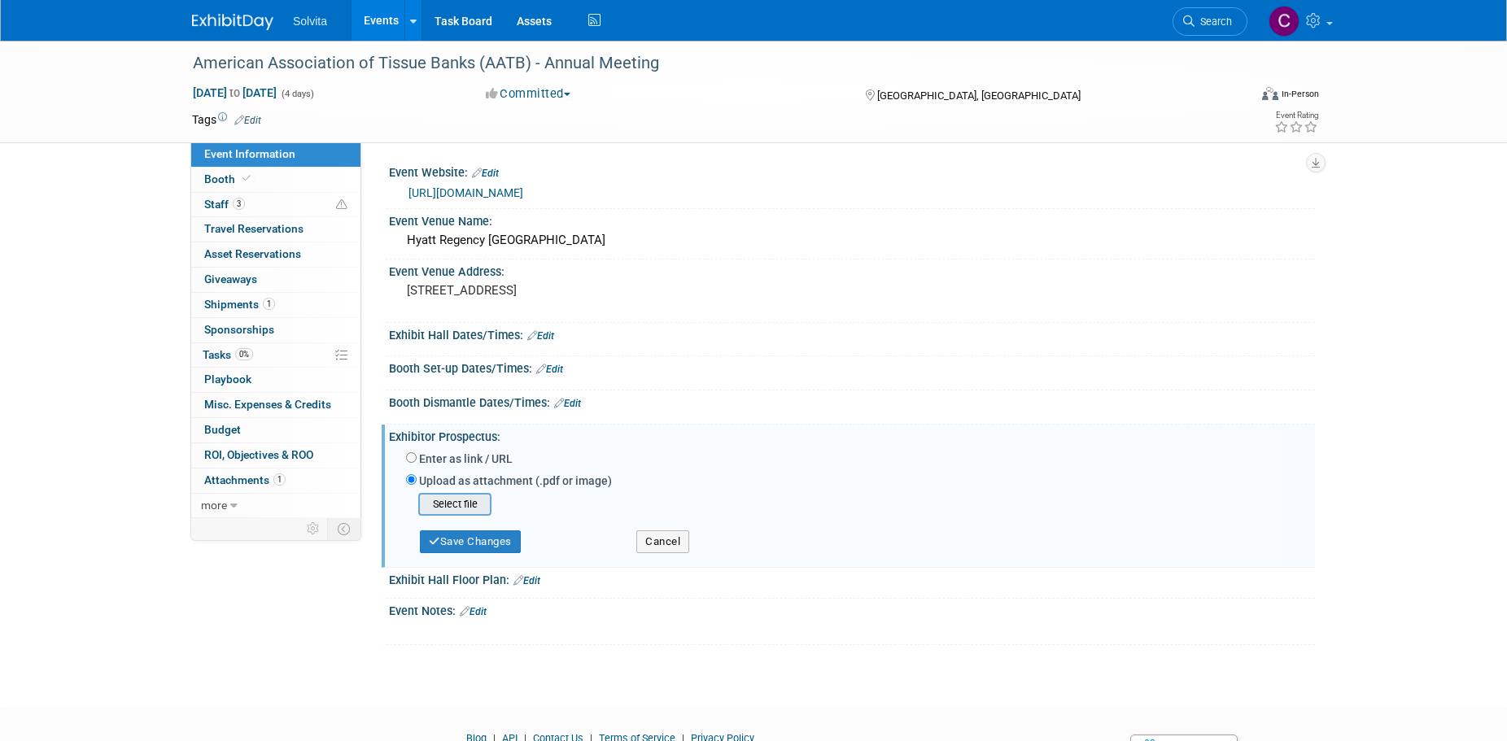
click at [469, 506] on input "file" at bounding box center [393, 505] width 194 height 20
type input "C:\fakepath\ESM - 2025 AATB Annual Meeting.pdf"
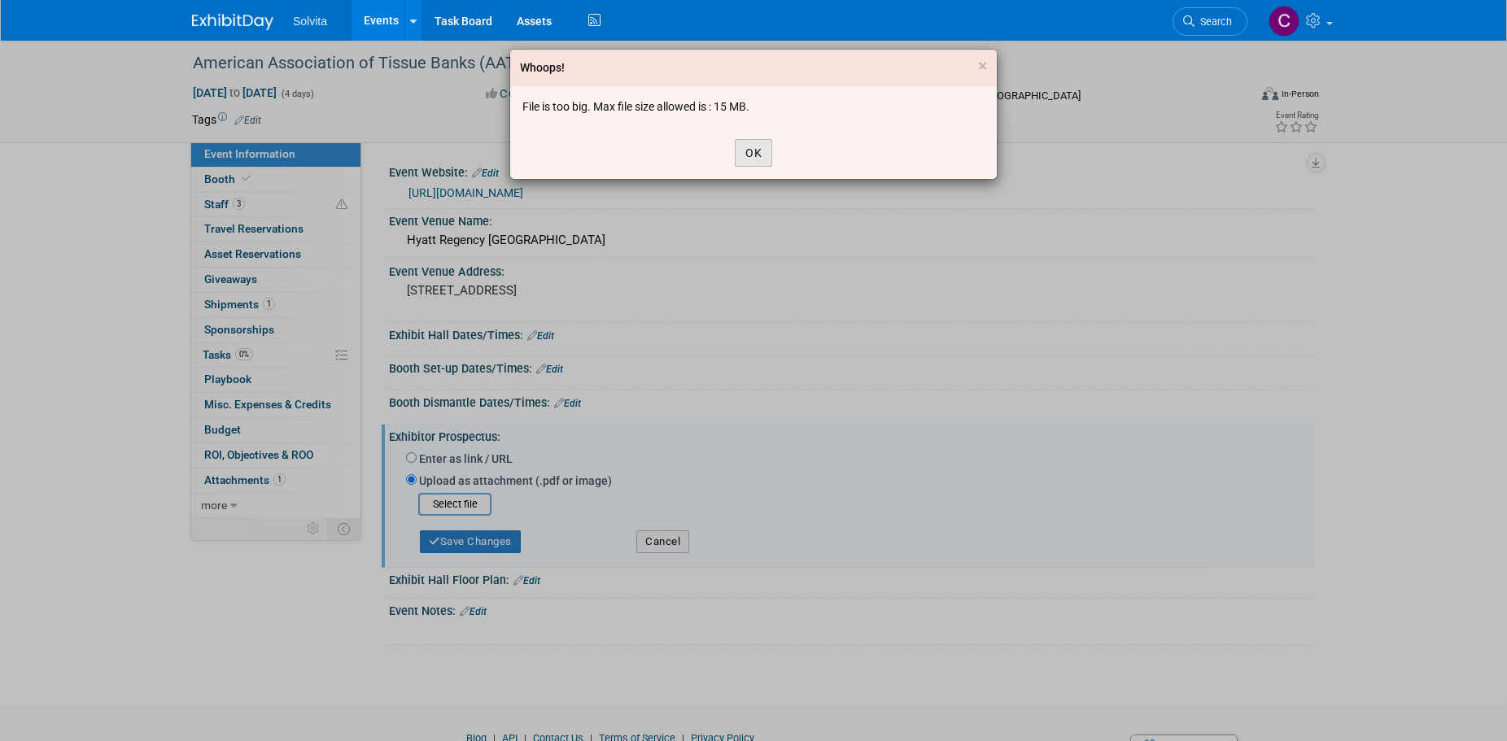
click at [757, 151] on button "OK" at bounding box center [753, 153] width 37 height 28
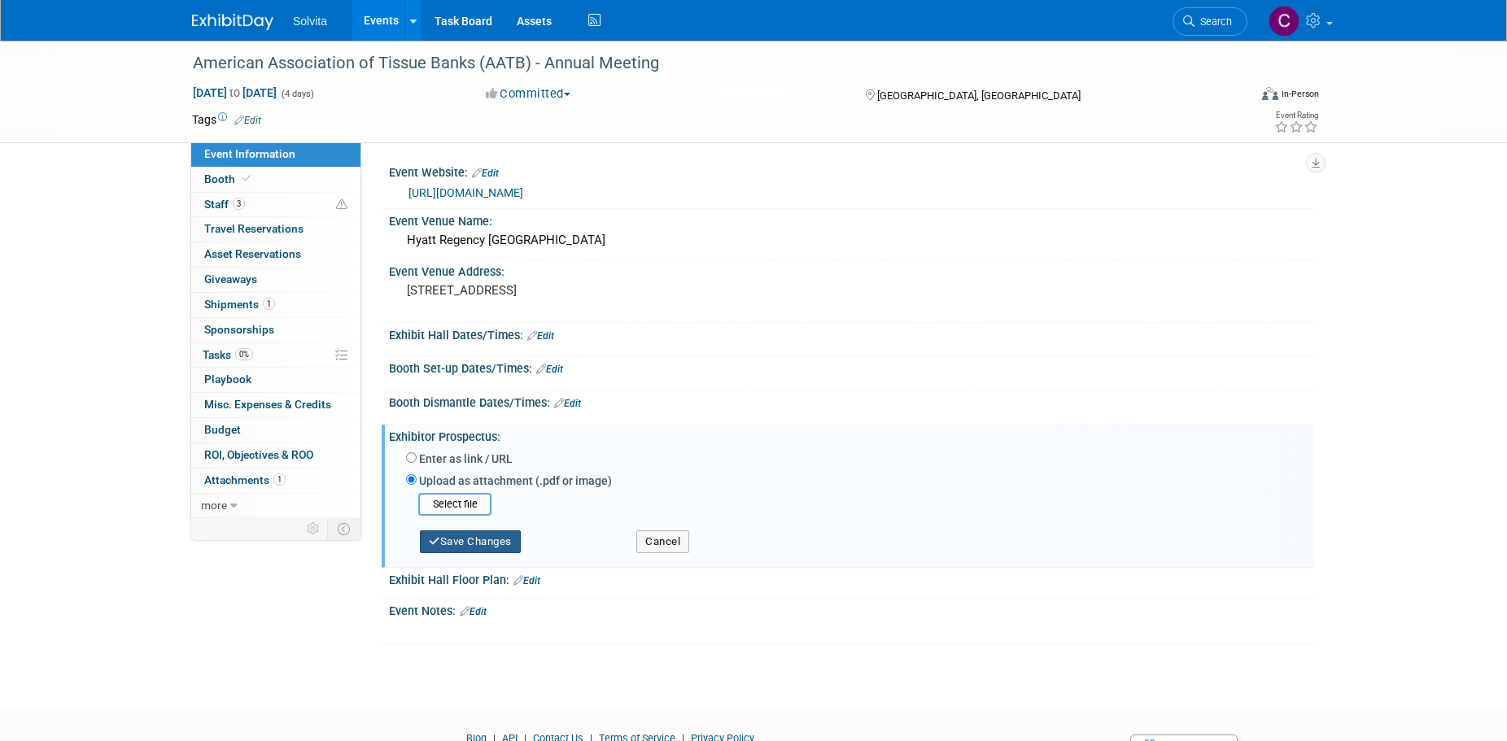
click at [507, 536] on button "Save Changes" at bounding box center [470, 541] width 101 height 23
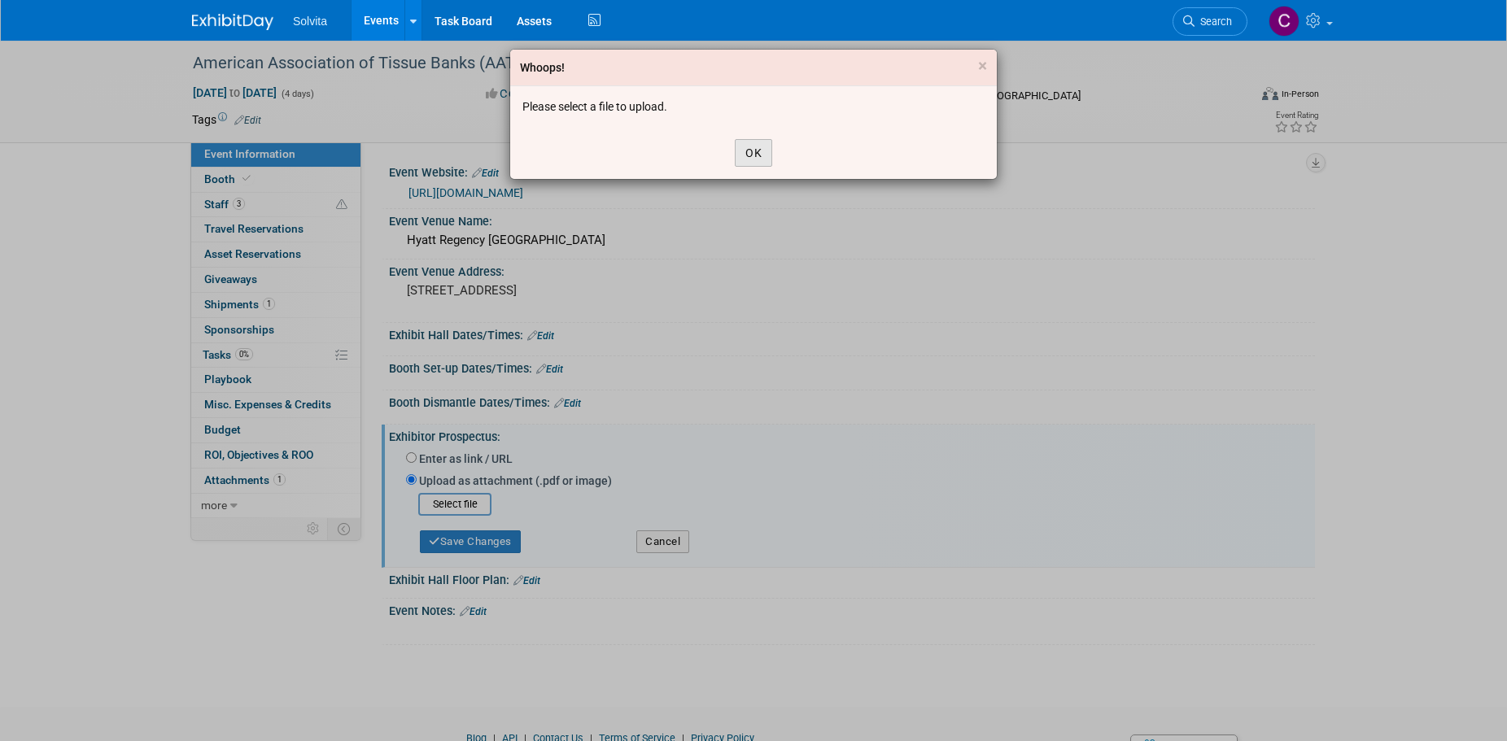
click at [751, 152] on button "OK" at bounding box center [753, 153] width 37 height 28
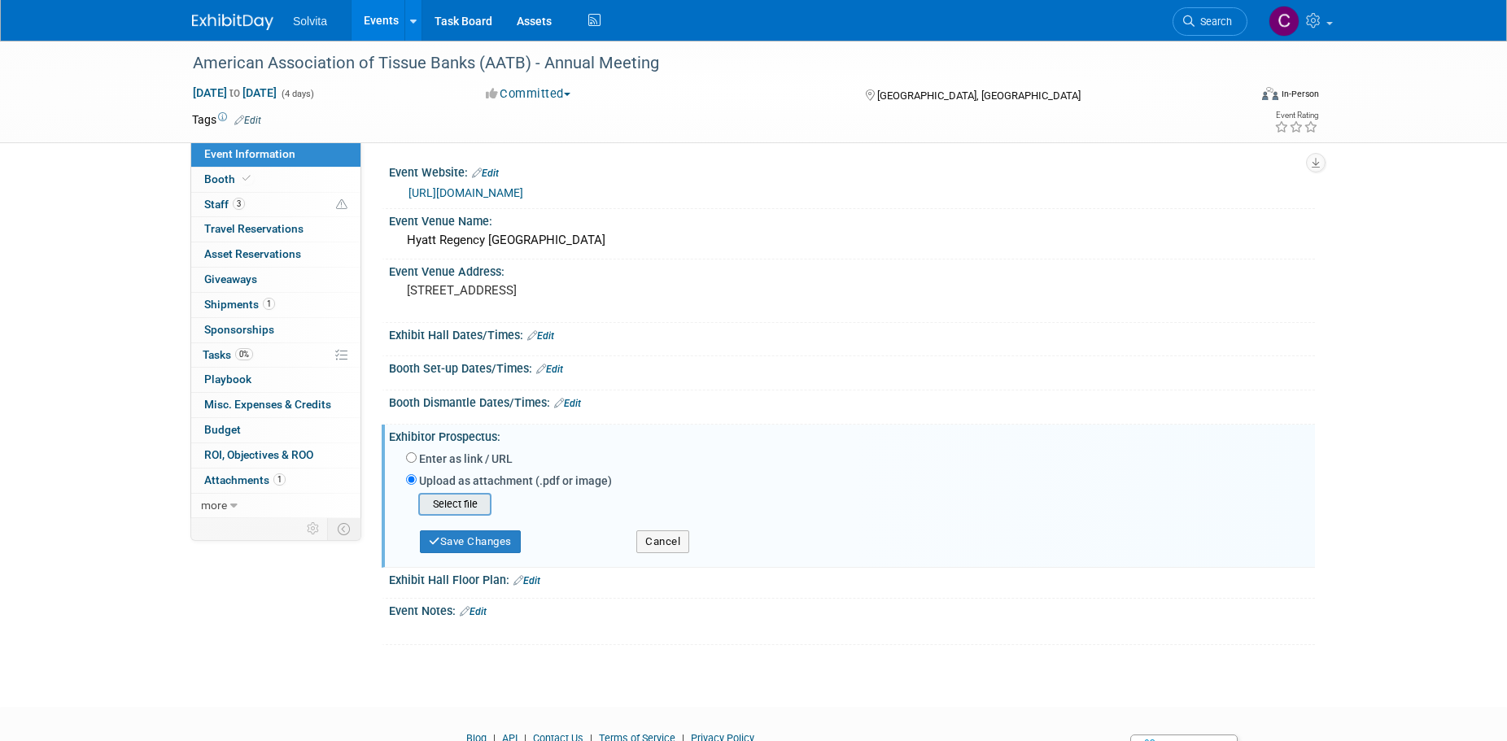
click at [465, 500] on input "file" at bounding box center [393, 505] width 194 height 20
type input "C:\fakepath\2025 AATB Exhibitor Manual - PW [SECURITY_DATA]"
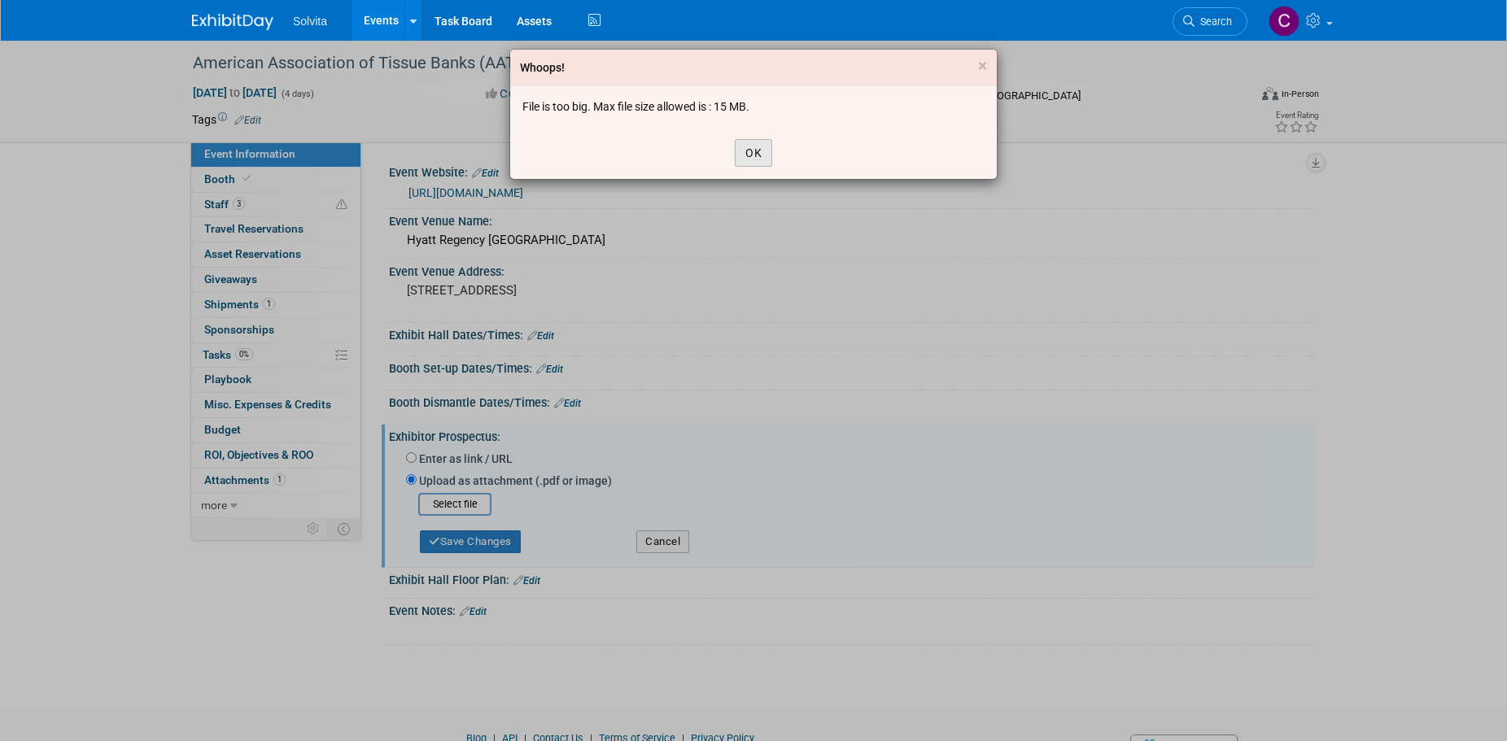
click at [767, 143] on button "OK" at bounding box center [753, 153] width 37 height 28
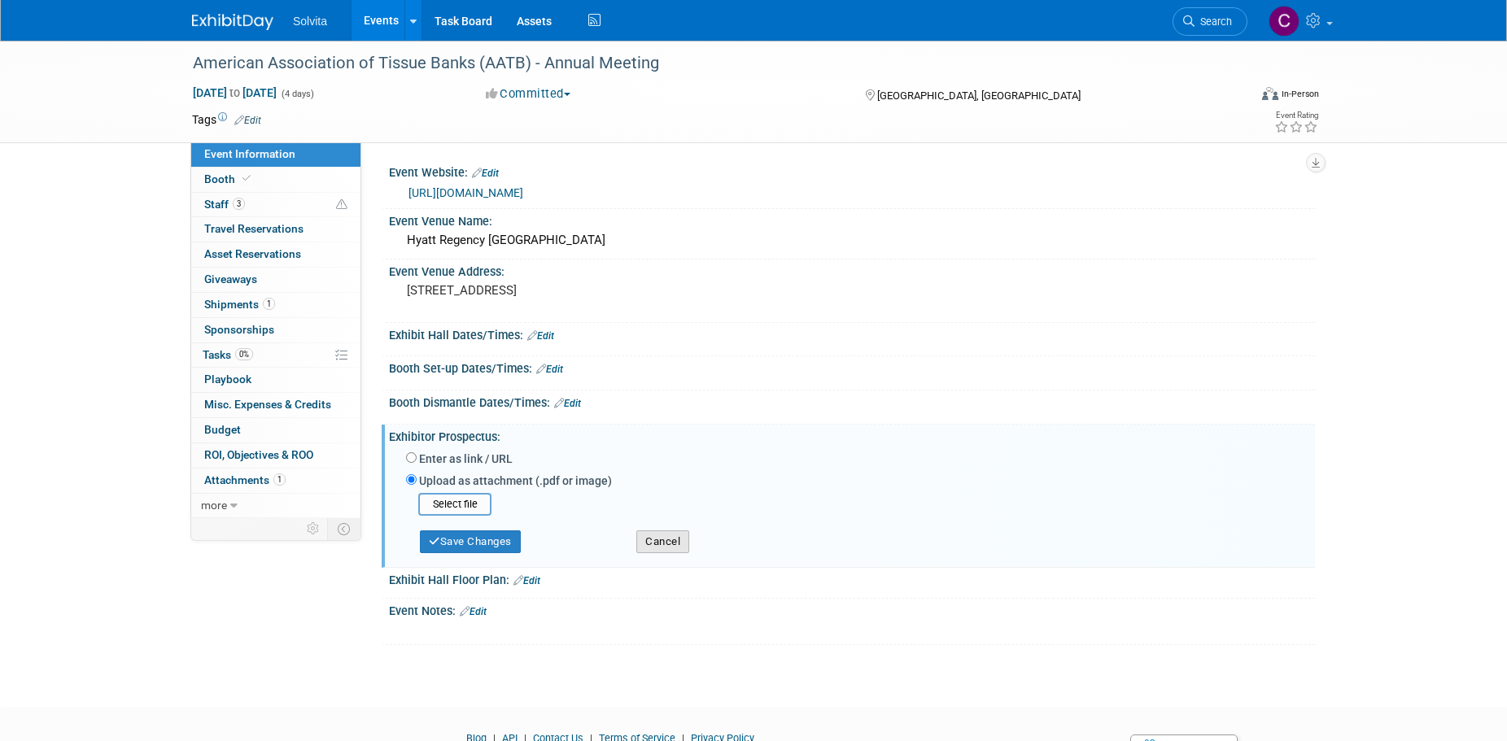
click at [669, 548] on button "Cancel" at bounding box center [662, 541] width 53 height 23
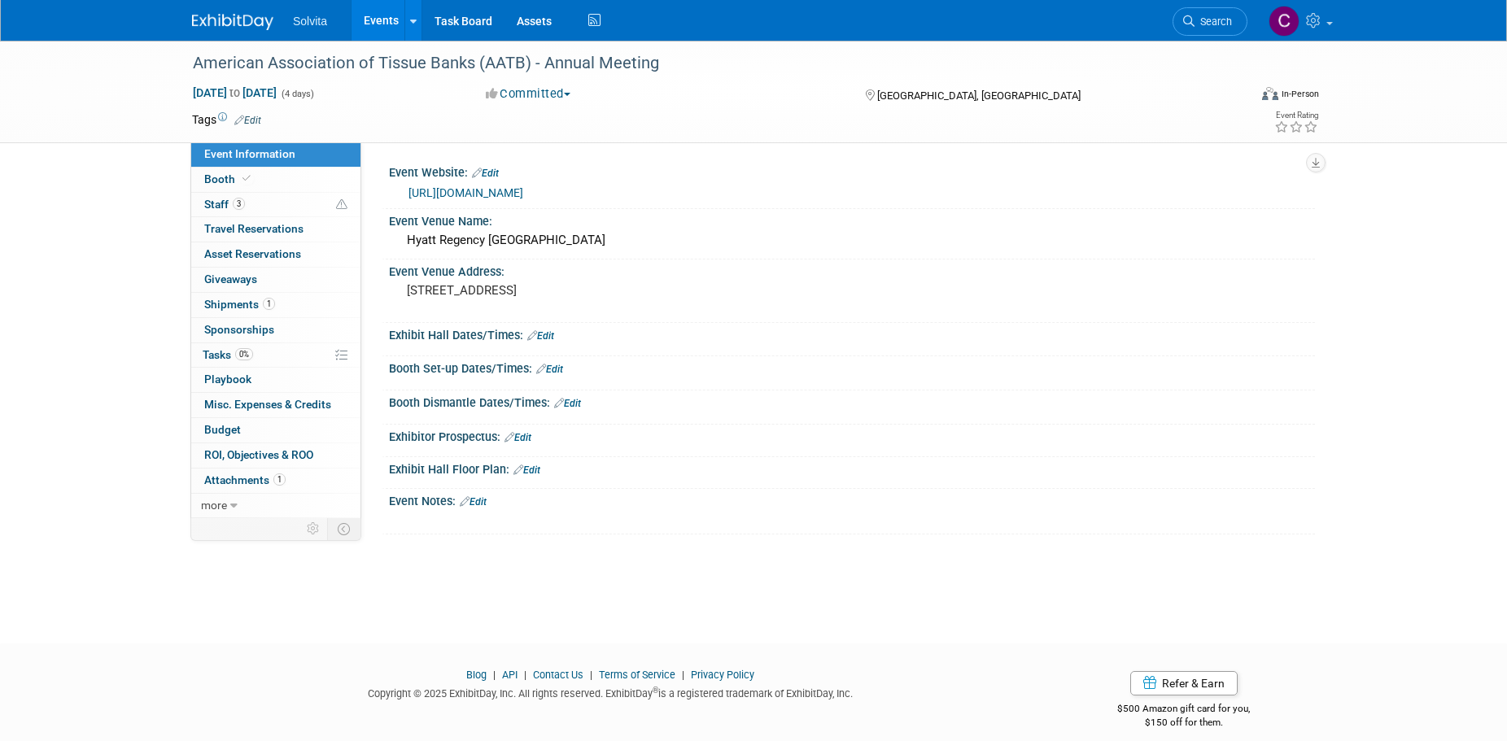
click at [523, 432] on link "Edit" at bounding box center [517, 437] width 27 height 11
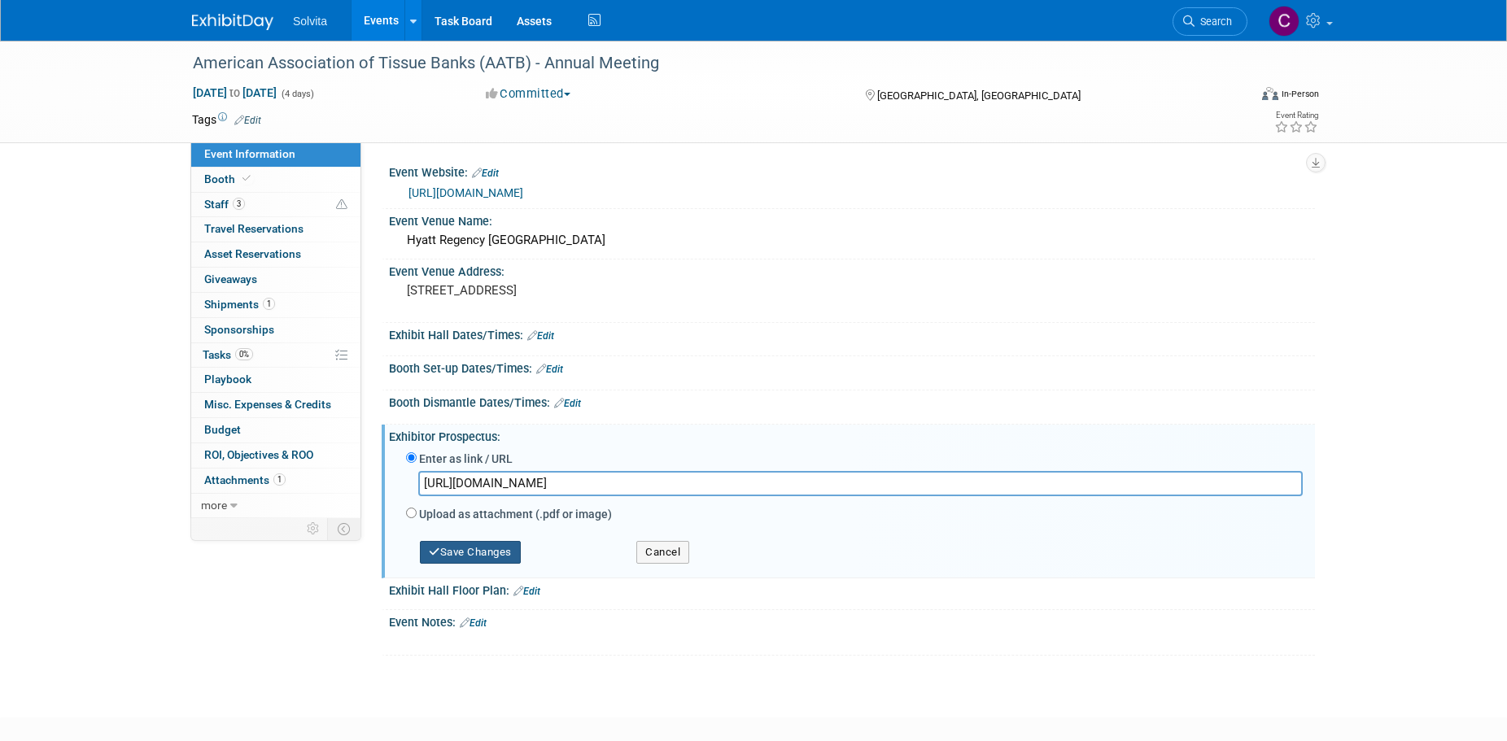
type input "[URL][DOMAIN_NAME]"
click at [503, 551] on button "Save Changes" at bounding box center [470, 552] width 101 height 23
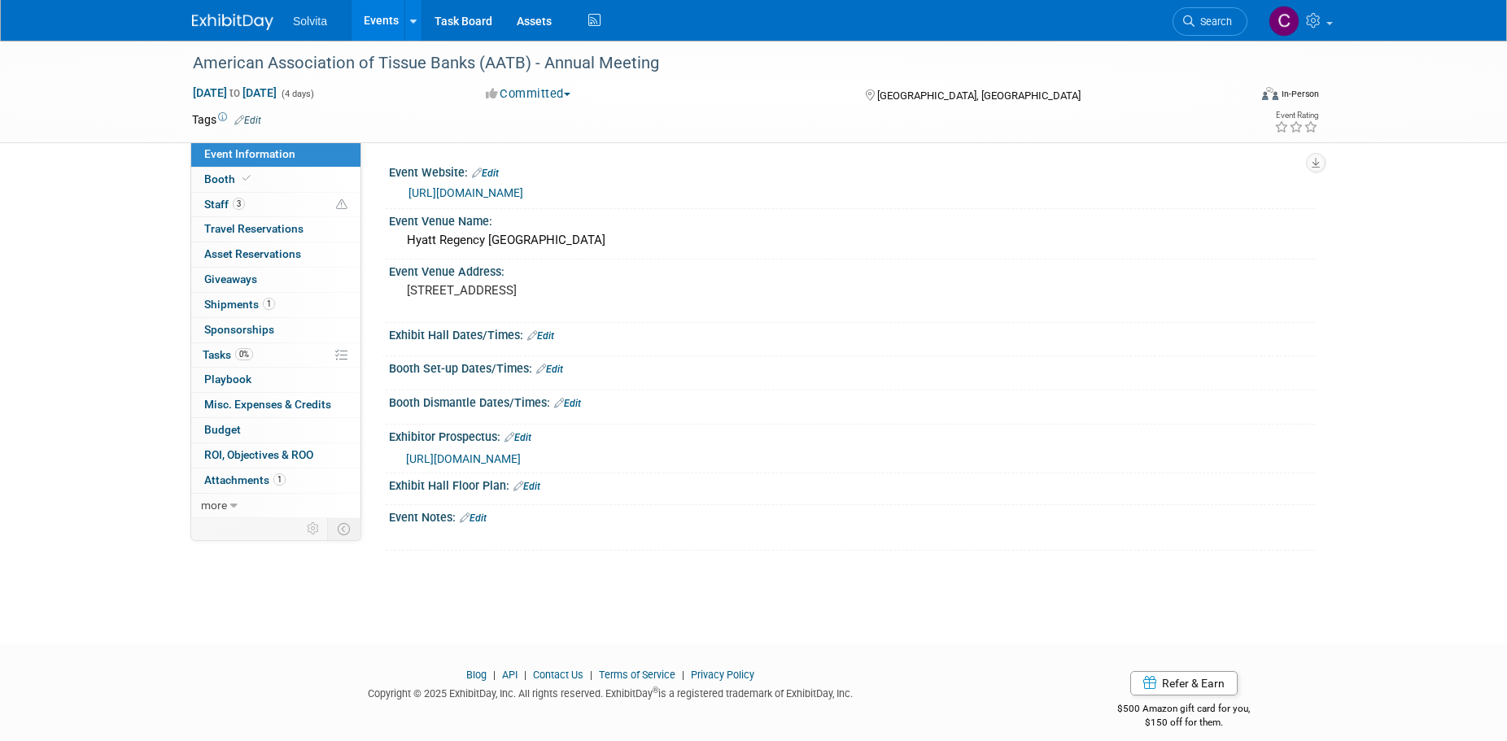
click at [480, 517] on link "Edit" at bounding box center [473, 517] width 27 height 11
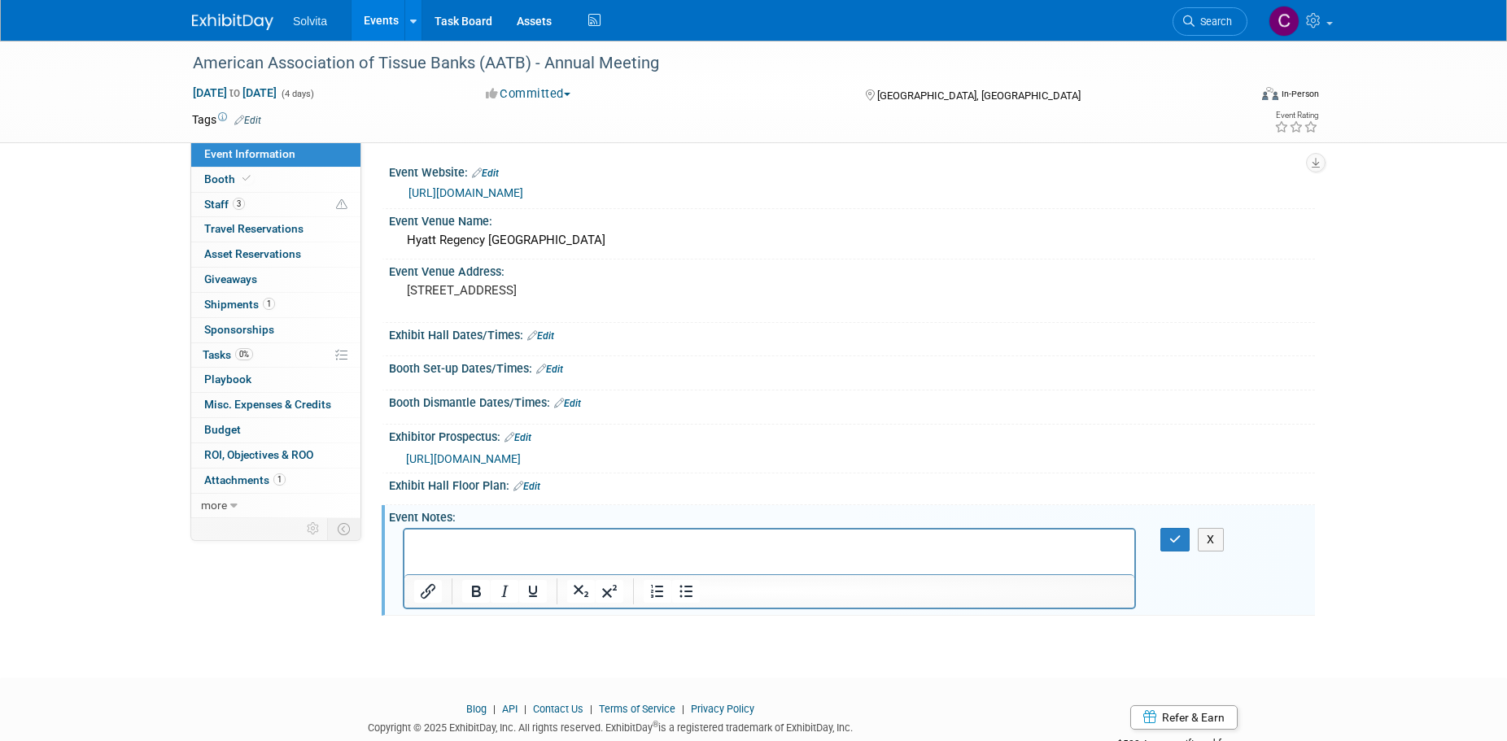
click at [482, 547] on p "Rich Text Area. Press ALT-0 for help." at bounding box center [769, 544] width 711 height 16
click at [1175, 534] on icon "button" at bounding box center [1175, 539] width 12 height 11
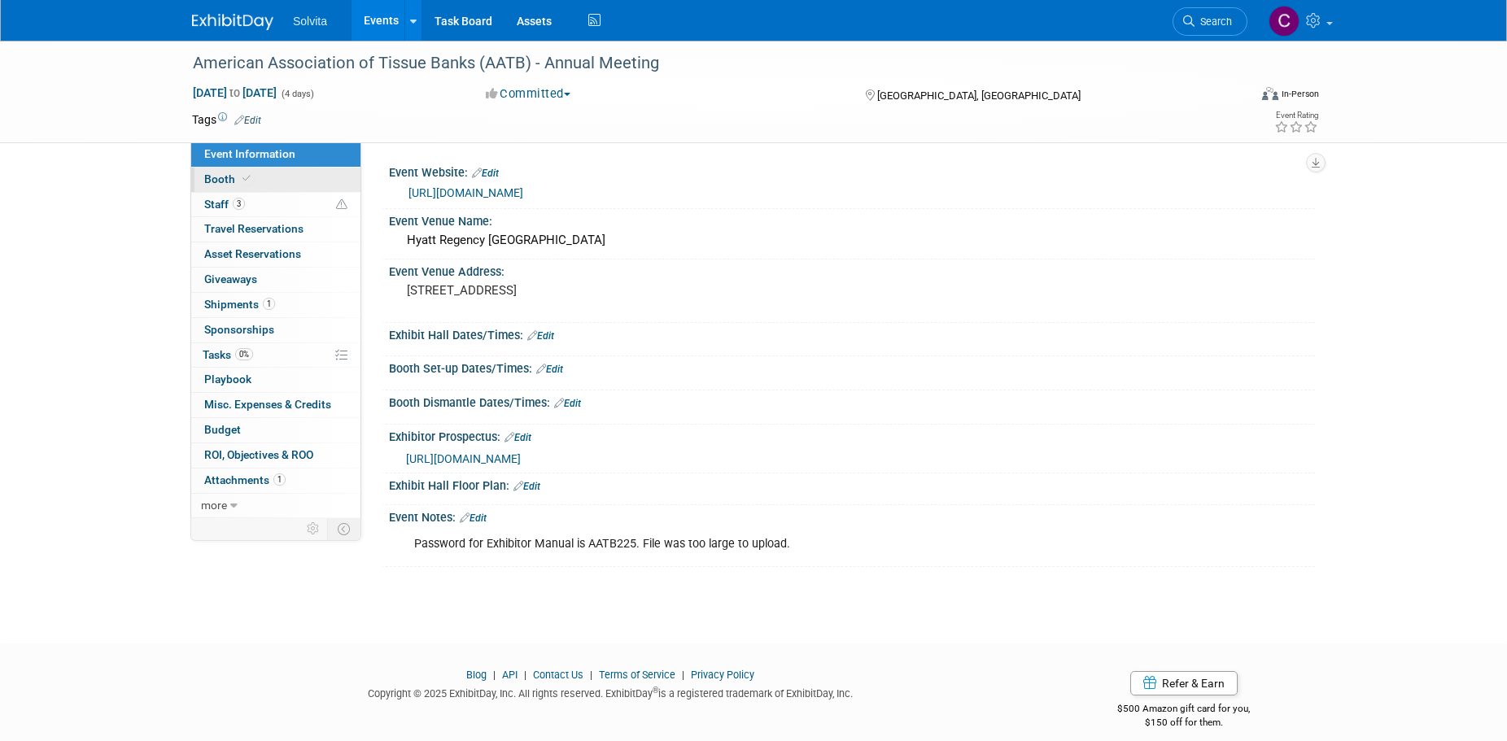
click at [220, 176] on span "Booth" at bounding box center [229, 178] width 50 height 13
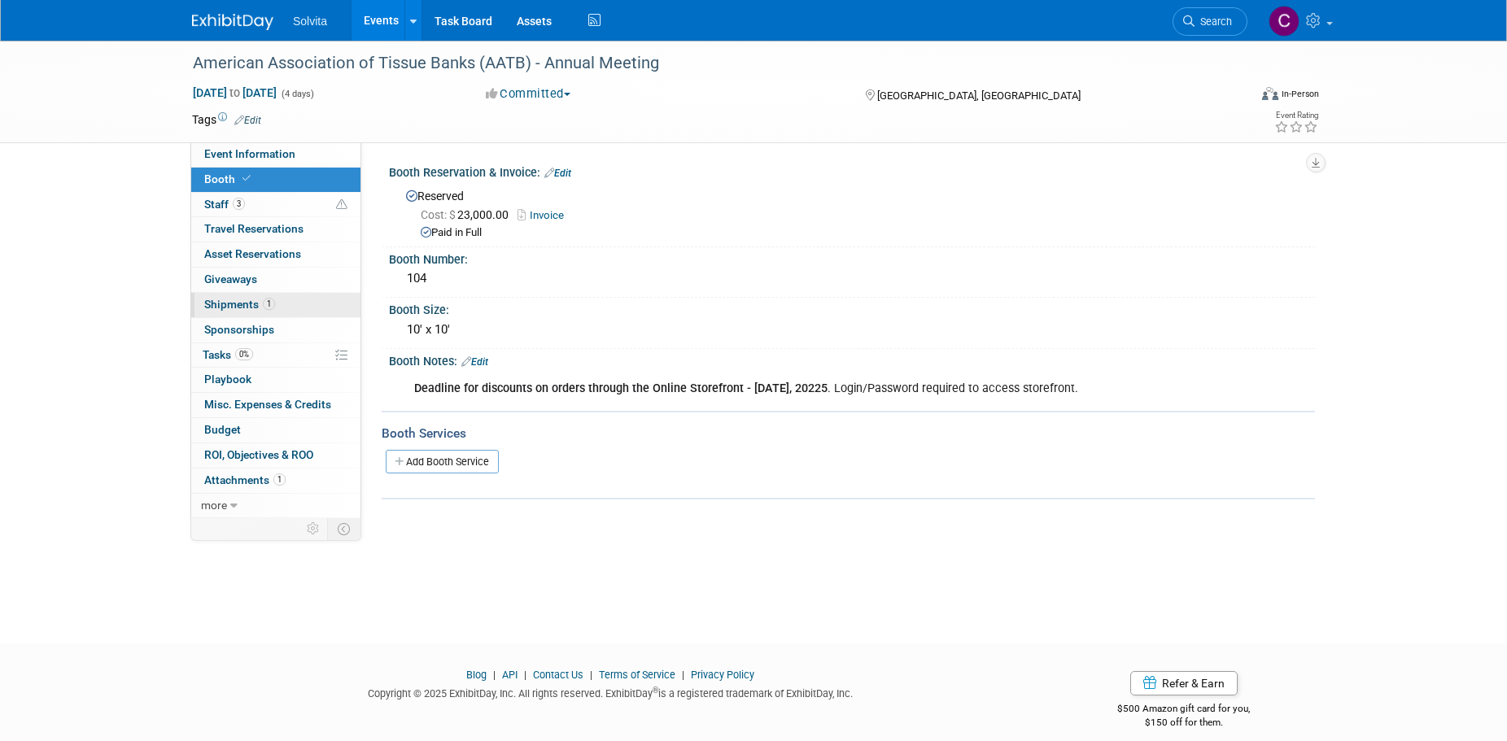
click at [236, 307] on span "Shipments 1" at bounding box center [239, 304] width 71 height 13
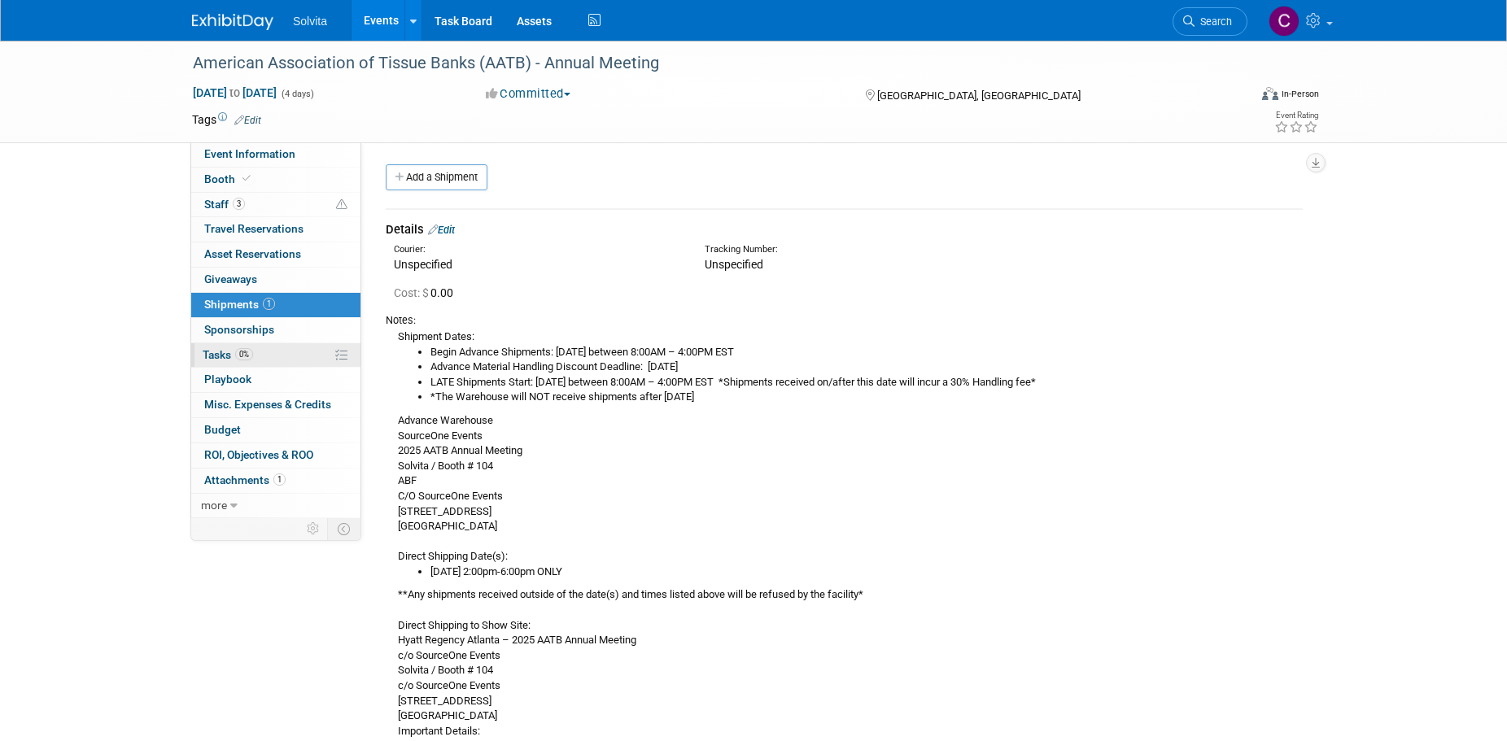
click at [251, 352] on span "0%" at bounding box center [244, 354] width 18 height 12
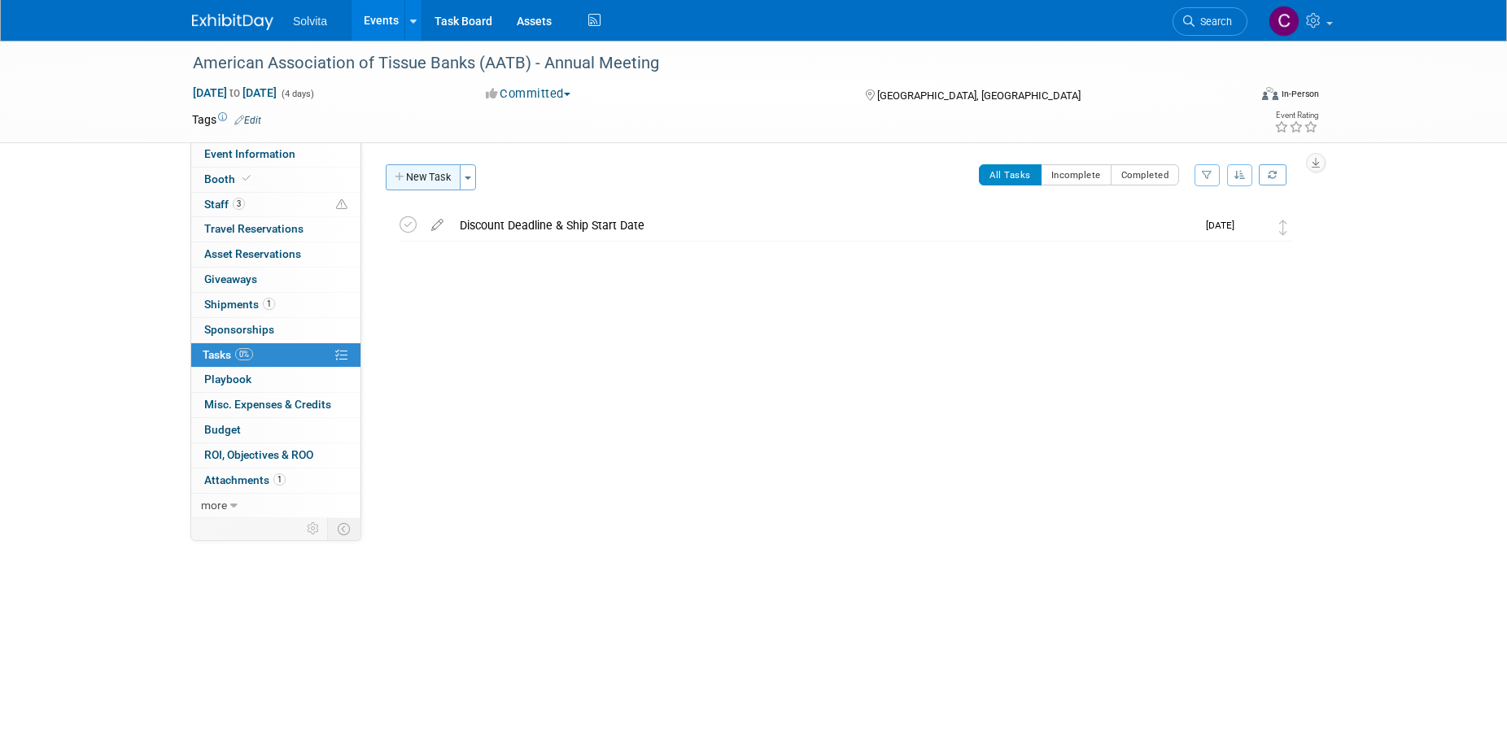
click at [440, 174] on button "New Task" at bounding box center [423, 177] width 75 height 26
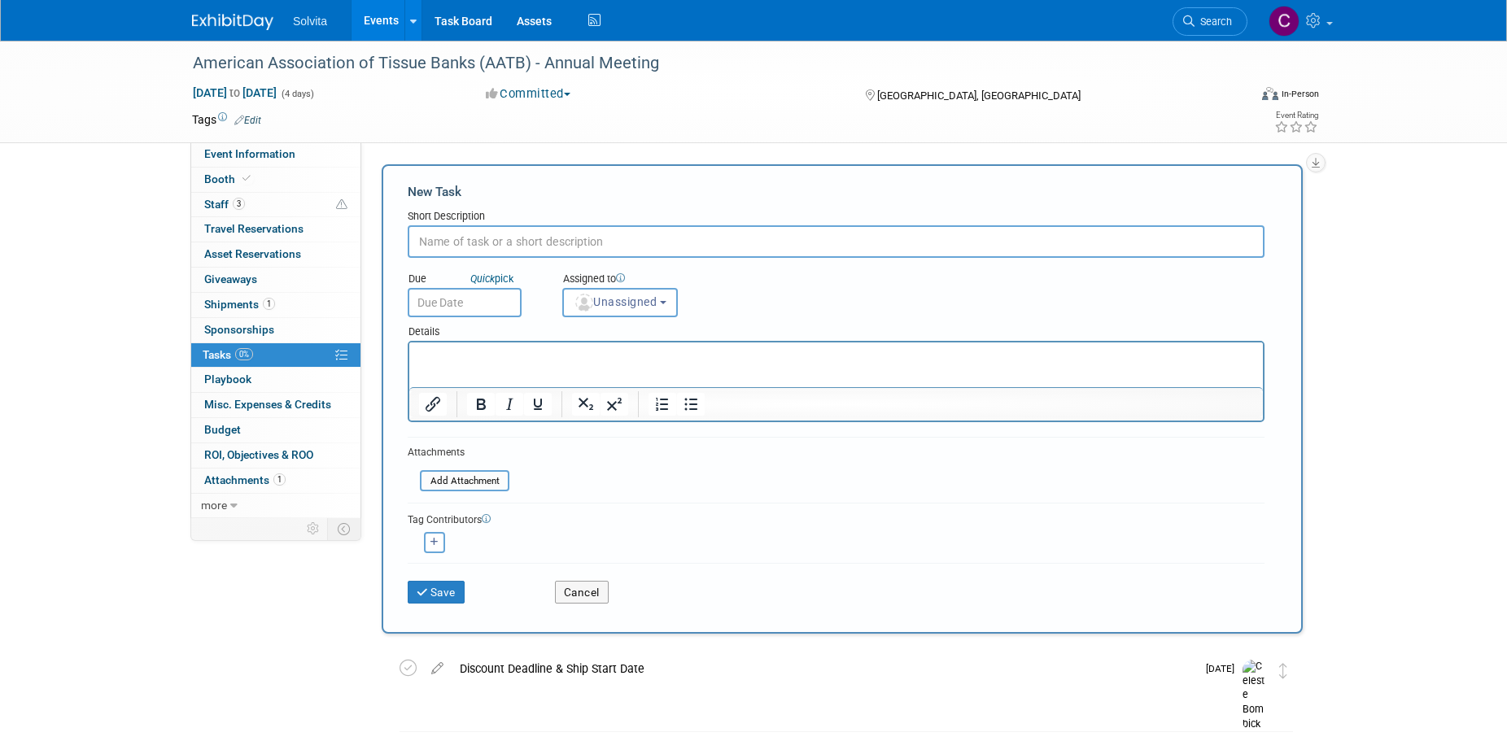
click at [504, 248] on input "text" at bounding box center [836, 241] width 857 height 33
click at [547, 246] on input "Online Orders Deadline" at bounding box center [836, 241] width 857 height 33
drag, startPoint x: 418, startPoint y: 242, endPoint x: 628, endPoint y: 256, distance: 210.3
click at [628, 256] on input "Online Orders Deadline" at bounding box center [836, 241] width 857 height 33
type input "Service order discount deadline"
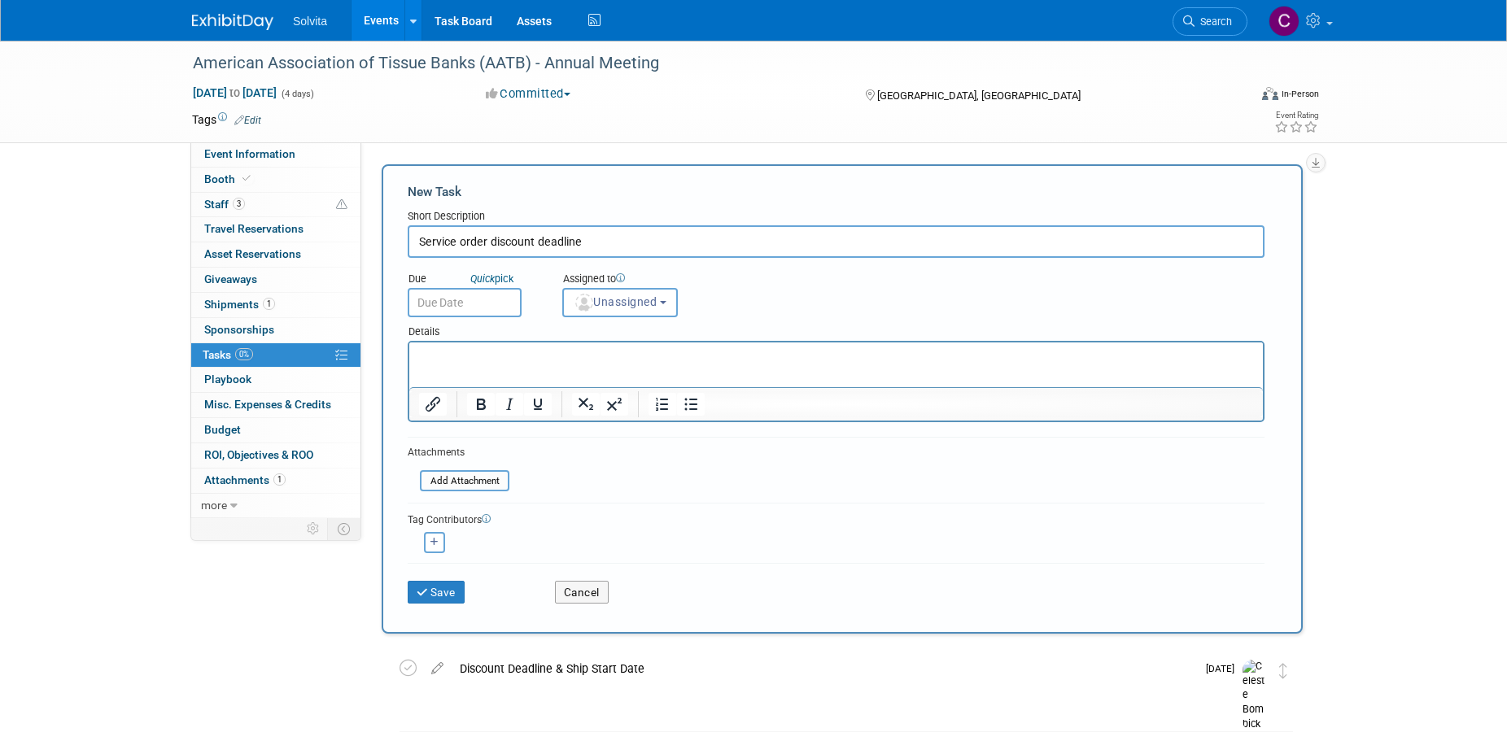
click at [497, 299] on input "text" at bounding box center [465, 302] width 114 height 29
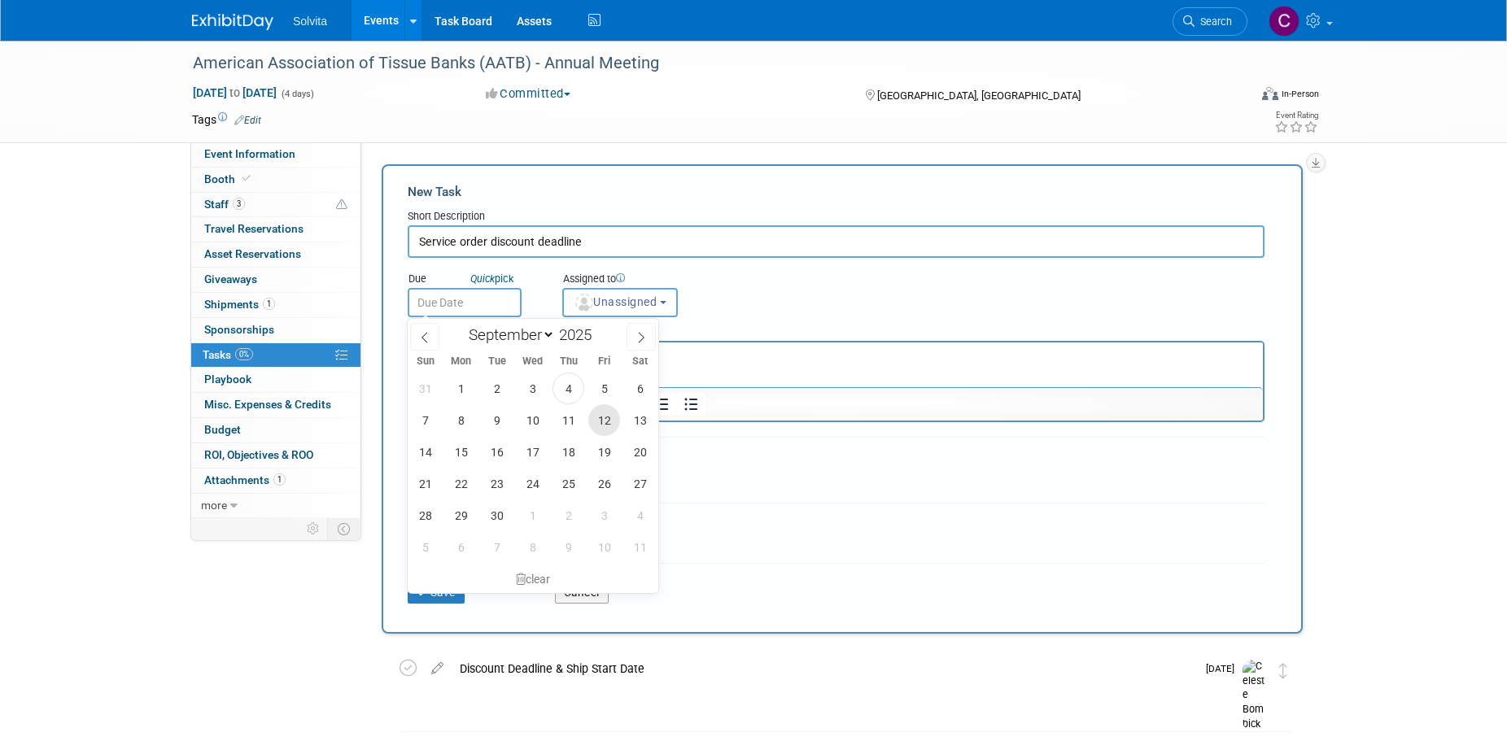
click at [618, 425] on span "12" at bounding box center [604, 420] width 32 height 32
type input "[DATE]"
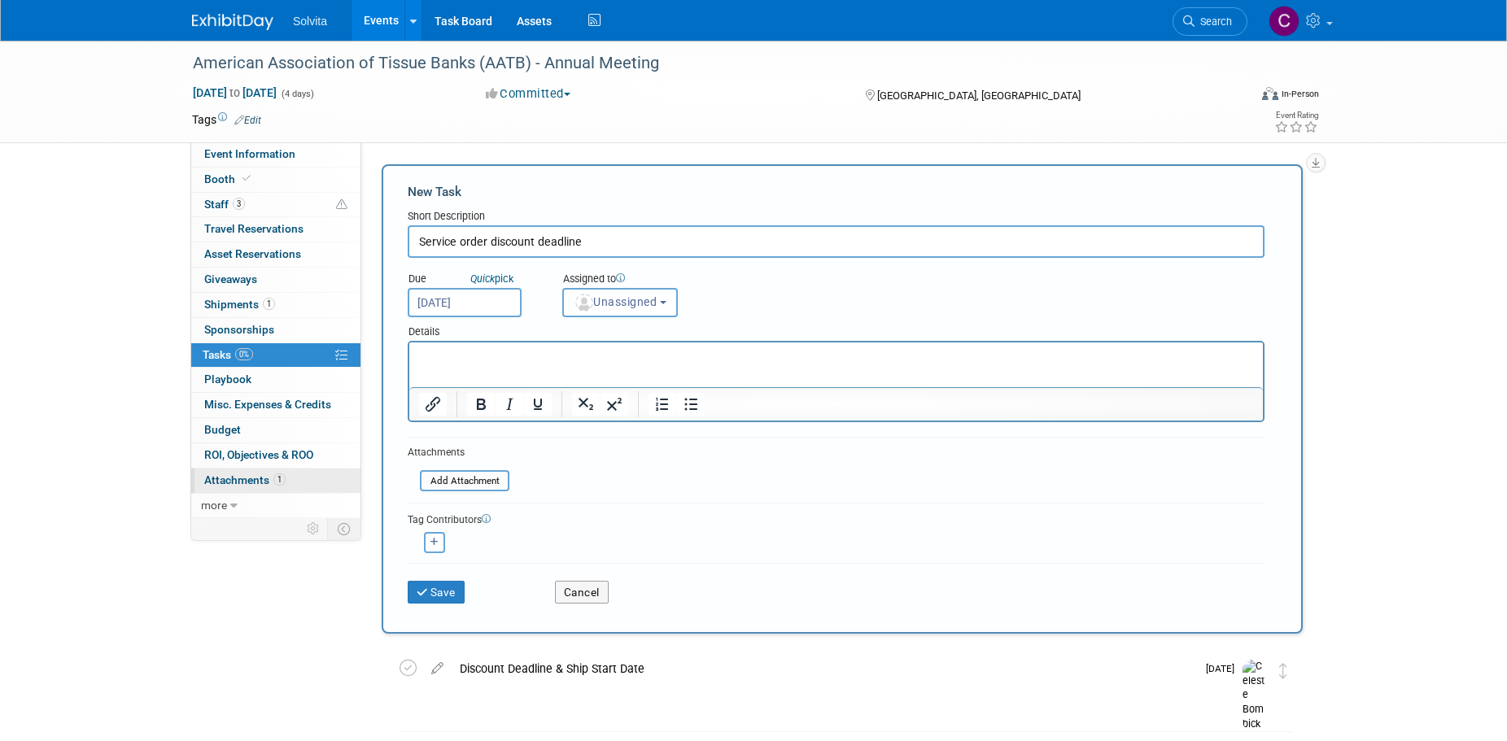
click at [259, 475] on span "Attachments 1" at bounding box center [244, 479] width 81 height 13
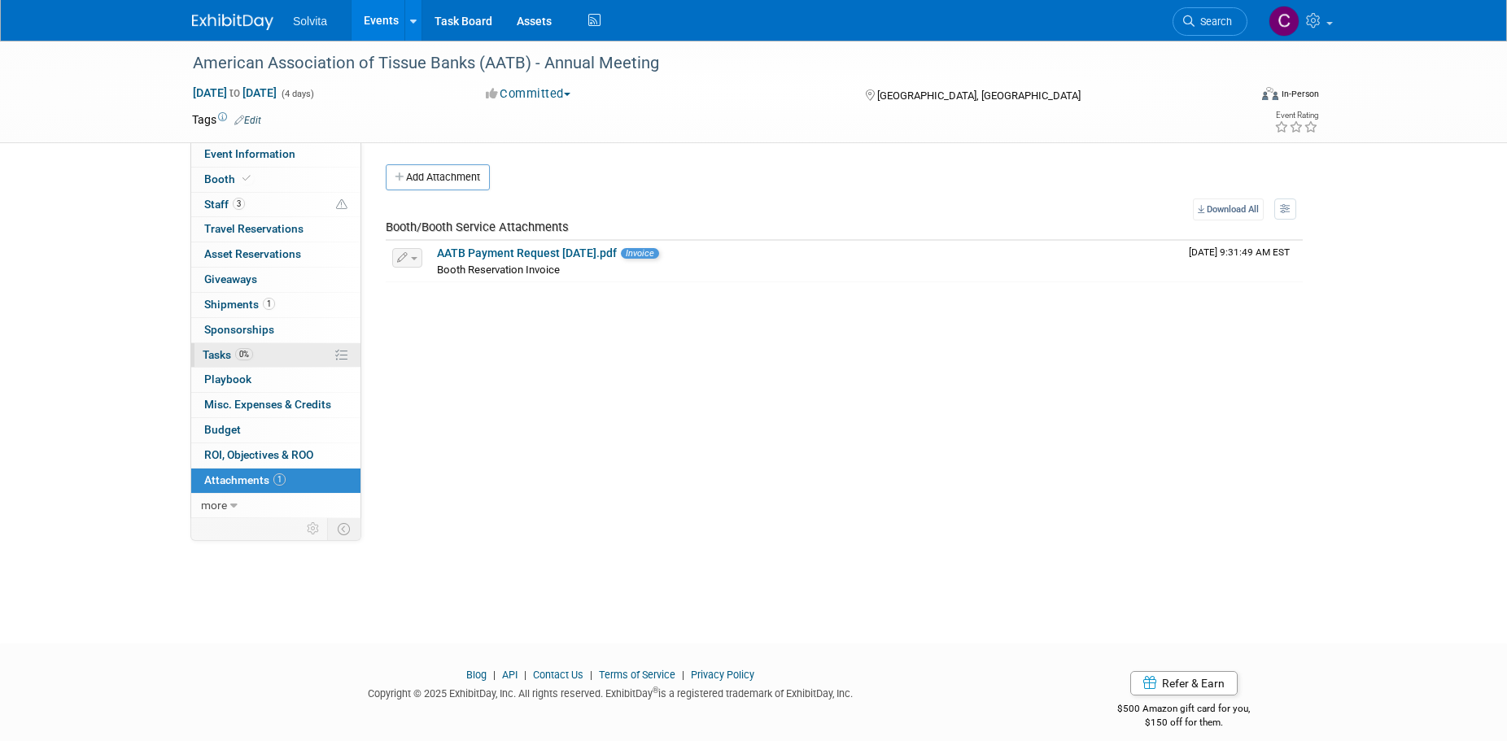
click at [228, 351] on span "Tasks 0%" at bounding box center [228, 354] width 50 height 13
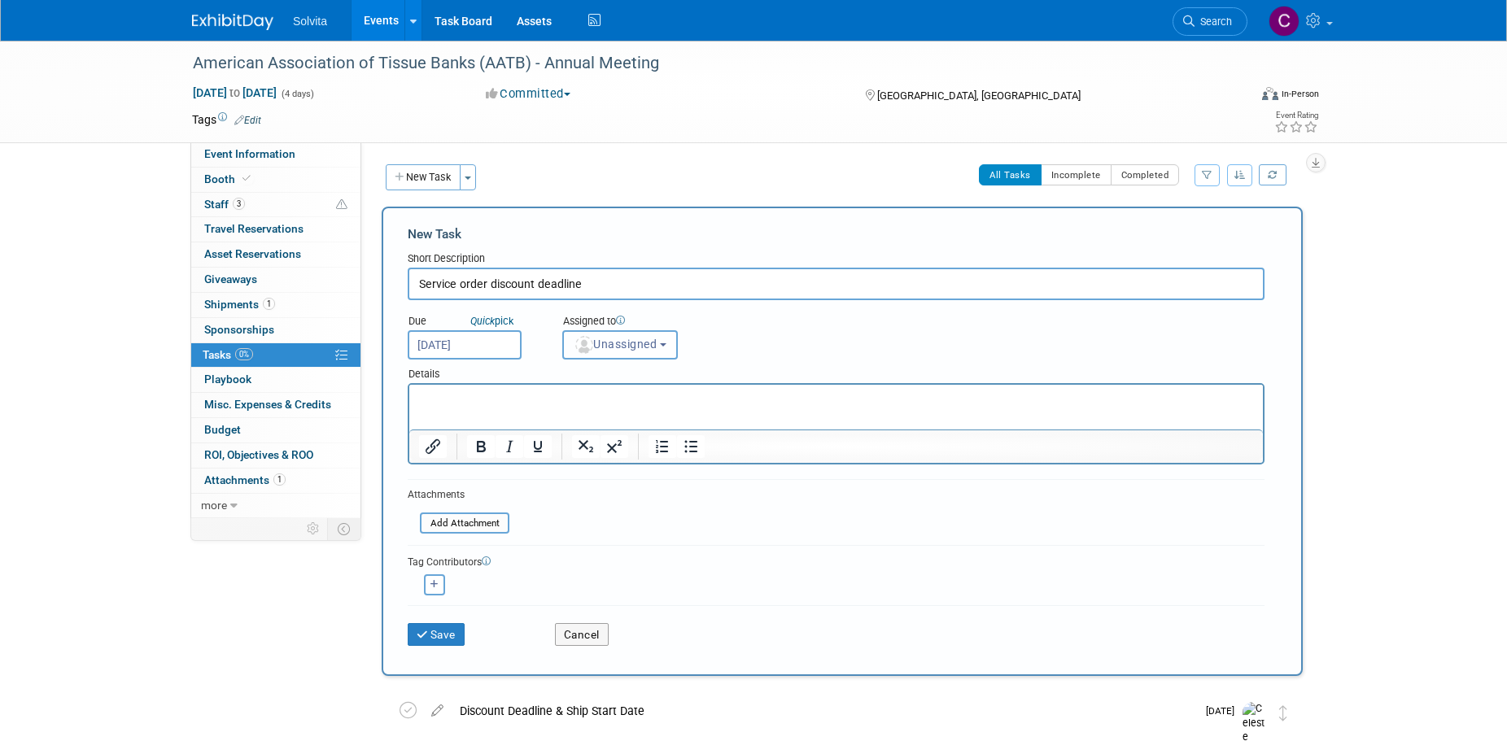
click at [657, 354] on button "Unassigned" at bounding box center [620, 344] width 116 height 29
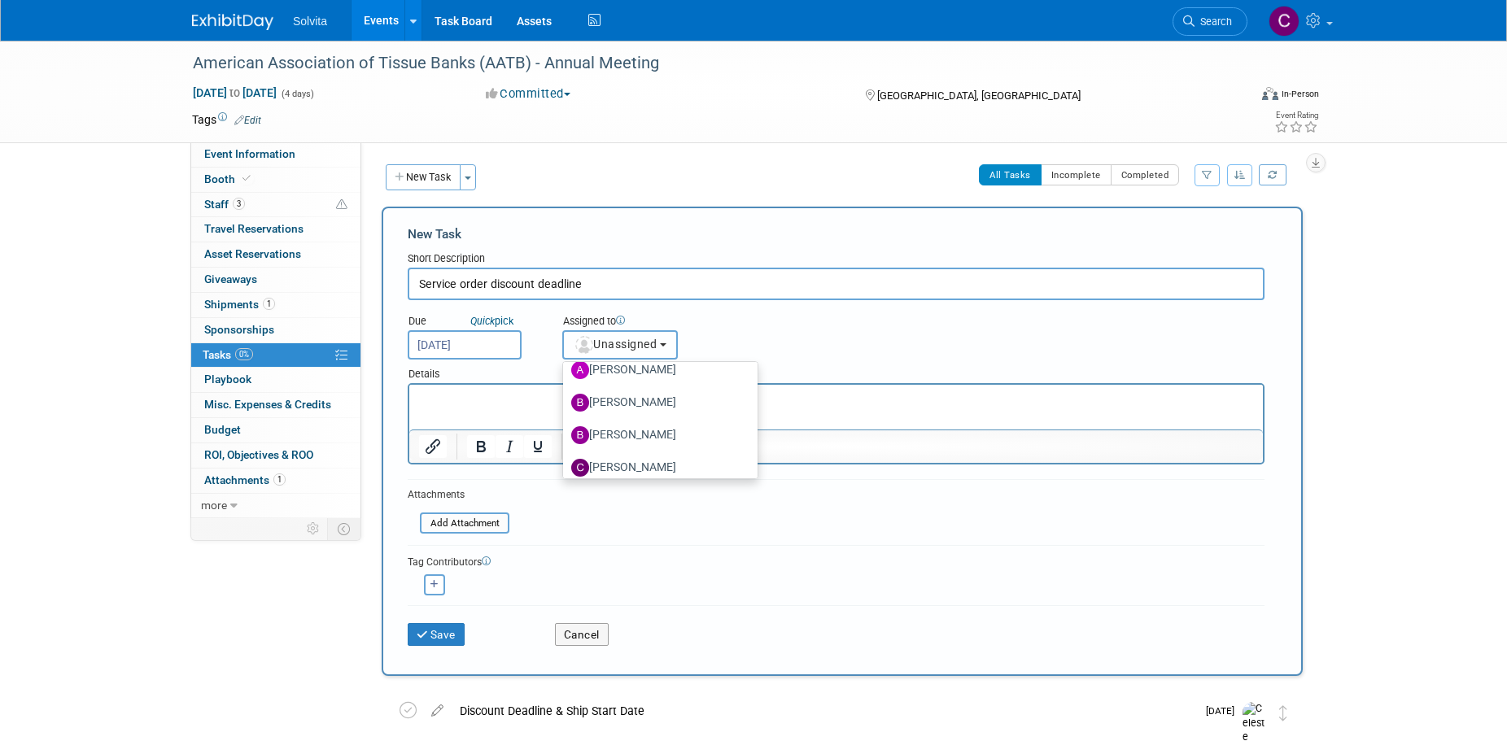
scroll to position [244, 0]
click at [658, 403] on label "[PERSON_NAME]" at bounding box center [656, 402] width 170 height 26
click at [565, 403] on input "[PERSON_NAME]" at bounding box center [560, 400] width 11 height 11
select select "8f133320-8e3e-446a-aaca-70e7e6edb290"
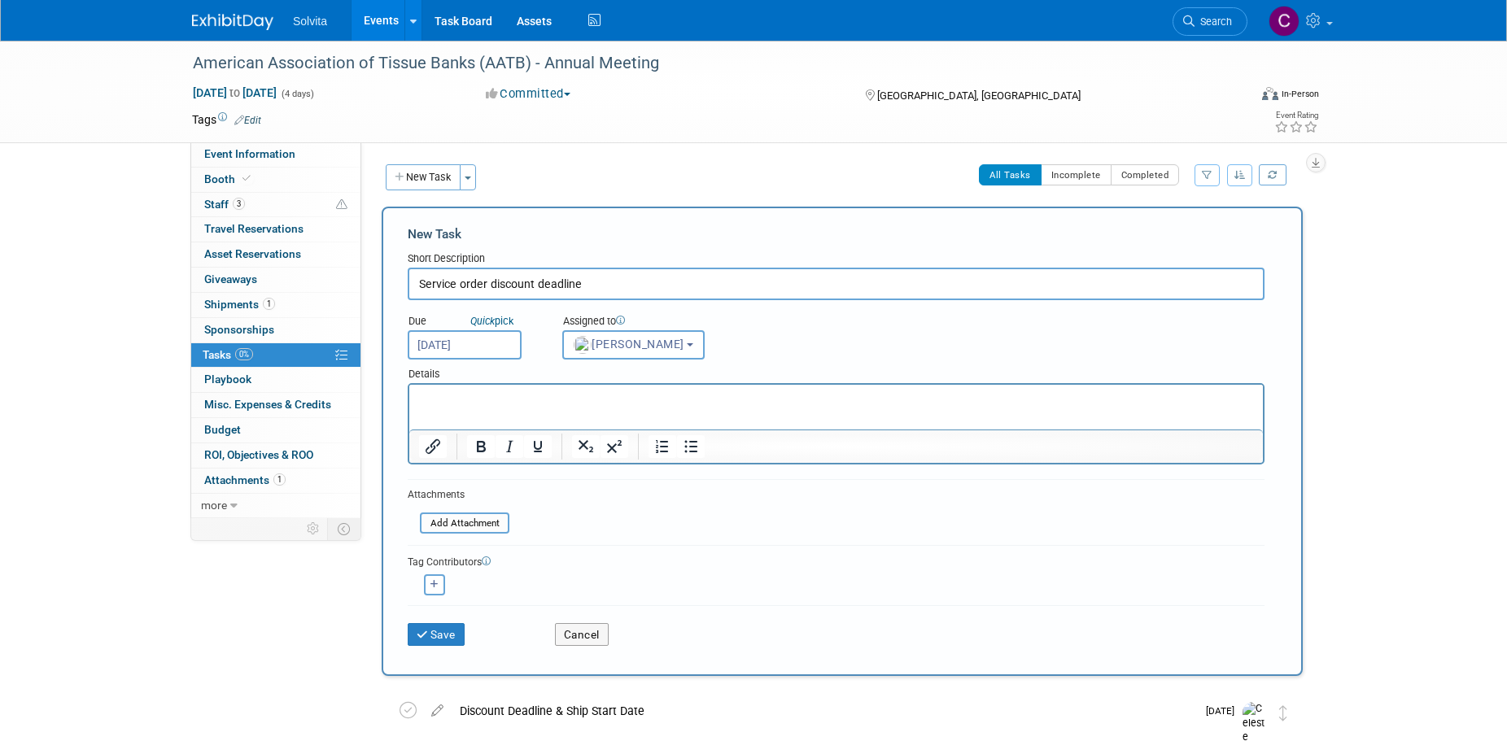
click at [543, 403] on p "Rich Text Area. Press ALT-0 for help." at bounding box center [836, 399] width 835 height 16
click at [442, 628] on button "Save" at bounding box center [436, 634] width 57 height 23
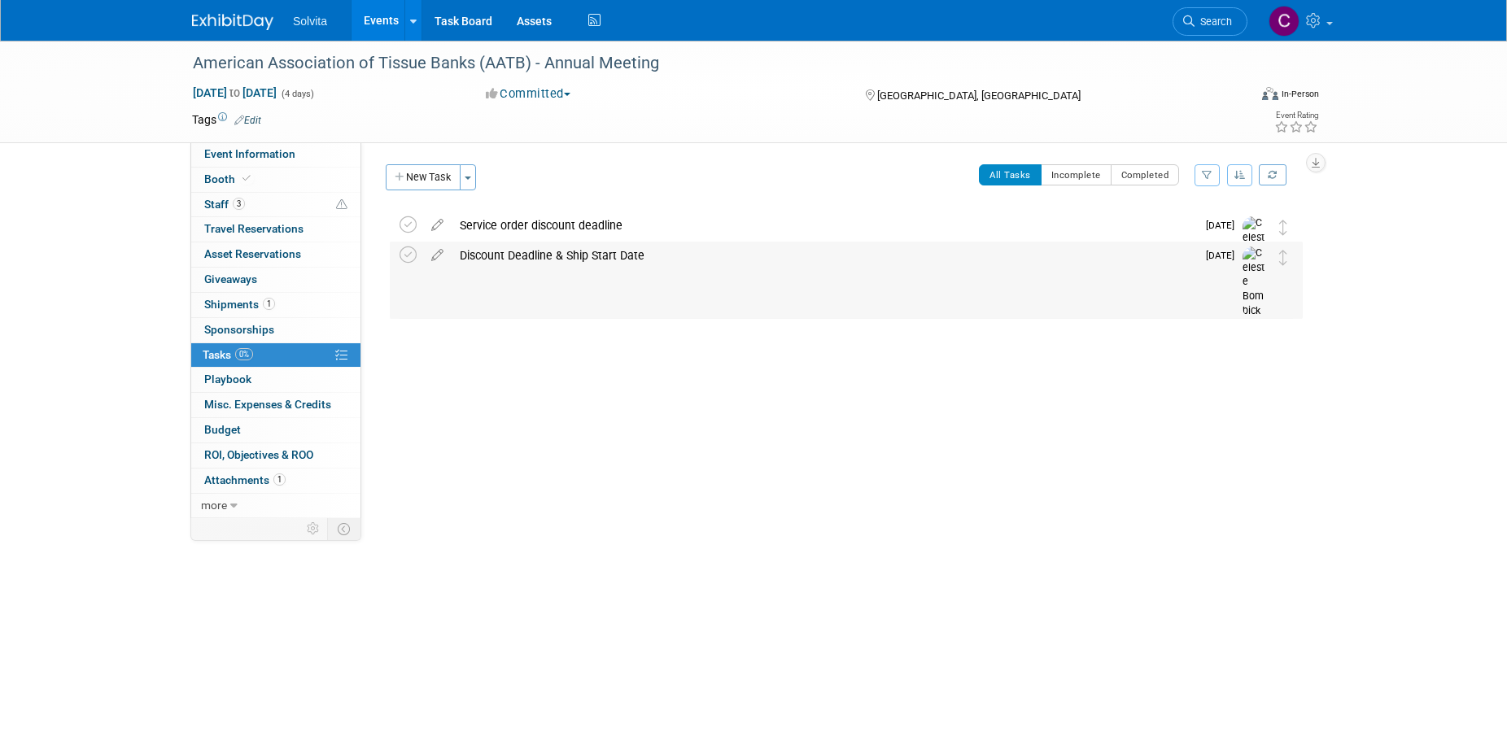
click at [530, 254] on div "Discount Deadline & Ship Start Date" at bounding box center [823, 256] width 744 height 28
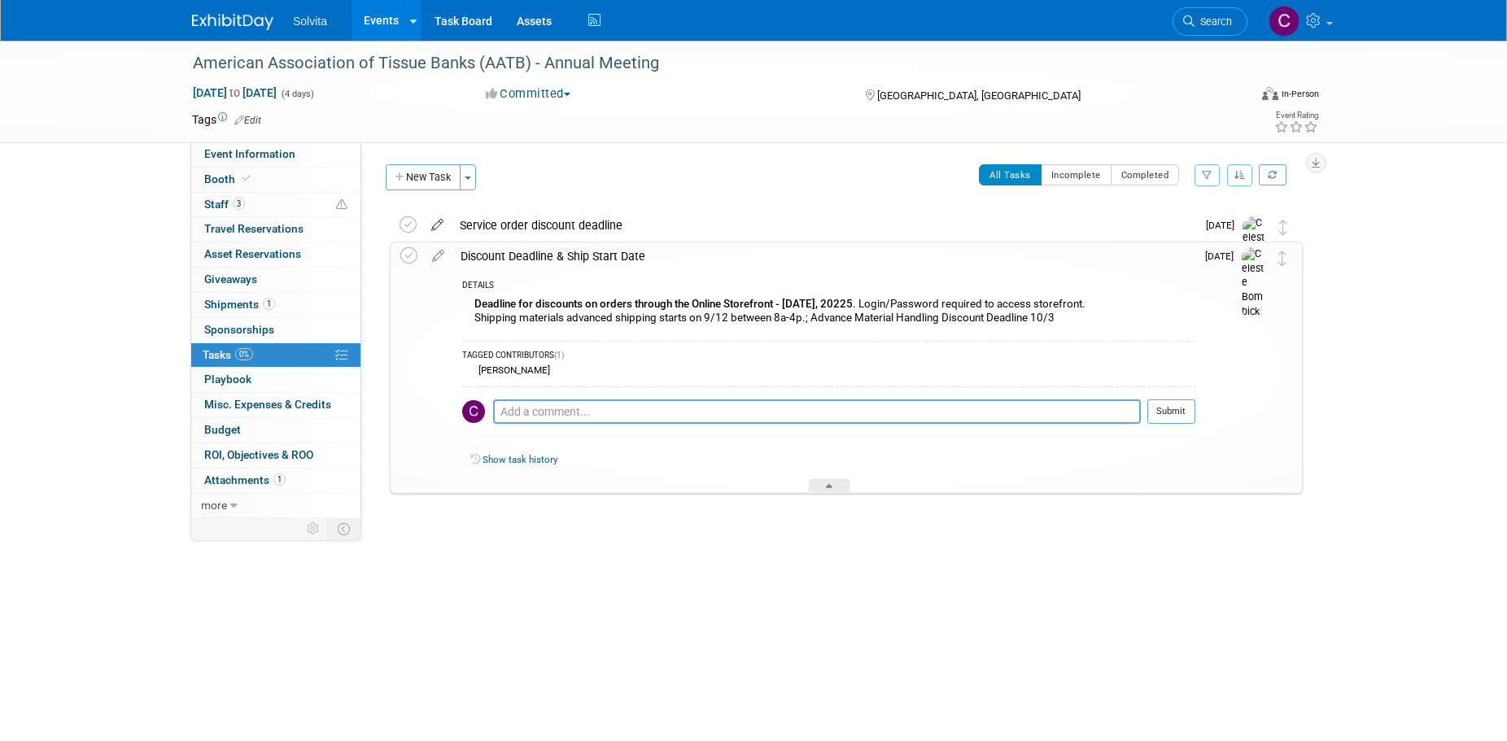
click at [434, 222] on icon at bounding box center [437, 222] width 28 height 20
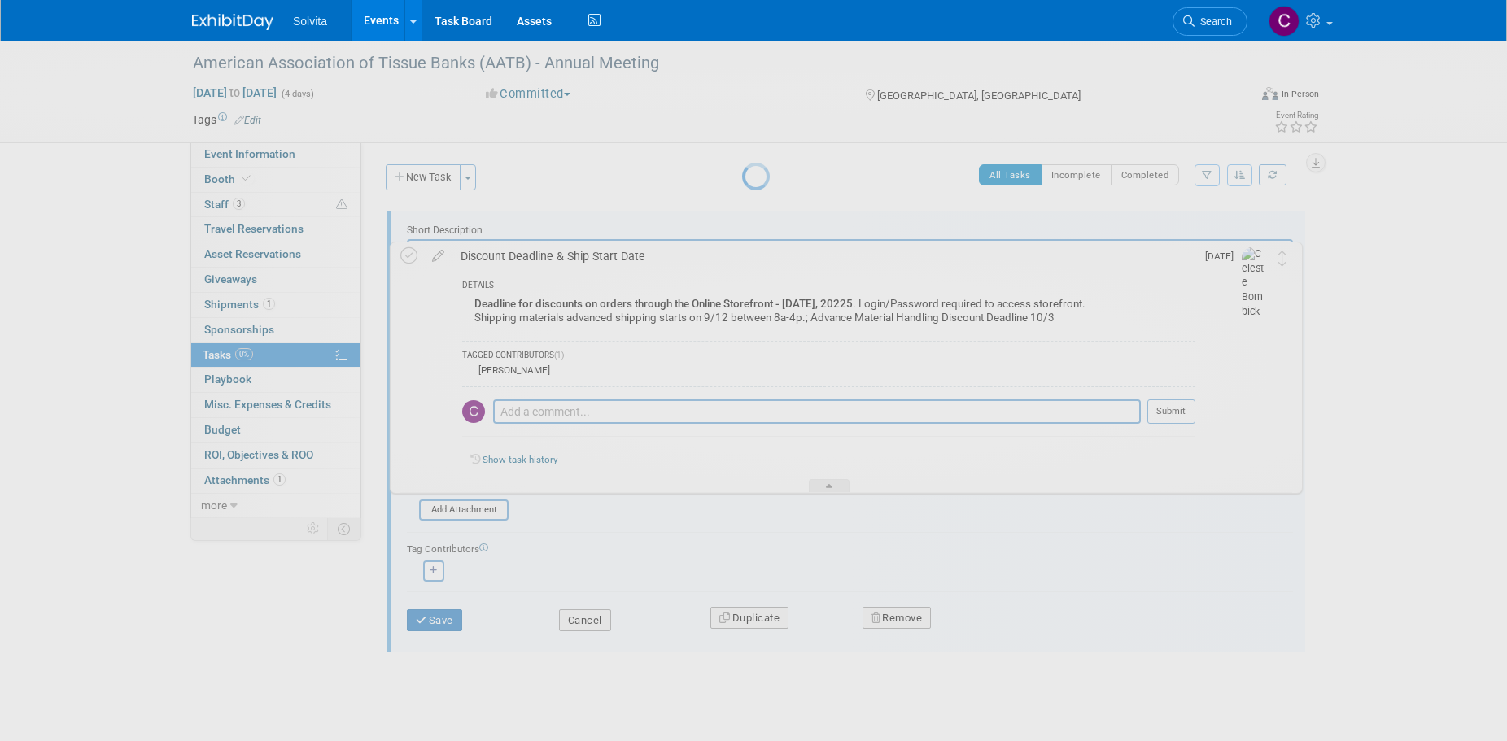
scroll to position [0, 0]
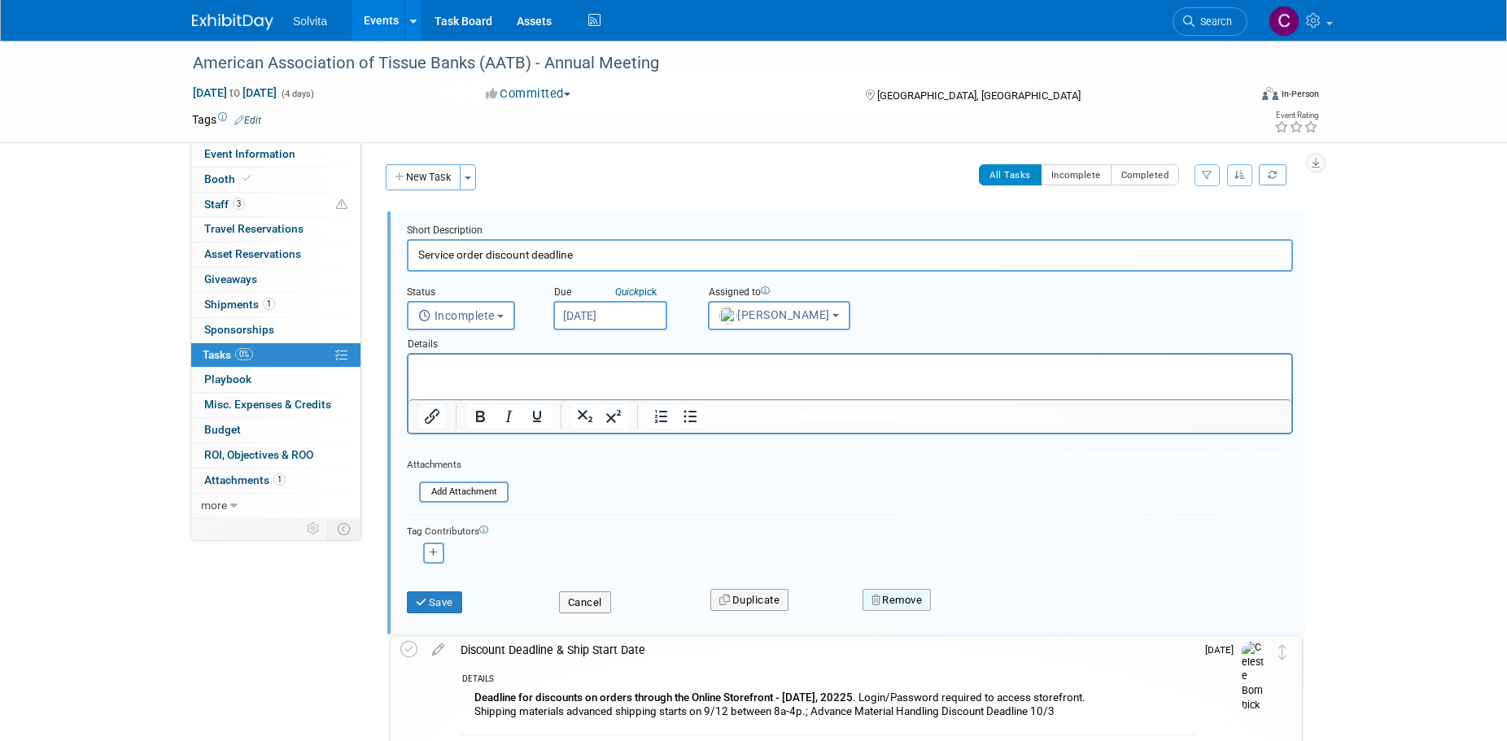
click at [914, 604] on button "Remove" at bounding box center [896, 600] width 69 height 23
click at [992, 615] on link "Yes" at bounding box center [987, 613] width 47 height 26
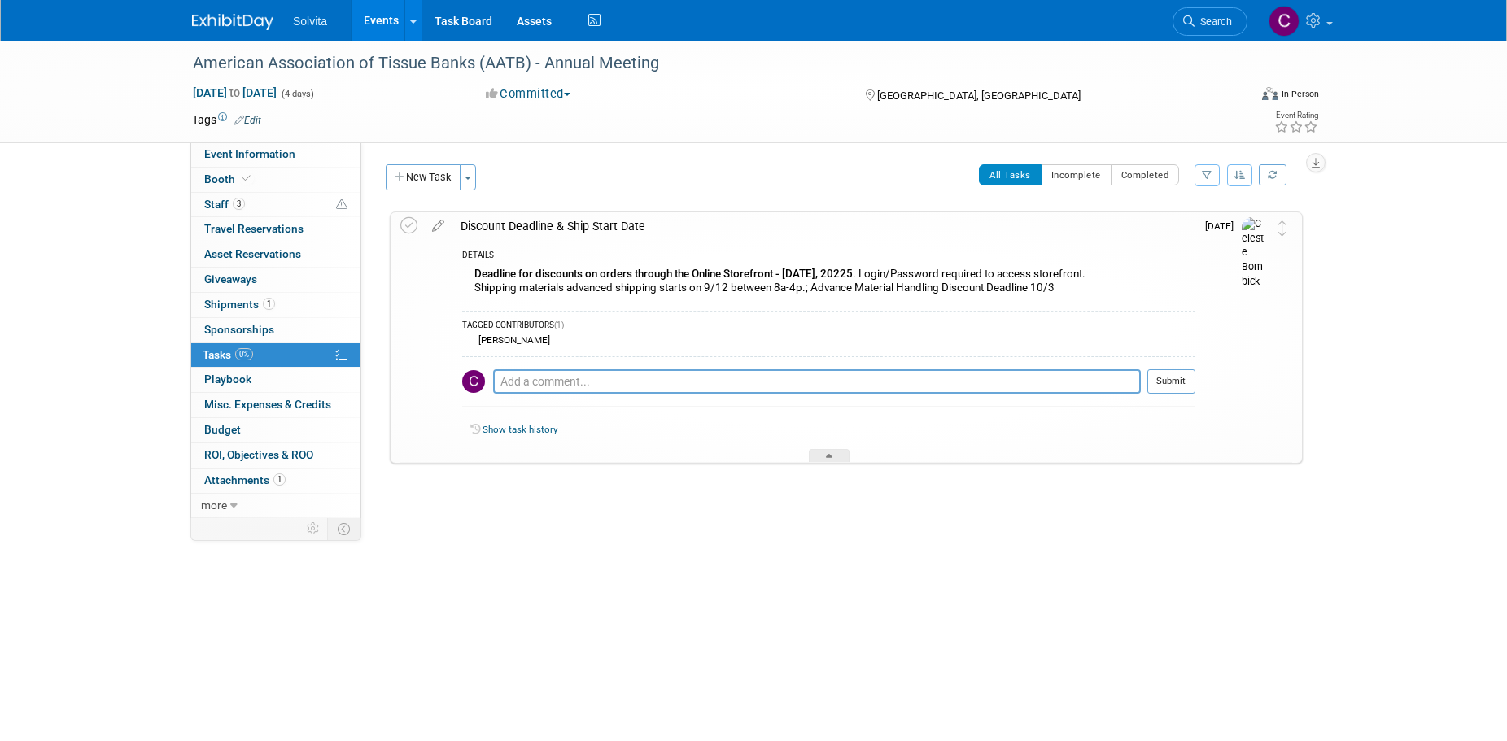
click at [643, 556] on div "American Association of Tissue Banks (AATB) - Annual Meeting [DATE] to [DATE] (…" at bounding box center [753, 328] width 1507 height 574
click at [696, 456] on div "DETAILS Deadline for discounts on orders through the Online Storefront - [DATE]…" at bounding box center [823, 351] width 743 height 223
drag, startPoint x: 255, startPoint y: 150, endPoint x: 309, endPoint y: 177, distance: 60.0
click at [255, 150] on span "Event Information" at bounding box center [249, 153] width 91 height 13
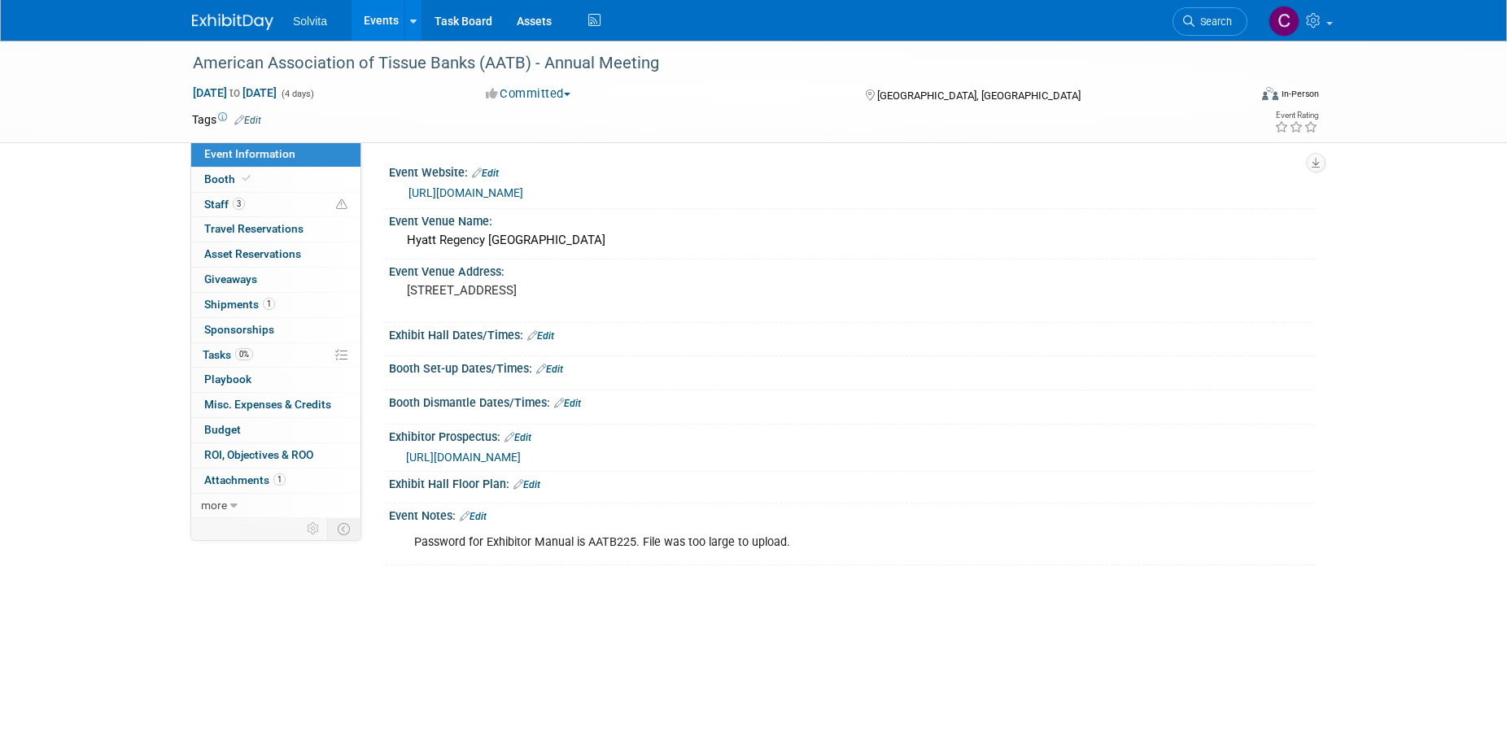
click at [559, 367] on link "Edit" at bounding box center [549, 369] width 27 height 11
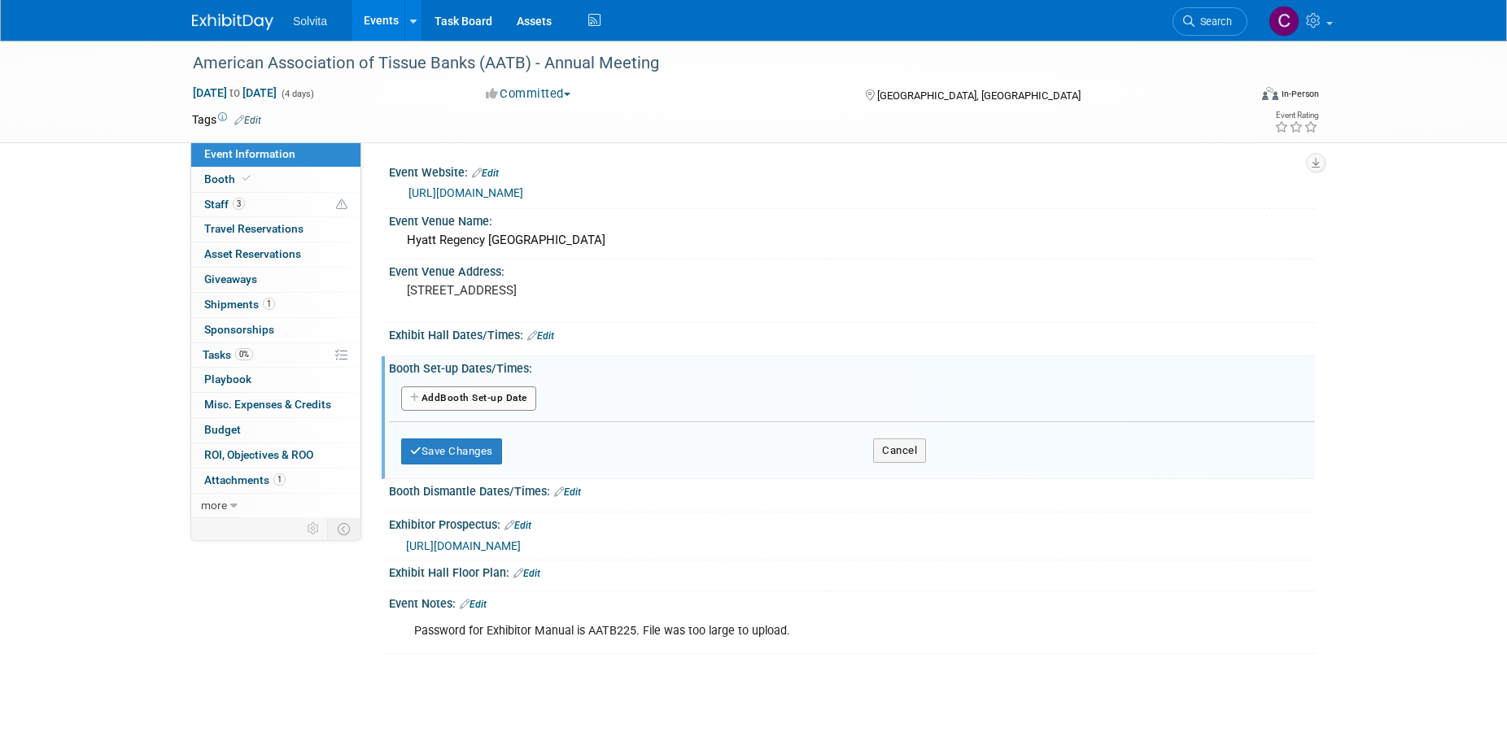
click at [500, 395] on button "Add Another Booth Set-up Date" at bounding box center [468, 398] width 135 height 24
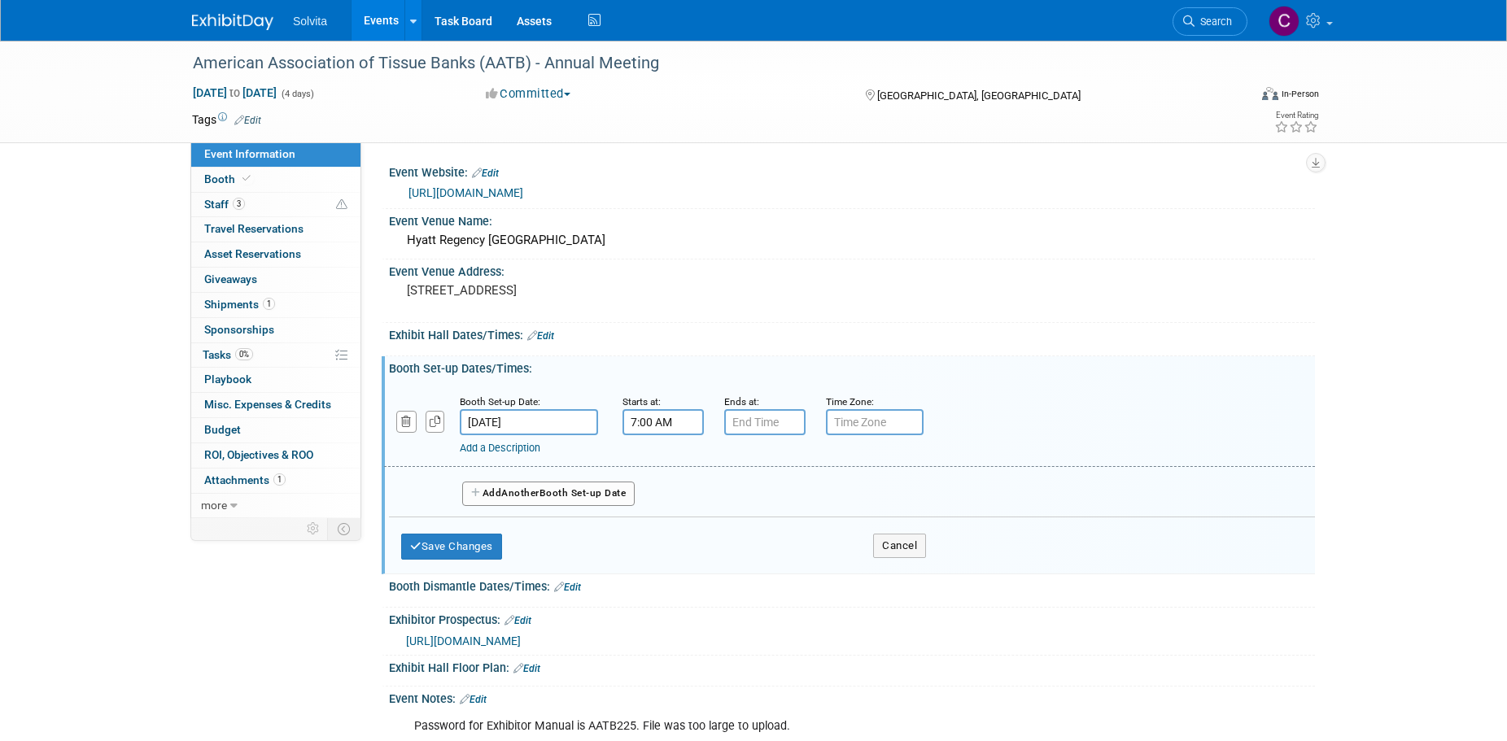
click at [648, 421] on input "7:00 AM" at bounding box center [662, 422] width 81 height 26
click at [657, 534] on span at bounding box center [660, 533] width 28 height 28
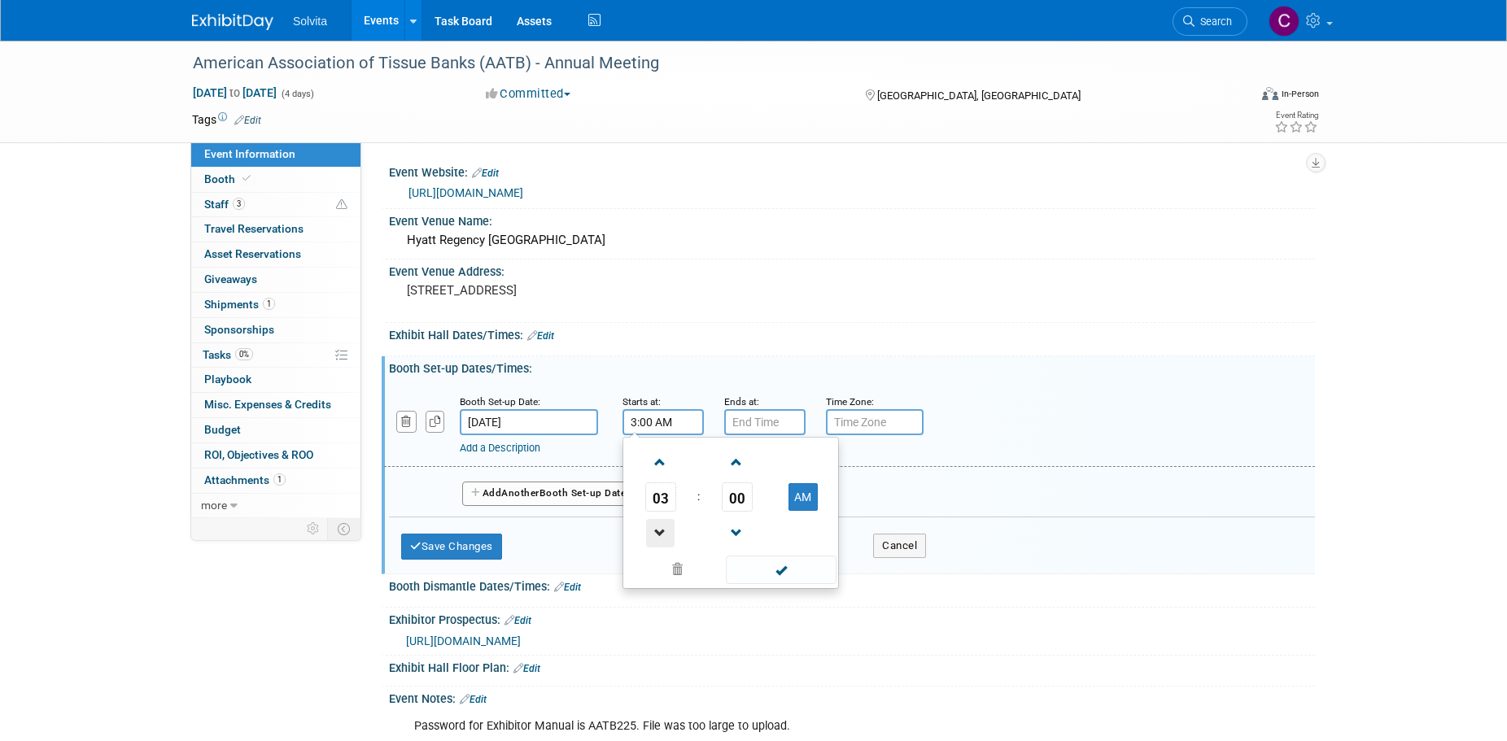
click at [657, 534] on span at bounding box center [660, 533] width 28 height 28
click at [795, 496] on button "AM" at bounding box center [802, 497] width 29 height 28
type input "2:00 PM"
click at [789, 561] on span at bounding box center [781, 570] width 110 height 28
type input "7:00 PM"
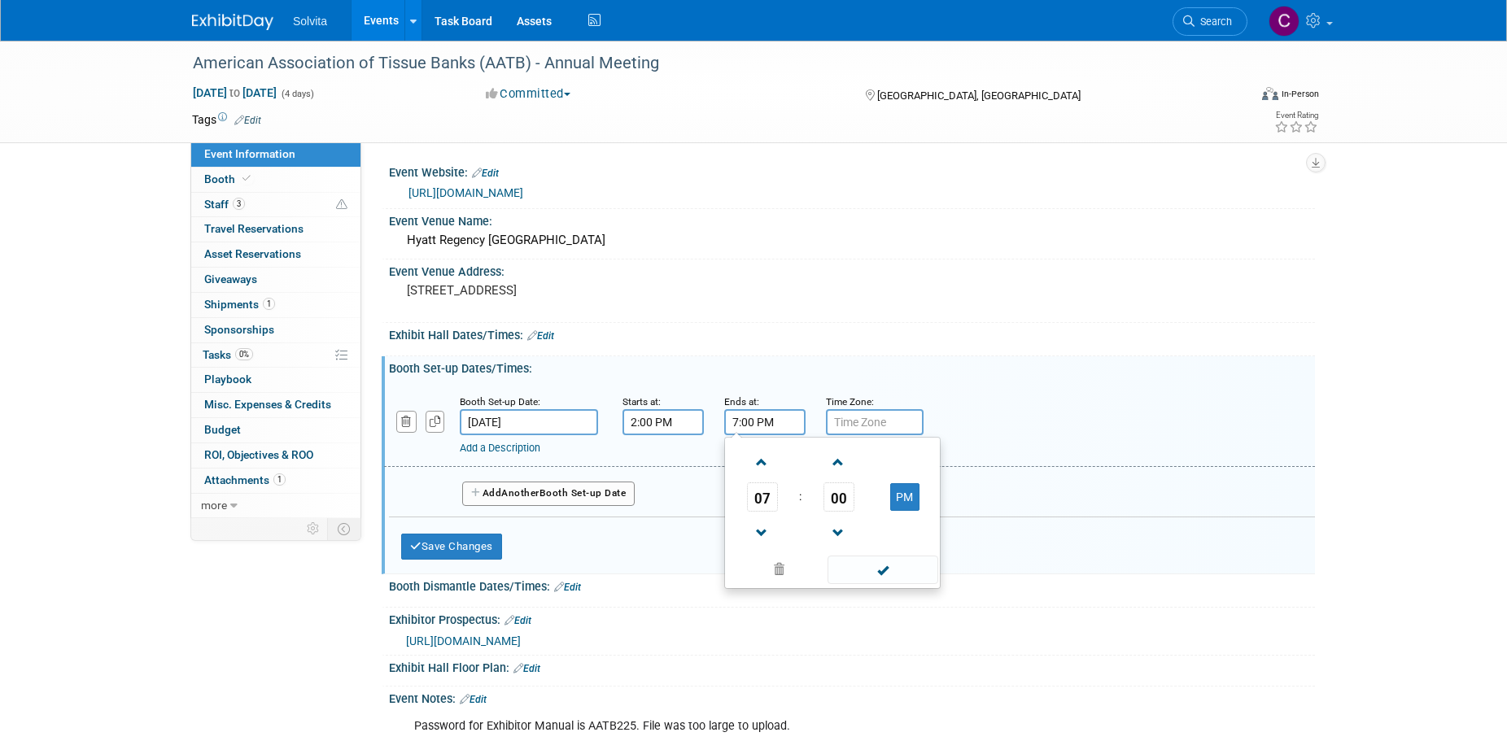
click at [774, 419] on input "7:00 PM" at bounding box center [764, 422] width 81 height 26
click at [875, 574] on span at bounding box center [882, 570] width 110 height 28
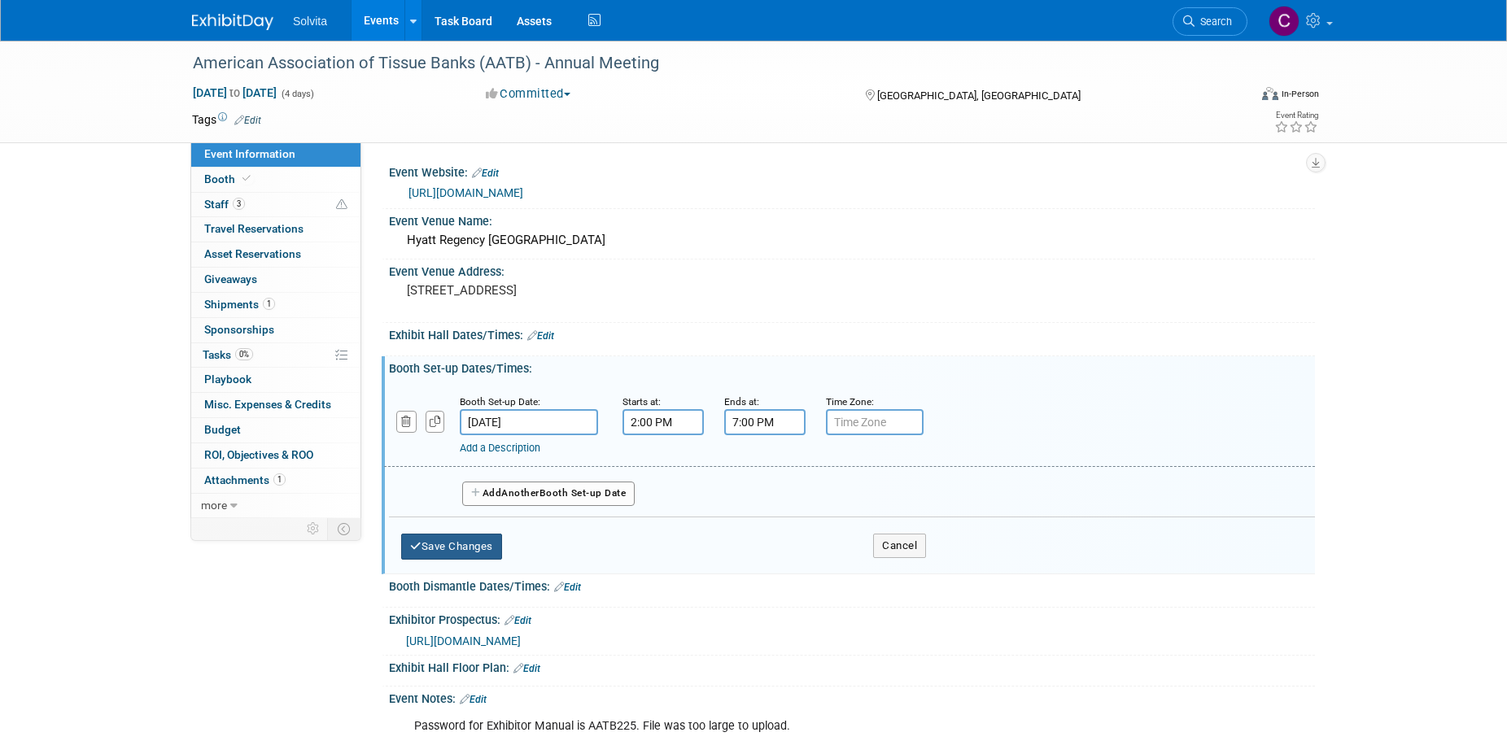
click at [471, 550] on button "Save Changes" at bounding box center [451, 547] width 101 height 26
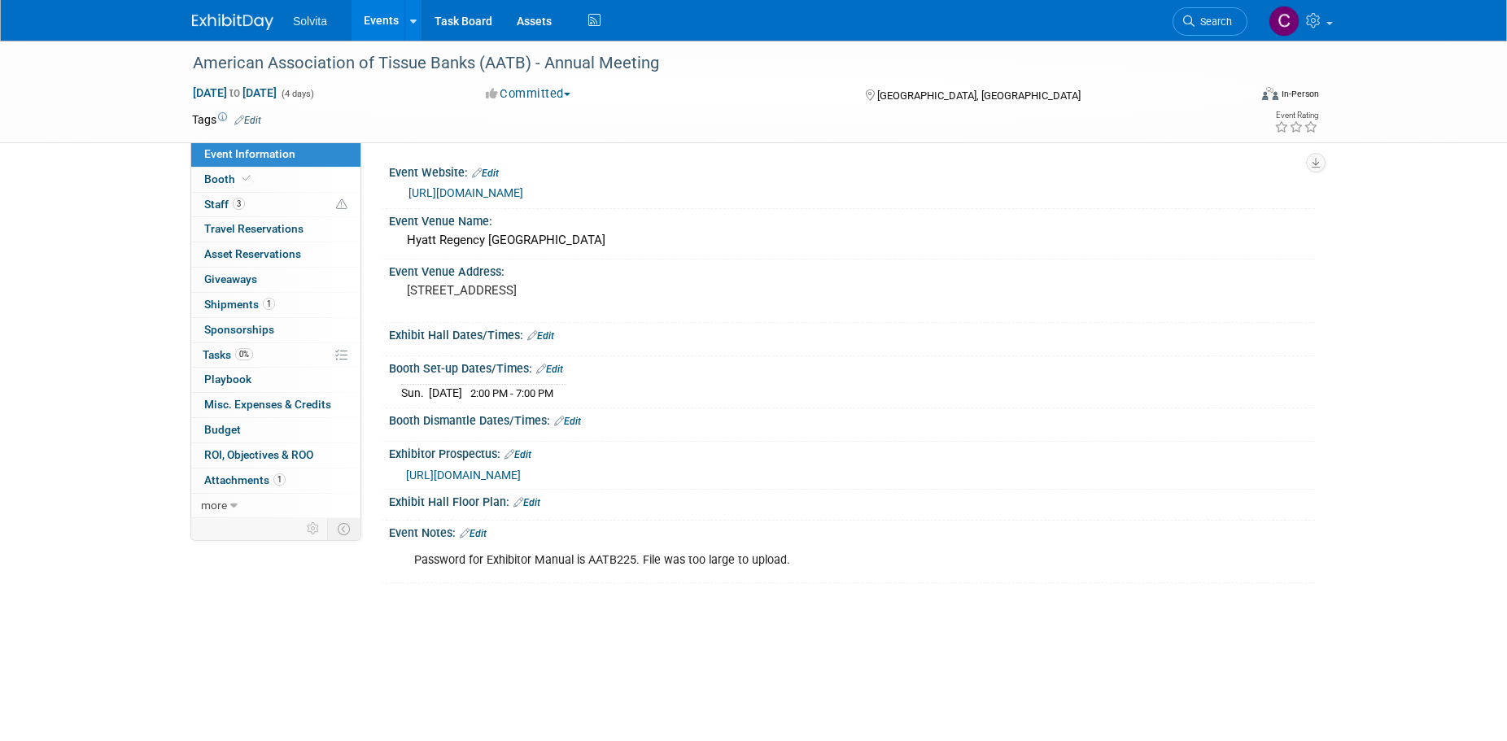
click at [547, 339] on link "Edit" at bounding box center [540, 335] width 27 height 11
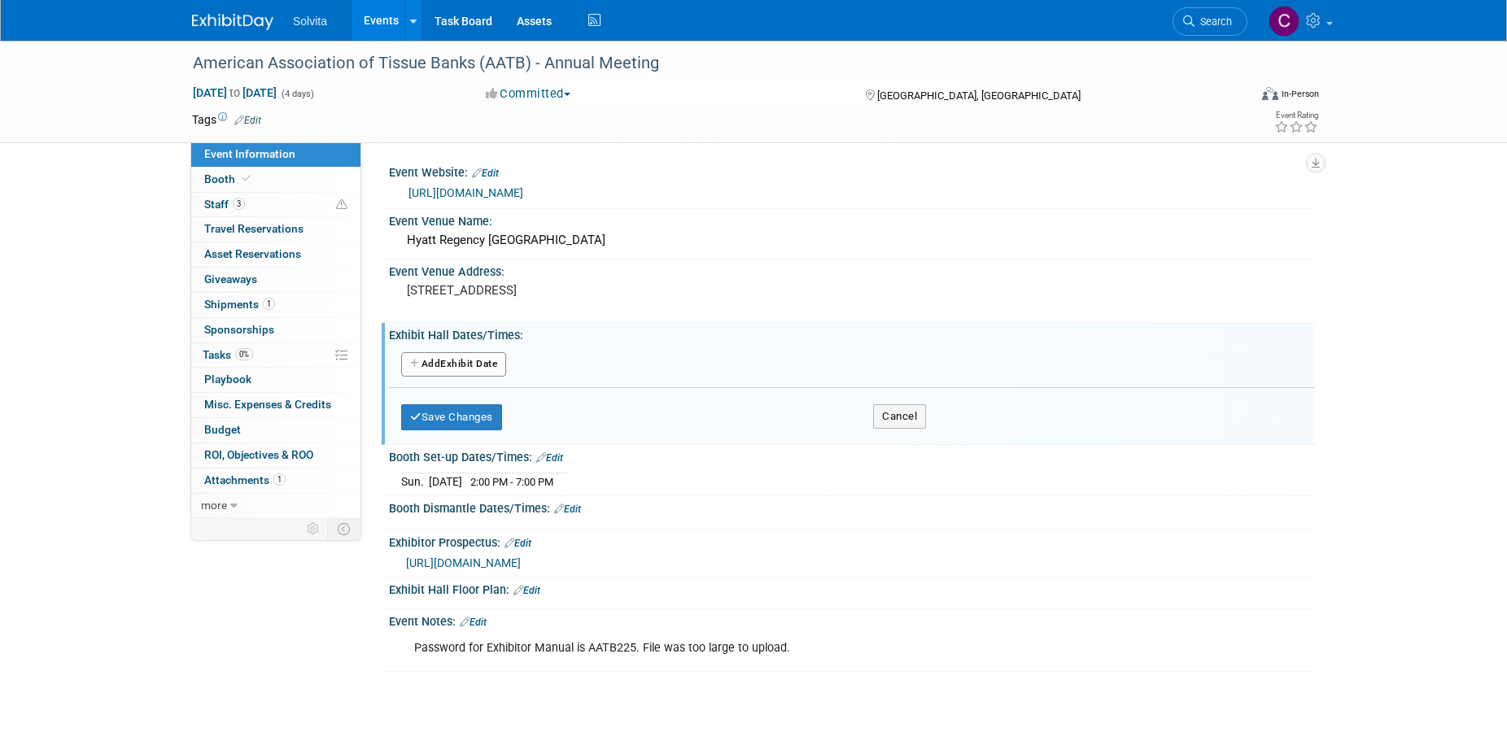
click at [470, 364] on button "Add Another Exhibit Date" at bounding box center [453, 364] width 105 height 24
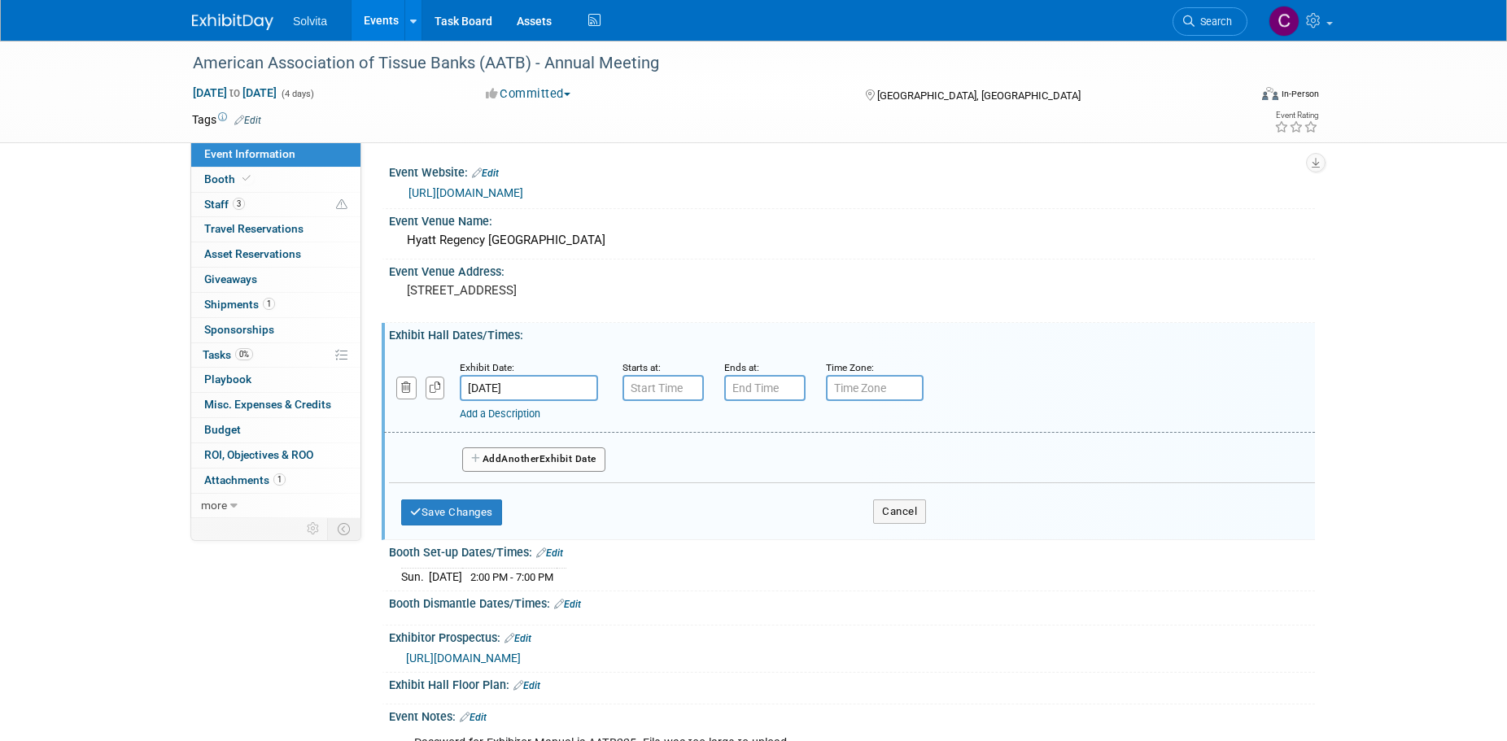
click at [547, 390] on input "[DATE]" at bounding box center [529, 388] width 138 height 26
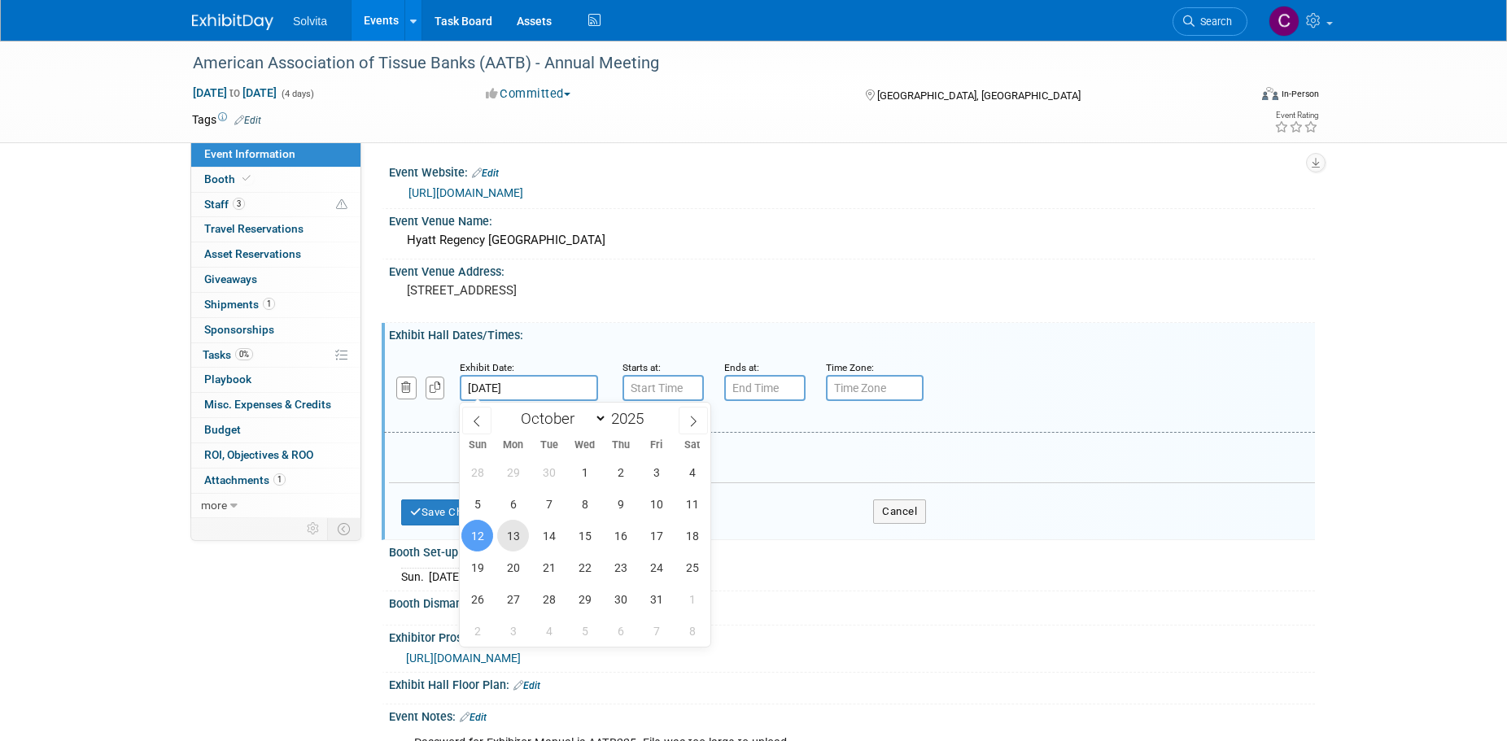
click at [511, 532] on span "13" at bounding box center [513, 536] width 32 height 32
type input "[DATE]"
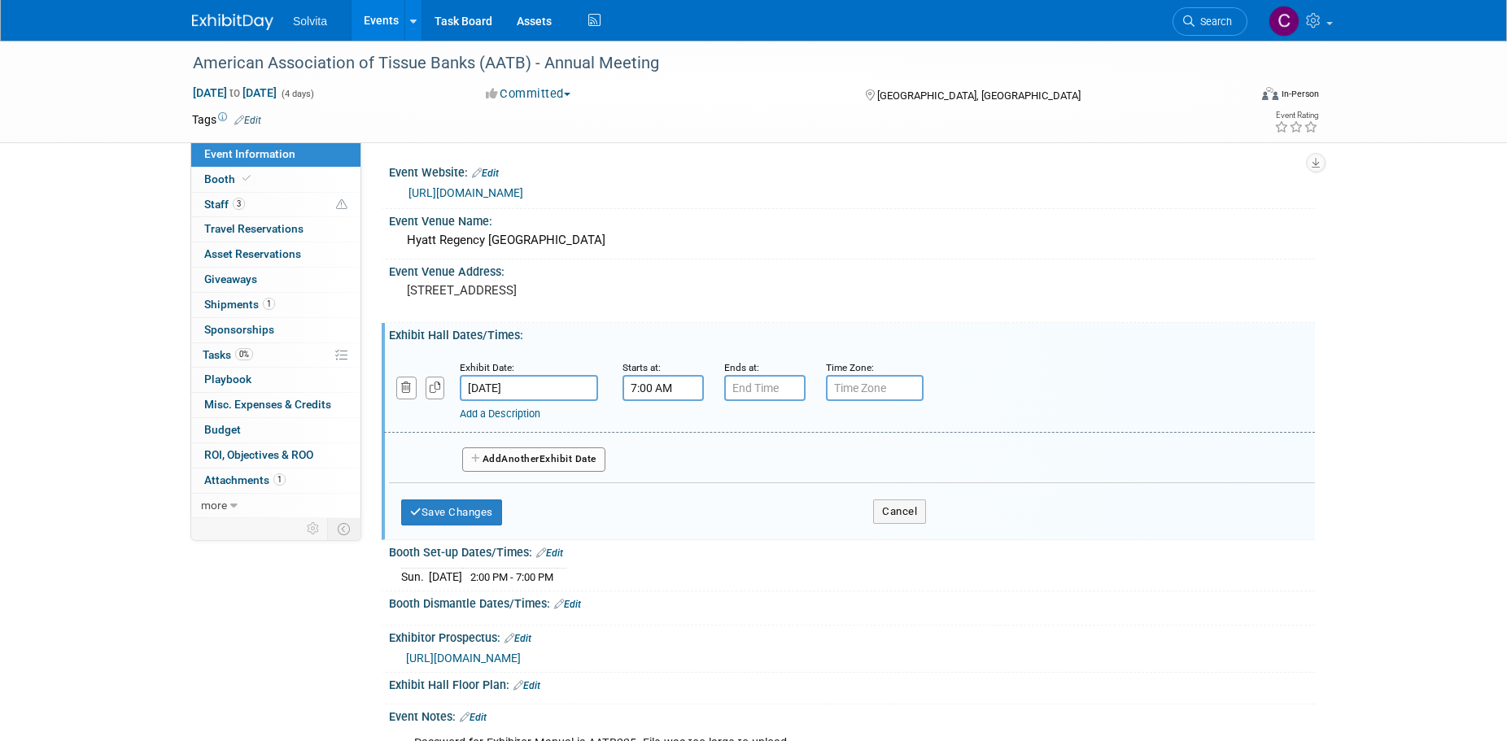
click at [651, 390] on input "7:00 AM" at bounding box center [662, 388] width 81 height 26
click at [739, 472] on span "00" at bounding box center [737, 462] width 31 height 29
click at [757, 469] on td "30" at bounding box center [757, 473] width 52 height 44
type input "7:30 AM"
click at [778, 539] on span at bounding box center [781, 535] width 110 height 28
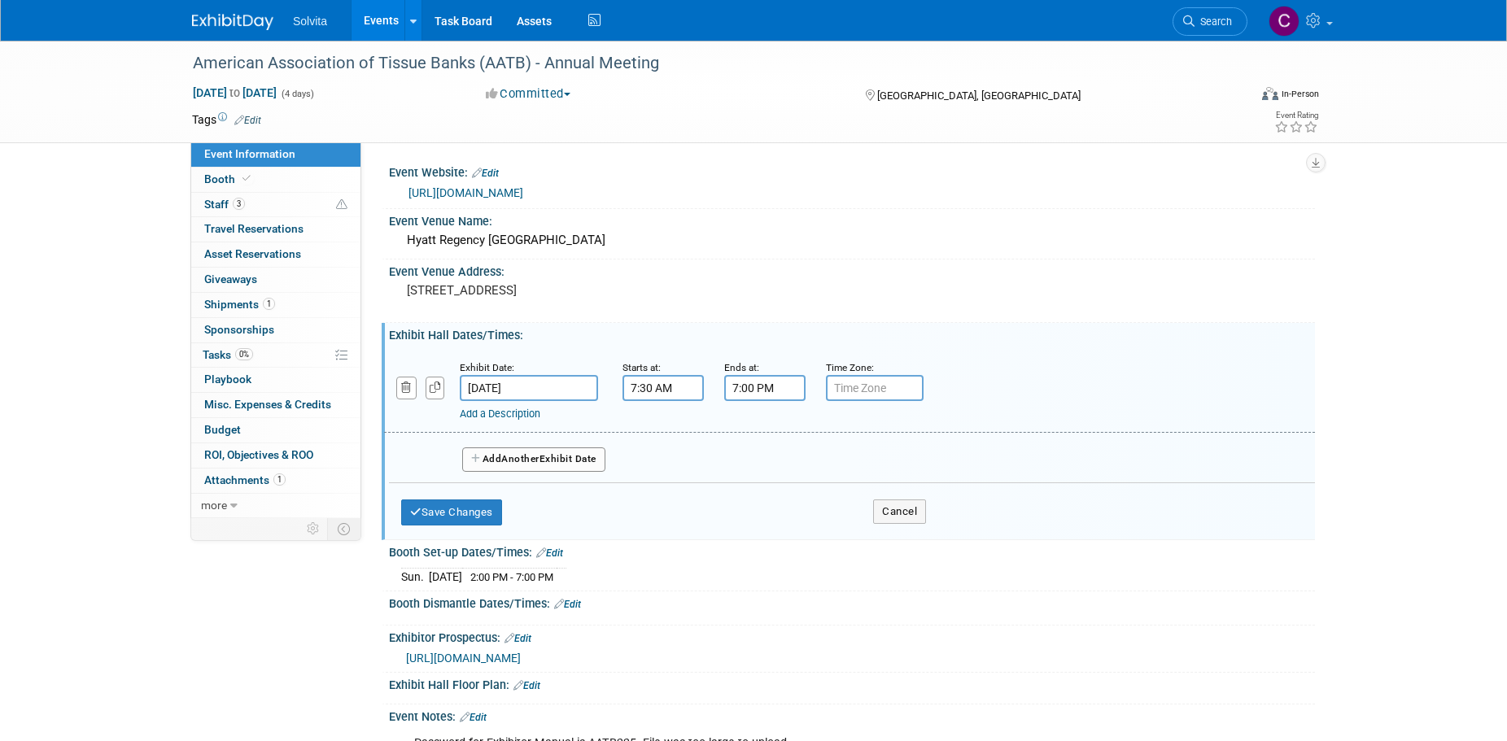
click at [768, 385] on input "7:00 PM" at bounding box center [764, 388] width 81 height 26
click at [765, 497] on span at bounding box center [762, 499] width 28 height 28
type input "5:00 PM"
click at [875, 539] on span at bounding box center [882, 535] width 110 height 28
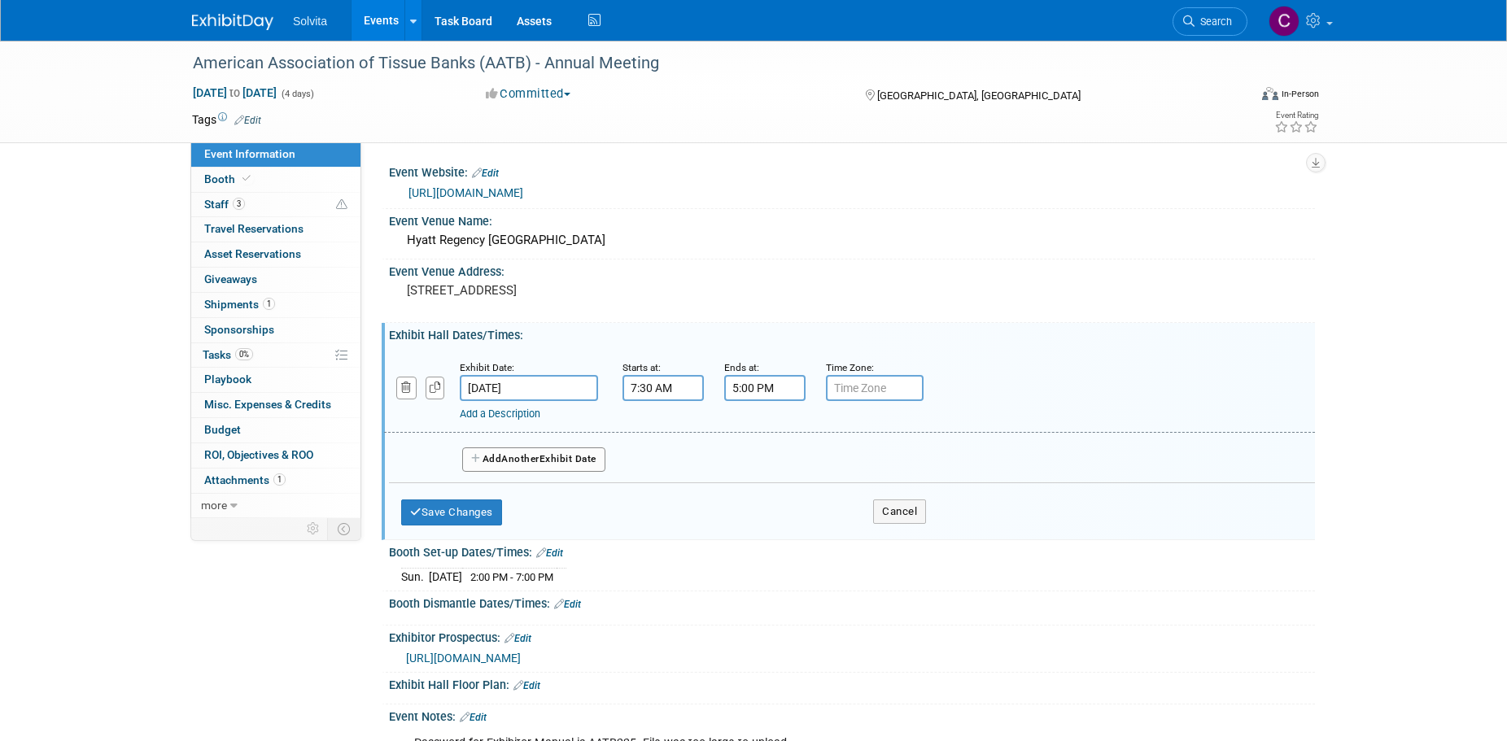
click at [518, 460] on span "Another" at bounding box center [520, 458] width 38 height 11
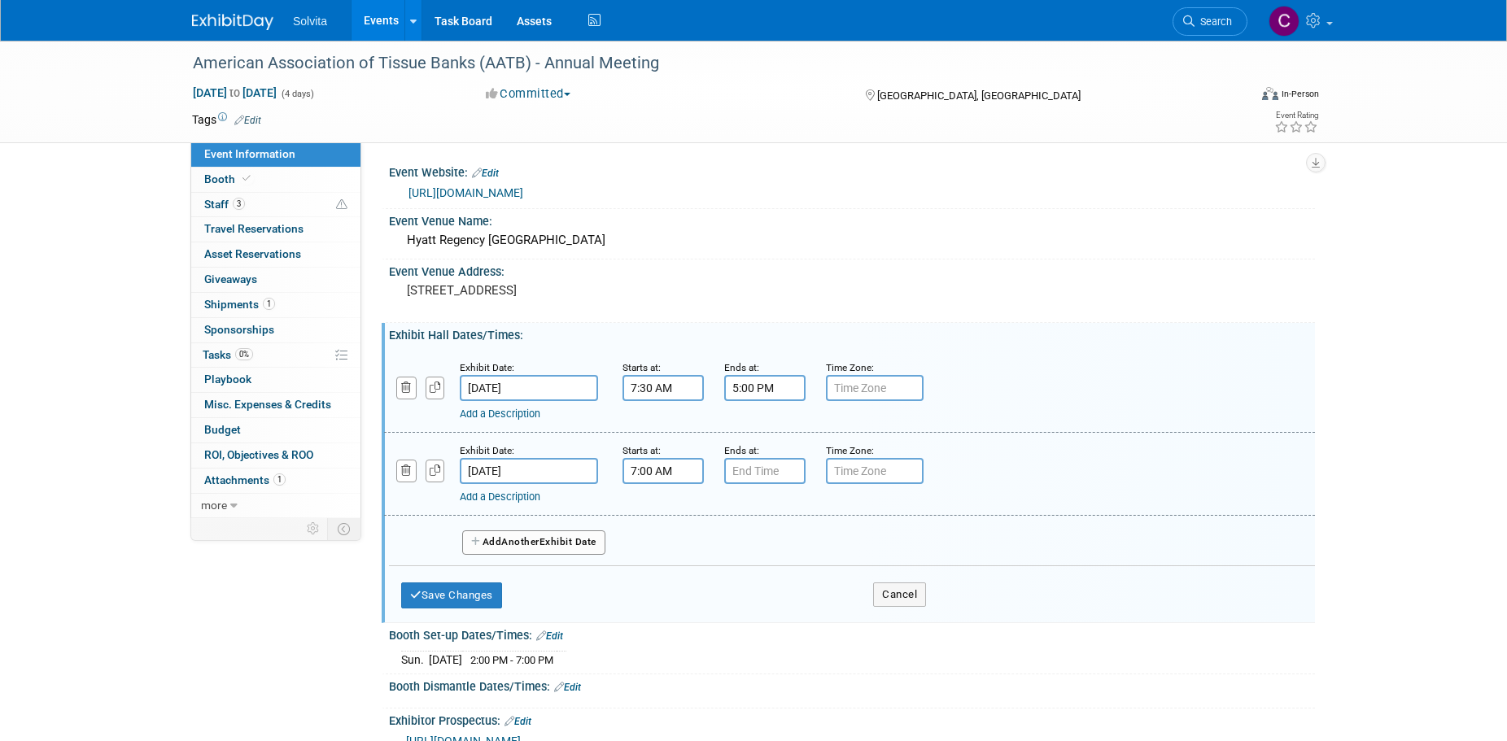
click at [656, 474] on input "7:00 AM" at bounding box center [662, 471] width 81 height 26
click at [741, 544] on span "00" at bounding box center [737, 545] width 31 height 29
click at [758, 552] on td "30" at bounding box center [757, 556] width 52 height 44
type input "7:30 AM"
click at [799, 608] on span at bounding box center [781, 618] width 110 height 28
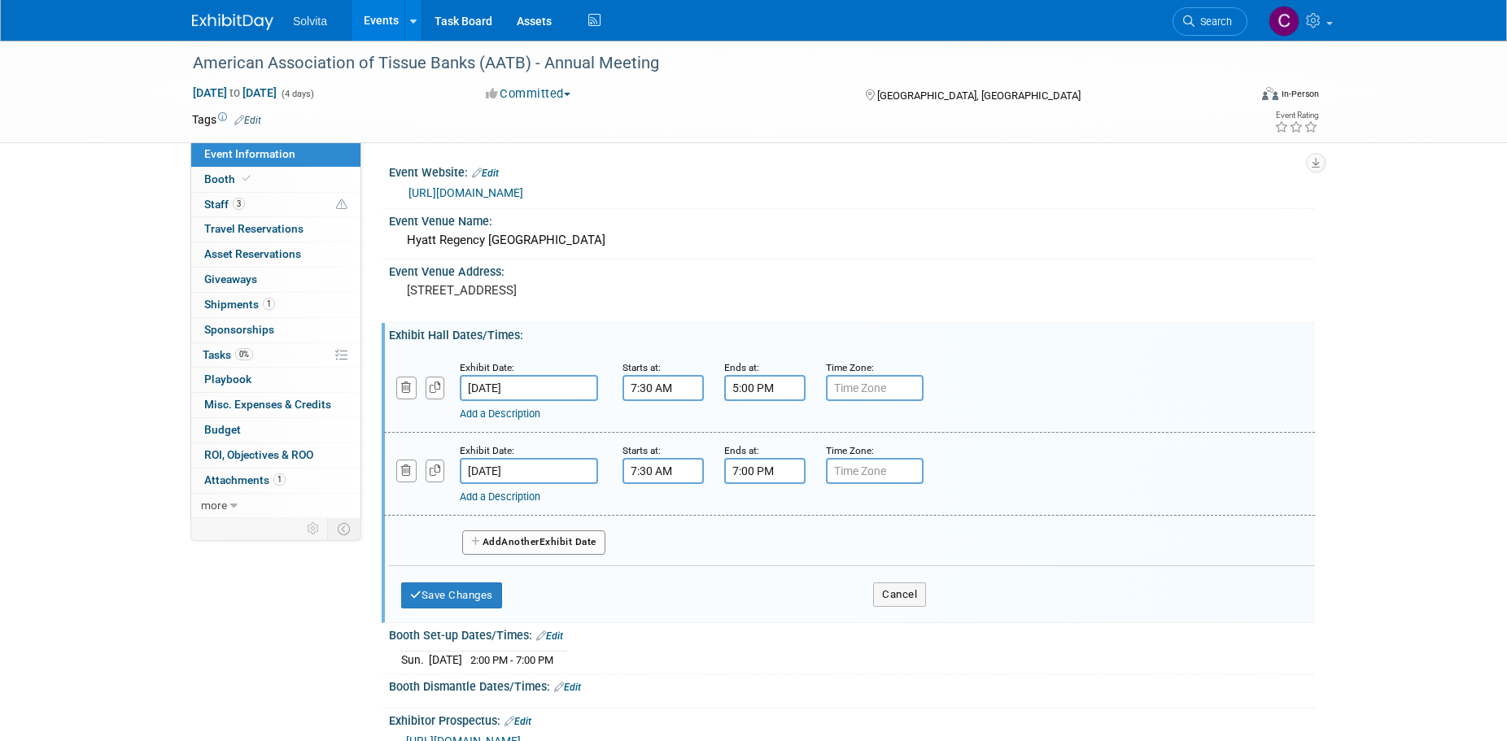
click at [766, 469] on input "7:00 PM" at bounding box center [764, 471] width 81 height 26
click at [765, 574] on span at bounding box center [762, 582] width 28 height 28
type input "5:00 PM"
click at [860, 613] on span at bounding box center [882, 618] width 110 height 28
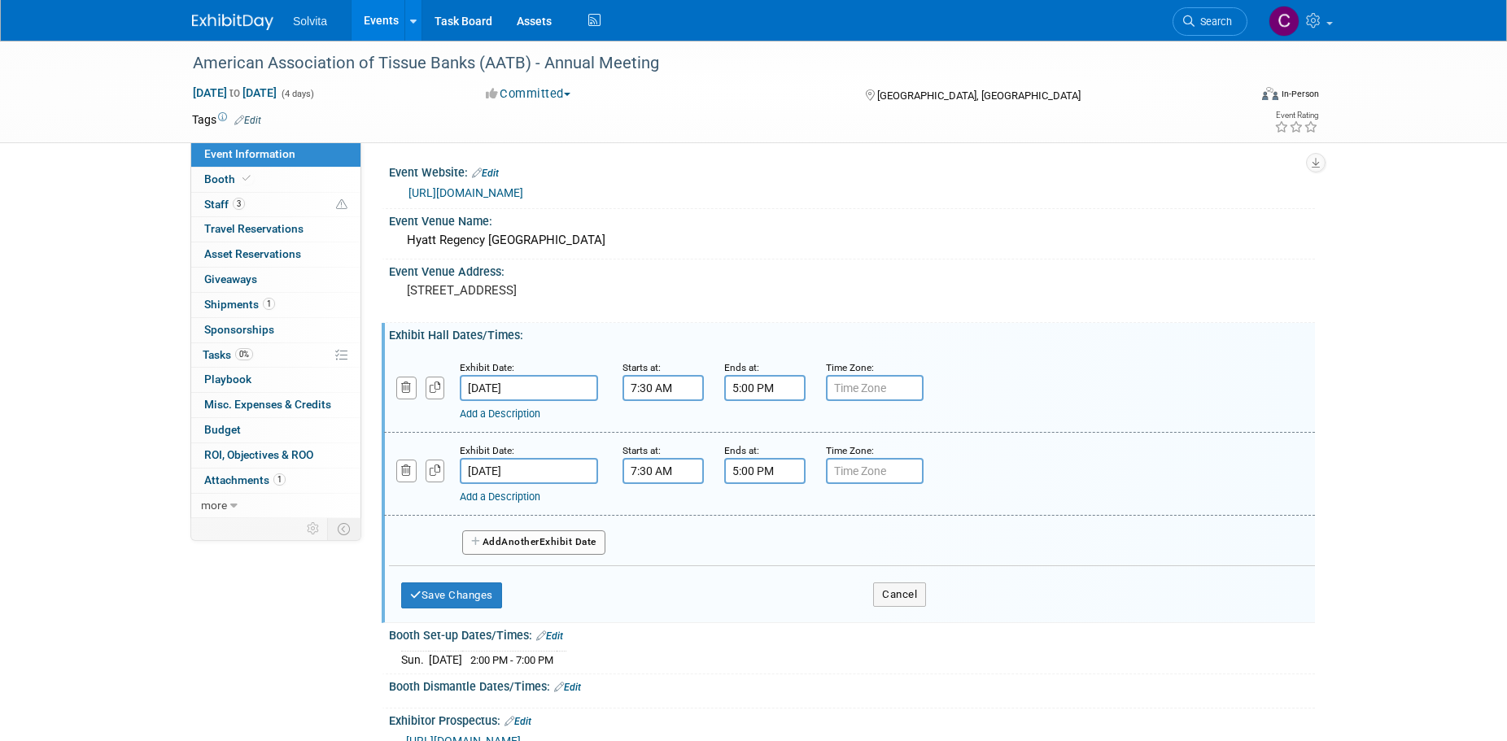
click at [539, 538] on span "Another" at bounding box center [520, 541] width 38 height 11
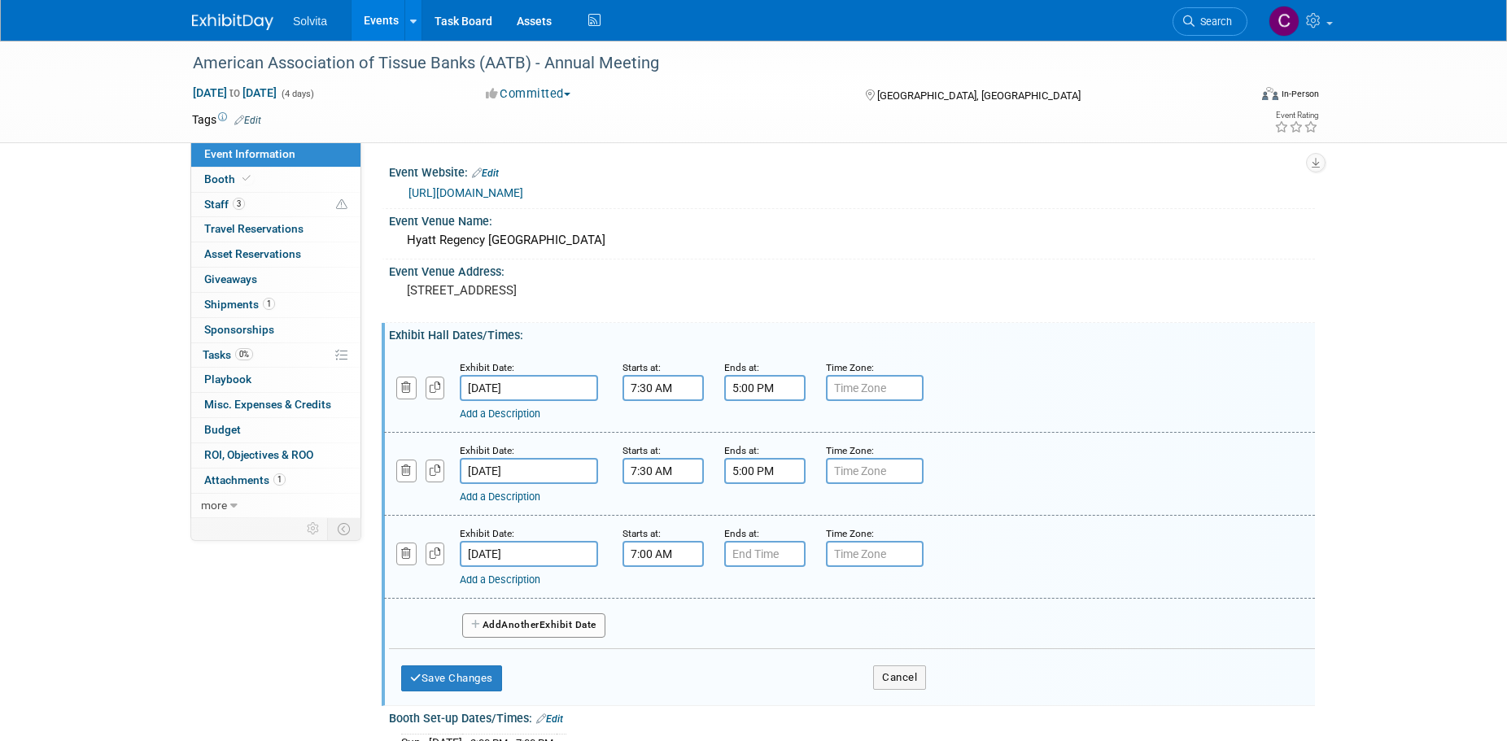
click at [645, 554] on input "7:00 AM" at bounding box center [662, 554] width 81 height 26
click at [732, 631] on span "00" at bounding box center [737, 628] width 31 height 29
click at [755, 638] on td "30" at bounding box center [757, 639] width 52 height 44
type input "7:30 AM"
click at [776, 700] on span at bounding box center [781, 701] width 110 height 28
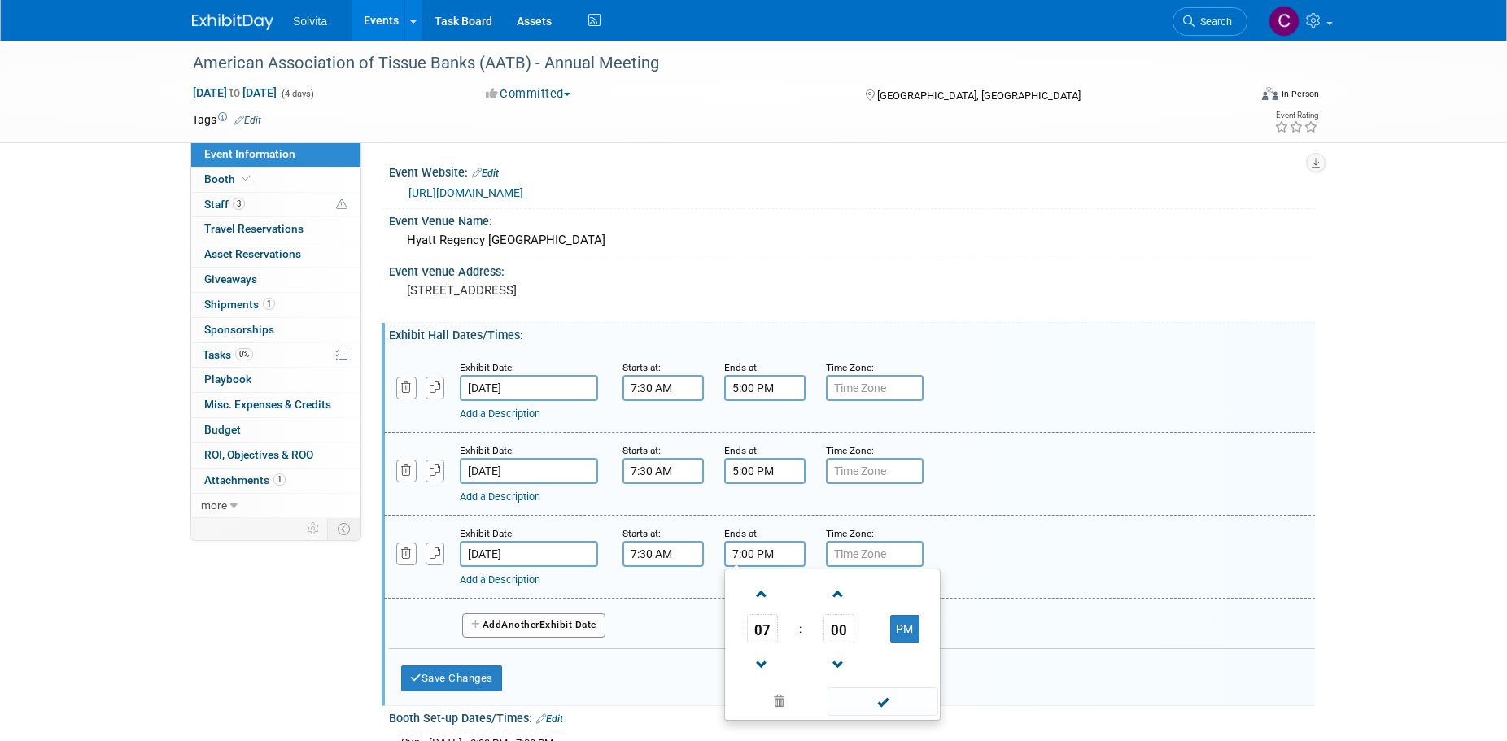
click at [749, 549] on input "7:00 PM" at bounding box center [764, 554] width 81 height 26
click at [762, 596] on span at bounding box center [762, 594] width 28 height 28
click at [836, 633] on span "00" at bounding box center [838, 628] width 31 height 29
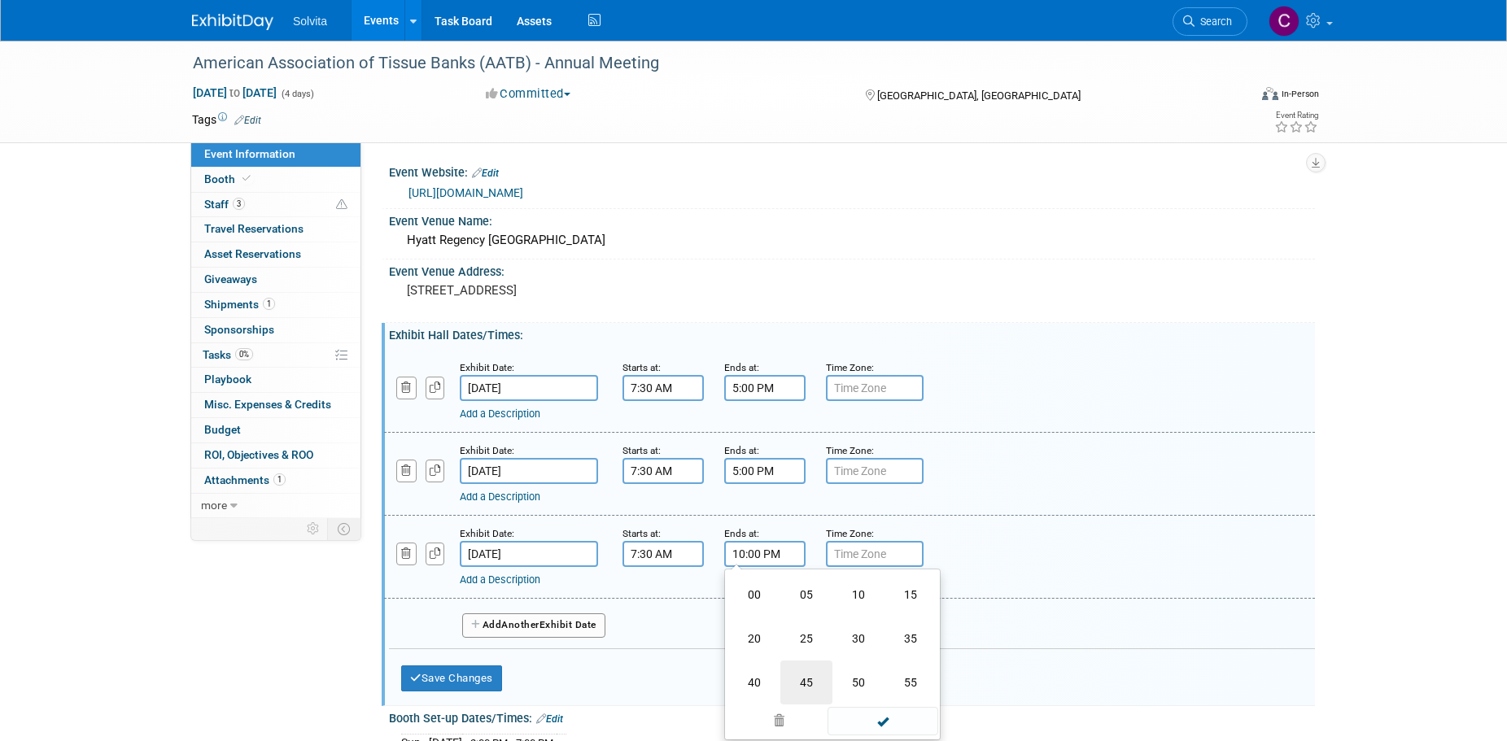
click at [803, 674] on td "45" at bounding box center [806, 683] width 52 height 44
click at [905, 632] on button "PM" at bounding box center [904, 629] width 29 height 28
type input "10:45 AM"
click at [880, 701] on span at bounding box center [882, 701] width 110 height 28
click at [486, 676] on button "Save Changes" at bounding box center [451, 678] width 101 height 26
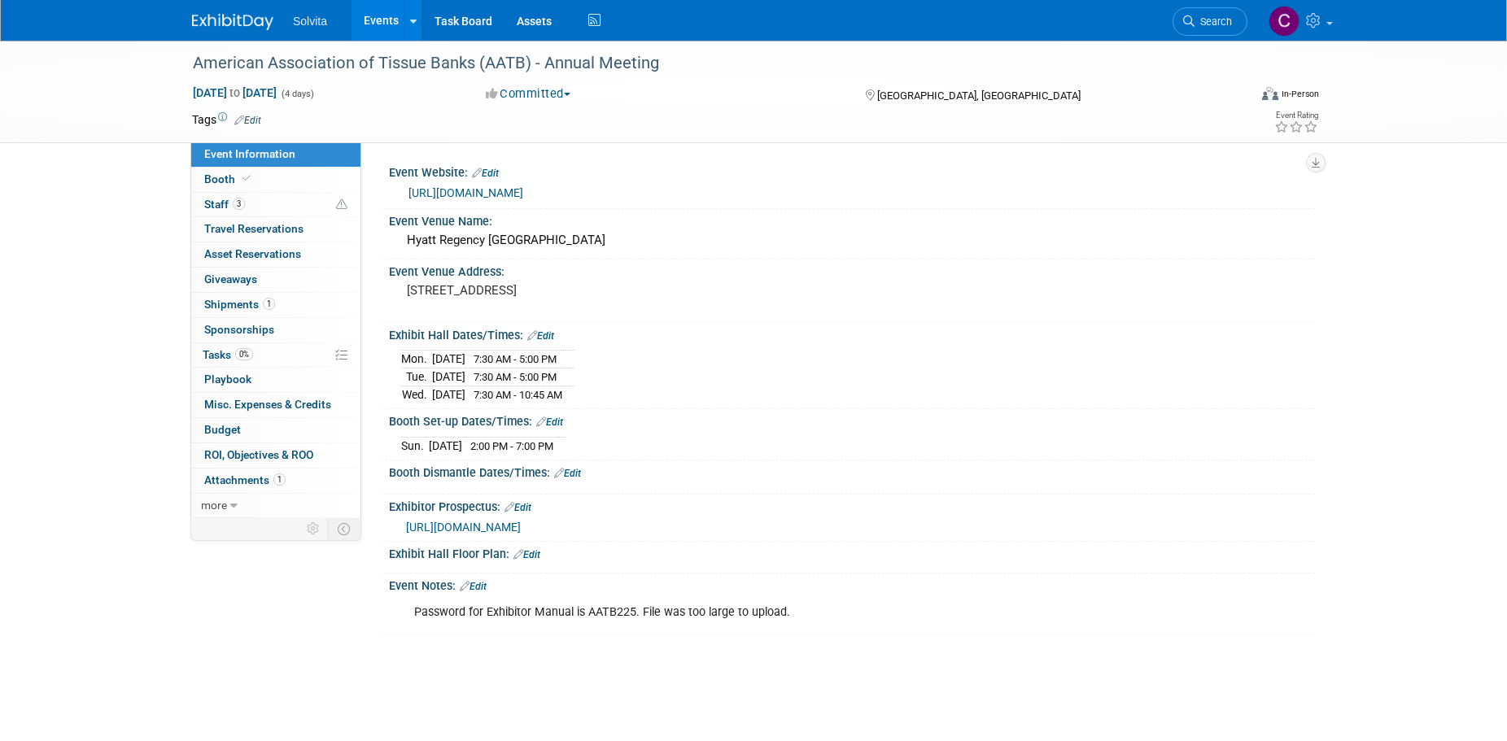
click at [574, 469] on link "Edit" at bounding box center [567, 473] width 27 height 11
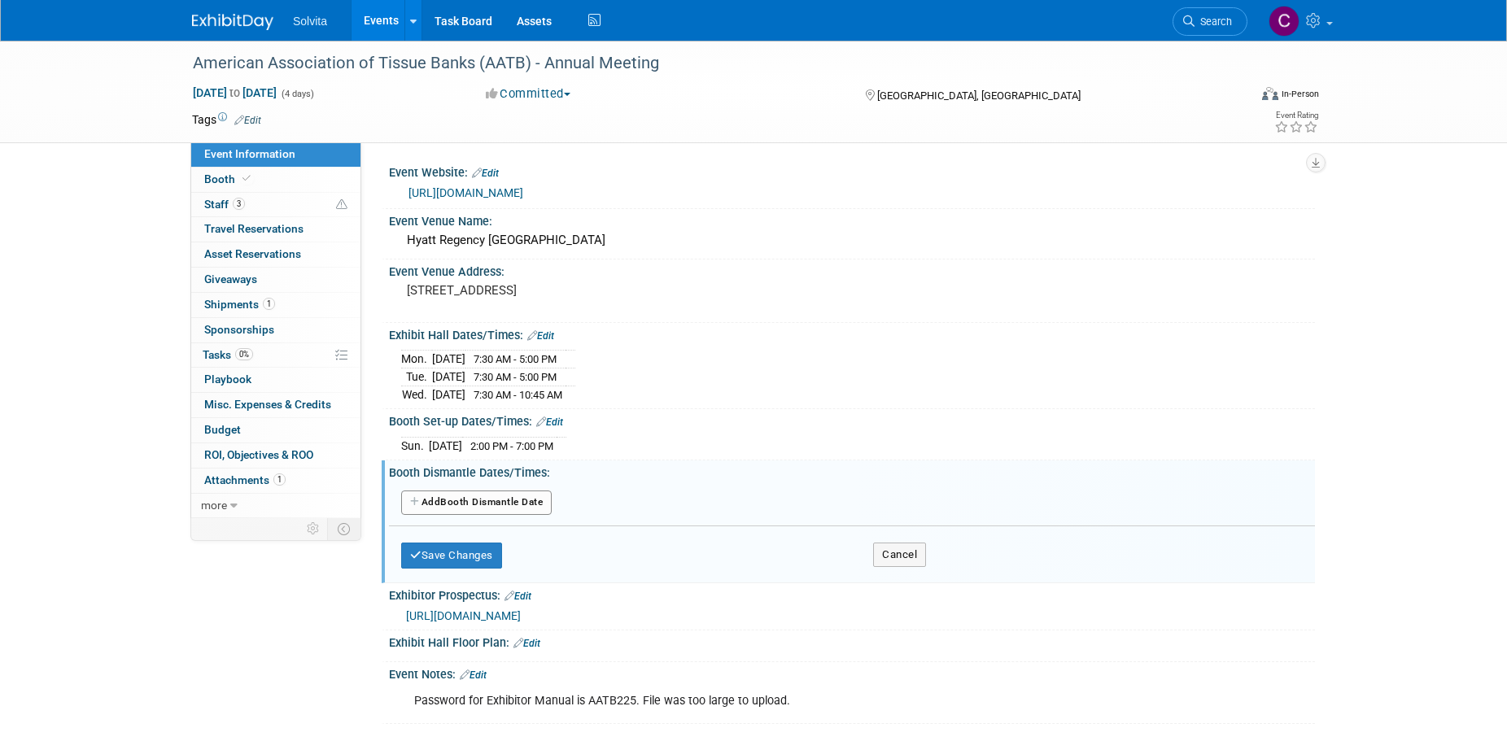
click at [517, 501] on button "Add Another Booth Dismantle Date" at bounding box center [476, 503] width 150 height 24
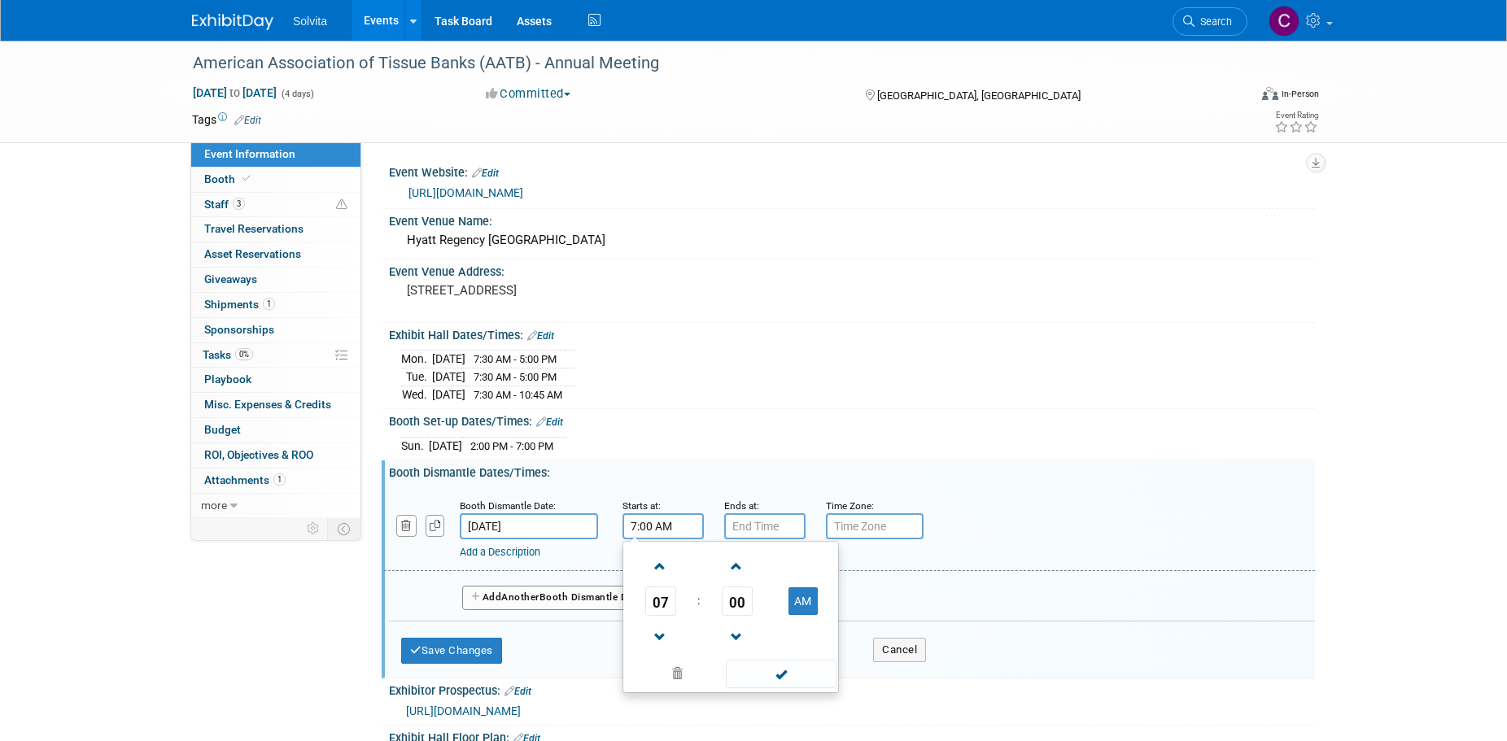
click at [652, 519] on input "7:00 AM" at bounding box center [662, 526] width 81 height 26
click at [665, 559] on span at bounding box center [660, 566] width 28 height 28
click at [731, 600] on span "00" at bounding box center [737, 601] width 31 height 29
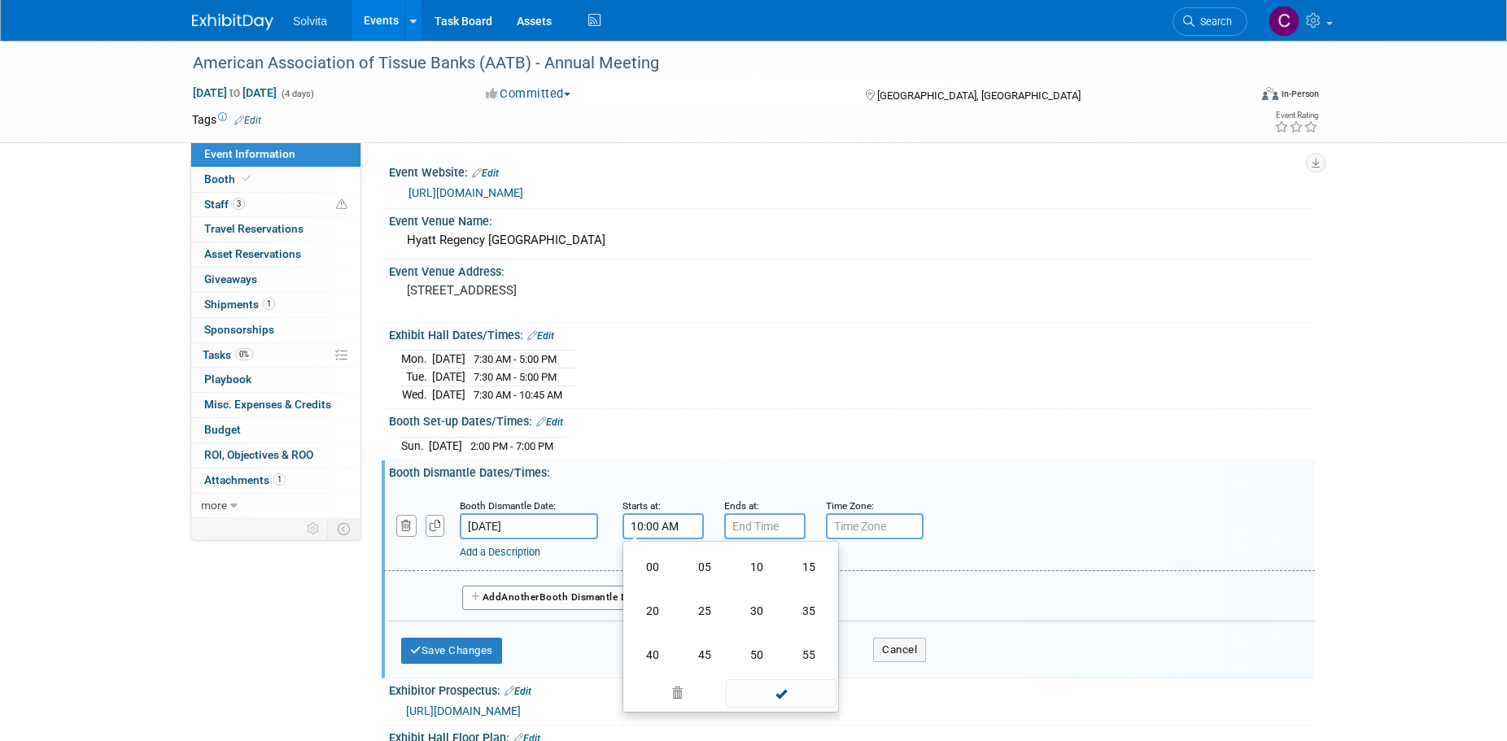
click at [698, 650] on td "45" at bounding box center [704, 655] width 52 height 44
type input "10:45 AM"
click at [787, 673] on span at bounding box center [781, 674] width 110 height 28
click at [759, 530] on input "7:00 PM" at bounding box center [764, 526] width 81 height 26
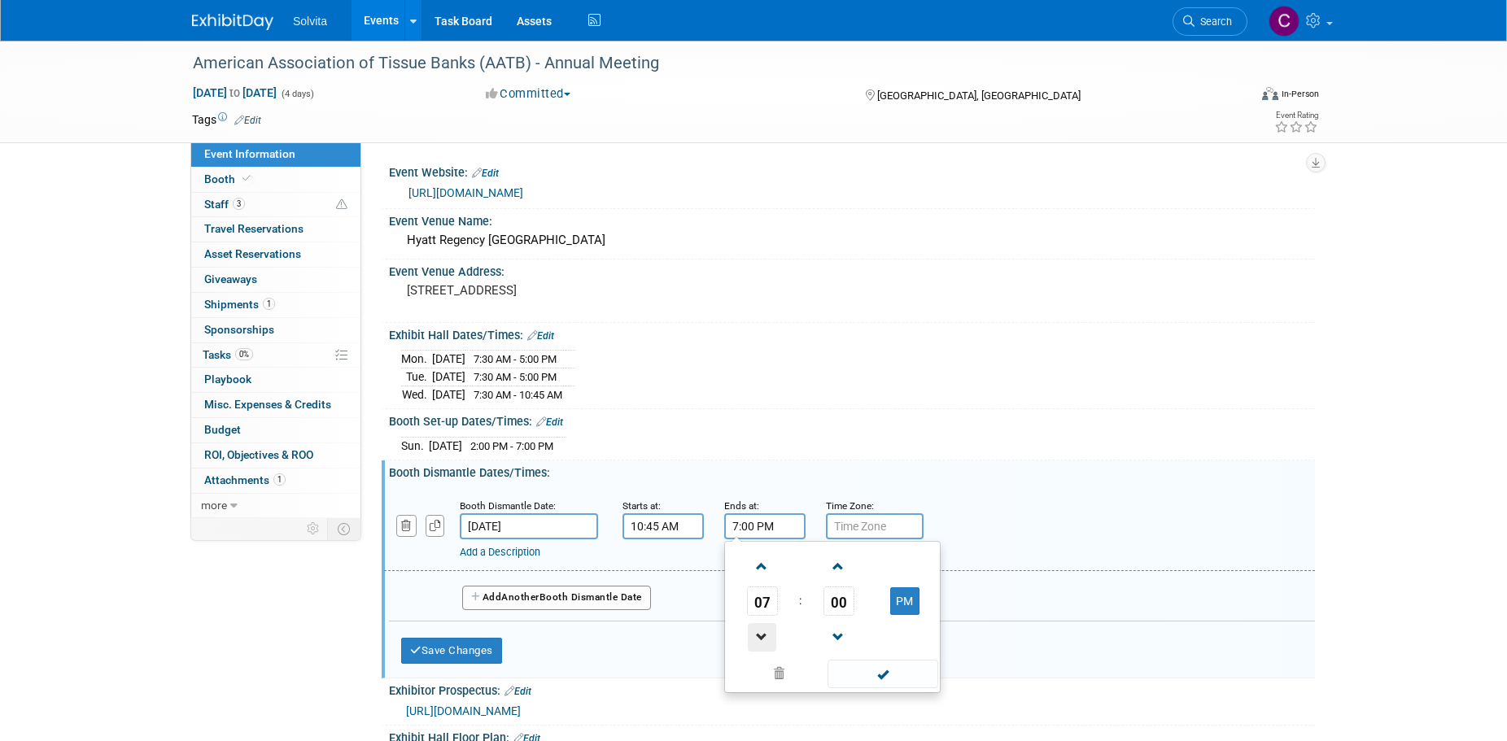
click at [764, 627] on span at bounding box center [762, 637] width 28 height 28
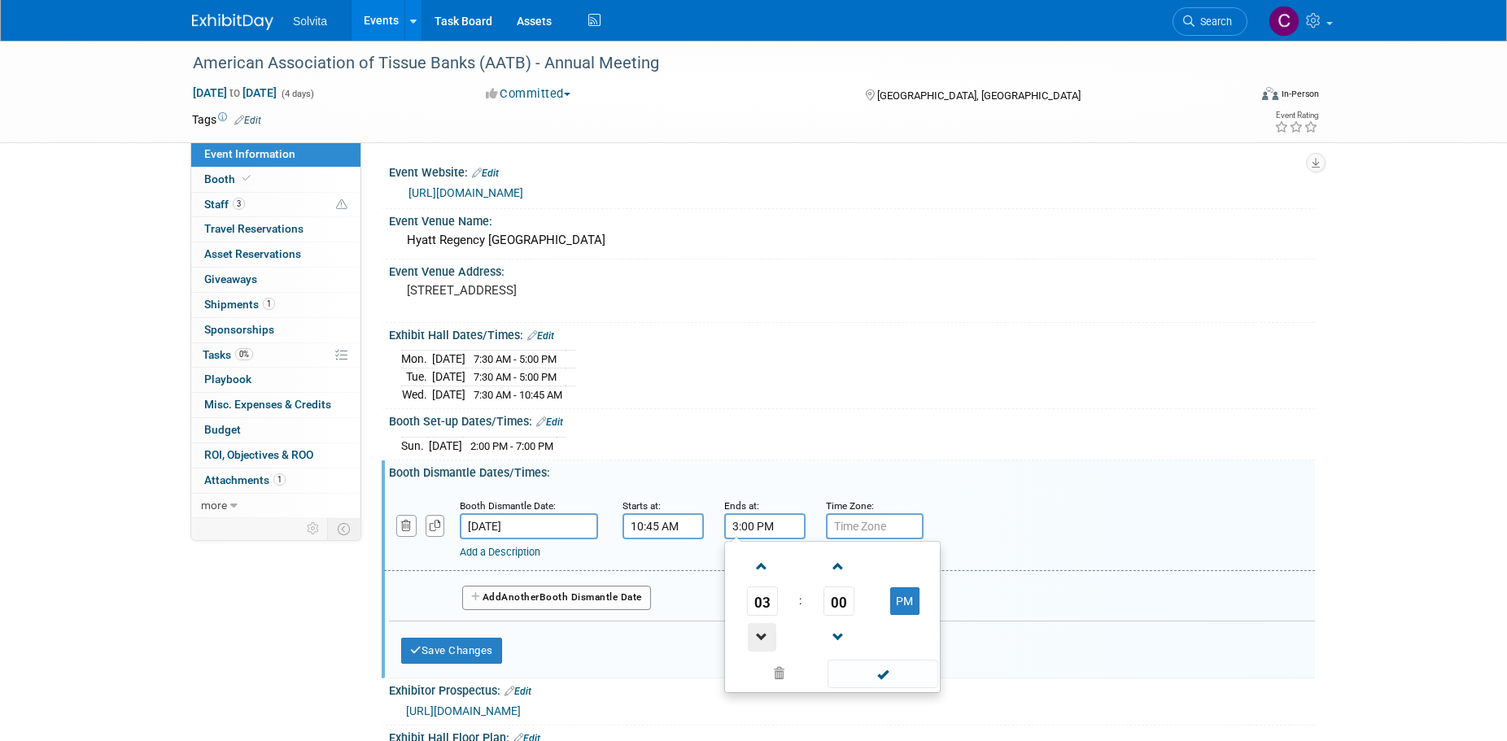
type input "2:00 PM"
click at [870, 668] on span at bounding box center [882, 674] width 110 height 28
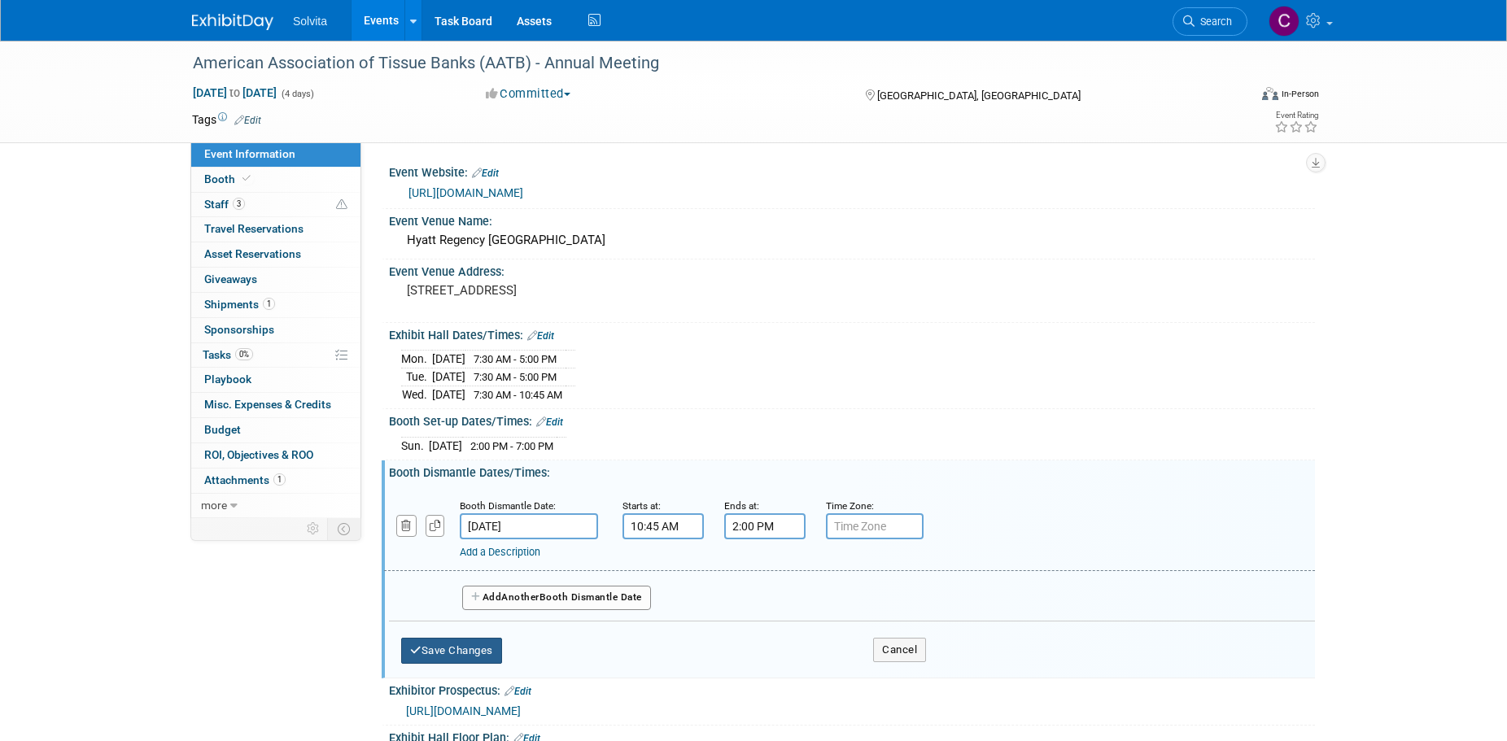
click at [488, 648] on button "Save Changes" at bounding box center [451, 651] width 101 height 26
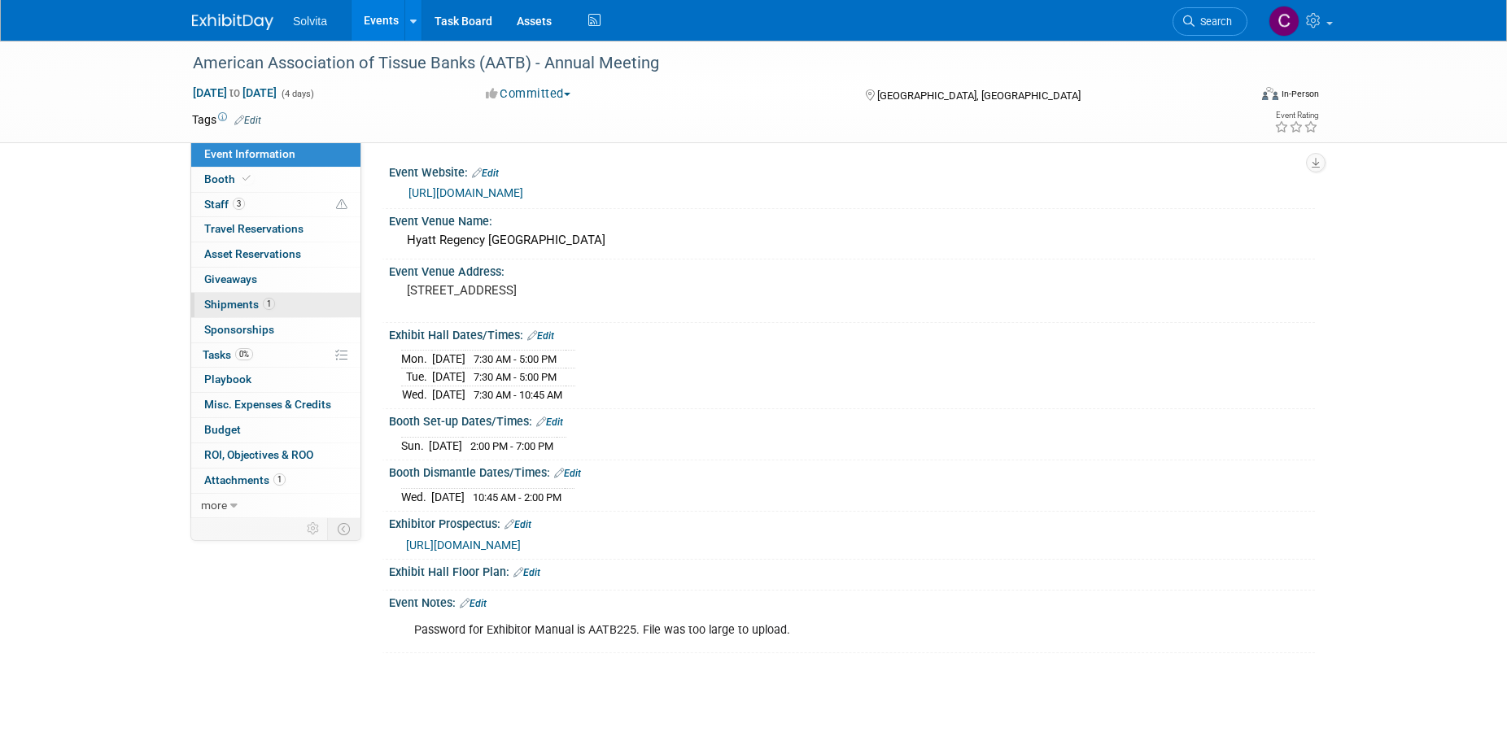
drag, startPoint x: 239, startPoint y: 303, endPoint x: 250, endPoint y: 302, distance: 10.7
click at [239, 303] on span "Shipments 1" at bounding box center [239, 304] width 71 height 13
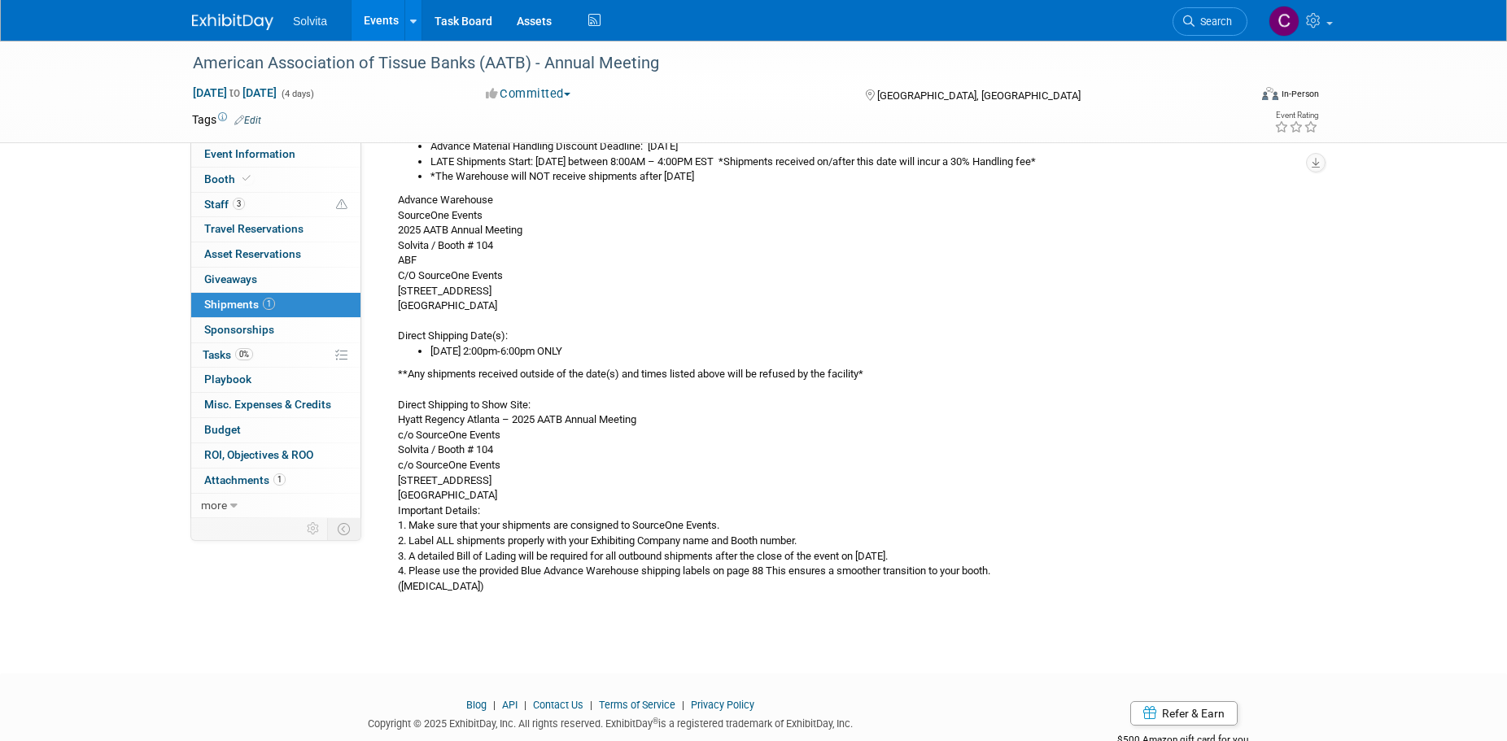
scroll to position [185, 0]
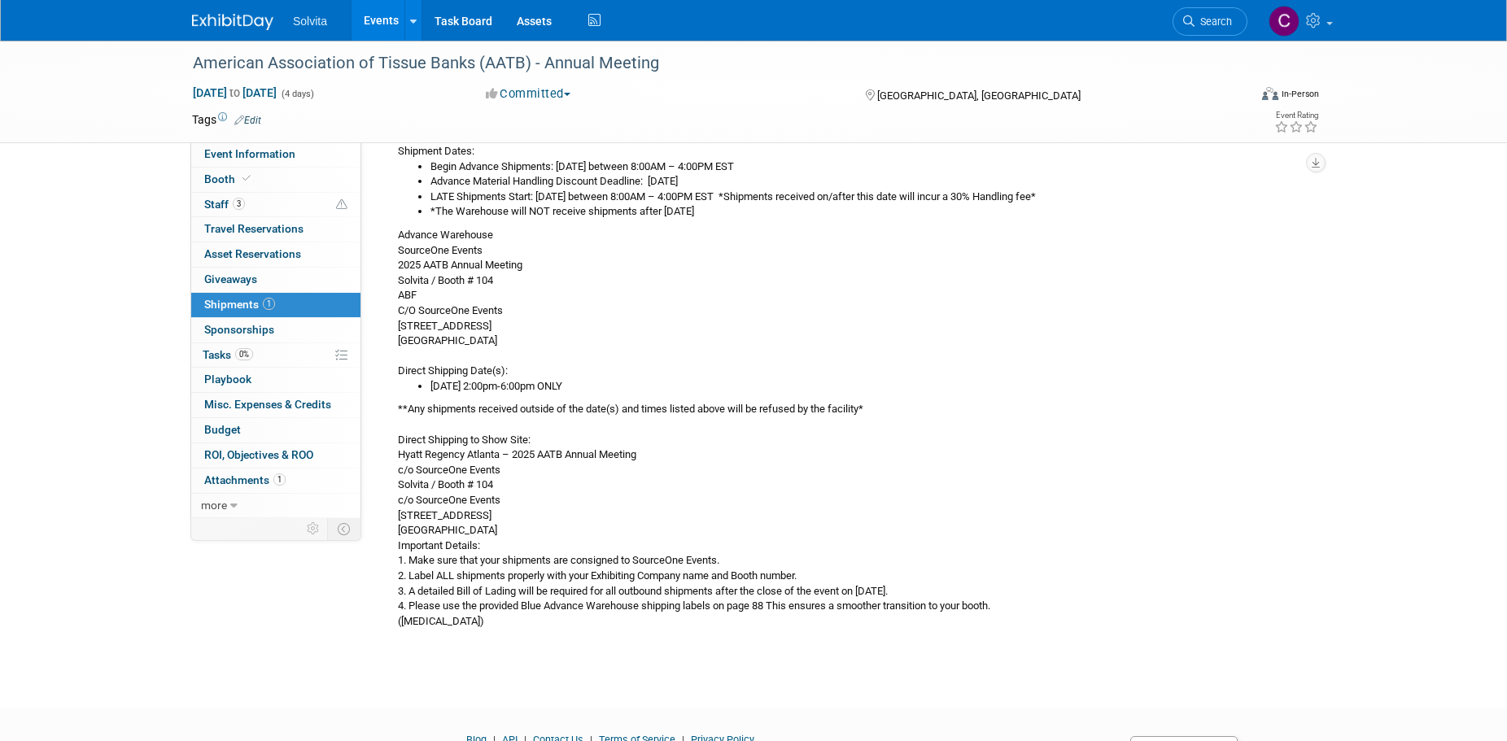
drag, startPoint x: 398, startPoint y: 234, endPoint x: 532, endPoint y: 345, distance: 173.9
click at [532, 345] on div "Shipment Dates: Begin Advance Shipments: [DATE] between 8:00AM – 4:00PM EST Adv…" at bounding box center [844, 385] width 917 height 486
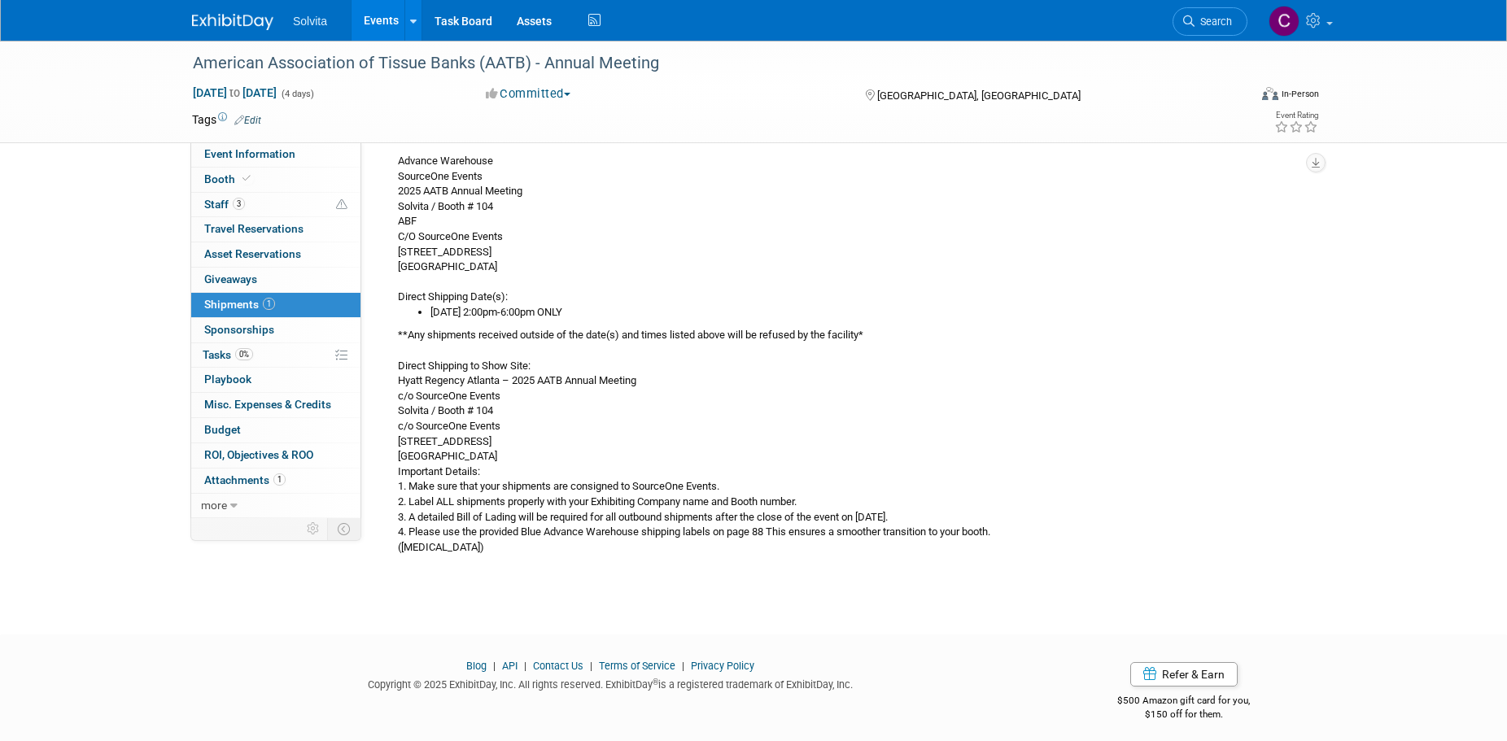
scroll to position [267, 0]
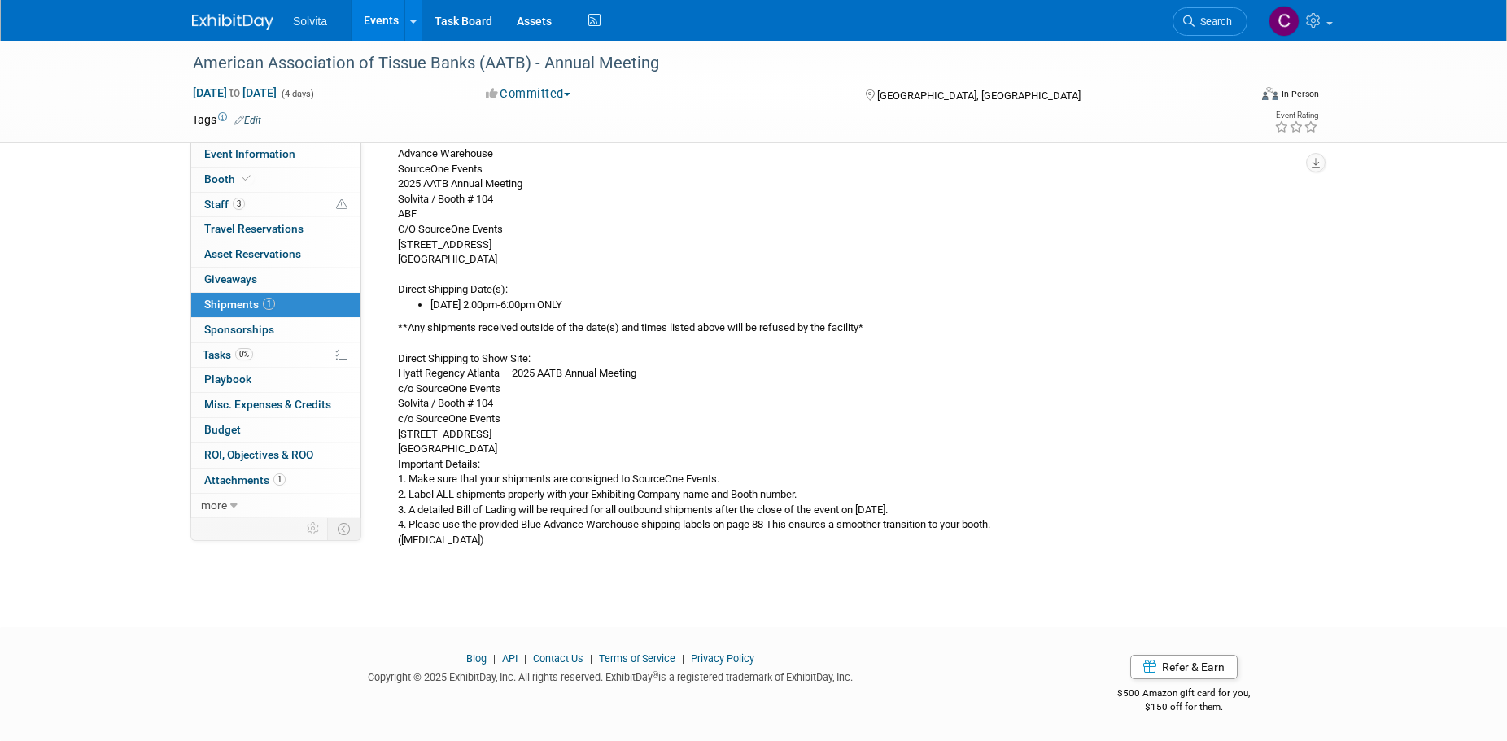
click at [481, 210] on div "Shipment Dates: Begin Advance Shipments: [DATE] between 8:00AM – 4:00PM EST Adv…" at bounding box center [844, 304] width 917 height 486
drag, startPoint x: 397, startPoint y: 151, endPoint x: 517, endPoint y: 255, distance: 158.6
click at [517, 255] on div "Shipment Dates: Begin Advance Shipments: [DATE] between 8:00AM – 4:00PM EST Adv…" at bounding box center [844, 304] width 917 height 486
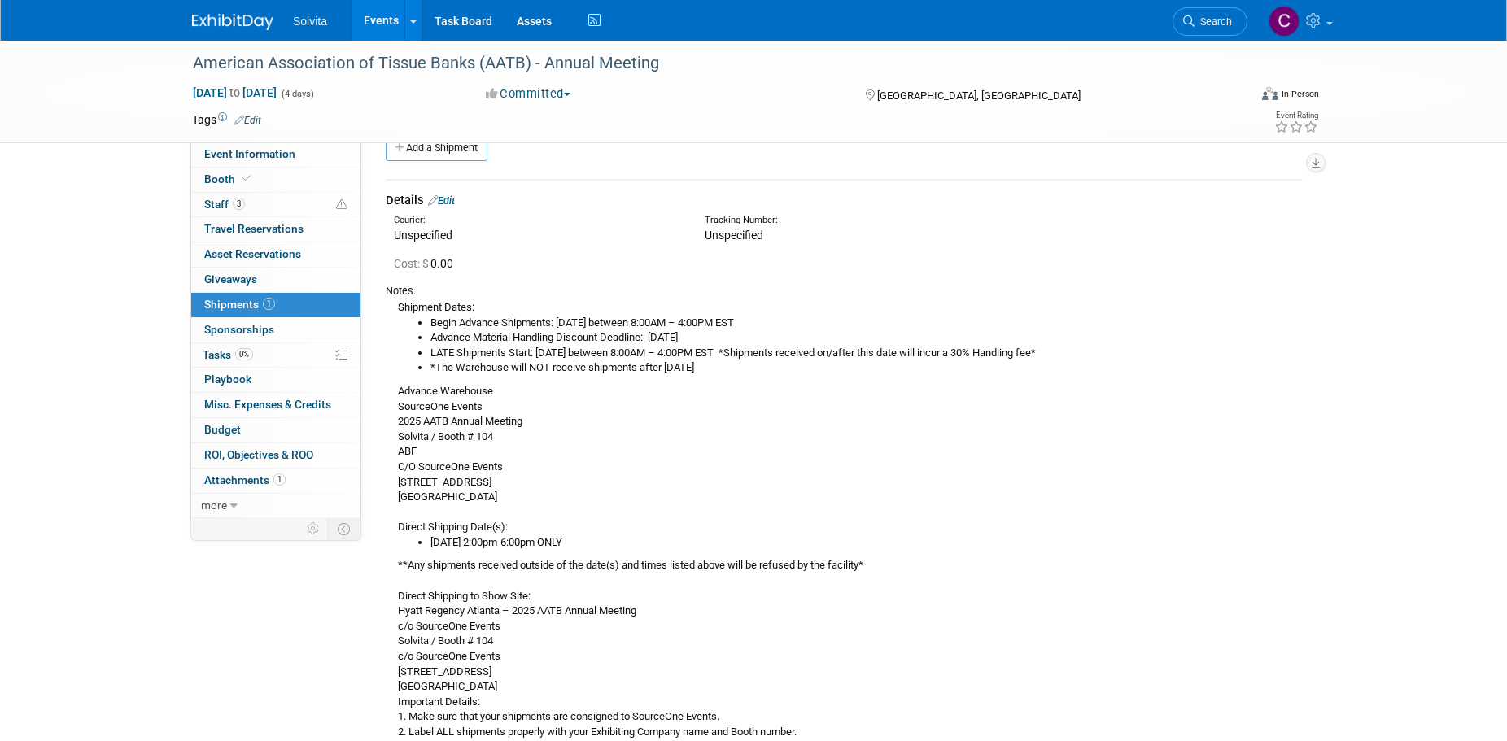
scroll to position [0, 0]
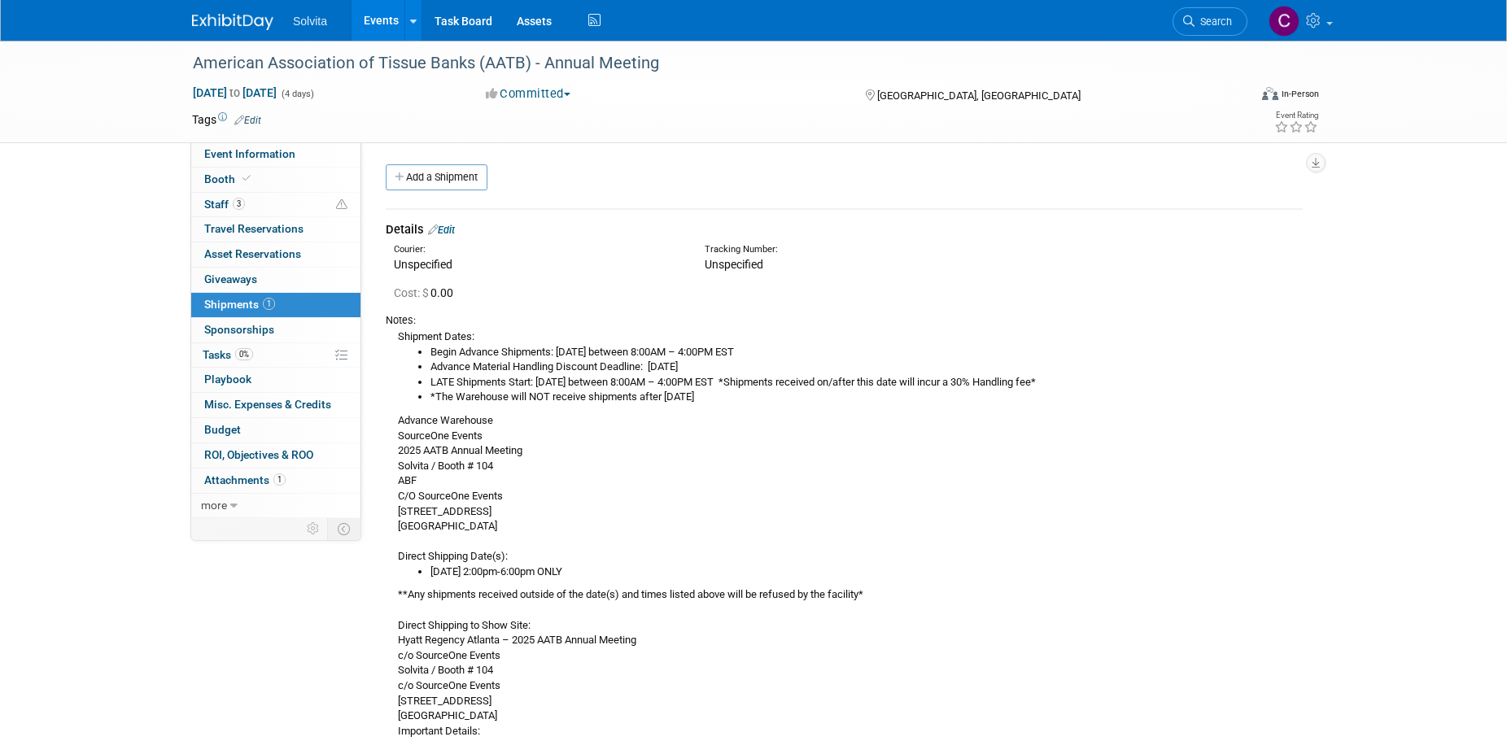
click at [455, 229] on link "Edit" at bounding box center [441, 230] width 27 height 12
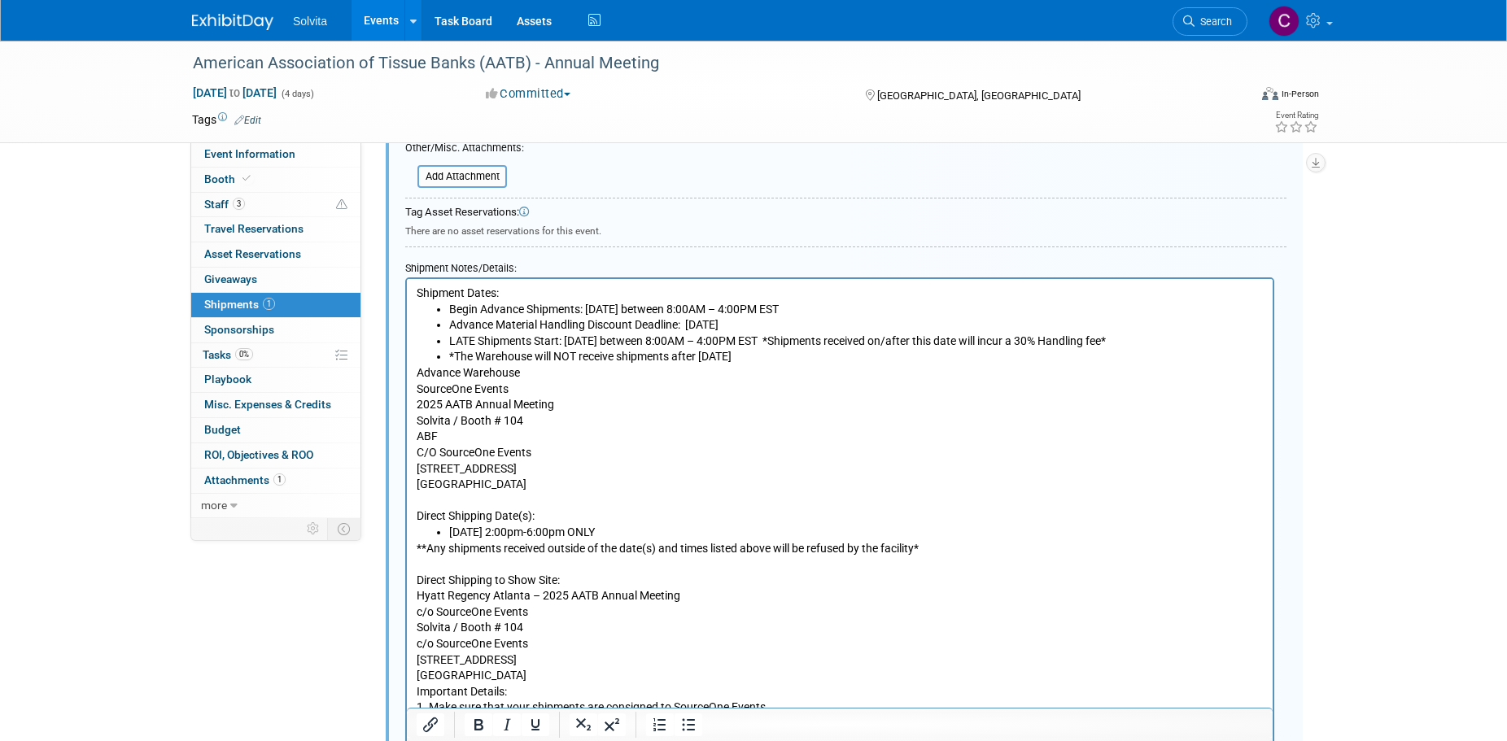
scroll to position [512, 0]
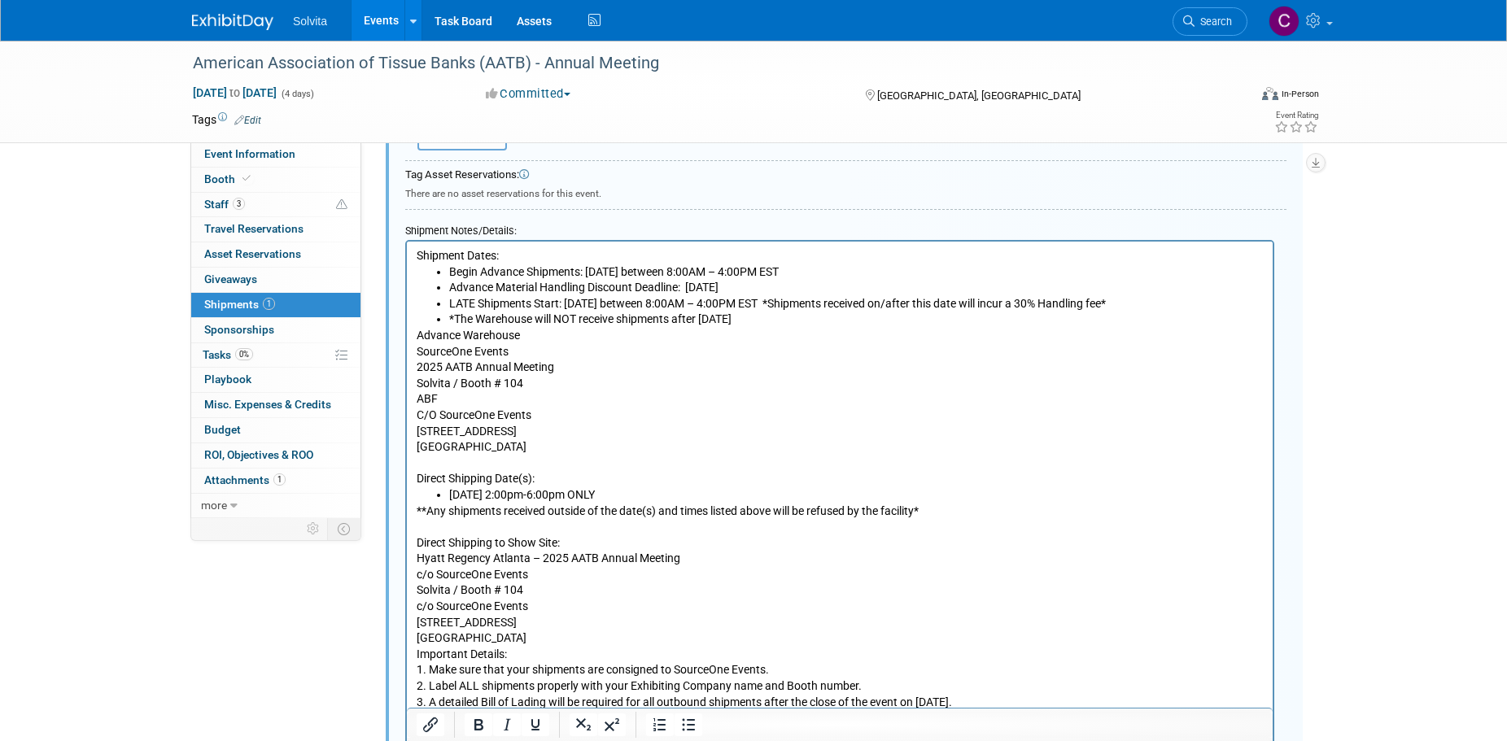
click at [853, 323] on li "*The Warehouse will NOT receive shipments after [DATE]" at bounding box center [856, 320] width 814 height 16
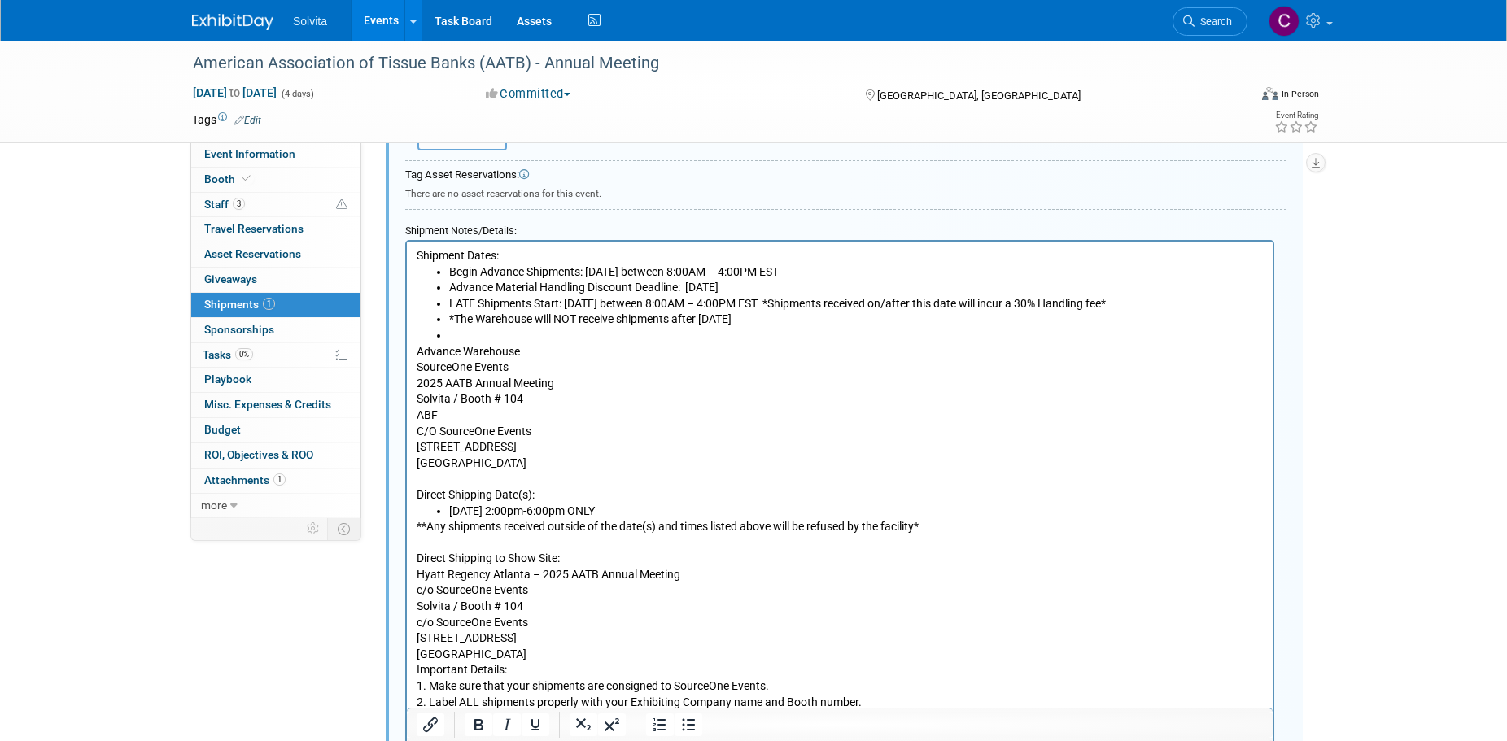
drag, startPoint x: 418, startPoint y: 349, endPoint x: 553, endPoint y: 460, distance: 174.6
click at [553, 460] on p "Advance Warehouse SourceOne Events 2025 AATB Annual Meeting Solvita / Booth # 1…" at bounding box center [840, 423] width 847 height 159
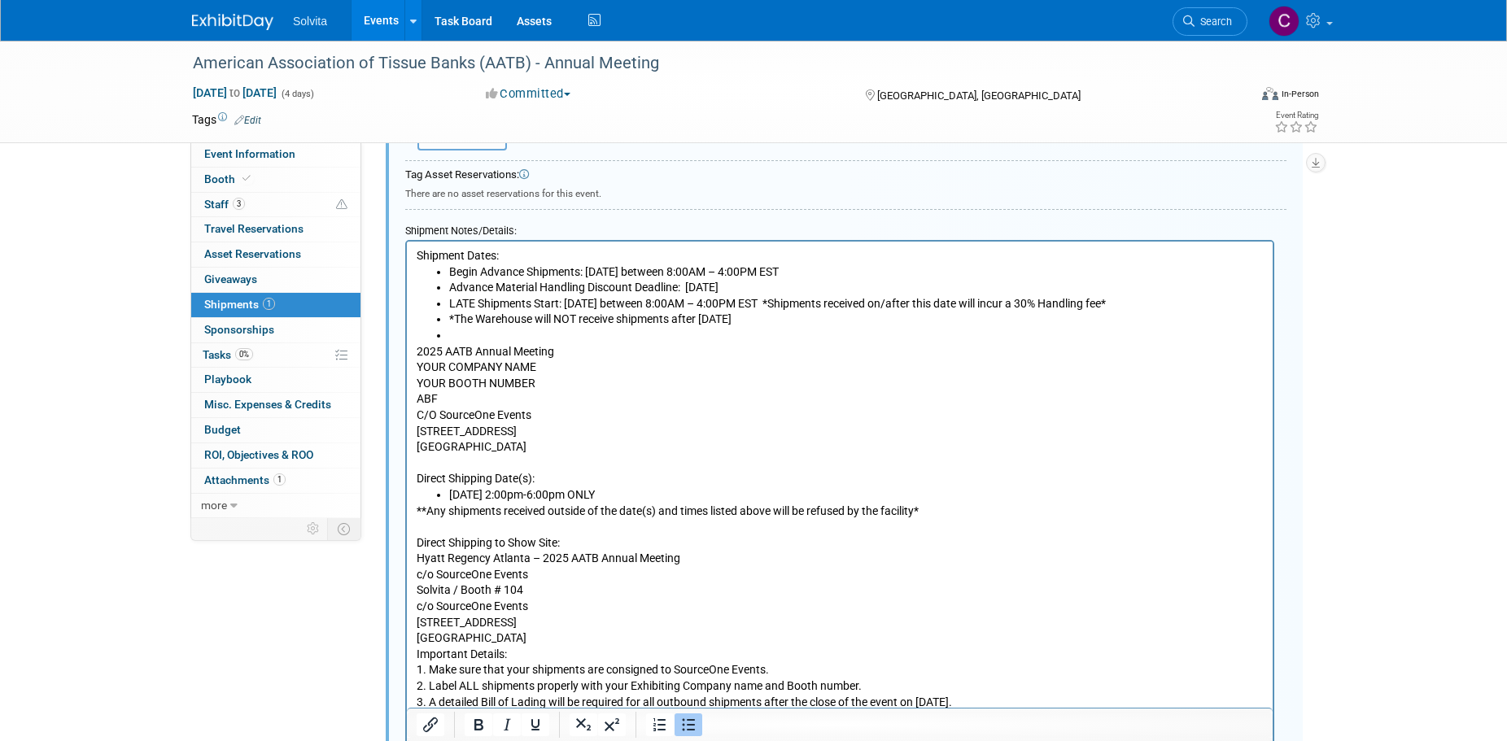
click at [491, 332] on li "Rich Text Area. Press ALT-0 for help." at bounding box center [856, 336] width 814 height 16
drag, startPoint x: 417, startPoint y: 348, endPoint x: 562, endPoint y: 451, distance: 177.4
click at [562, 451] on p "2025 AATB Annual Meeting YOUR COMPANY NAME YOUR BOOTH NUMBER ABF C/O SourceOne …" at bounding box center [840, 415] width 847 height 143
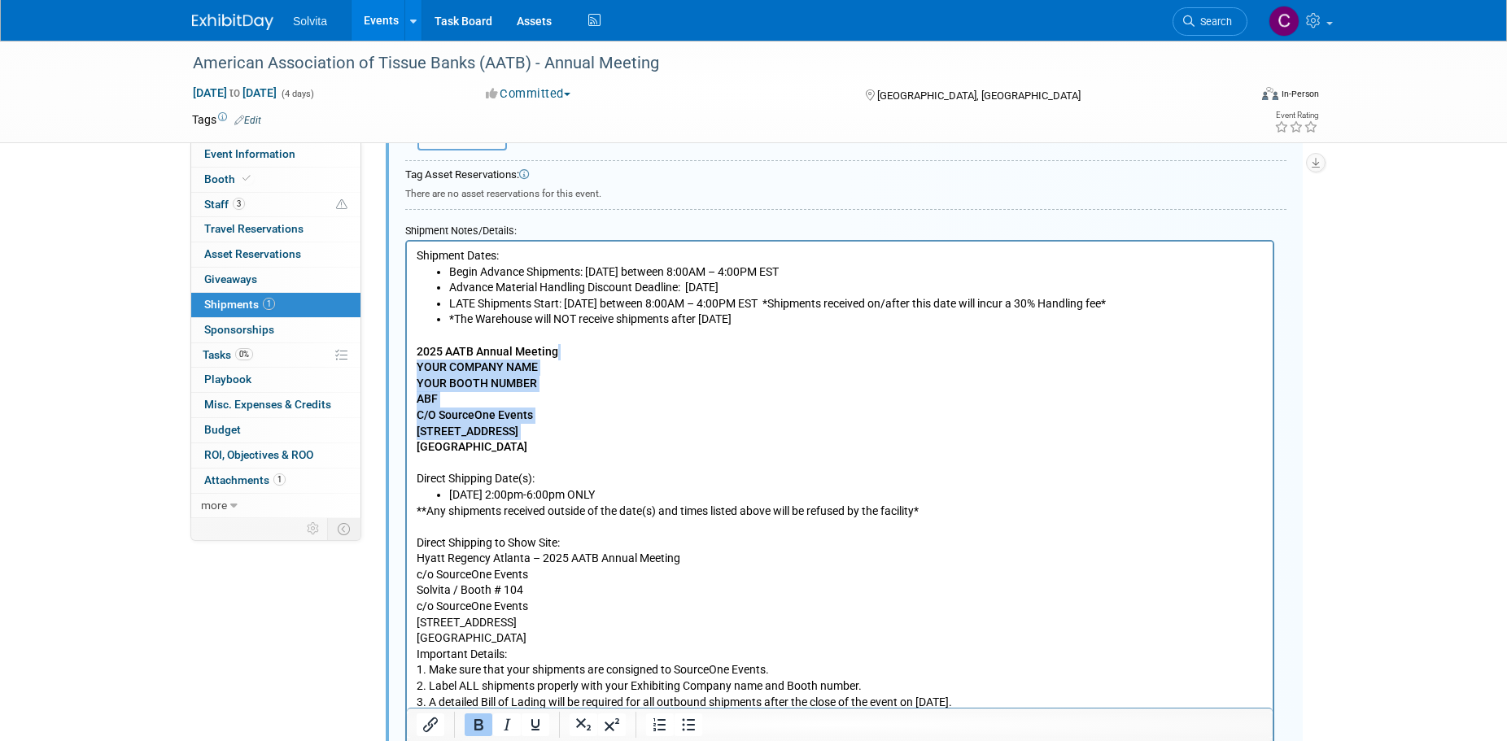
click at [627, 436] on p "2025 AATB Annual Meeting YOUR COMPANY NAME YOUR BOOTH NUMBER ABF C/O SourceOne …" at bounding box center [840, 415] width 847 height 143
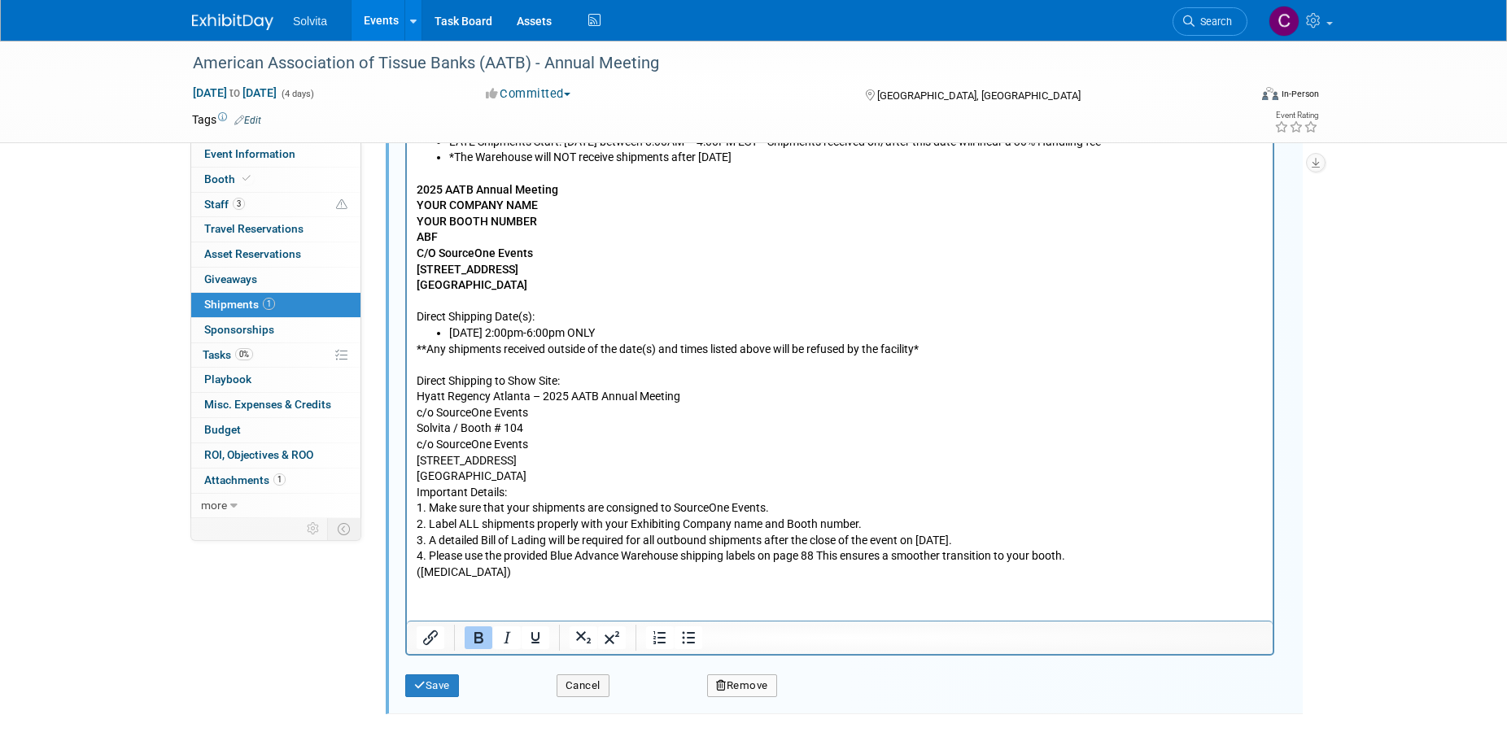
scroll to position [675, 0]
click at [454, 172] on p "Rich Text Area. Press ALT-0 for help." at bounding box center [840, 173] width 847 height 16
click at [824, 157] on li "*The Warehouse will NOT receive shipments after [DATE]" at bounding box center [856, 157] width 814 height 16
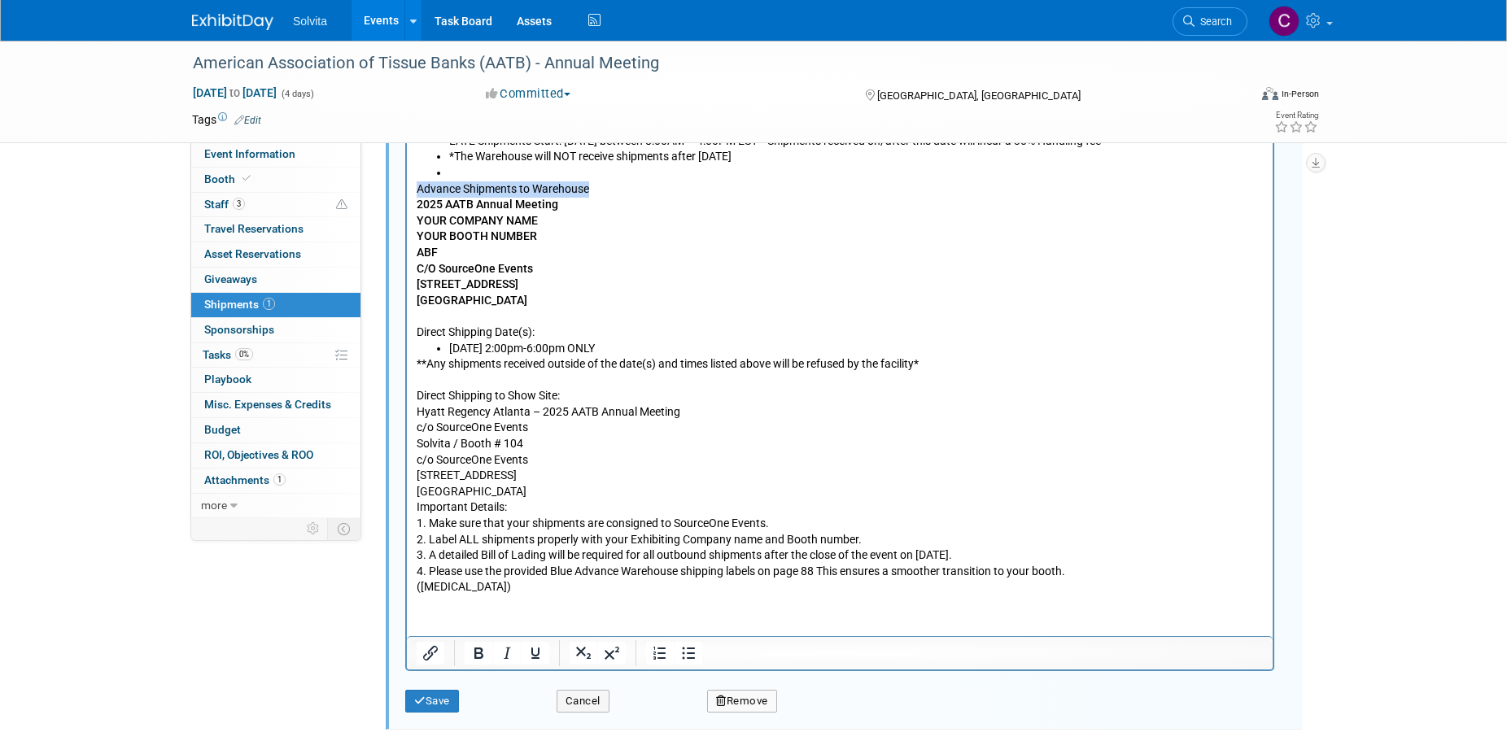
drag, startPoint x: 417, startPoint y: 188, endPoint x: 606, endPoint y: 187, distance: 188.7
click at [606, 187] on p "Advance Shipments to Warehouse" at bounding box center [840, 189] width 847 height 16
drag, startPoint x: 417, startPoint y: 198, endPoint x: 542, endPoint y: 299, distance: 160.8
click at [542, 299] on p "2025 AATB Annual Meeting YOUR COMPANY NAME YOUR BOOTH NUMBER ABF C/O SourceOne …" at bounding box center [840, 268] width 847 height 143
click at [561, 309] on p "2025 AATB Annual Meeting YOUR COMPANY NAME YOUR BOOTH NUMBER ABF C/O SourceOne …" at bounding box center [840, 268] width 847 height 143
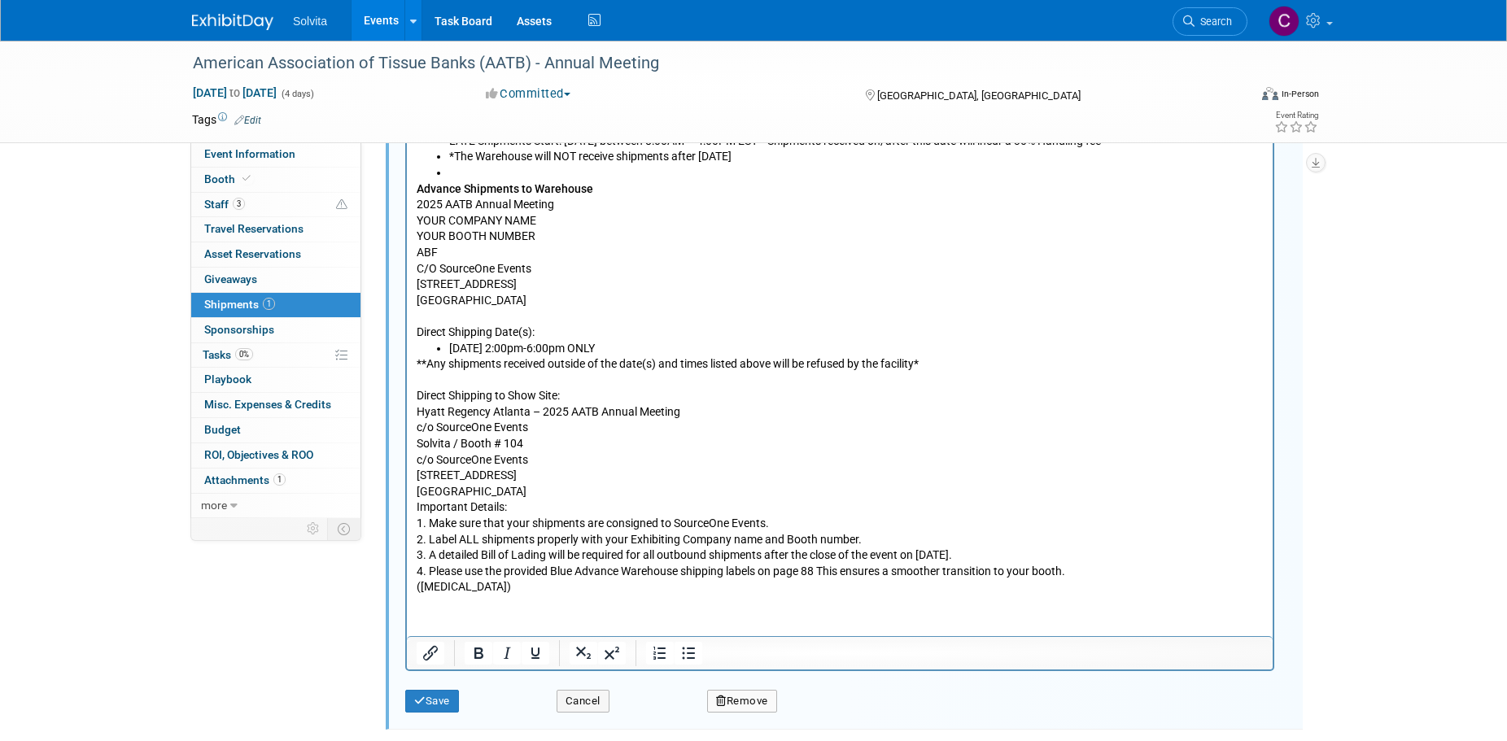
click at [766, 517] on p "**Any shipments received outside of the date(s) and times listed above will be …" at bounding box center [840, 475] width 847 height 239
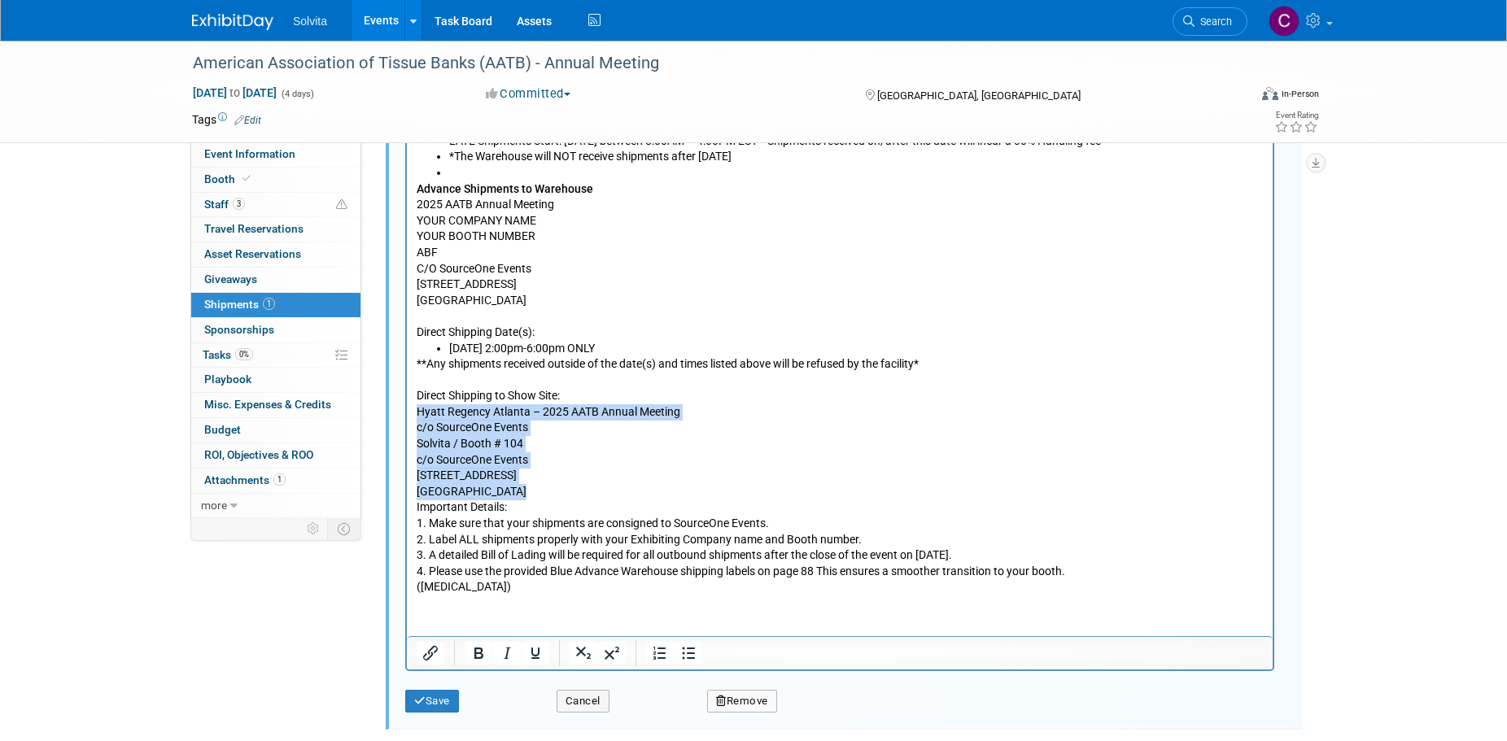
drag, startPoint x: 416, startPoint y: 410, endPoint x: 552, endPoint y: 486, distance: 156.2
click at [552, 486] on body "Shipment Dates: Begin Advance Shipments: [DATE] between 8:00AM – 4:00PM EST Adv…" at bounding box center [840, 340] width 848 height 510
click at [552, 499] on p "**Any shipments received outside of the date(s) and times listed above will be …" at bounding box center [840, 475] width 847 height 239
drag, startPoint x: 510, startPoint y: 495, endPoint x: 412, endPoint y: 409, distance: 130.3
click at [412, 409] on html "Shipment Dates: Begin Advance Shipments: [DATE] between 8:00AM – 4:00PM EST Adv…" at bounding box center [840, 337] width 866 height 517
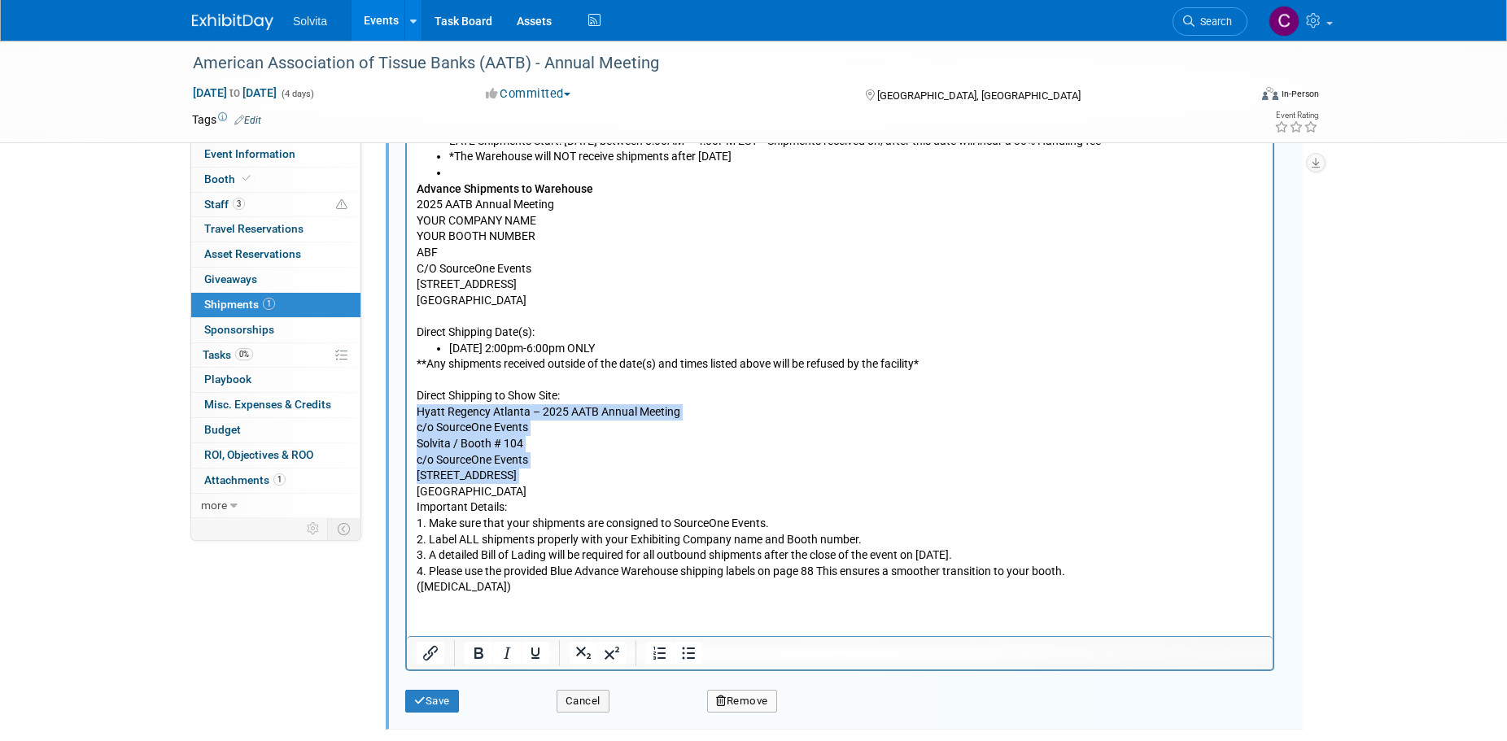
click at [454, 437] on p "**Any shipments received outside of the date(s) and times listed above will be …" at bounding box center [840, 475] width 847 height 239
drag, startPoint x: 416, startPoint y: 412, endPoint x: 521, endPoint y: 496, distance: 134.9
click at [521, 496] on body "Shipment Dates: Begin Advance Shipments: [DATE] between 8:00AM – 4:00PM EST Adv…" at bounding box center [840, 340] width 848 height 510
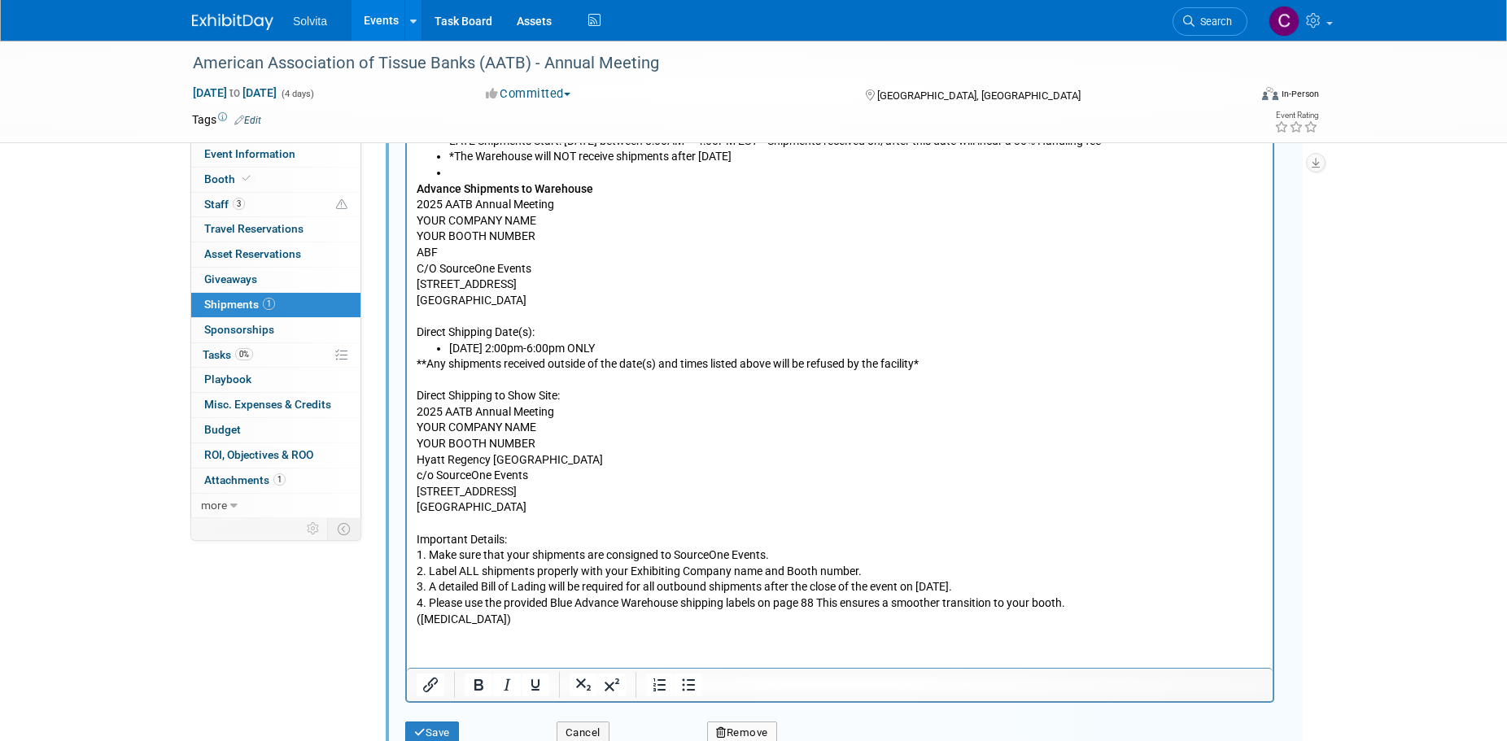
click at [570, 392] on p "**Any shipments received outside of the date(s) and times listed above will be …" at bounding box center [840, 491] width 847 height 271
drag, startPoint x: 417, startPoint y: 390, endPoint x: 584, endPoint y: 398, distance: 166.9
click at [584, 398] on p "**Any shipments received outside of the date(s) and times listed above will be …" at bounding box center [840, 491] width 847 height 271
click at [539, 478] on p "**Any shipments received outside of the date(s) and times listed above will be …" at bounding box center [840, 491] width 847 height 271
click at [528, 525] on p "**Any shipments received outside of the date(s) and times listed above will be …" at bounding box center [840, 491] width 847 height 271
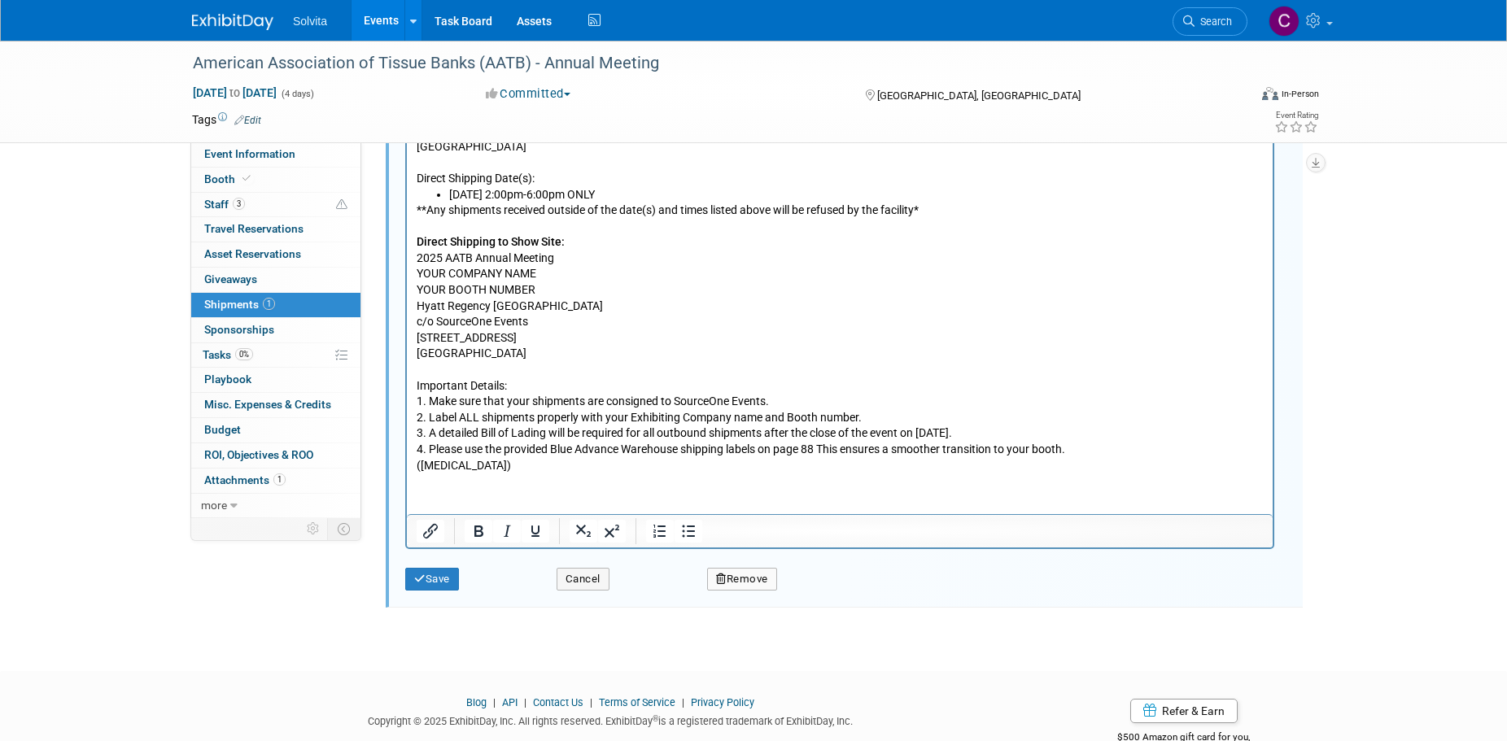
scroll to position [838, 0]
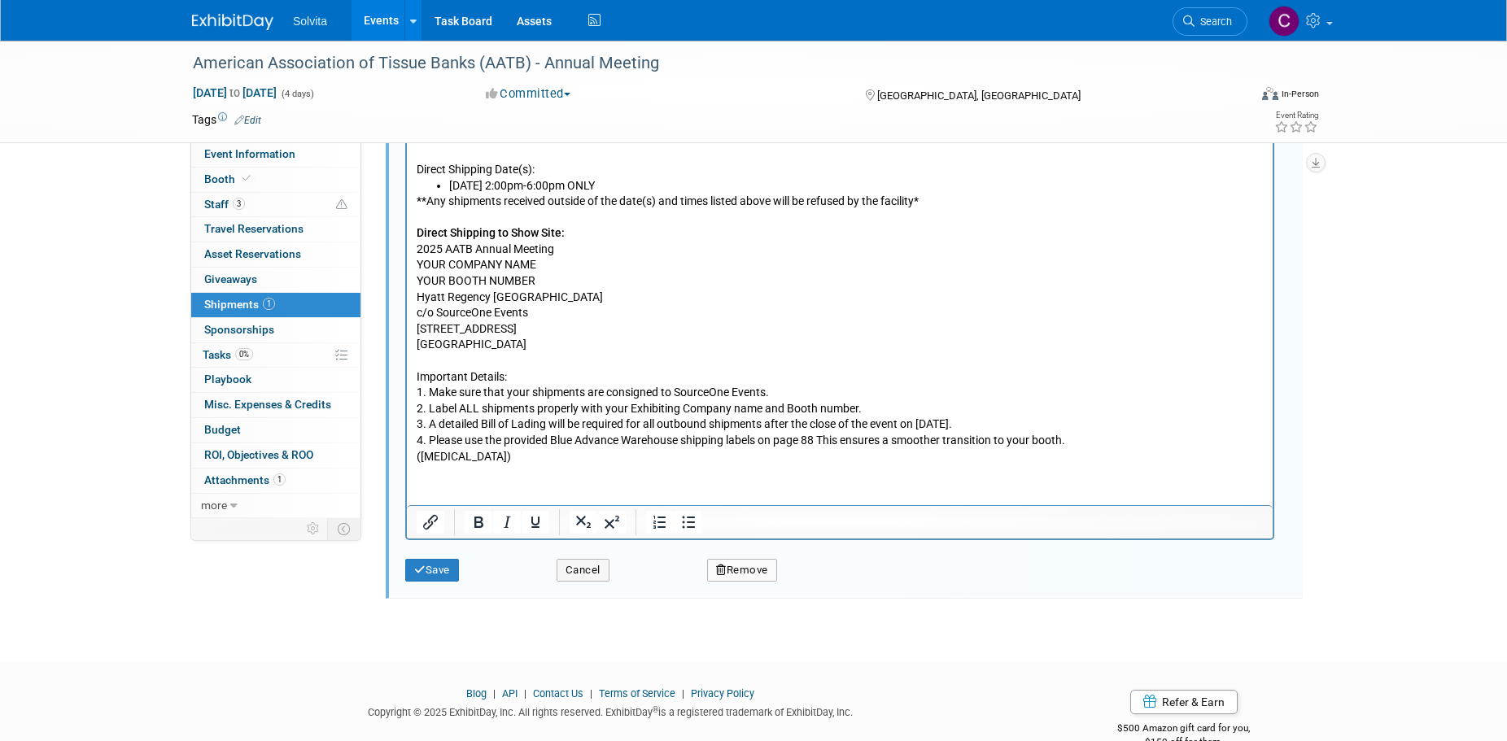
click at [764, 390] on p "**Any shipments received outside of the date(s) and times listed above will be …" at bounding box center [840, 329] width 847 height 271
click at [767, 391] on p "**Any shipments received outside of the date(s) and times listed above will be …" at bounding box center [840, 329] width 847 height 271
click at [1159, 417] on p "**Any shipments received outside of the date(s) and times listed above will be …" at bounding box center [840, 329] width 847 height 271
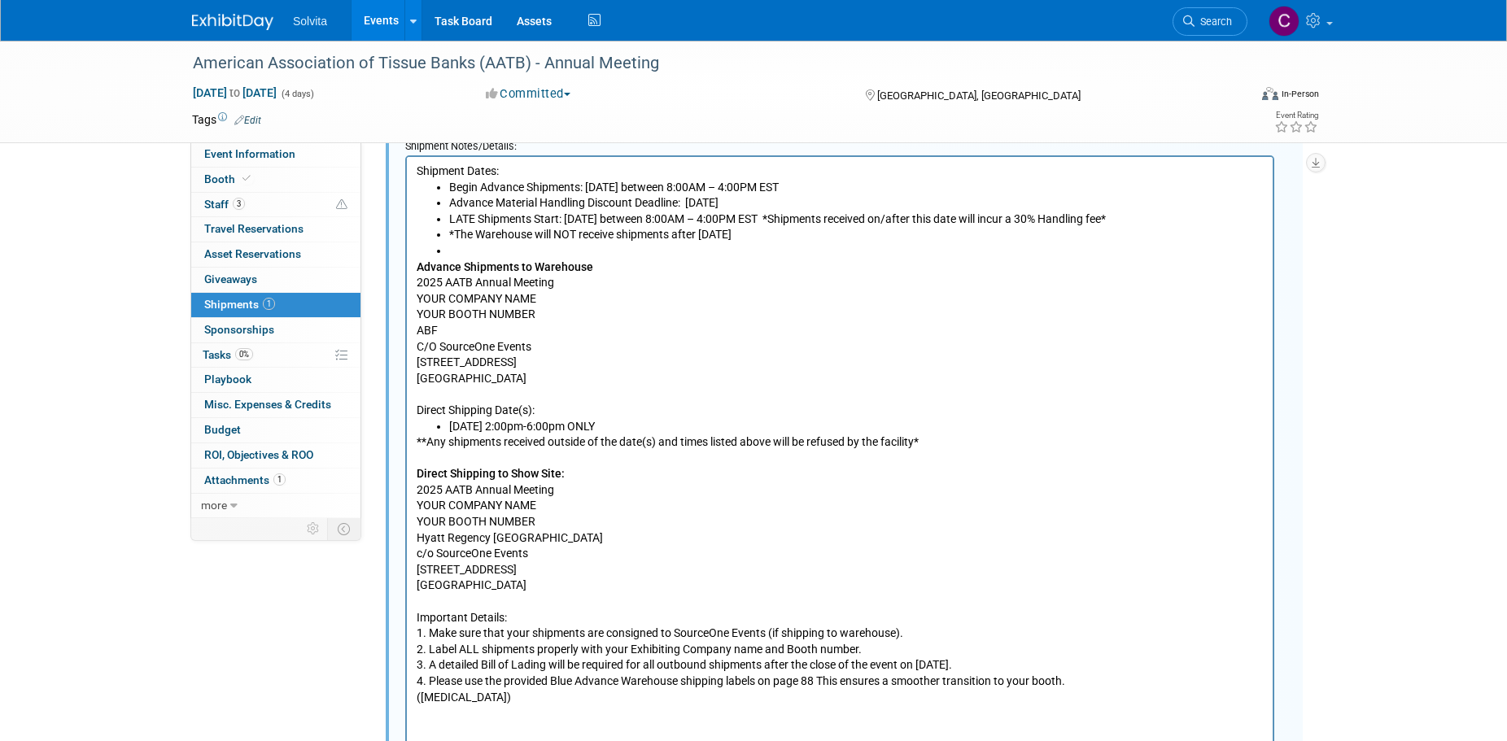
scroll to position [512, 0]
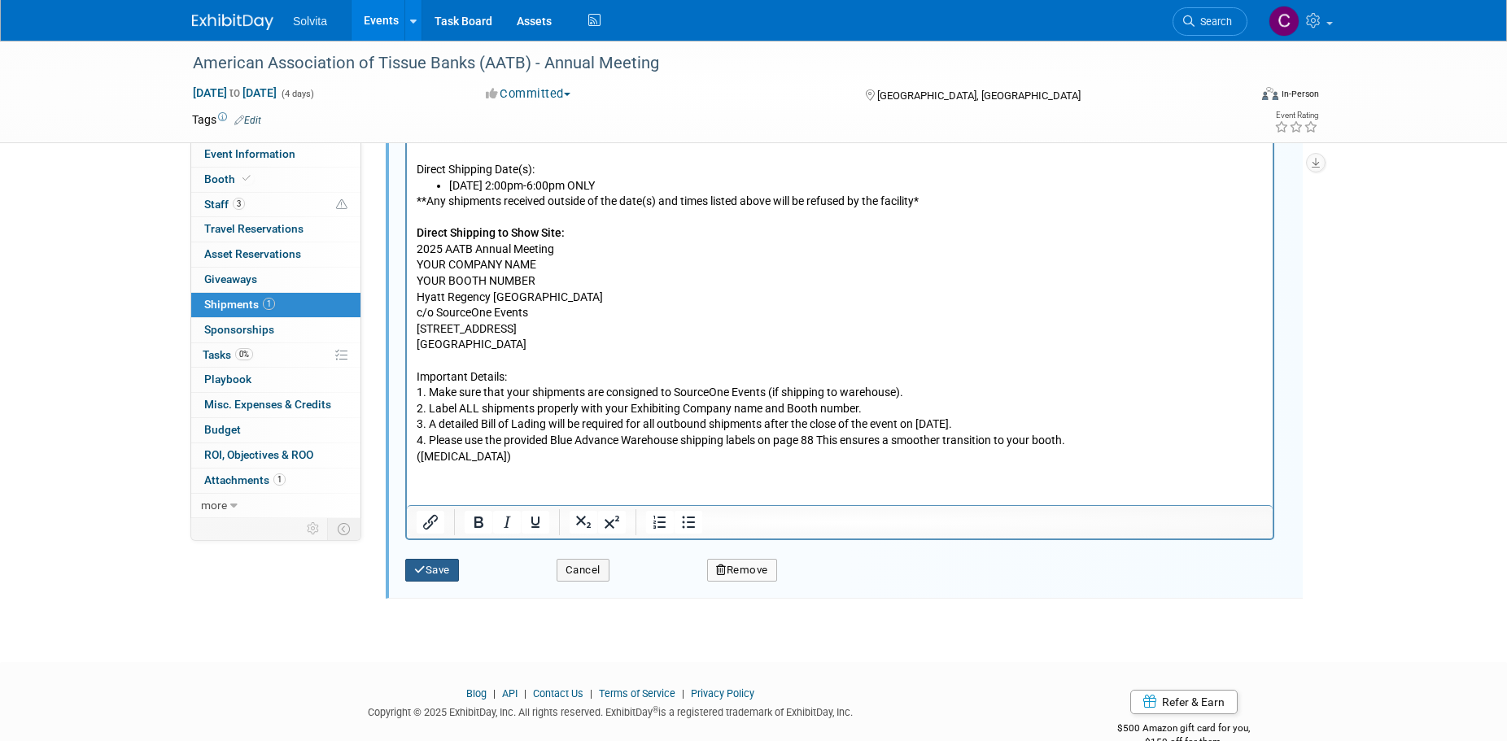
click at [436, 571] on button "Save" at bounding box center [432, 570] width 54 height 23
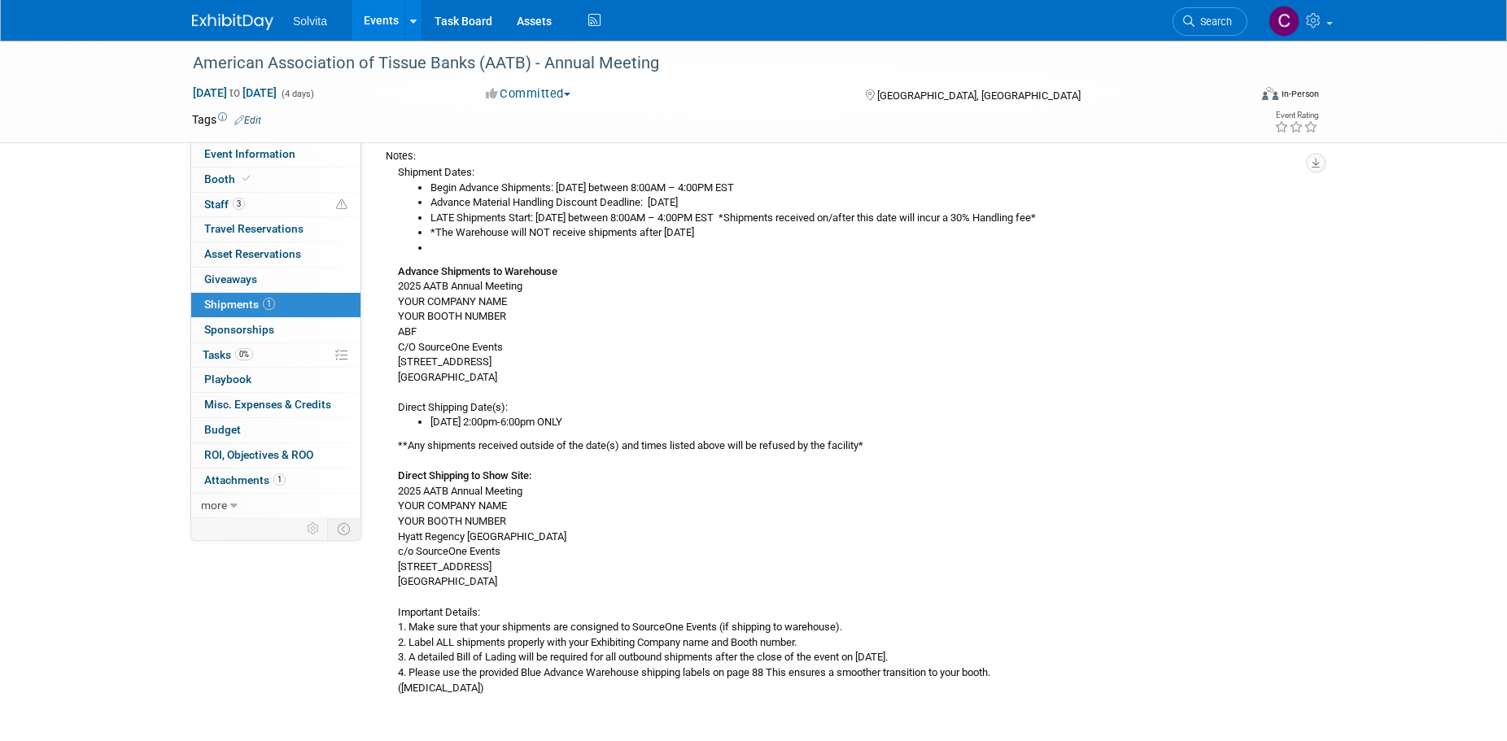
scroll to position [187, 0]
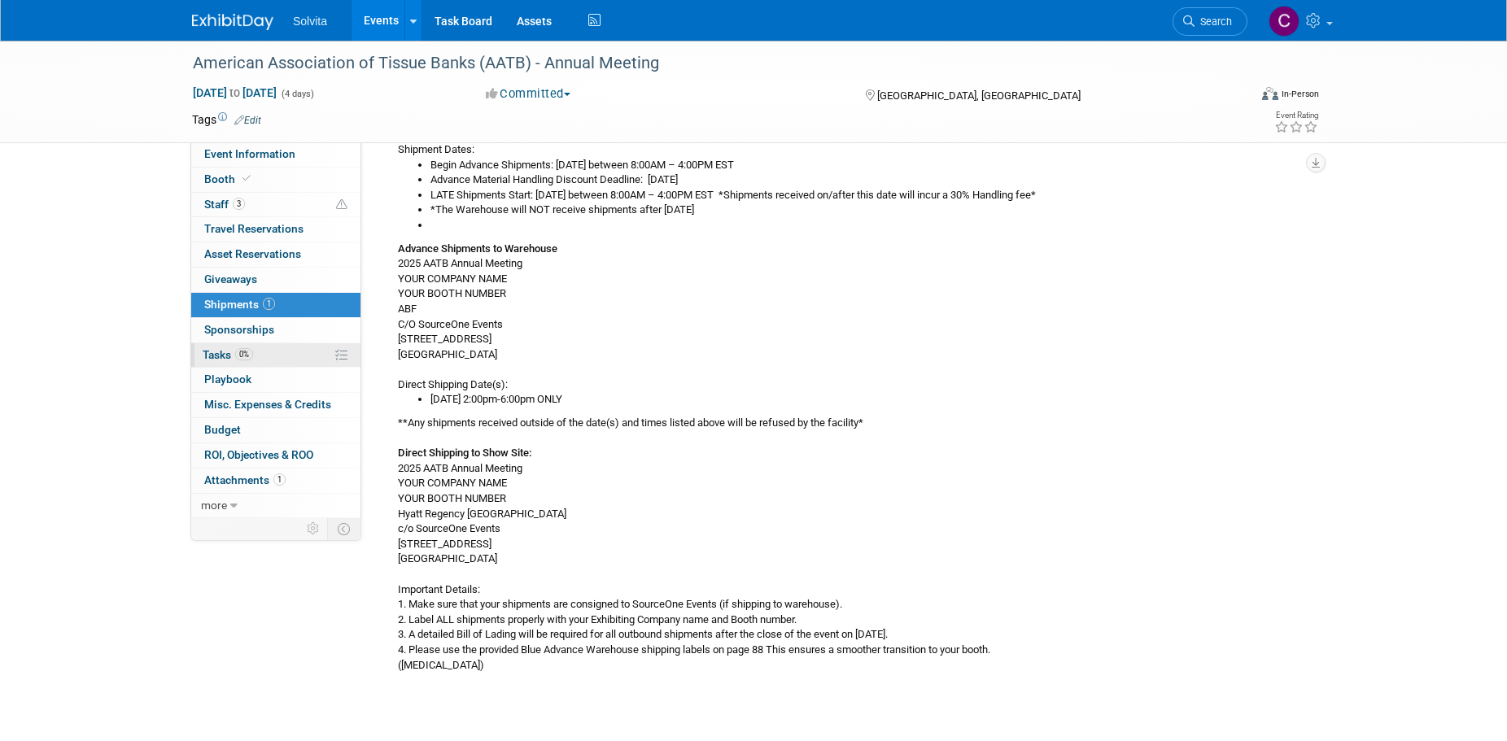
click at [212, 355] on span "Tasks 0%" at bounding box center [228, 354] width 50 height 13
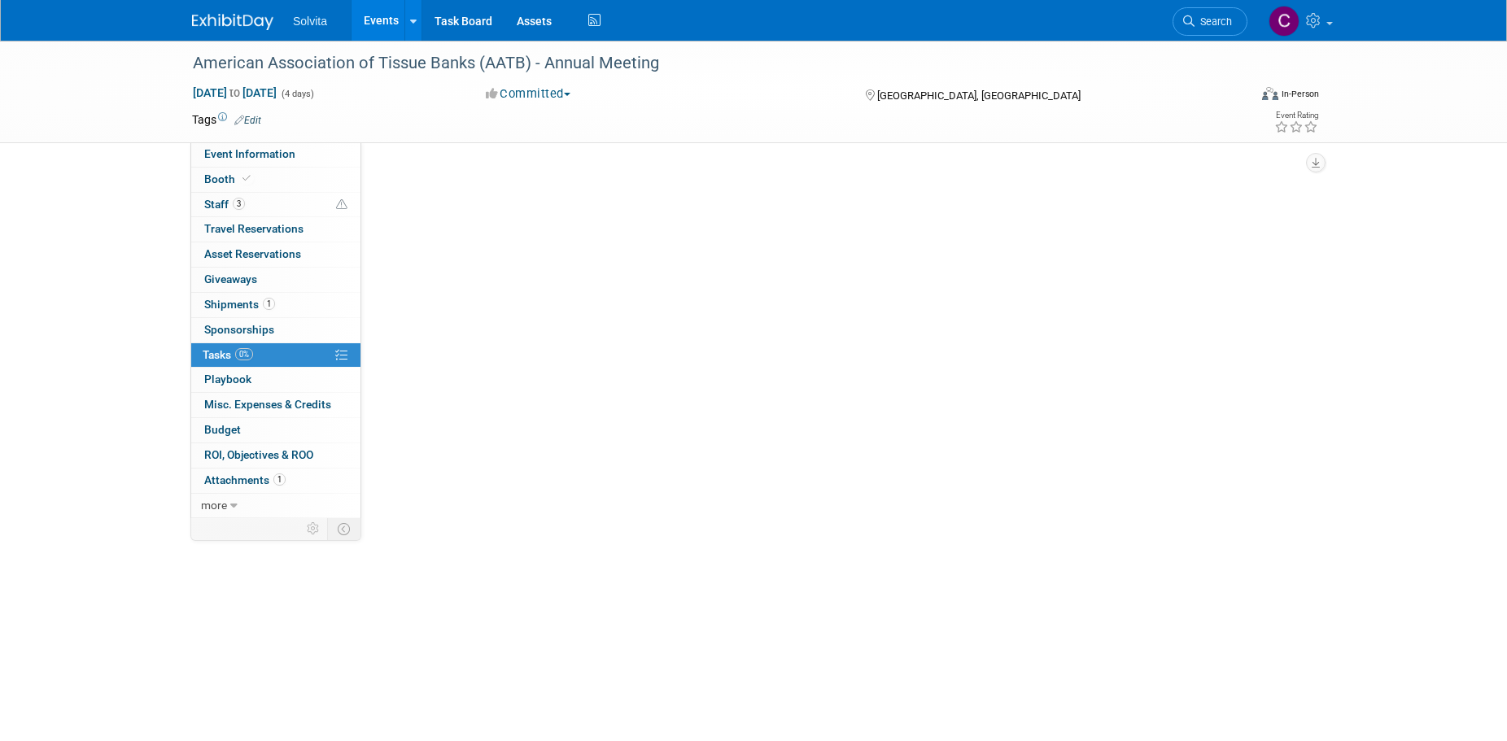
scroll to position [0, 0]
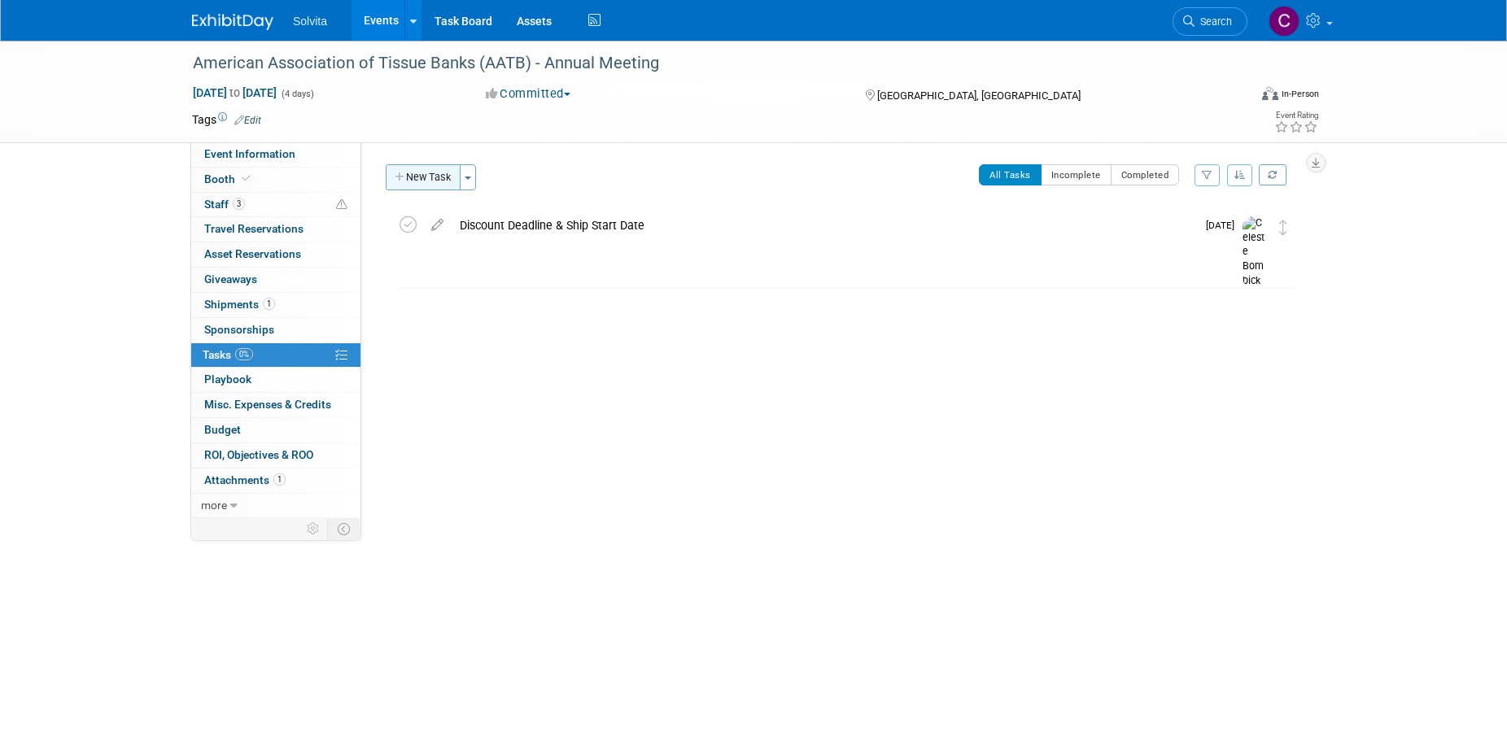
click at [407, 173] on button "New Task" at bounding box center [423, 177] width 75 height 26
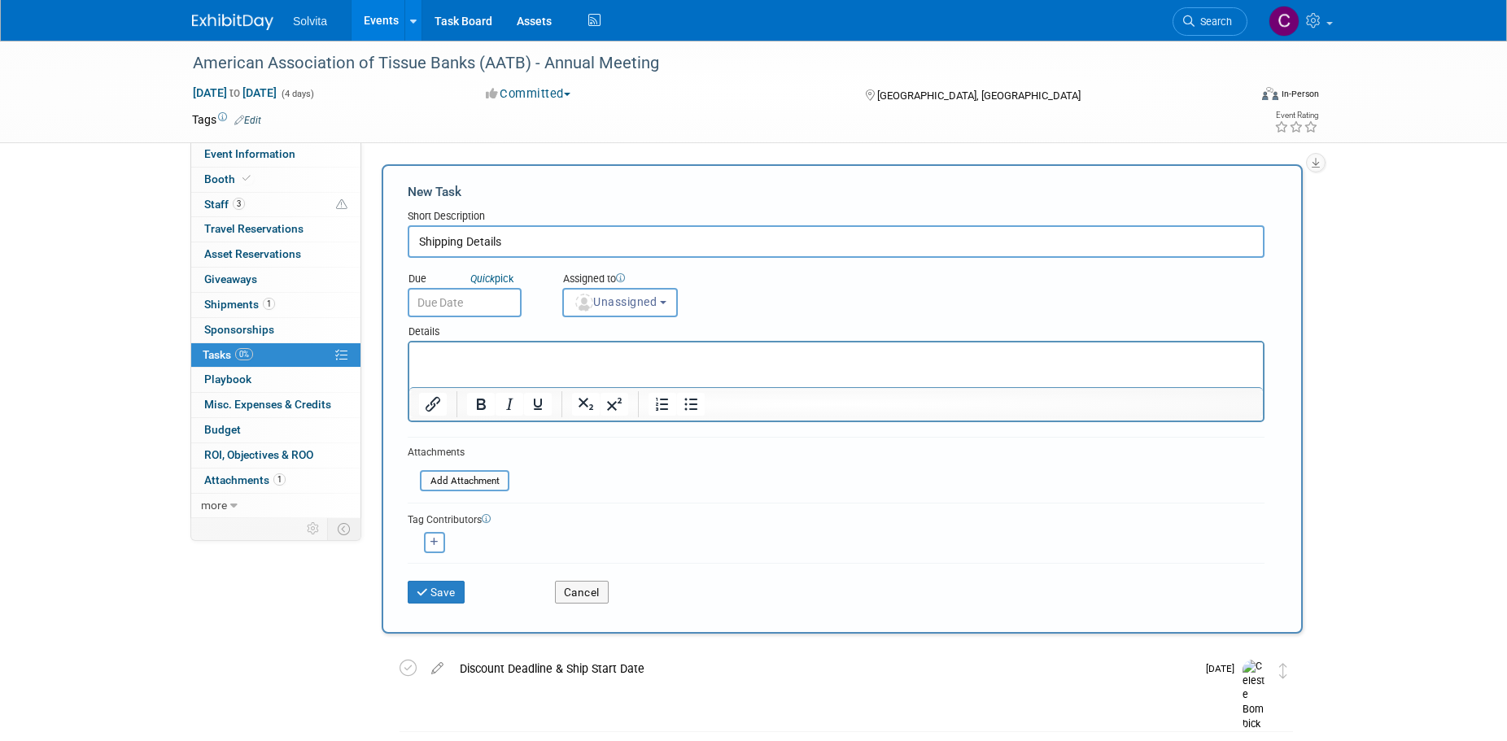
type input "Shipping Details"
click at [473, 361] on p "Rich Text Area. Press ALT-0 for help." at bounding box center [836, 357] width 835 height 16
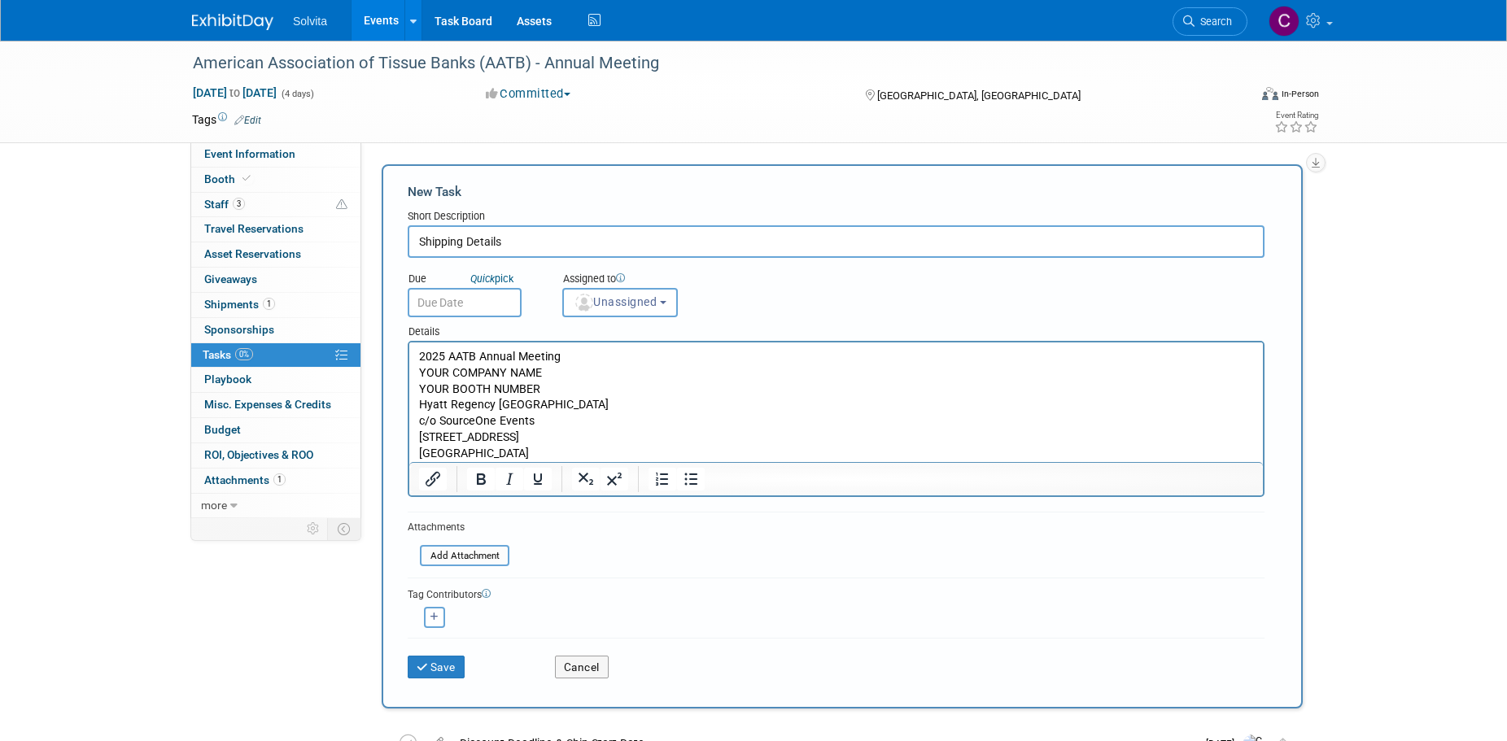
click at [419, 352] on p "2025 AATB Annual Meeting YOUR COMPANY NAME YOUR BOOTH NUMBER Hyatt Regency Atla…" at bounding box center [836, 405] width 835 height 113
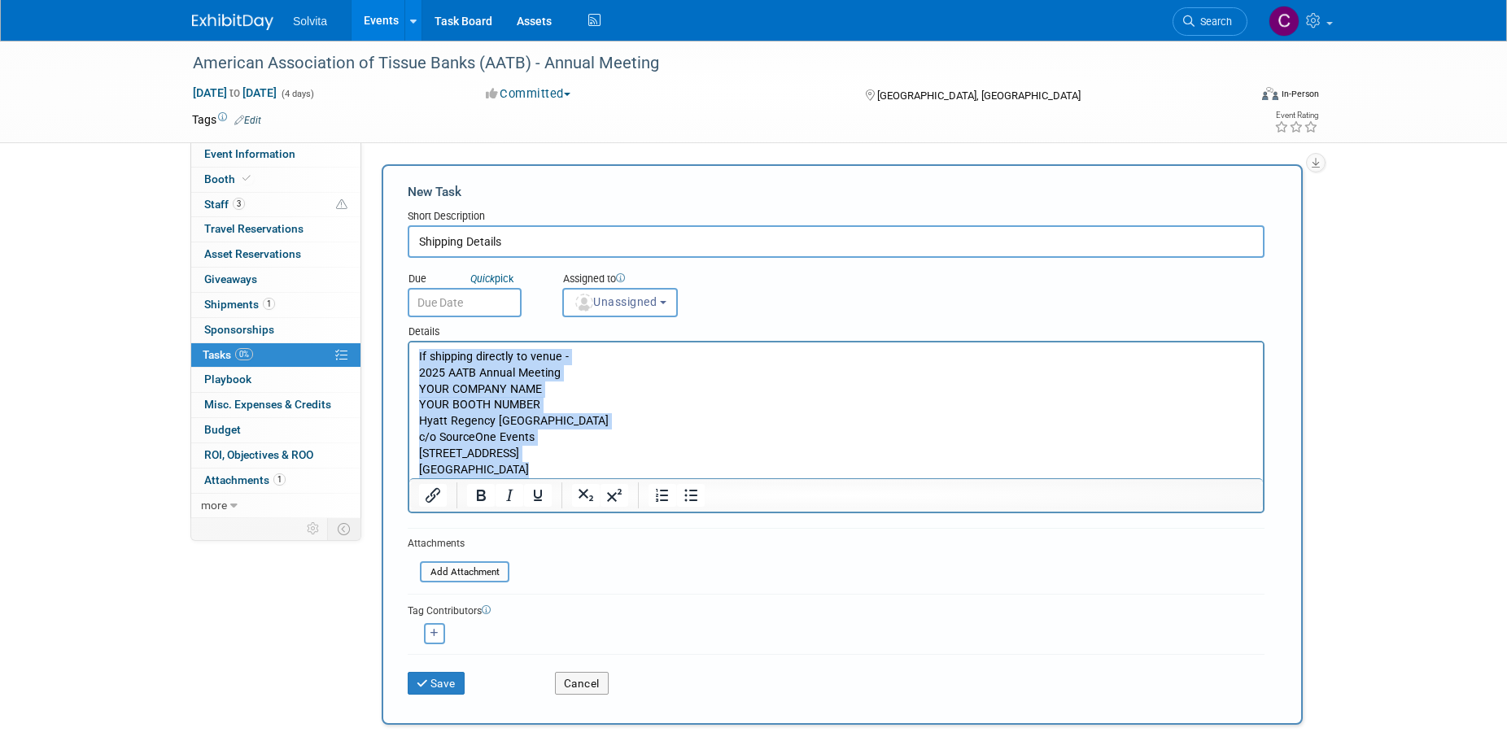
drag, startPoint x: 420, startPoint y: 355, endPoint x: 571, endPoint y: 471, distance: 190.9
click at [571, 471] on body "If shipping directly to venue - 2025 AATB Annual Meeting YOUR COMPANY NAME YOUR…" at bounding box center [836, 413] width 836 height 129
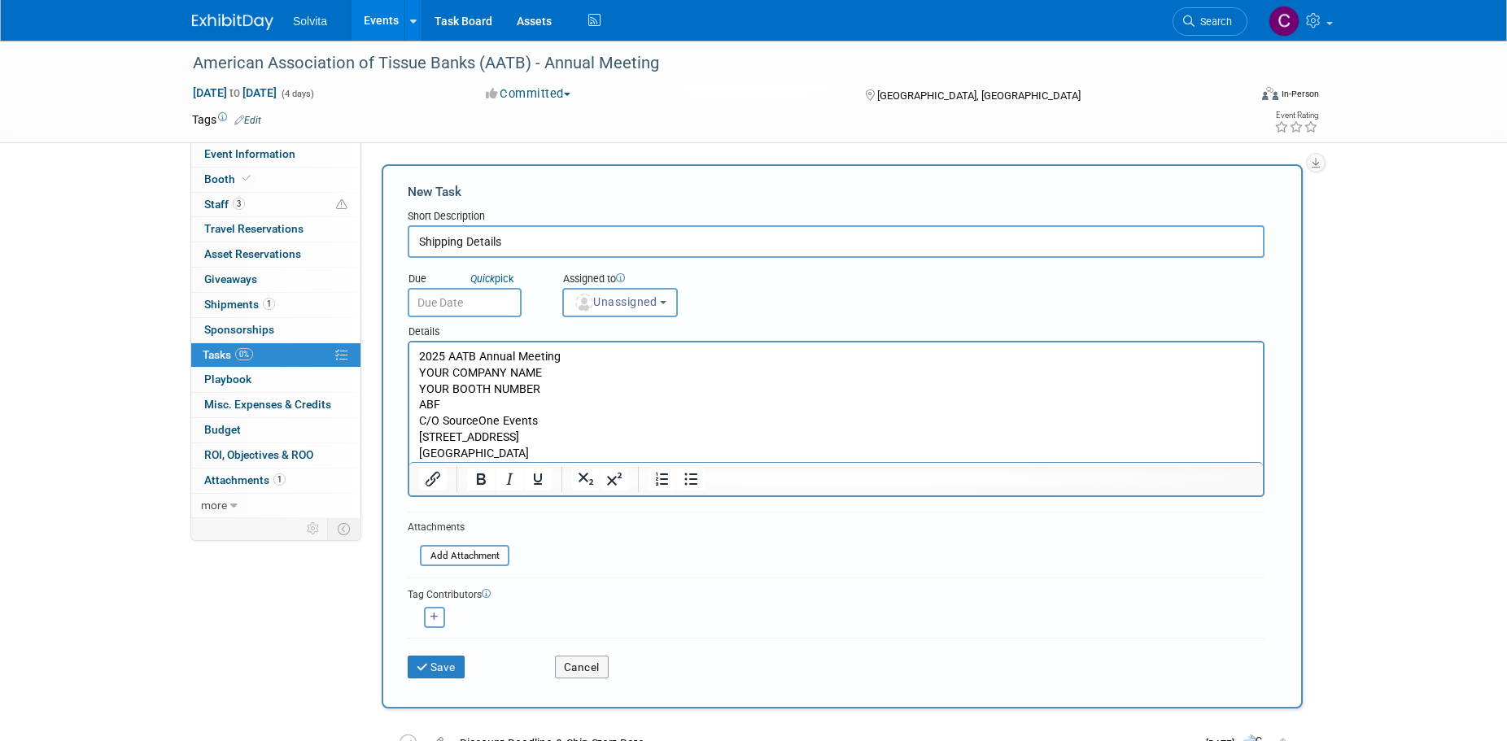
click at [765, 352] on p "2025 AATB Annual Meeting YOUR COMPANY NAME YOUR BOOTH NUMBER ABF C/O SourceOne …" at bounding box center [836, 405] width 835 height 113
click at [414, 356] on html "2025 AATB Annual Meeting YOUR COMPANY NAME YOUR BOOTH NUMBER ABF C/O SourceOne …" at bounding box center [835, 402] width 853 height 120
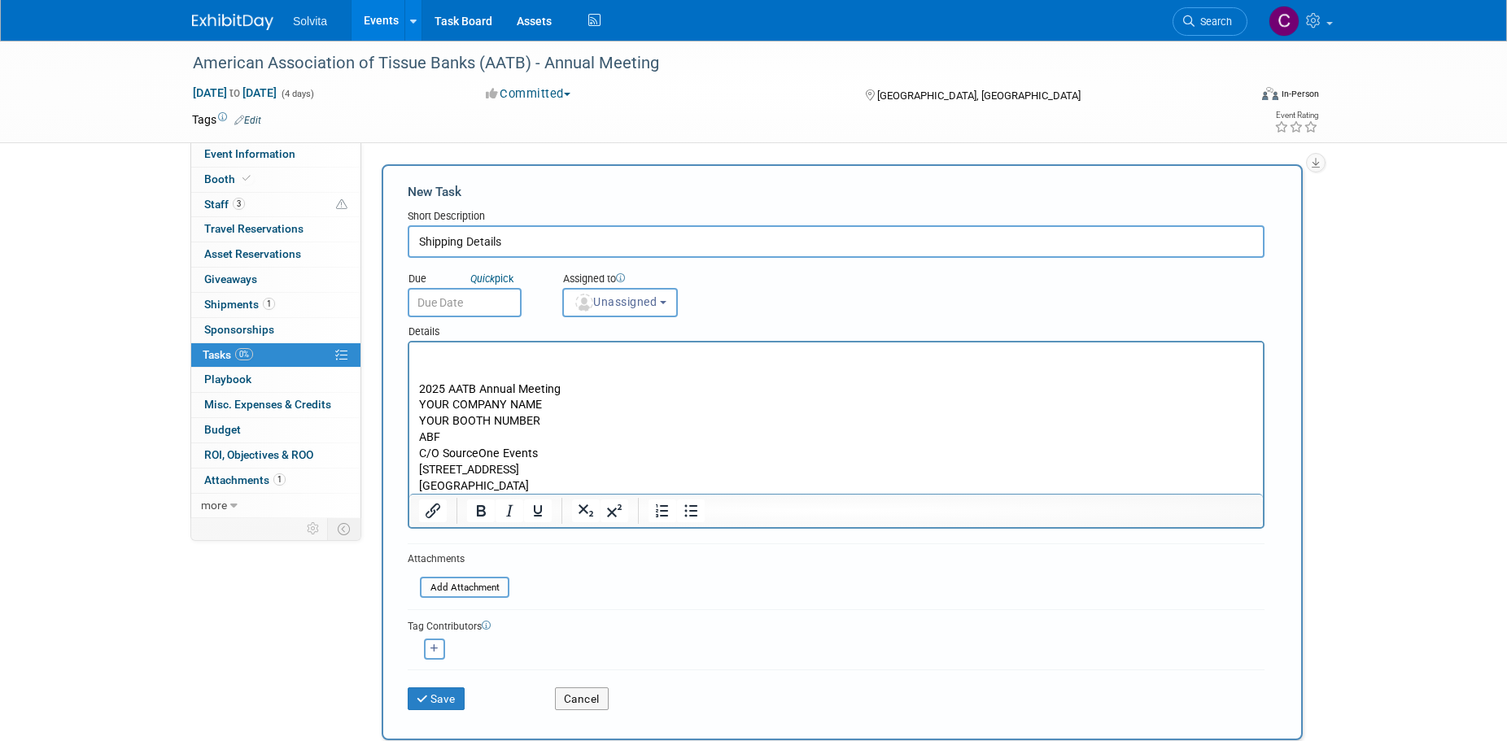
click at [642, 355] on p "Rich Text Area. Press ALT-0 for help." at bounding box center [836, 357] width 835 height 16
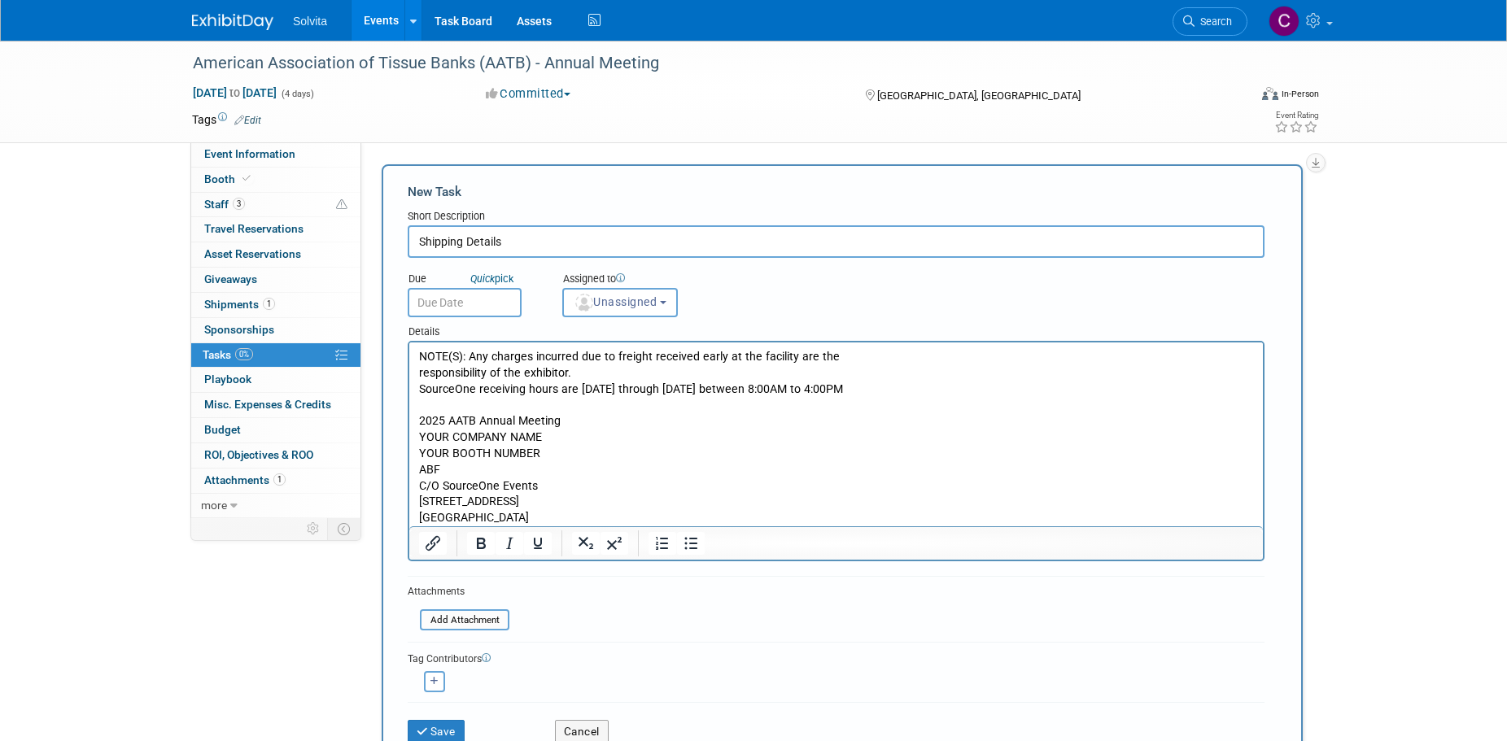
click at [745, 413] on p "2025 AATB Annual Meeting YOUR COMPANY NAME YOUR BOOTH NUMBER ABF C/O SourceOne …" at bounding box center [836, 469] width 835 height 113
drag, startPoint x: 594, startPoint y: 379, endPoint x: 412, endPoint y: 347, distance: 185.0
click at [412, 347] on html "NOTE(S): Any charges incurred due to freight received early at the facility are…" at bounding box center [835, 434] width 853 height 184
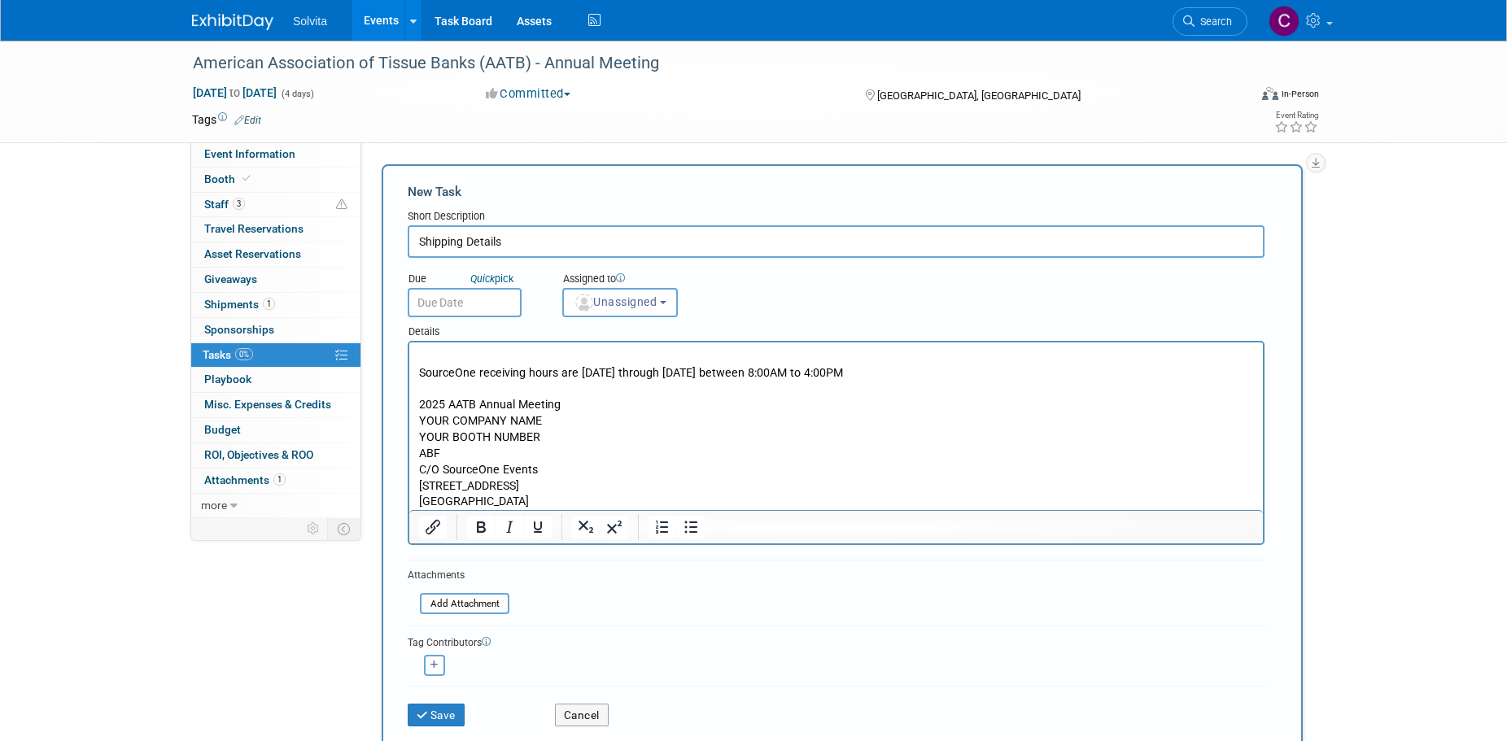
click at [419, 374] on p "SourceOne receiving hours are [DATE] through [DATE] between 8:00AM to 4:00PM" at bounding box center [836, 365] width 835 height 33
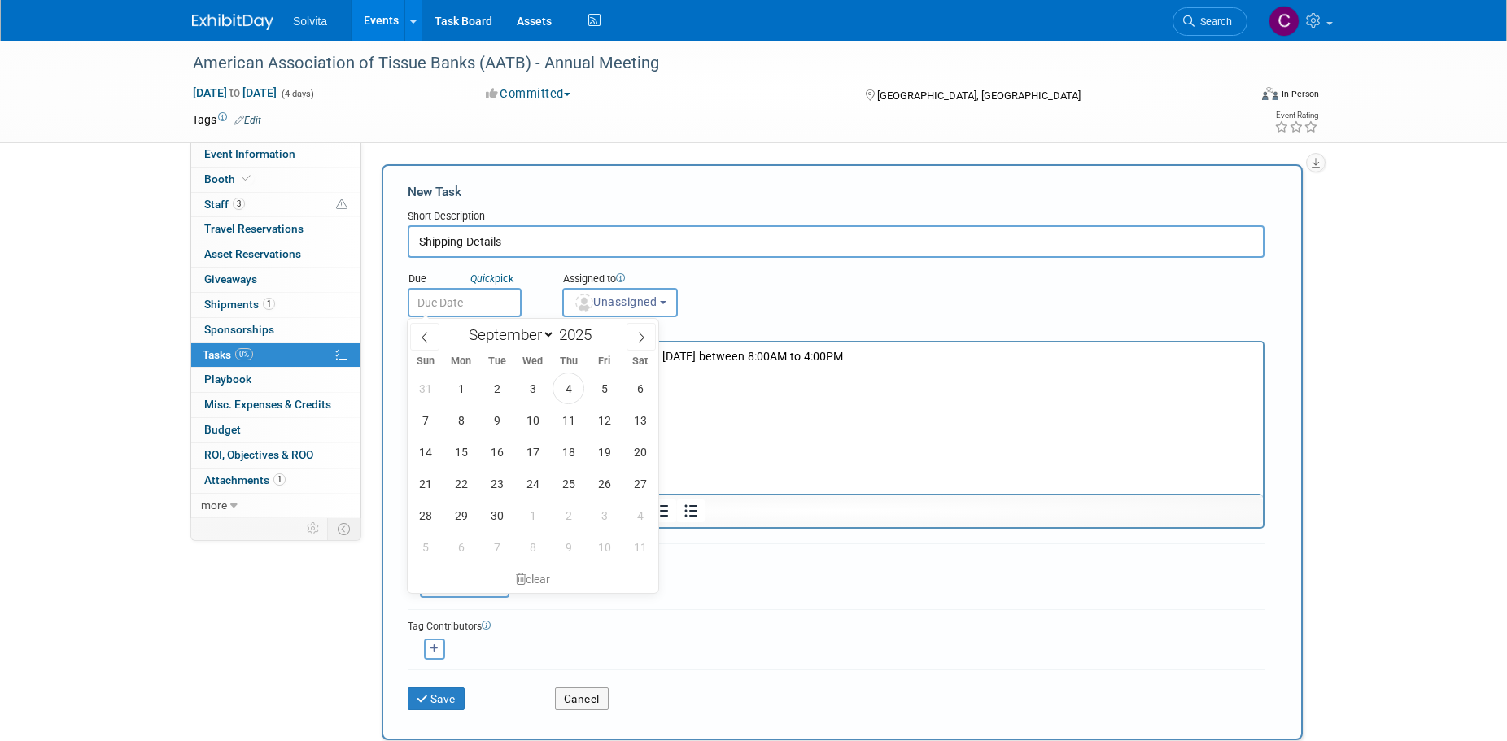
click at [484, 299] on input "text" at bounding box center [465, 302] width 114 height 29
click at [907, 386] on p "2025 AATB Annual Meeting YOUR COMPANY NAME YOUR BOOTH NUMBER ABF C/O SourceOne …" at bounding box center [836, 438] width 835 height 113
click at [909, 382] on p "2025 AATB Annual Meeting YOUR COMPANY NAME YOUR BOOTH NUMBER ABF C/O SourceOne …" at bounding box center [836, 438] width 835 height 113
click at [789, 401] on p "2025 AATB Annual Meeting YOUR COMPANY NAME YOUR BOOTH NUMBER ABF C/O SourceOne …" at bounding box center [836, 438] width 835 height 113
click at [781, 438] on p "2025 AATB Annual Meeting YOUR COMPANY NAME YOUR BOOTH NUMBER ABF C/O SourceOne …" at bounding box center [836, 438] width 835 height 113
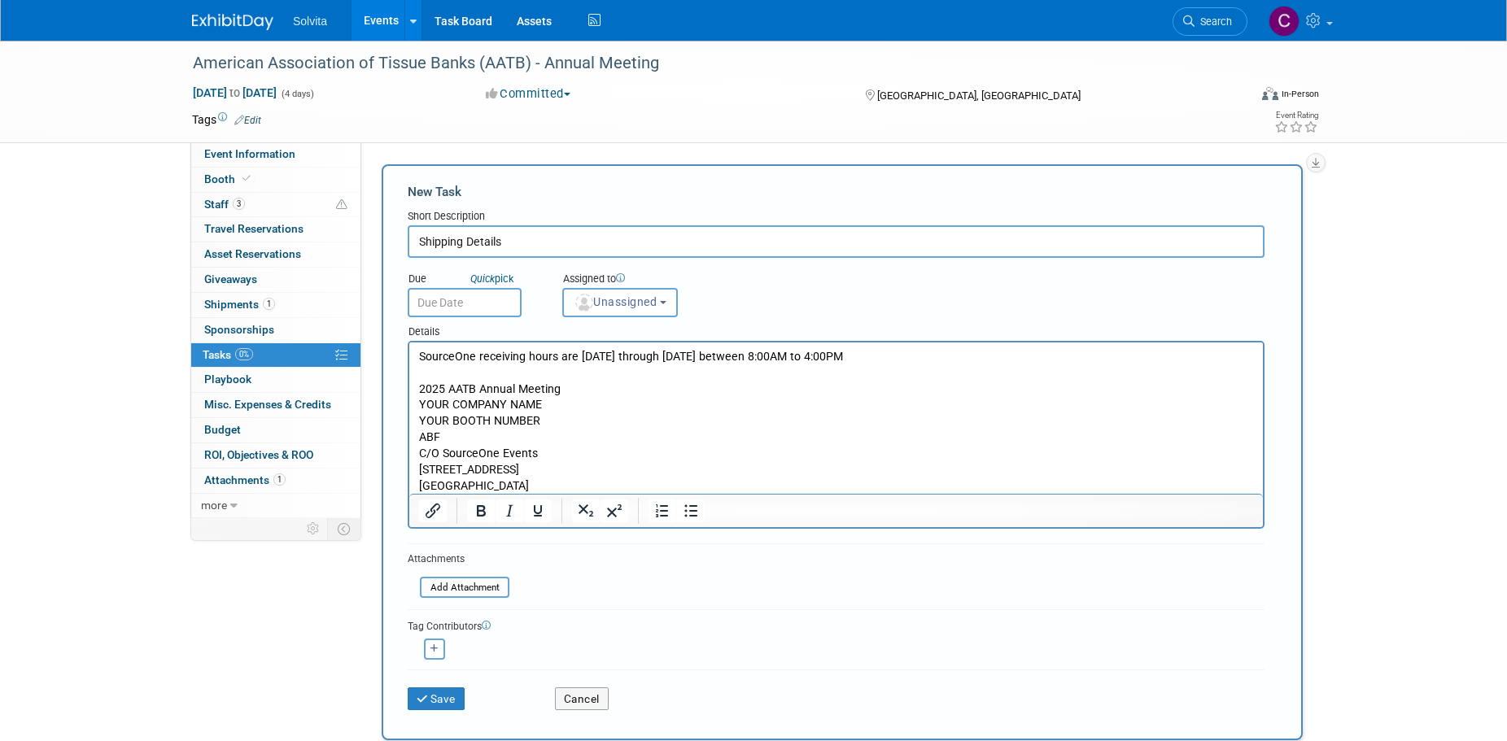
click at [740, 321] on div "Details" at bounding box center [836, 329] width 857 height 24
click at [894, 354] on p "SourceOne receiving hours are [DATE] through [DATE] between 8:00AM to 4:00PM" at bounding box center [836, 357] width 835 height 16
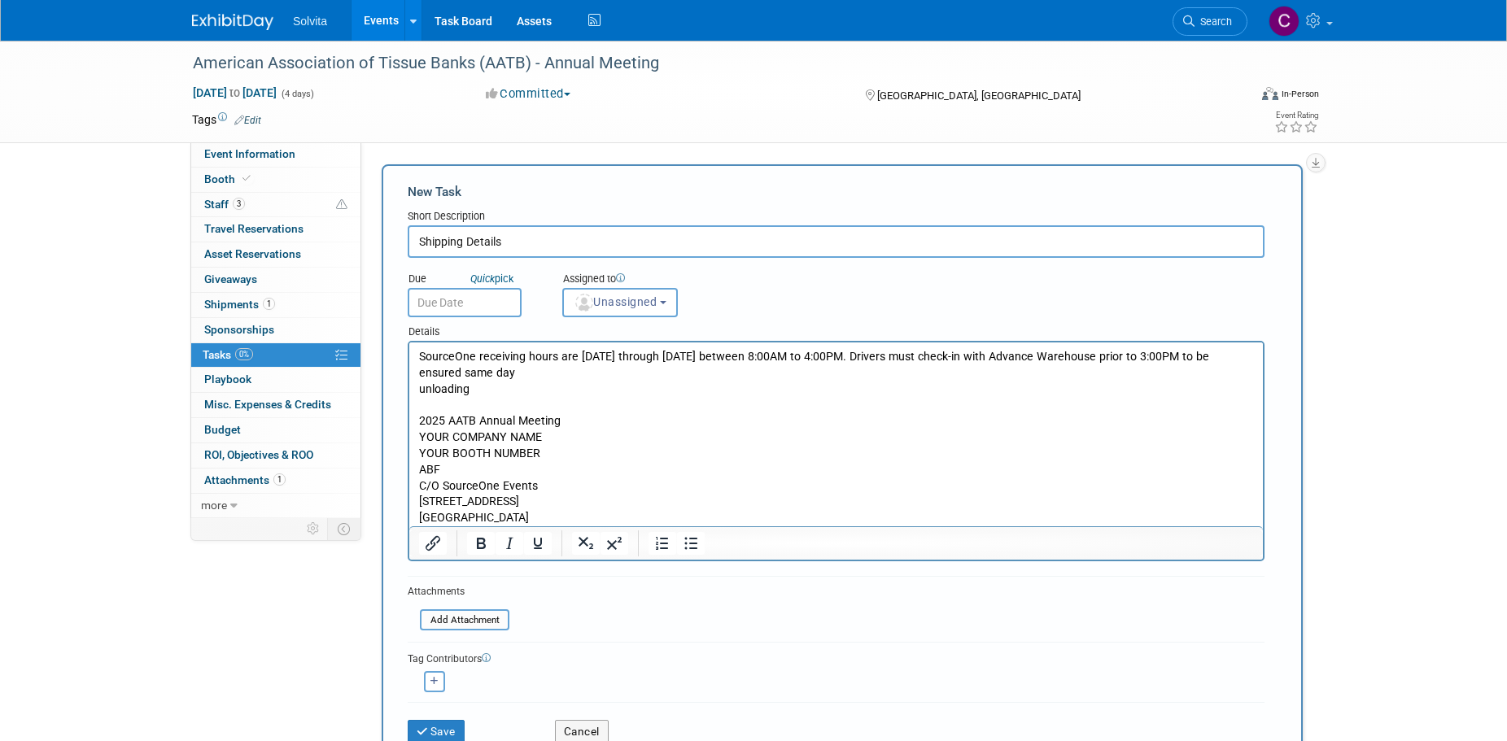
click at [879, 415] on p "2025 AATB Annual Meeting YOUR COMPANY NAME YOUR BOOTH NUMBER ABF C/O SourceOne …" at bounding box center [836, 469] width 835 height 113
click at [419, 389] on p "SourceOne receiving hours are [DATE] through [DATE] between 8:00AM to 4:00PM. D…" at bounding box center [836, 373] width 835 height 48
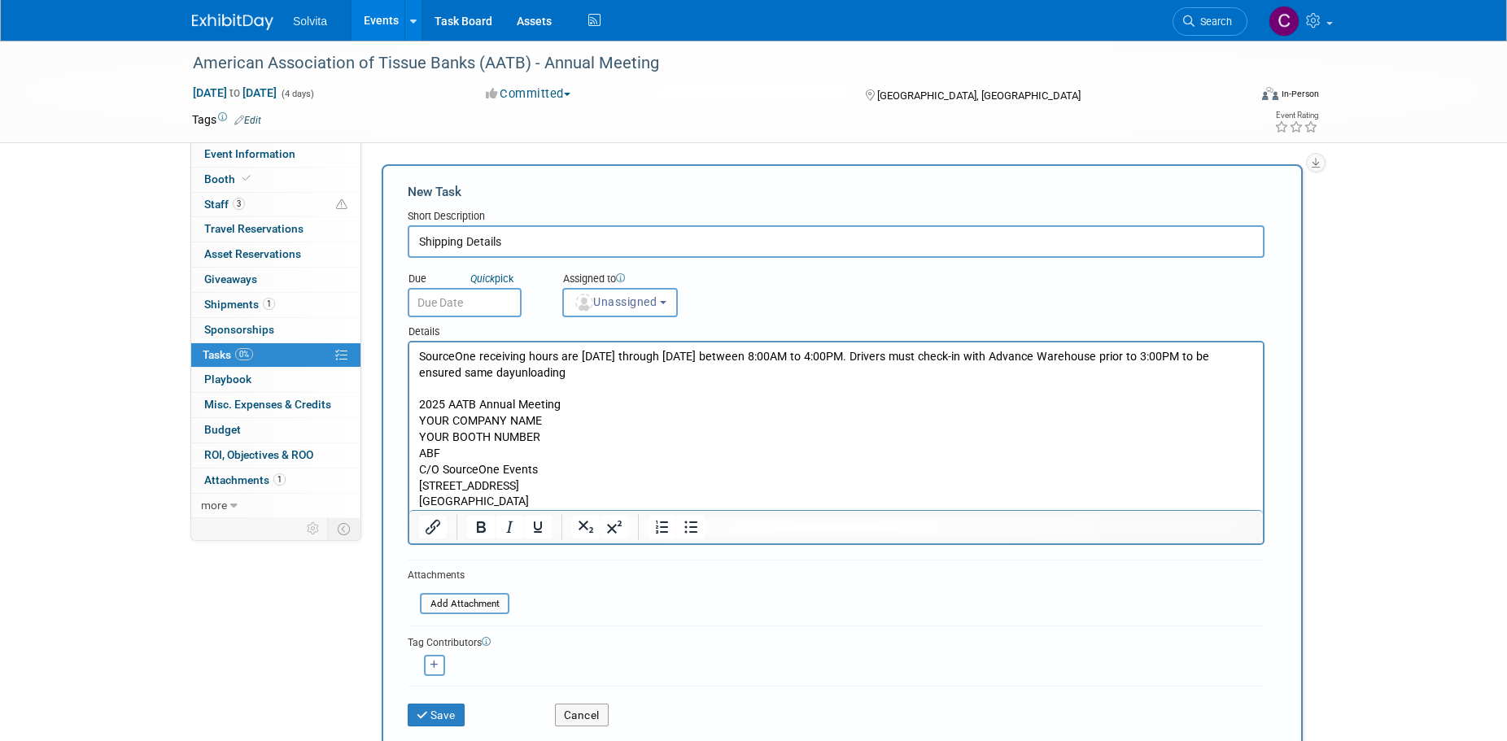
click at [540, 369] on p "SourceOne receiving hours are [DATE] through [DATE] between 8:00AM to 4:00PM. D…" at bounding box center [836, 365] width 835 height 33
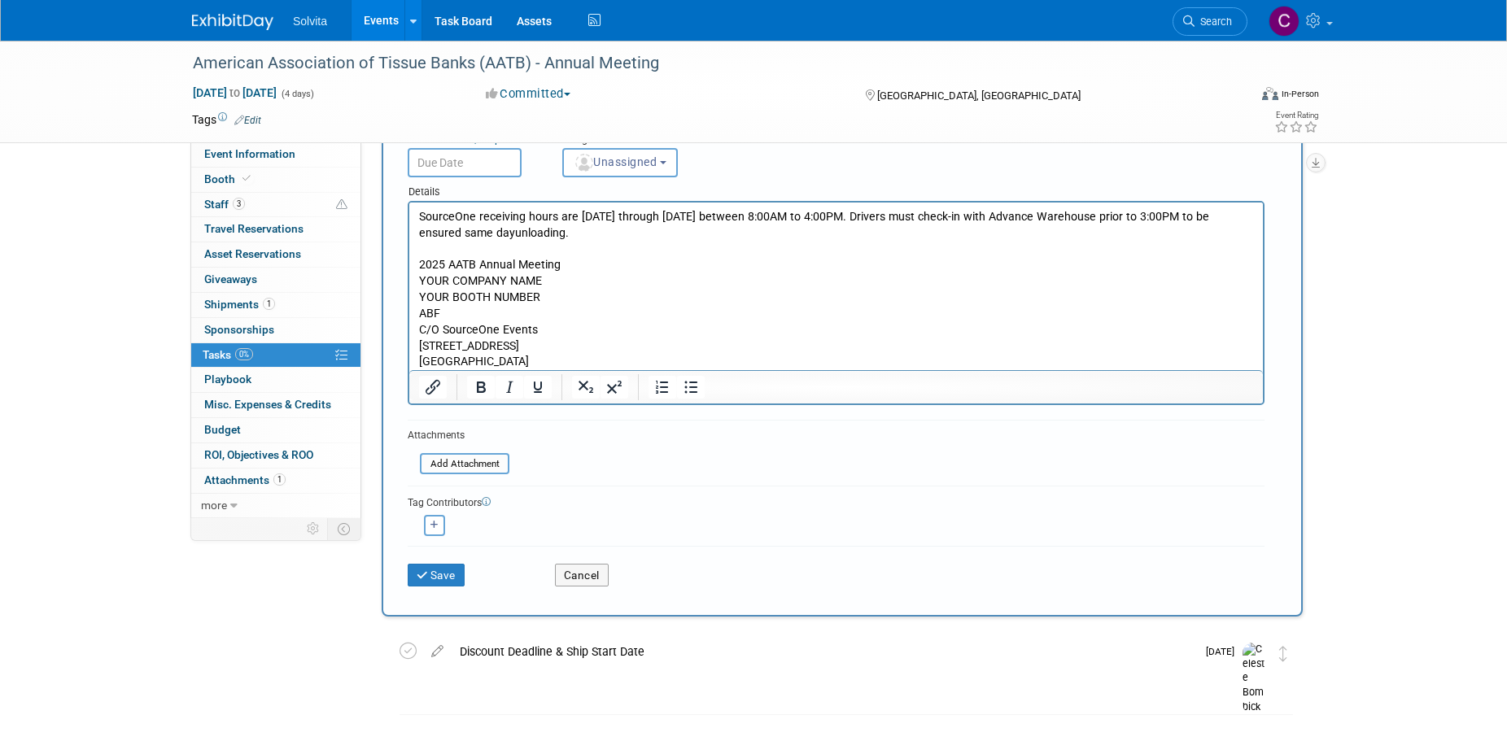
scroll to position [163, 0]
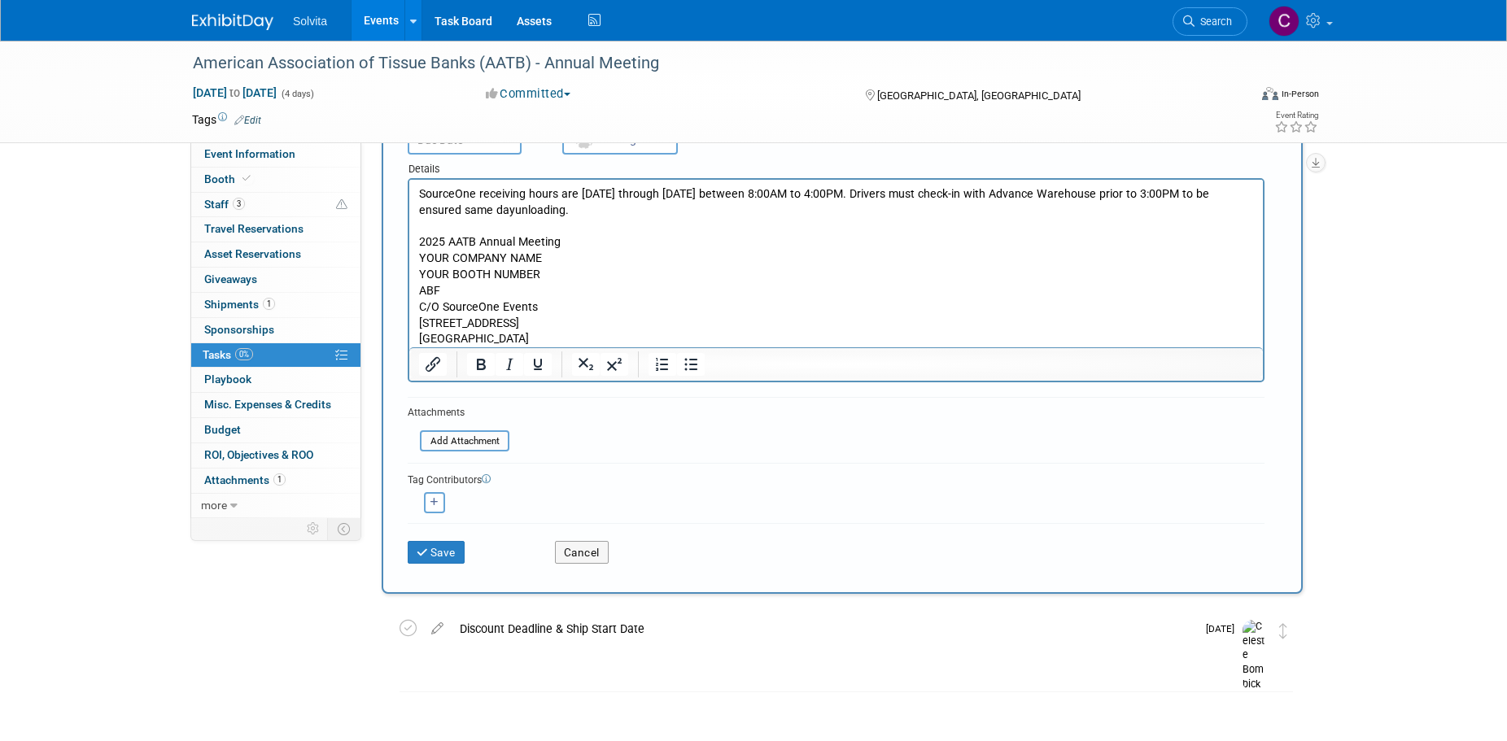
click at [1330, 317] on div "American Association of Tissue Banks (AATB) - Annual Meeting [DATE] to [DATE] (…" at bounding box center [753, 334] width 1507 height 913
click at [460, 551] on button "Save" at bounding box center [436, 552] width 57 height 23
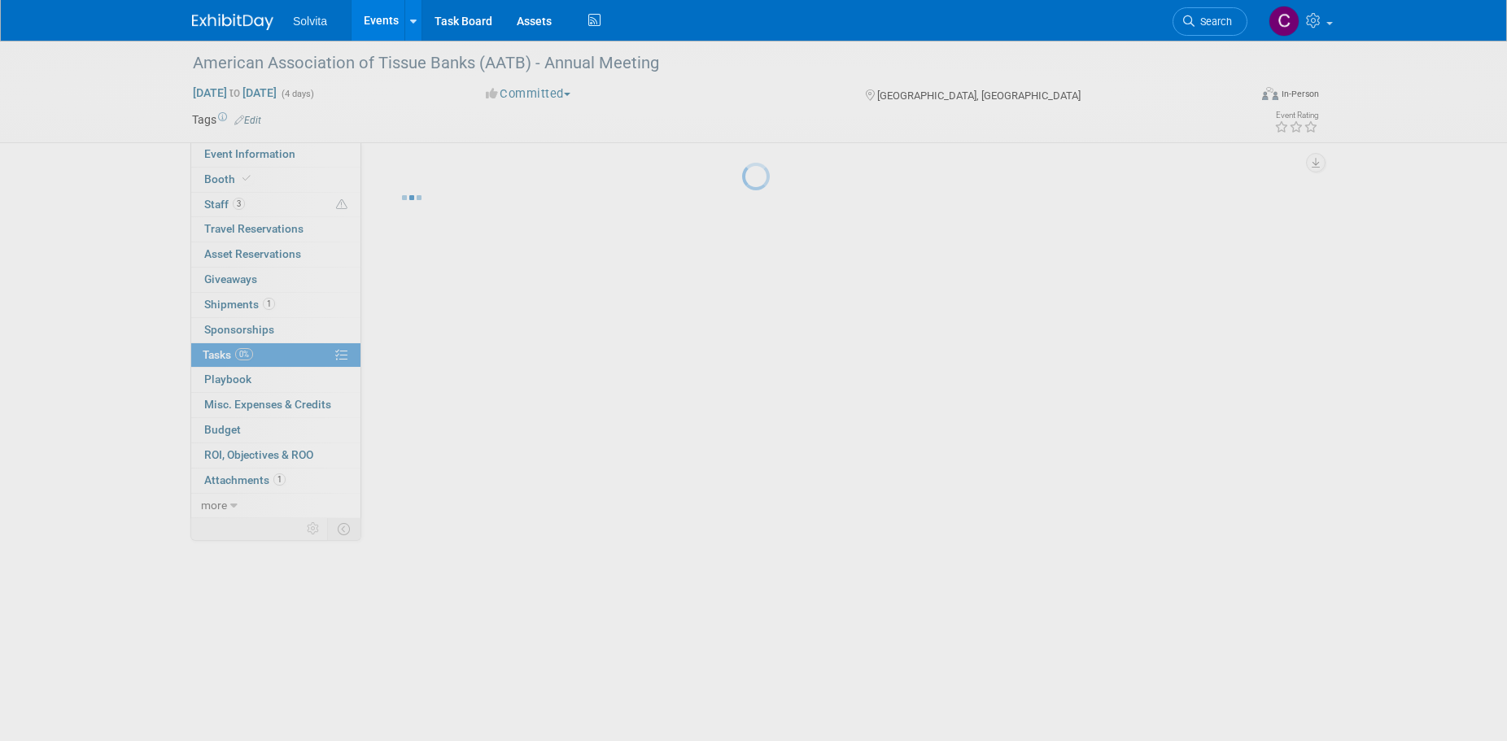
scroll to position [0, 0]
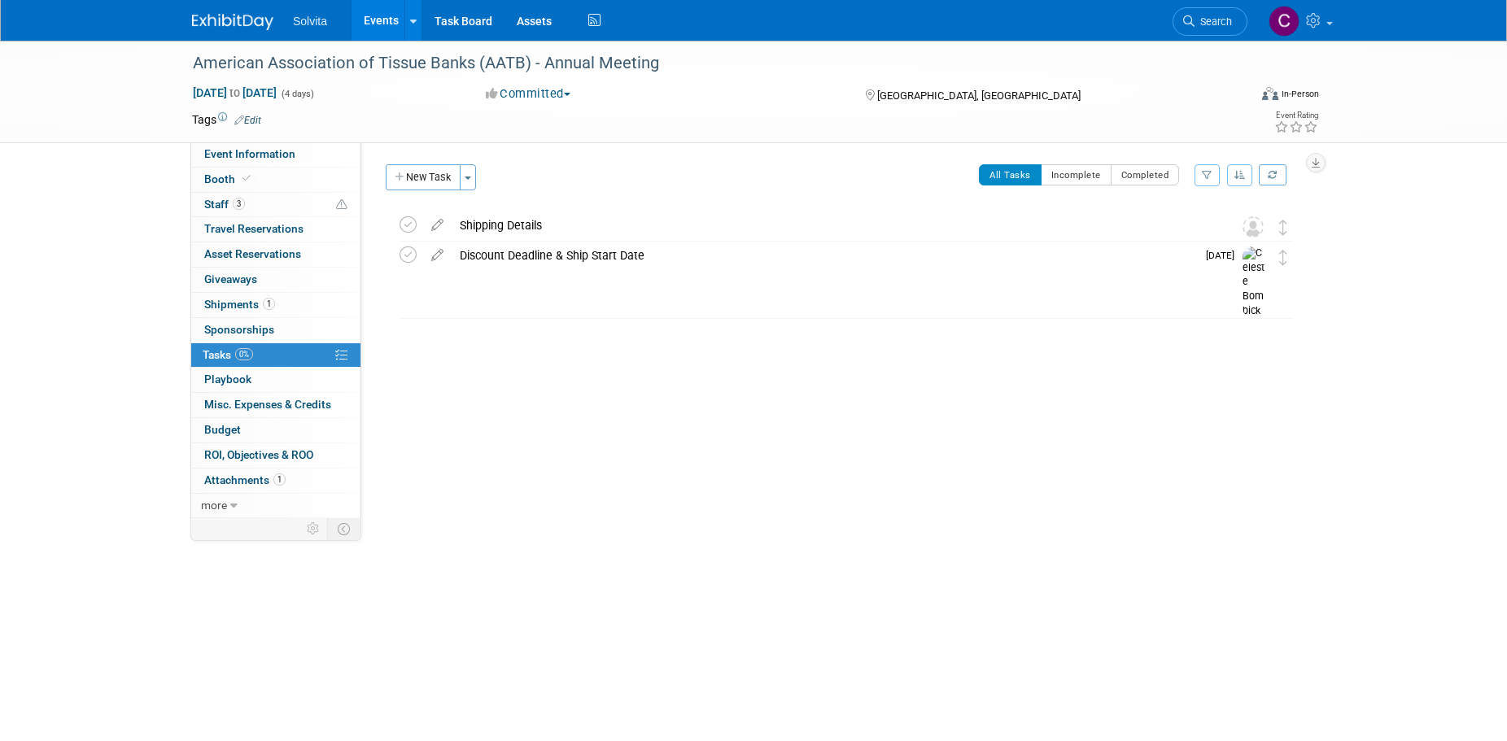
click at [513, 224] on div "Shipping Details" at bounding box center [830, 226] width 758 height 28
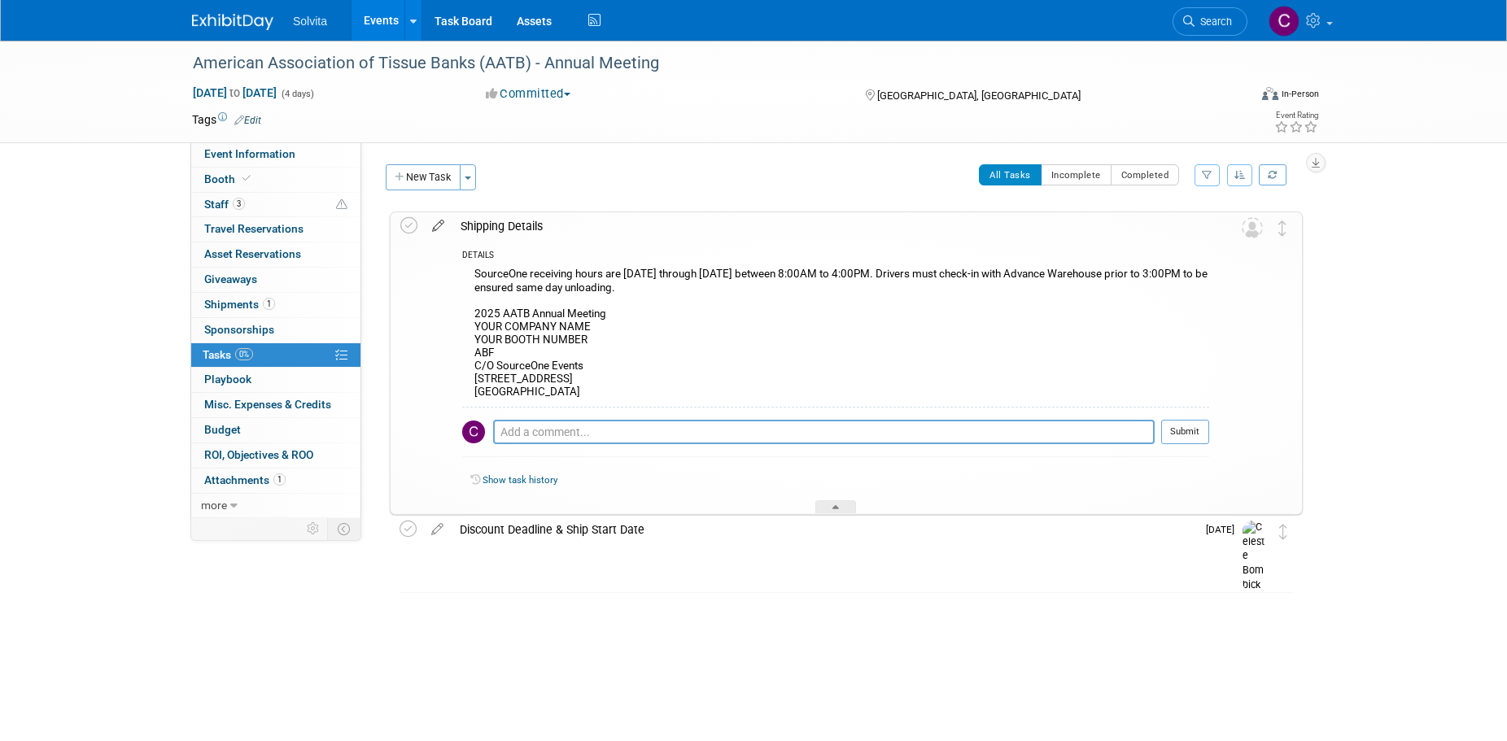
click at [435, 222] on icon at bounding box center [438, 222] width 28 height 20
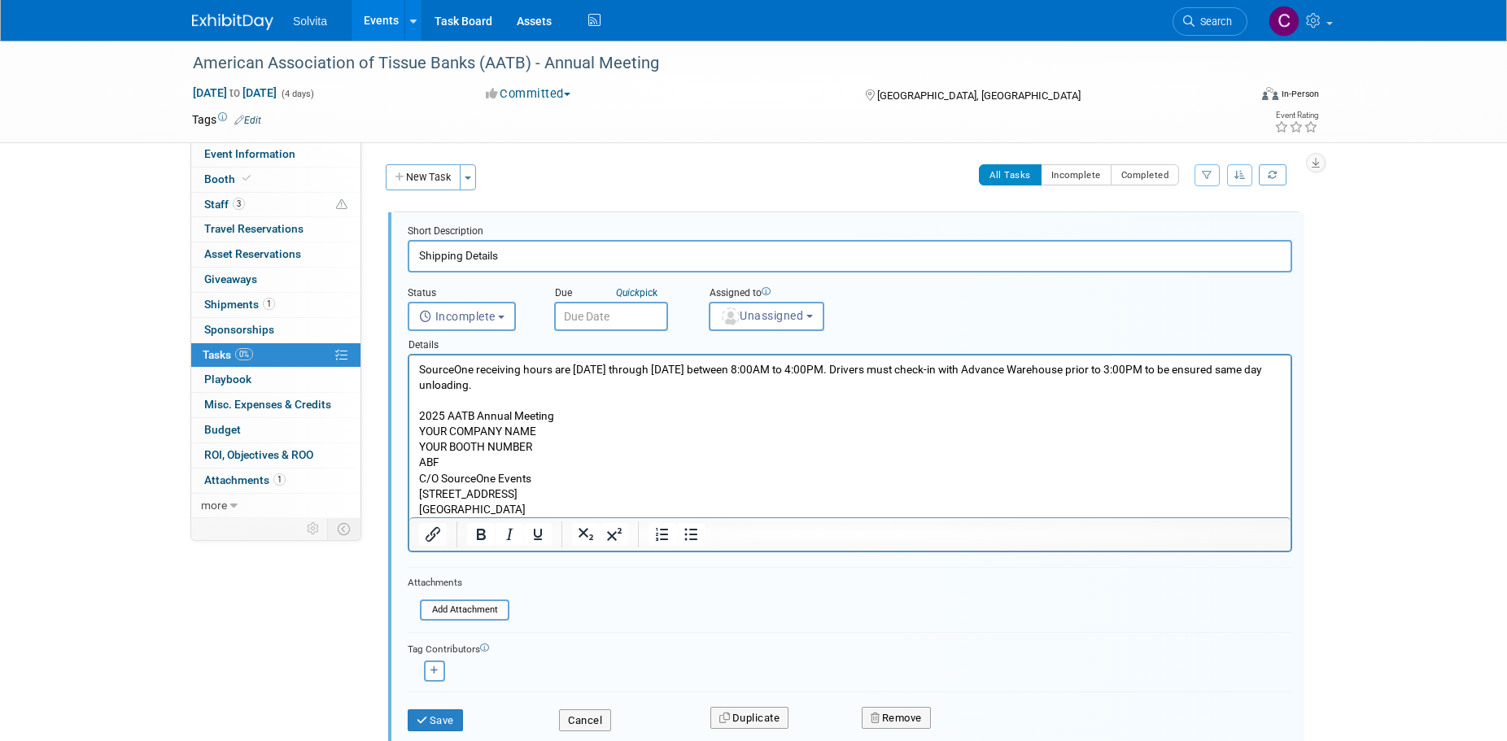
click at [456, 260] on input "Shipping Details" at bounding box center [850, 256] width 884 height 32
drag, startPoint x: 460, startPoint y: 256, endPoint x: 553, endPoint y: 255, distance: 93.6
click at [553, 255] on input "Shipping Details" at bounding box center [850, 256] width 884 height 32
click at [696, 469] on p "SourceOne receiving hours are [DATE] through [DATE] between 8:00AM to 4:00PM. D…" at bounding box center [850, 439] width 862 height 155
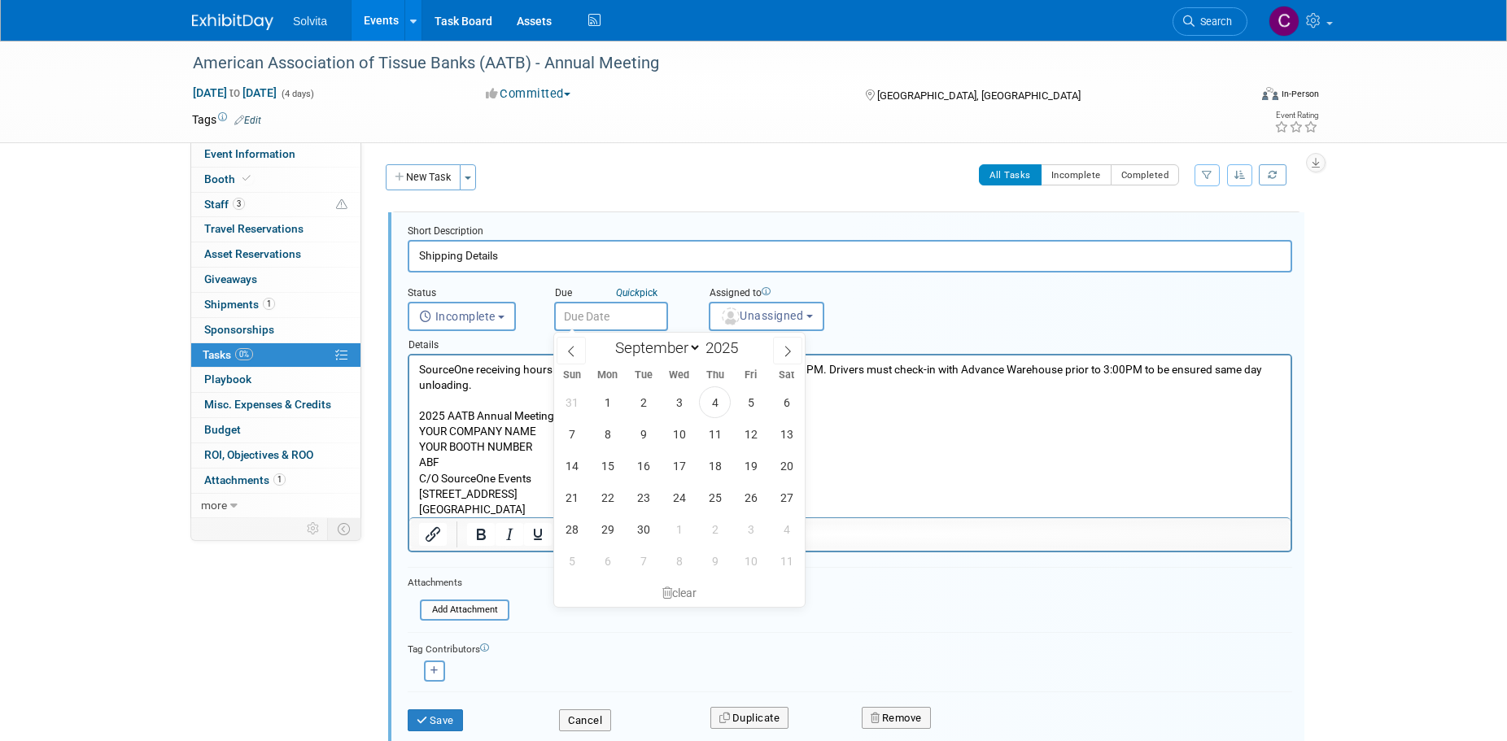
click at [605, 321] on input "text" at bounding box center [611, 316] width 114 height 29
click at [998, 473] on p "SourceOne receiving hours are [DATE] through [DATE] between 8:00AM to 4:00PM. D…" at bounding box center [850, 439] width 862 height 155
click at [794, 356] on span at bounding box center [787, 351] width 29 height 28
select select "9"
click at [746, 436] on span "10" at bounding box center [751, 434] width 32 height 32
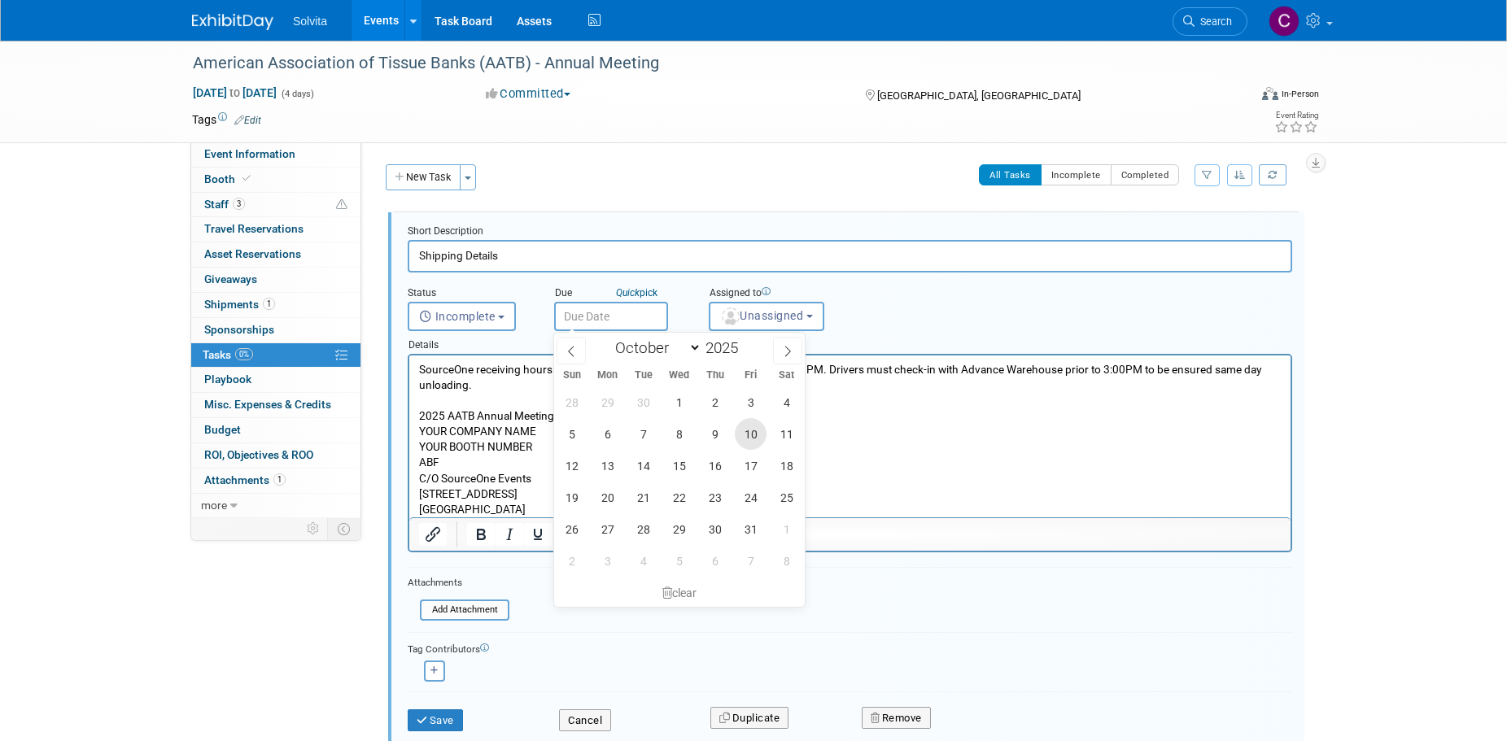
type input "[DATE]"
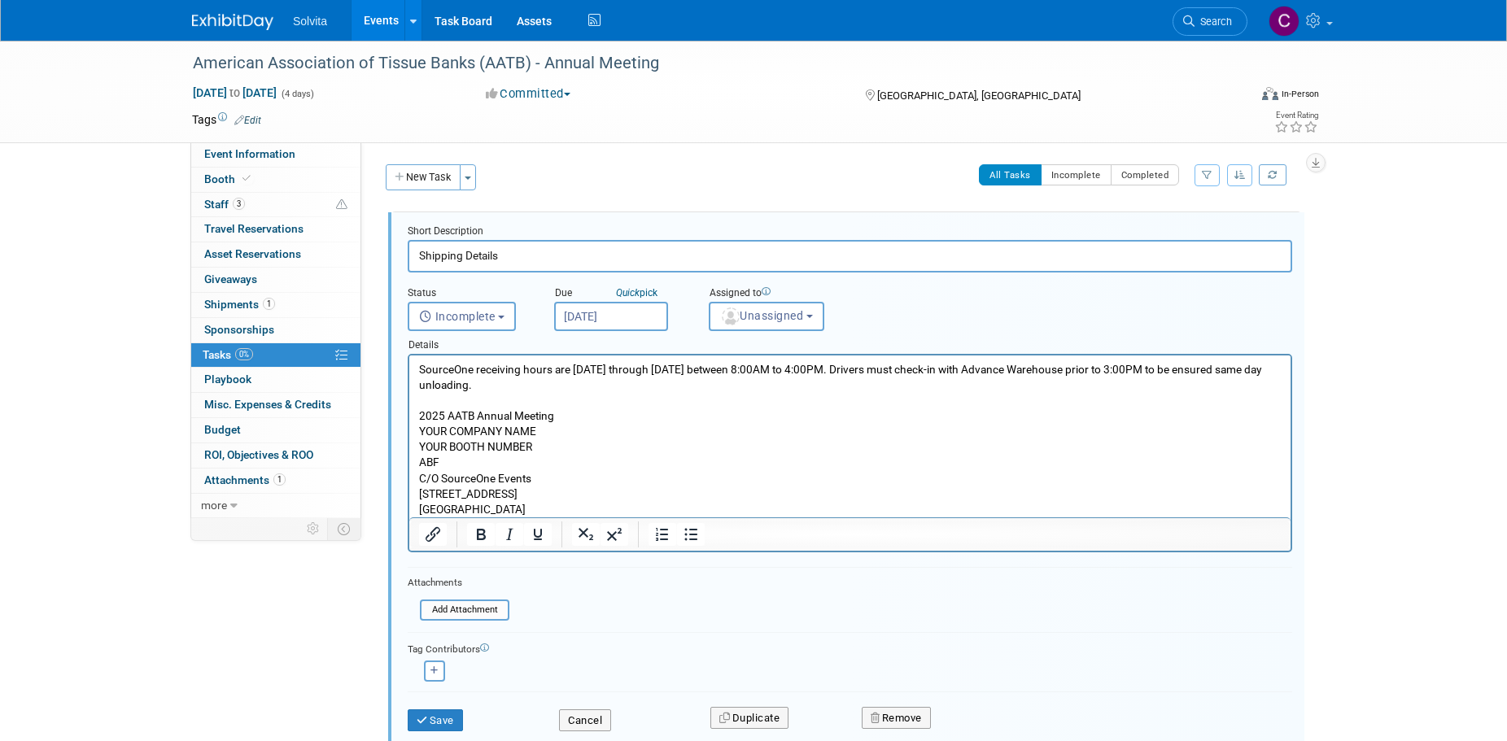
click at [748, 399] on p "SourceOne receiving hours are [DATE] through [DATE] between 8:00AM to 4:00PM. D…" at bounding box center [850, 439] width 862 height 155
click at [744, 383] on p "SourceOne receiving hours are [DATE] through [DATE] between 8:00AM to 4:00PM. D…" at bounding box center [850, 439] width 862 height 155
click at [758, 316] on span "Unassigned" at bounding box center [761, 315] width 83 height 13
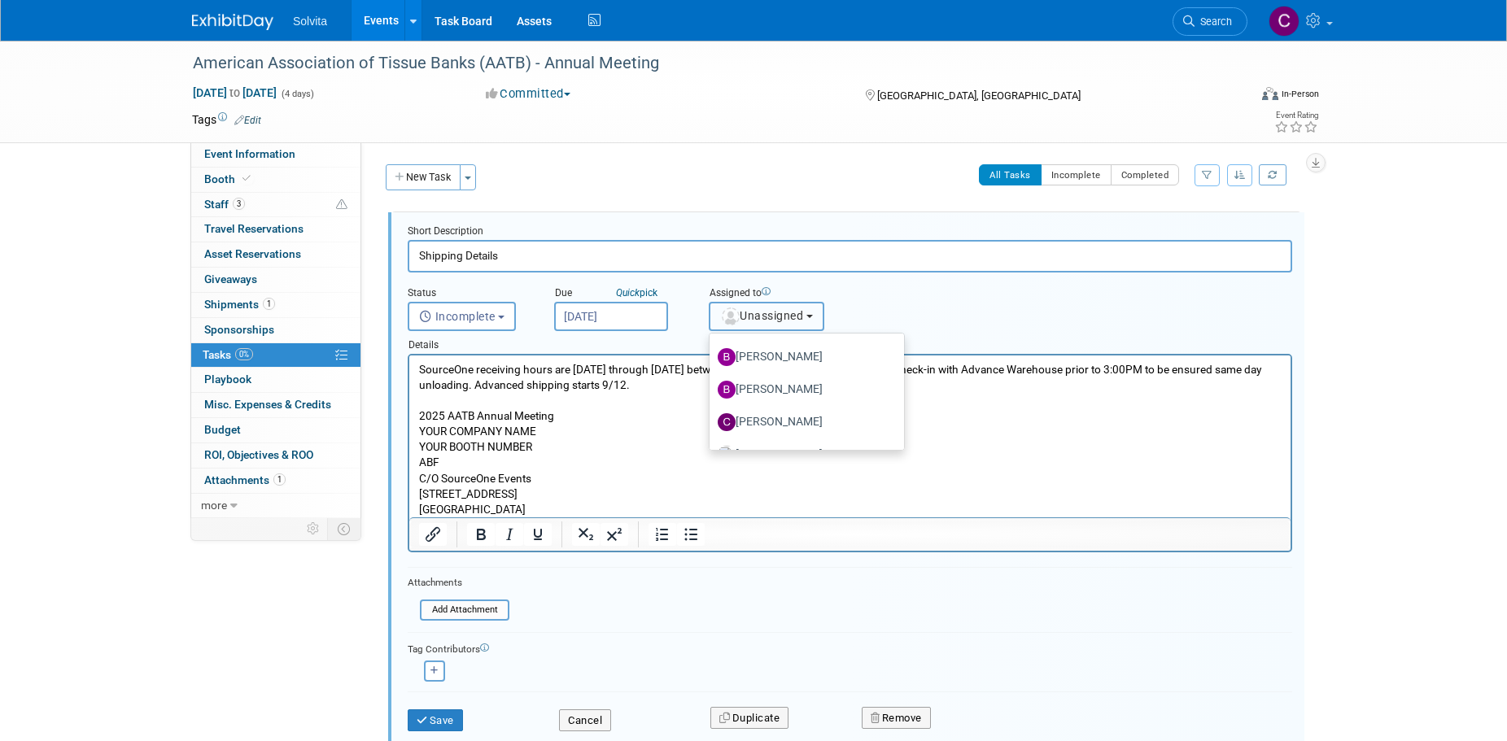
scroll to position [244, 0]
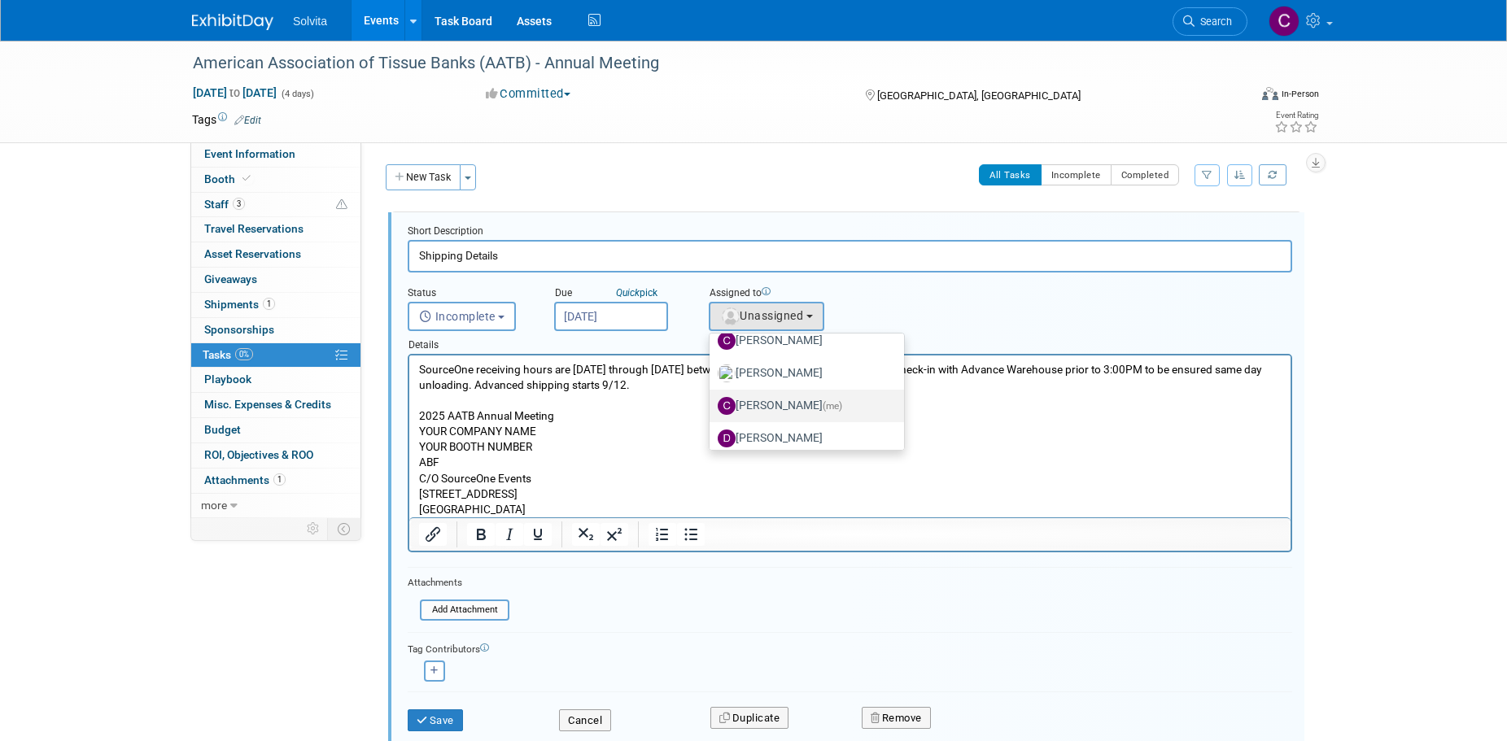
click at [792, 408] on label "[PERSON_NAME] (me)" at bounding box center [802, 406] width 170 height 26
click at [712, 408] on input "[PERSON_NAME] (me)" at bounding box center [706, 404] width 11 height 11
select select "0bd86281-f18e-4f5e-85aa-f44d0f85dcc9"
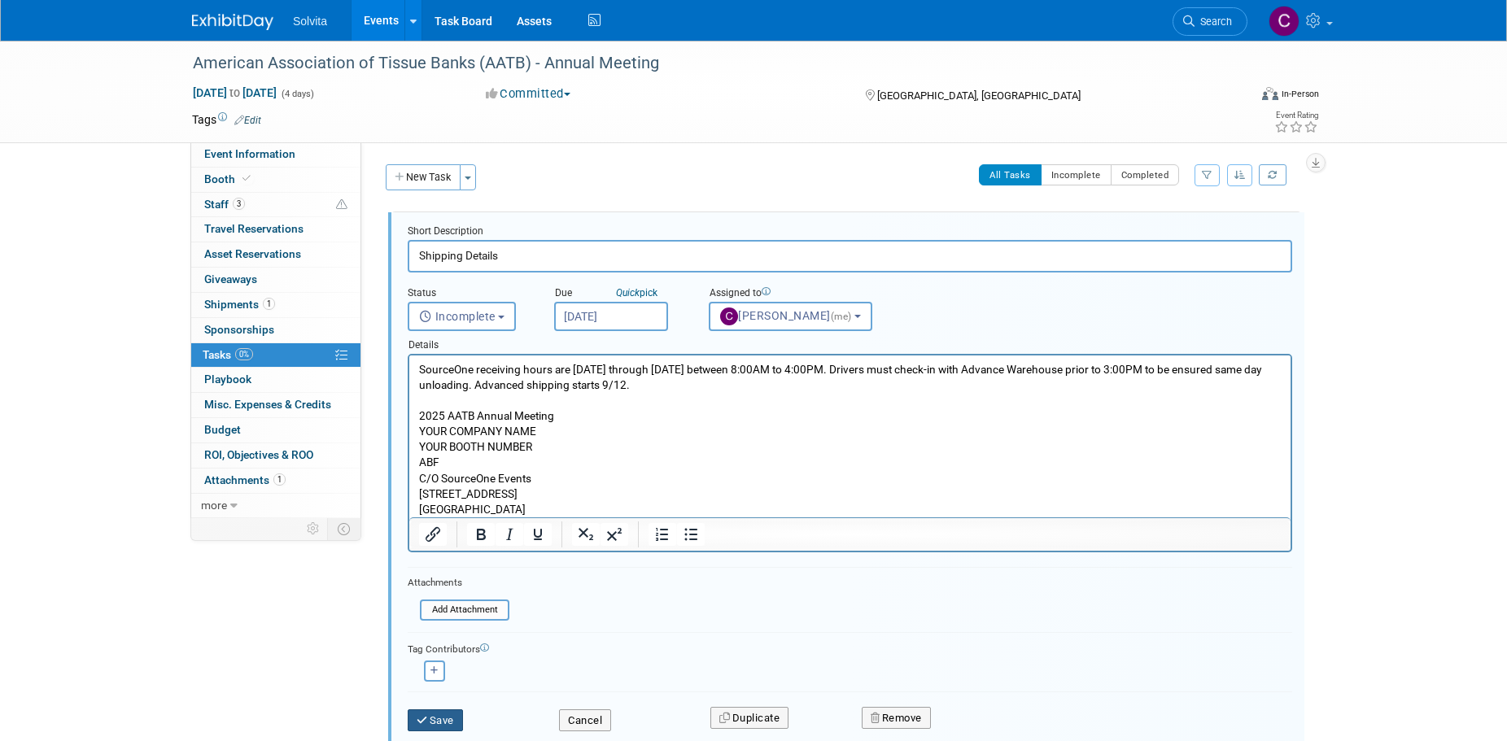
click at [445, 722] on button "Save" at bounding box center [435, 720] width 55 height 23
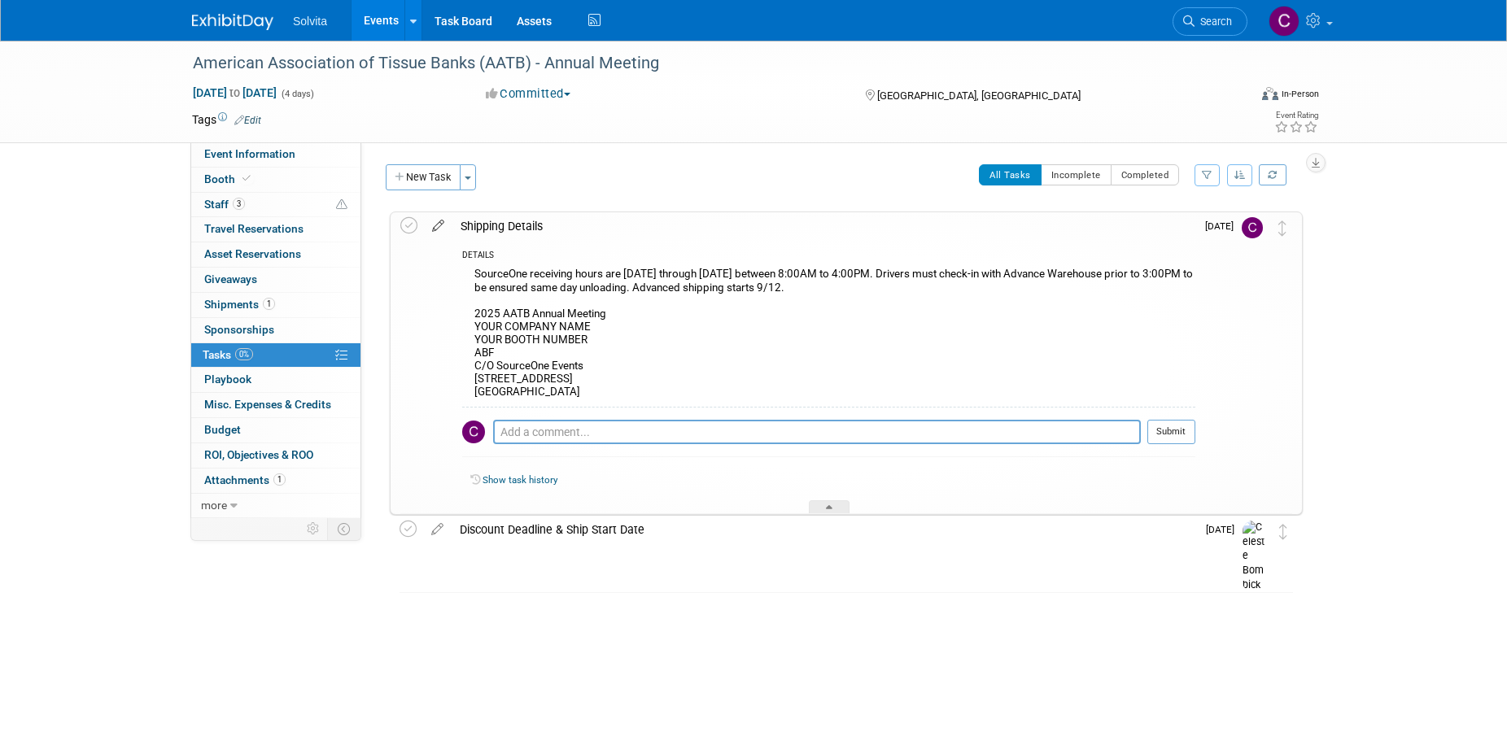
click at [443, 229] on icon at bounding box center [438, 222] width 28 height 20
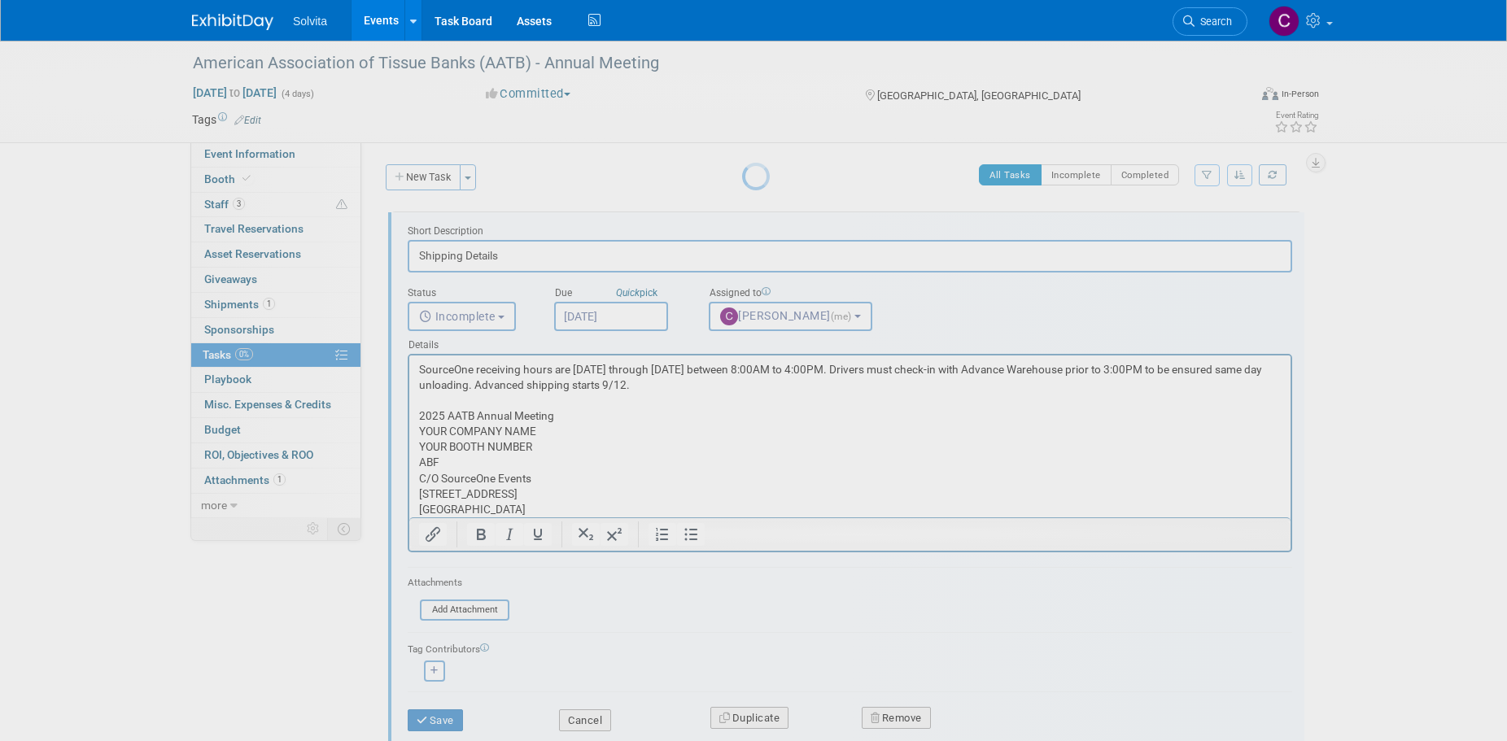
scroll to position [0, 0]
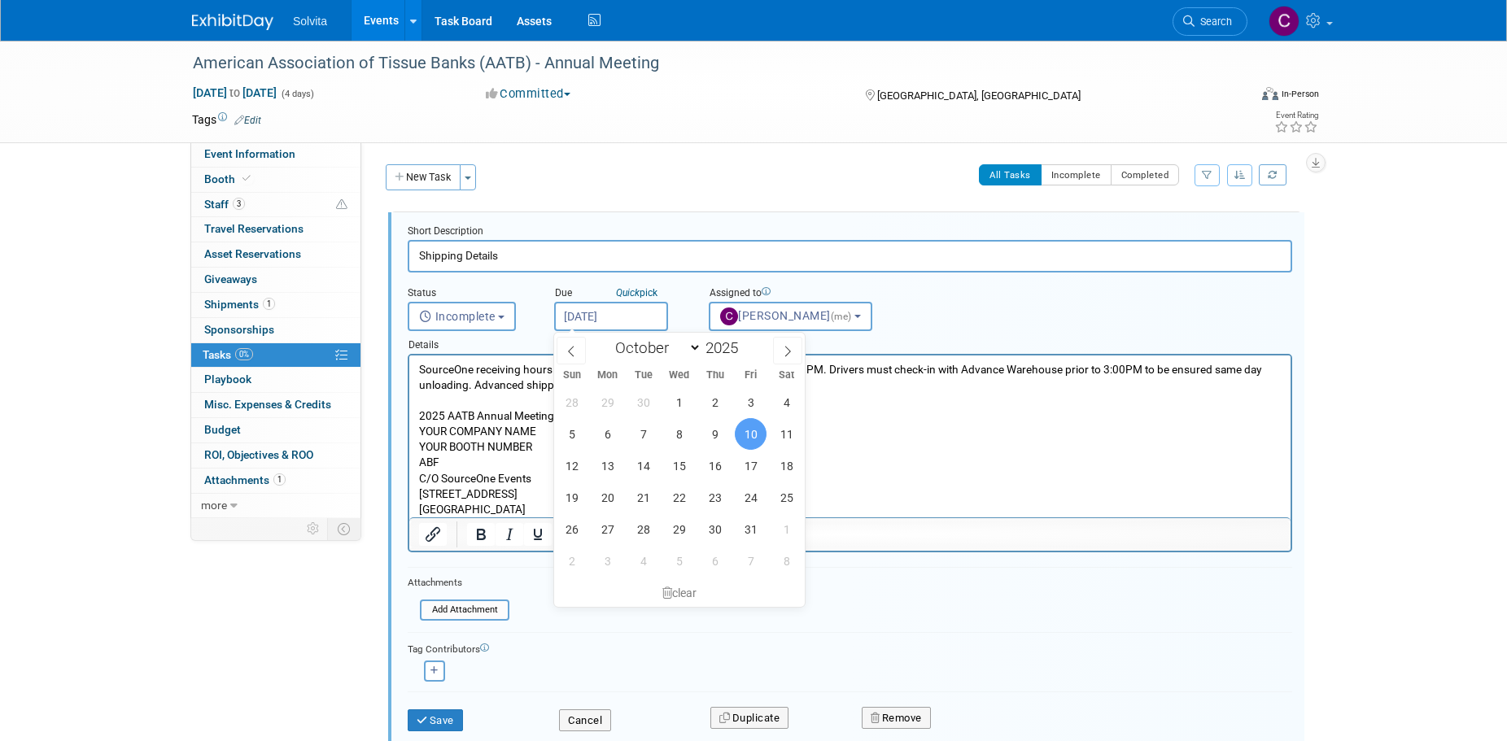
click at [636, 319] on input "[DATE]" at bounding box center [611, 316] width 114 height 29
click at [565, 348] on span at bounding box center [570, 351] width 29 height 28
select select "8"
click at [602, 525] on span "29" at bounding box center [607, 529] width 32 height 32
type input "[DATE]"
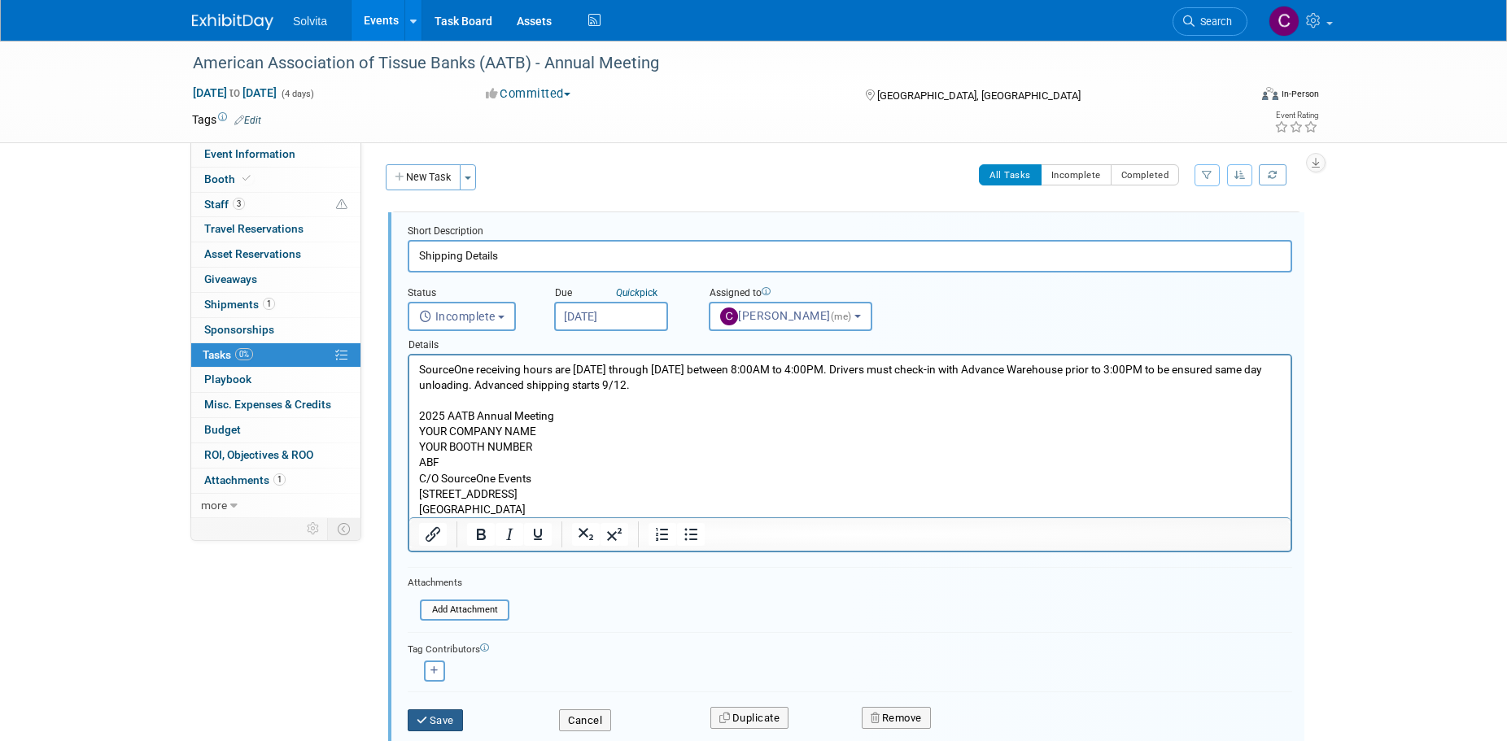
click at [453, 722] on button "Save" at bounding box center [435, 720] width 55 height 23
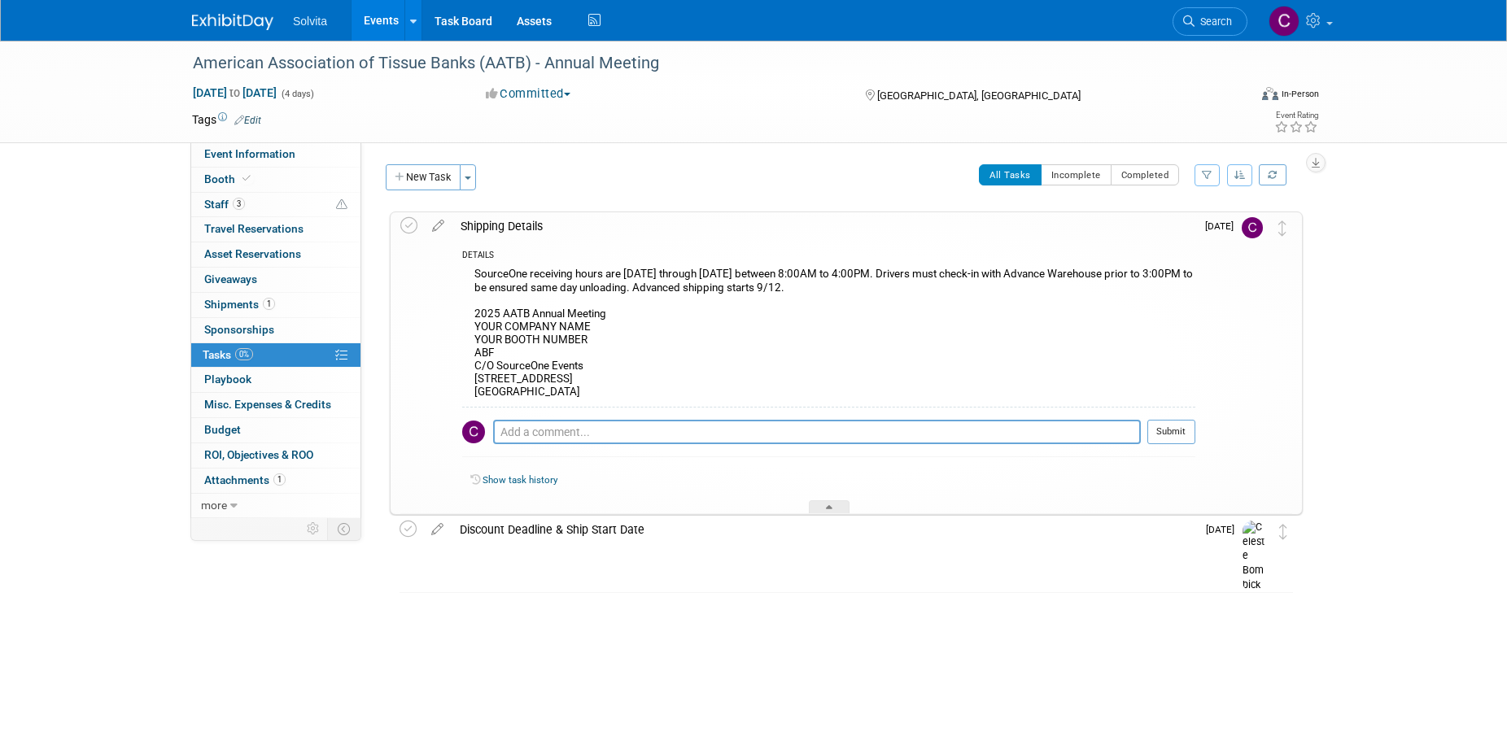
click at [1008, 617] on div "American Association of Tissue Banks (AATB) - Annual Meeting [DATE] to [DATE] (…" at bounding box center [753, 343] width 1507 height 604
click at [441, 222] on icon at bounding box center [438, 222] width 28 height 20
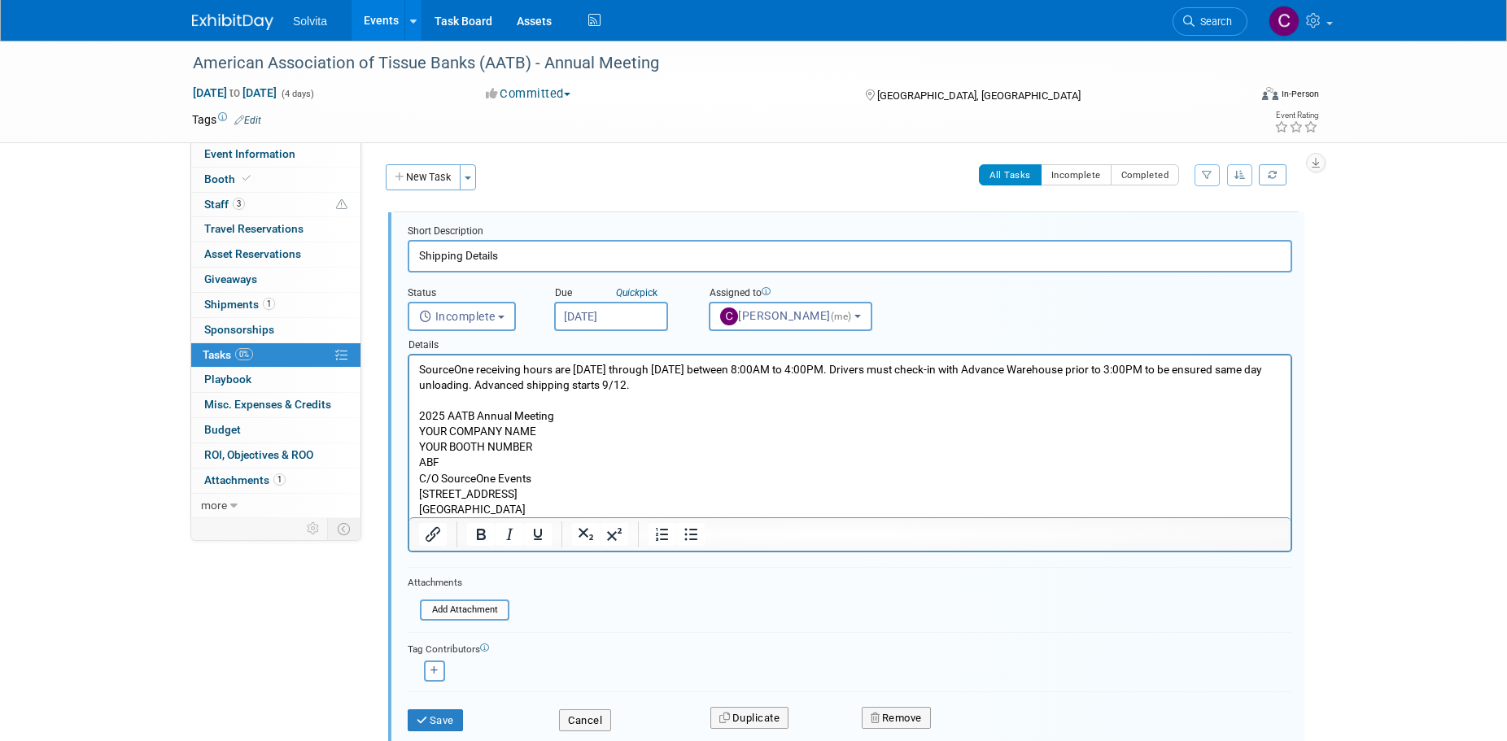
click at [594, 321] on input "[DATE]" at bounding box center [611, 316] width 114 height 29
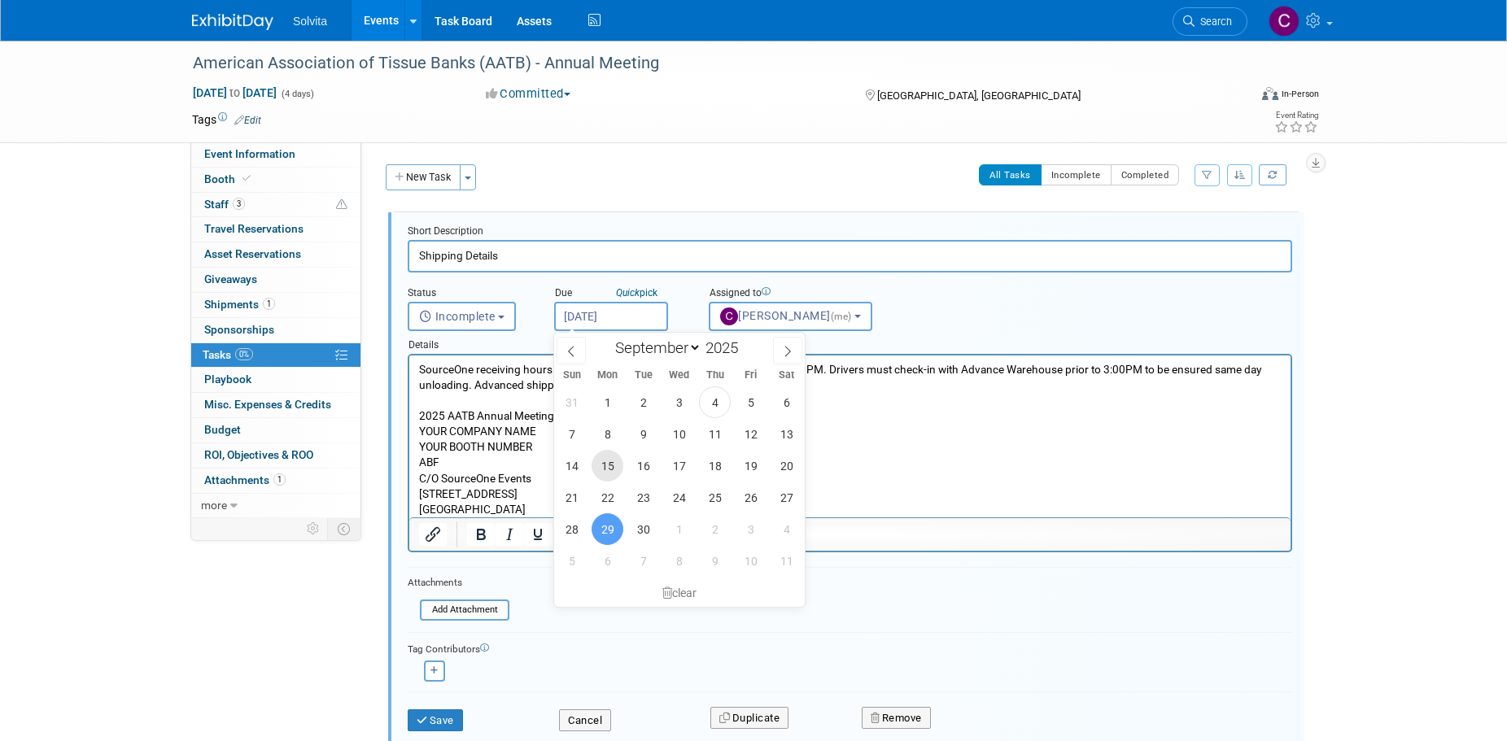
click at [615, 471] on span "15" at bounding box center [607, 466] width 32 height 32
type input "[DATE]"
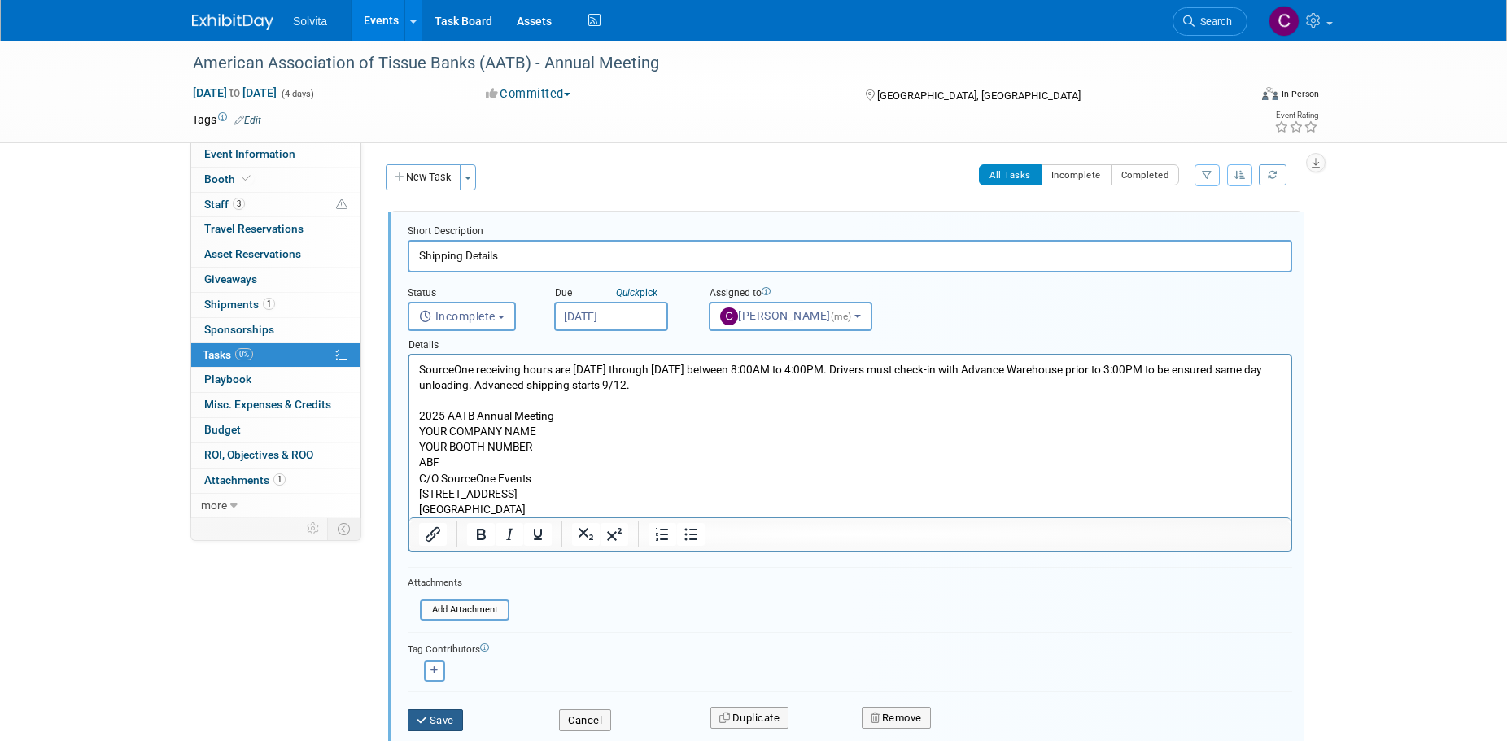
click at [453, 723] on button "Save" at bounding box center [435, 720] width 55 height 23
